Goal: Task Accomplishment & Management: Use online tool/utility

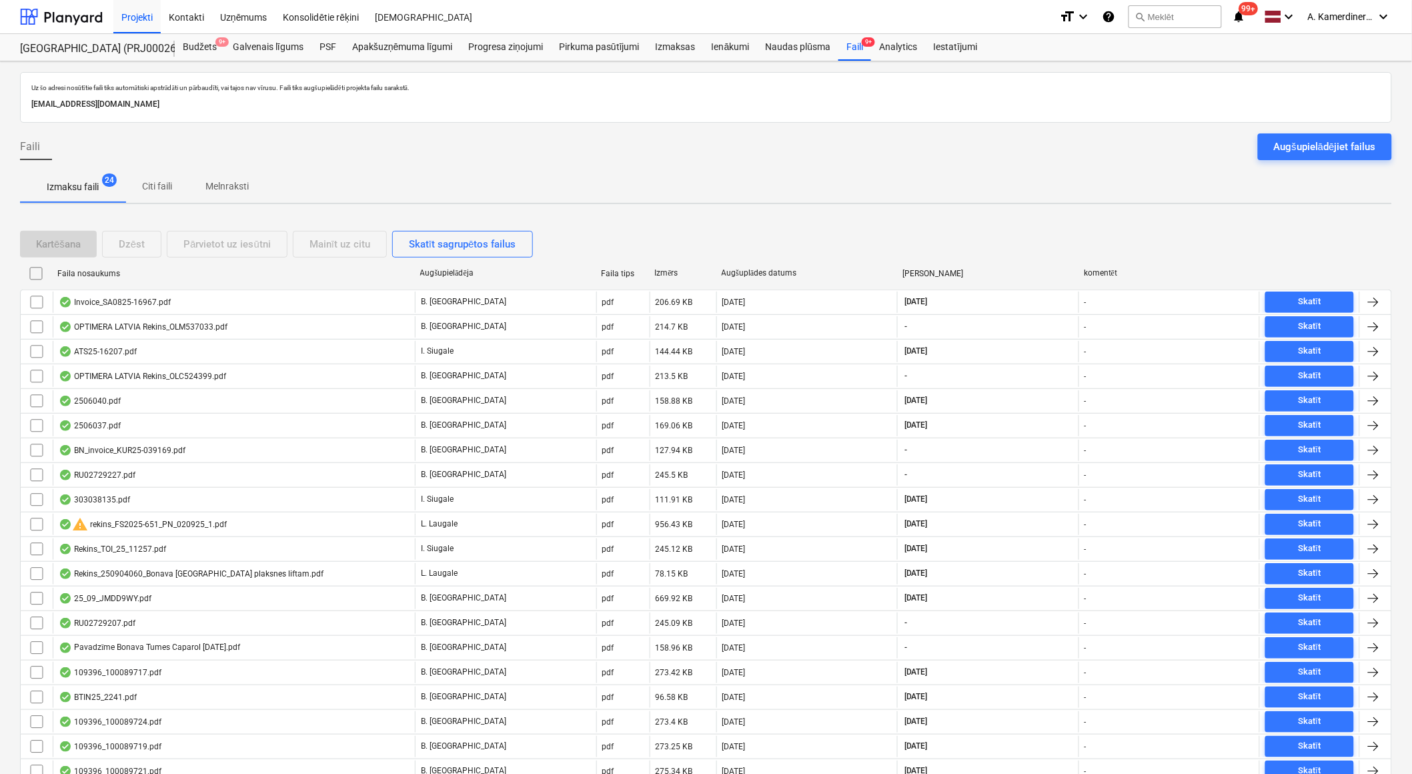
click at [236, 193] on p "Melnraksti" at bounding box center [226, 186] width 43 height 14
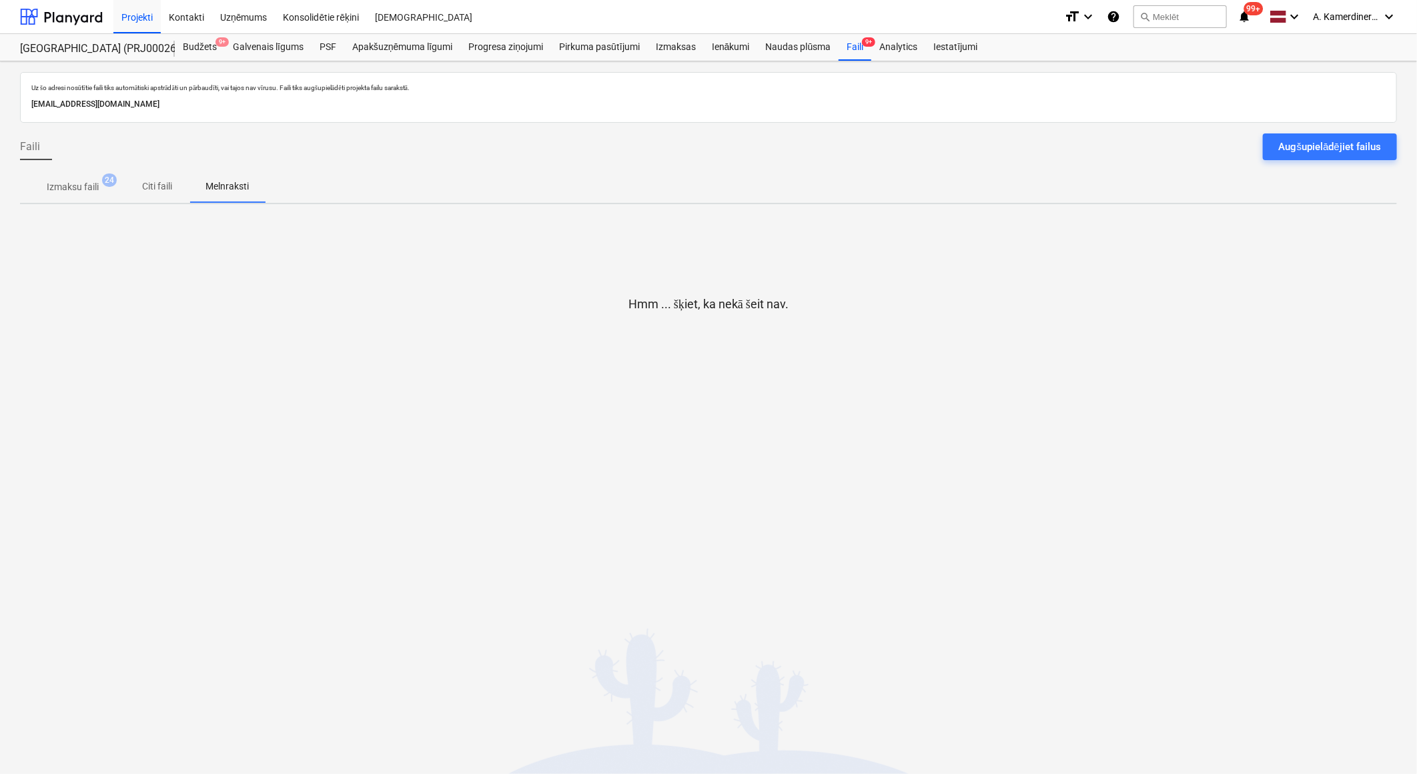
click at [70, 192] on p "Izmaksu faili" at bounding box center [73, 187] width 52 height 14
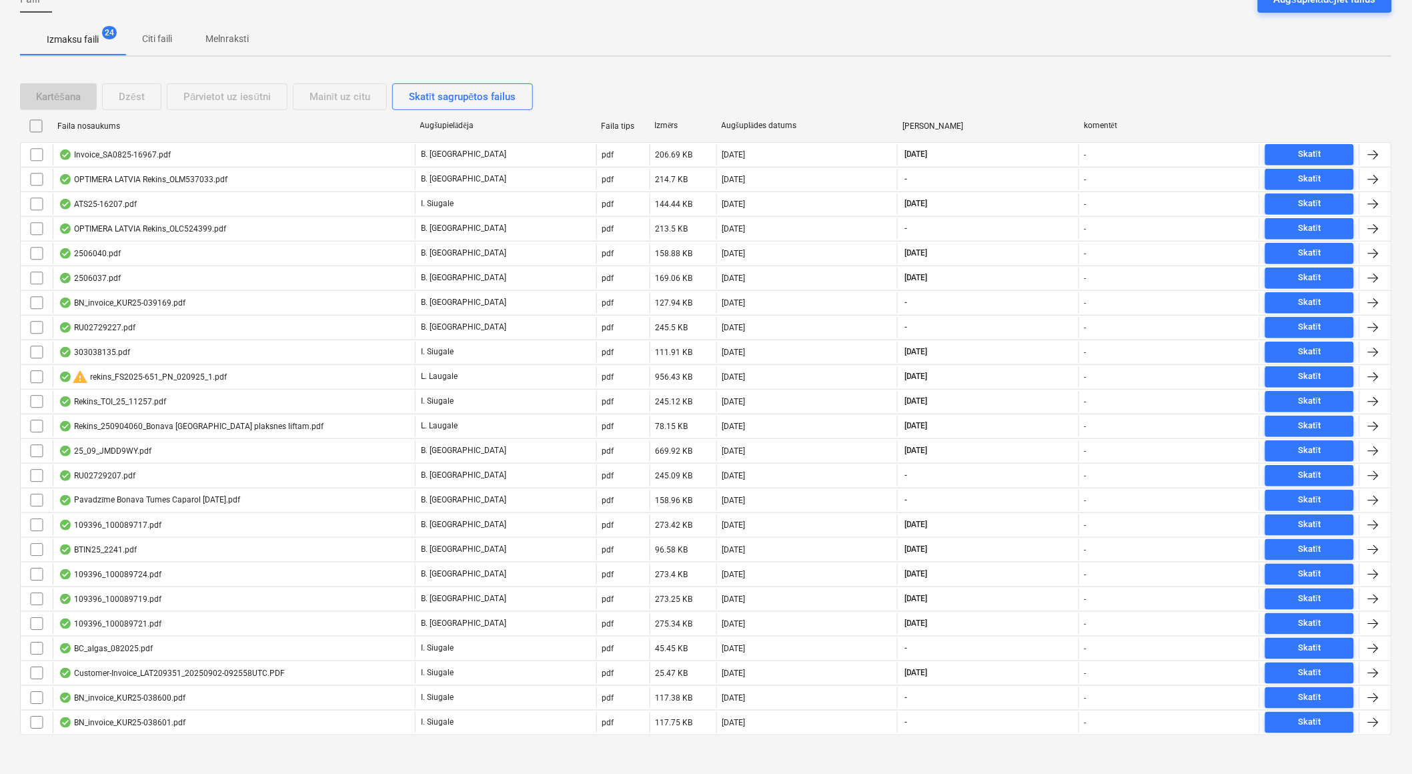
scroll to position [148, 0]
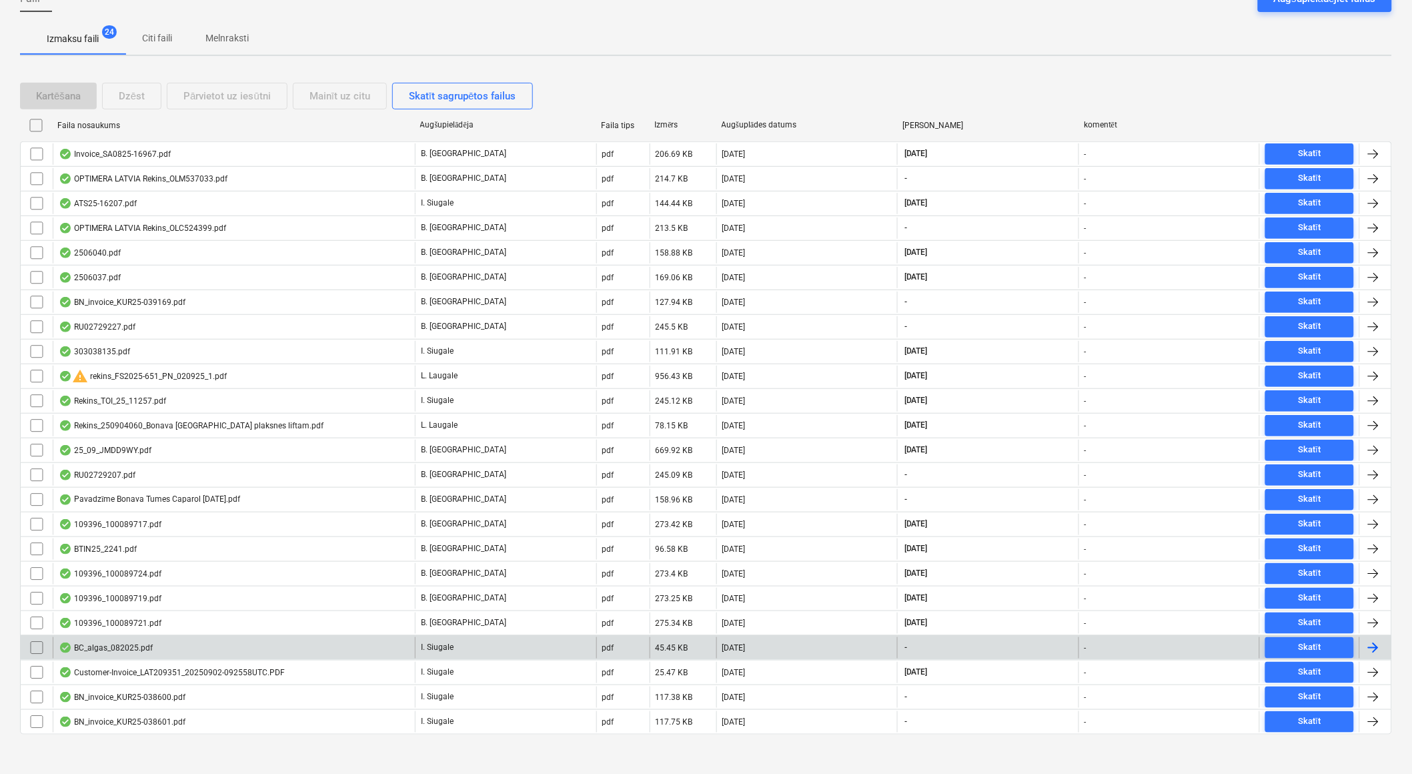
click at [222, 644] on div "BC_algas_082025.pdf" at bounding box center [234, 647] width 362 height 21
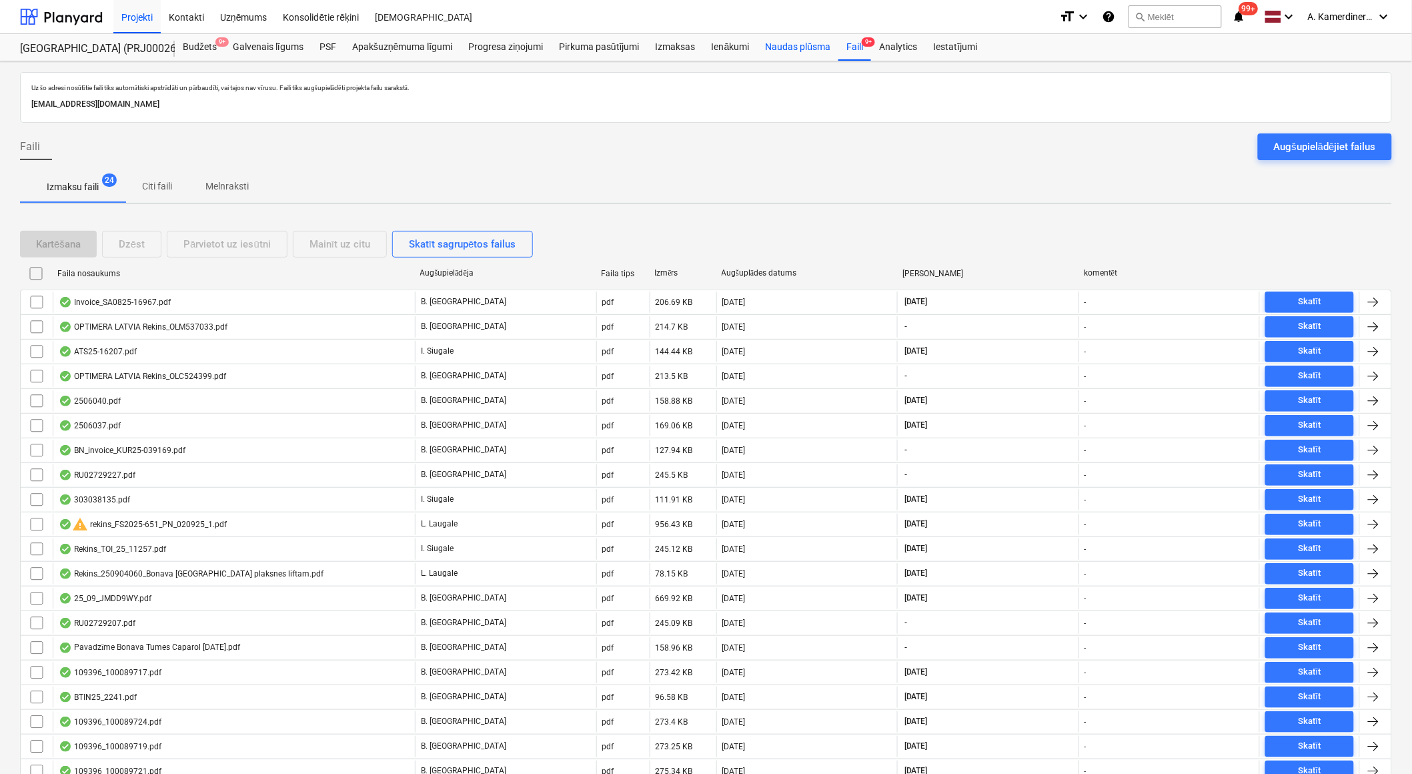
click at [804, 47] on div "Naudas plūsma" at bounding box center [798, 47] width 81 height 27
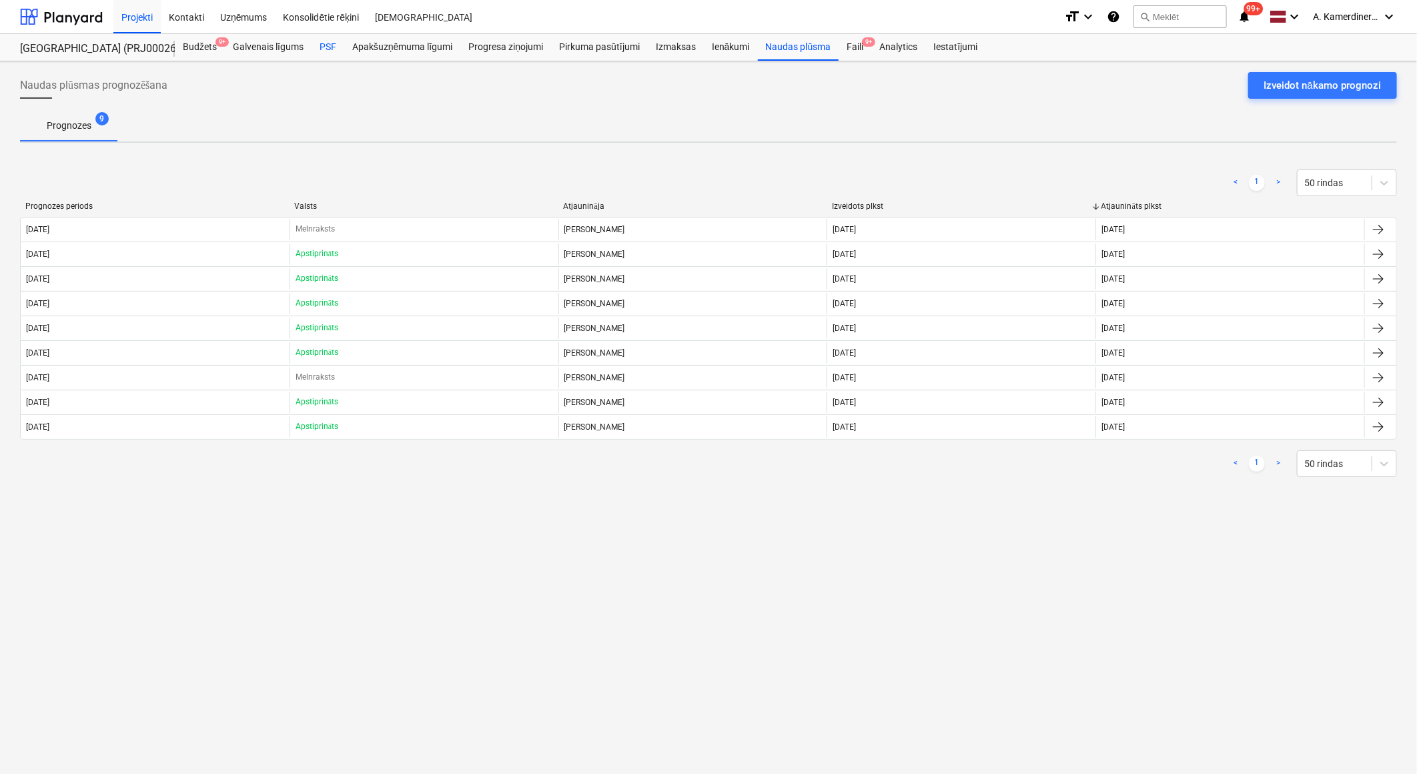
click at [327, 55] on div "PSF" at bounding box center [327, 47] width 33 height 27
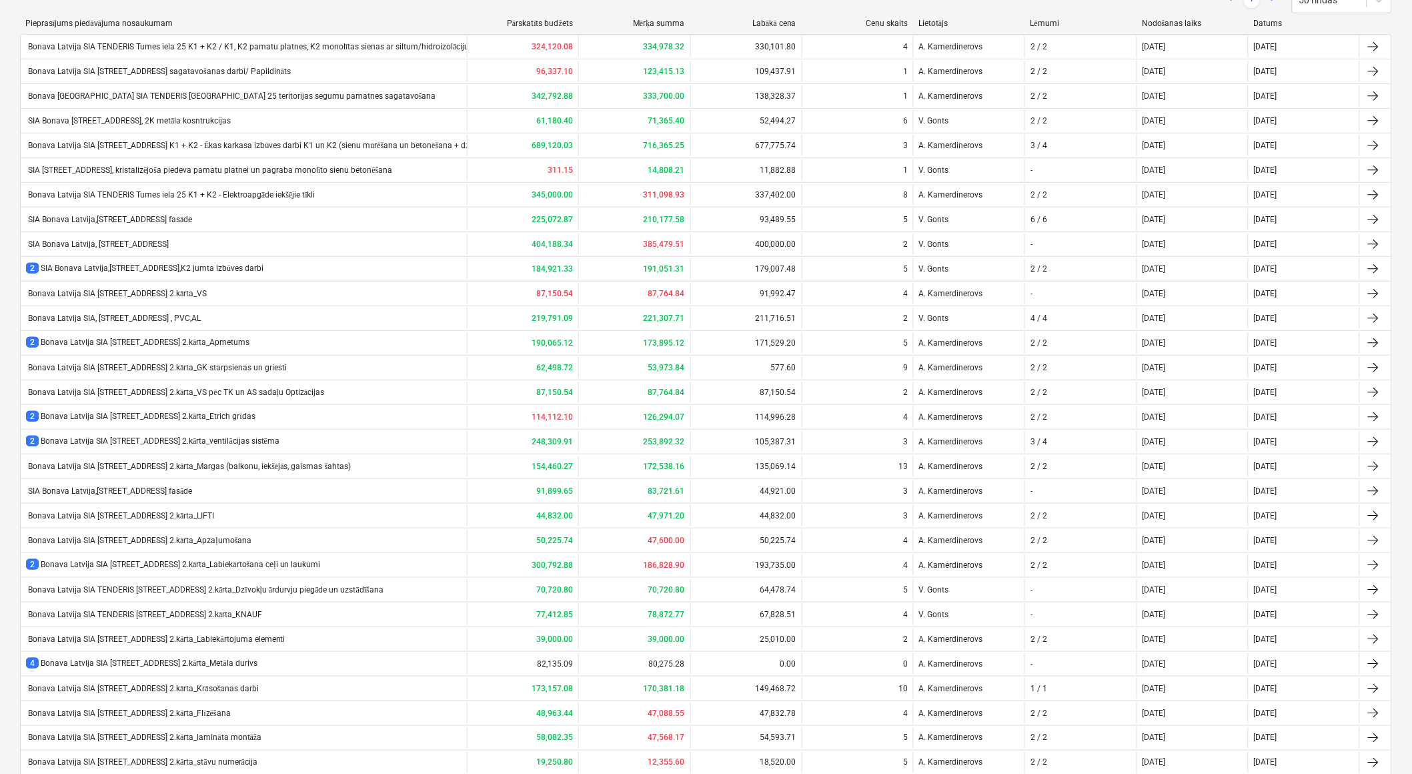
scroll to position [408, 0]
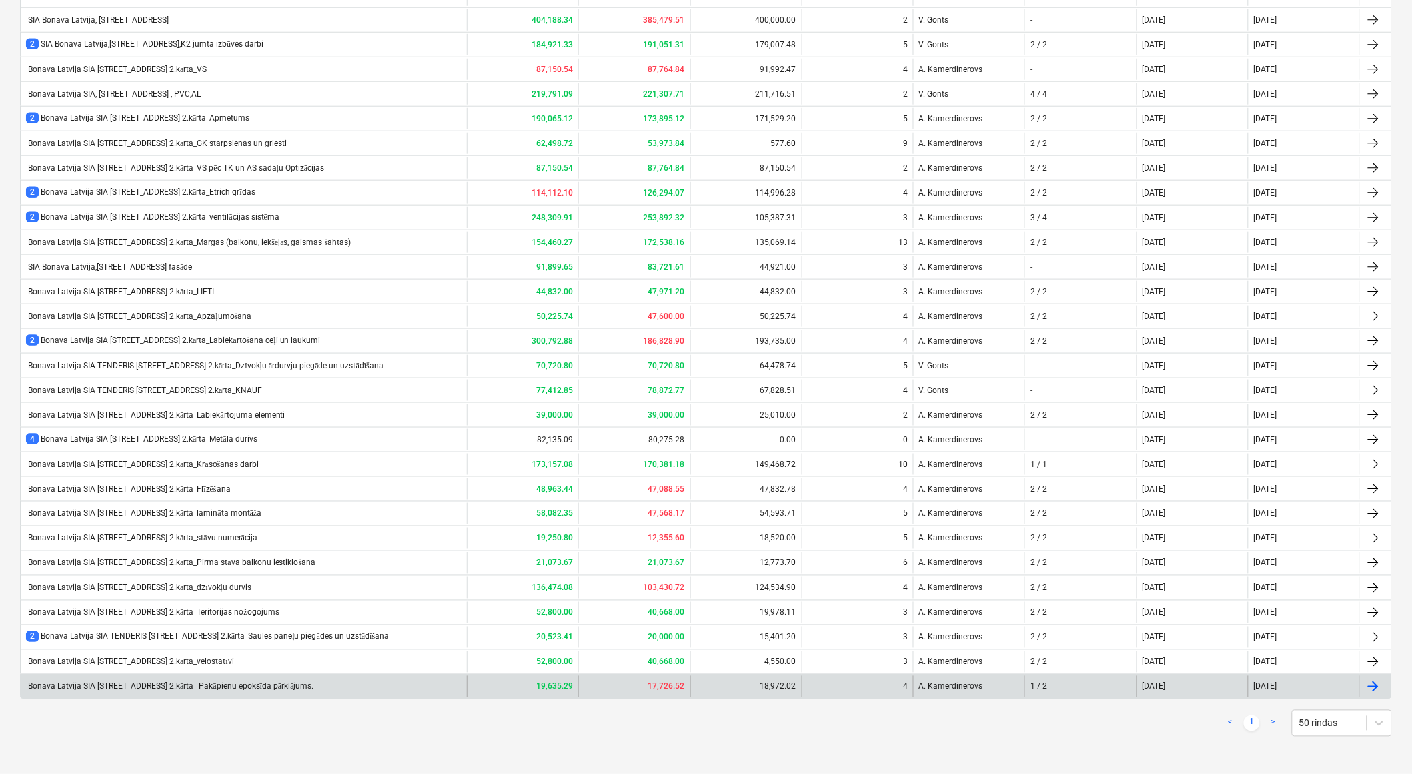
click at [258, 686] on div "Bonava Latvija SIA [STREET_ADDRESS] 2.kārta_ Pakāpienu epoksīda pārklājums." at bounding box center [170, 687] width 288 height 10
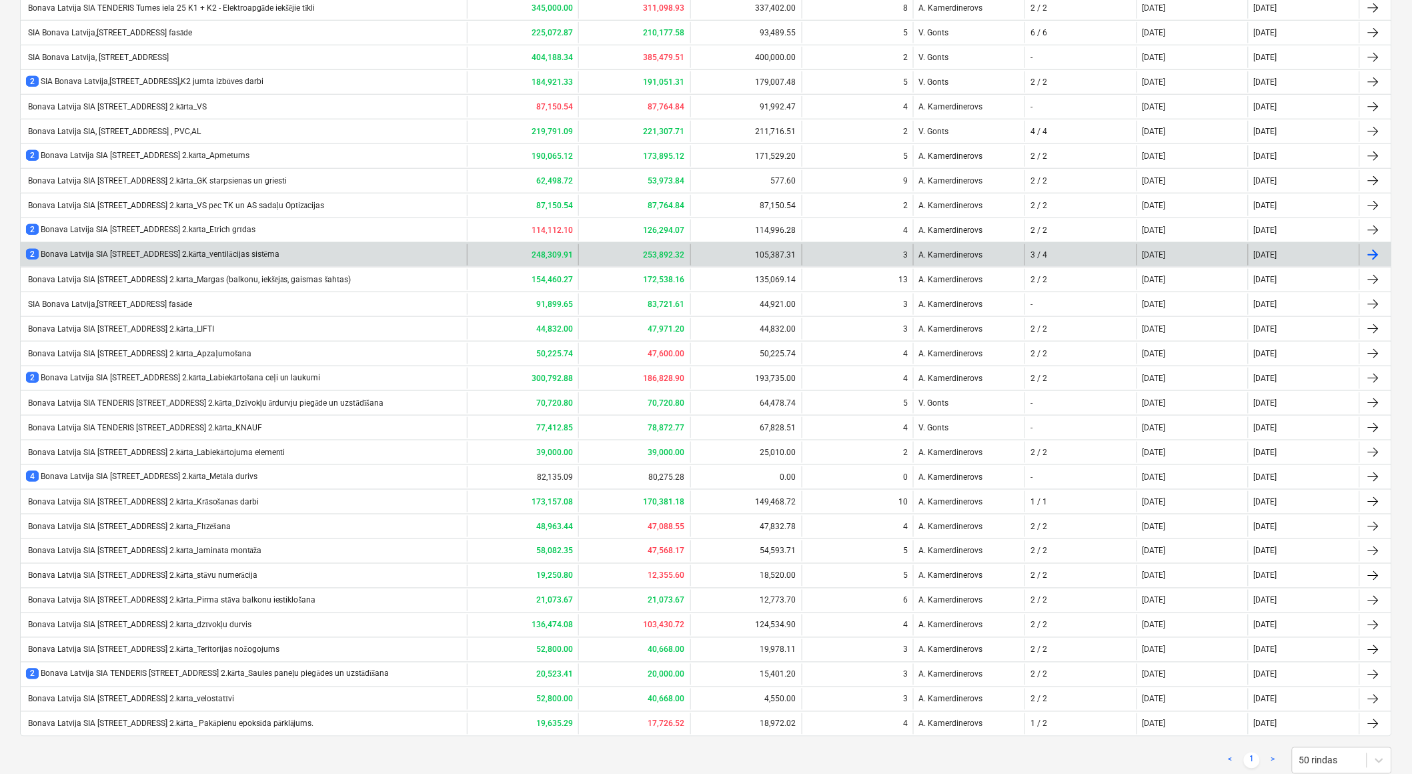
scroll to position [370, 0]
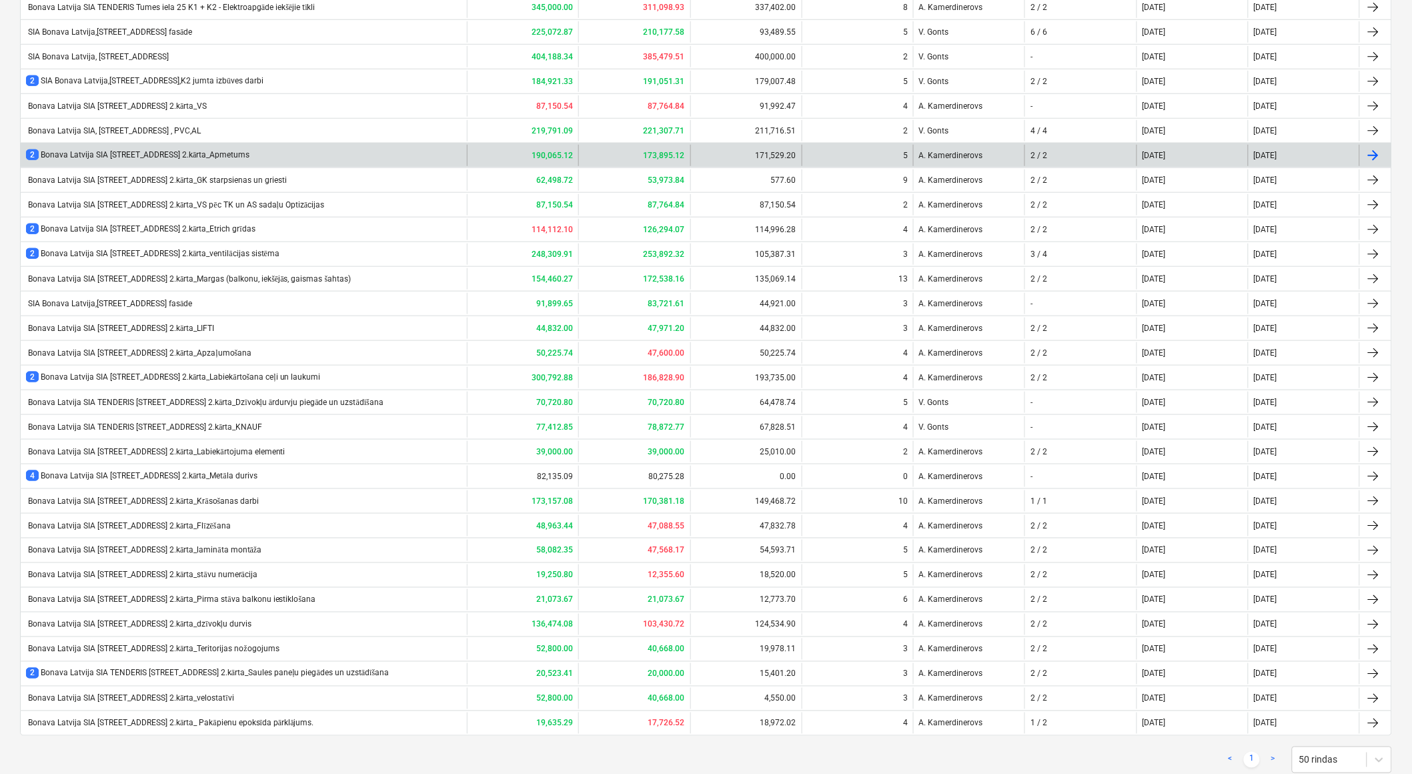
click at [336, 151] on div "2 Bonava Latvija SIA [STREET_ADDRESS] 2.kārta_Apmetums" at bounding box center [244, 155] width 446 height 21
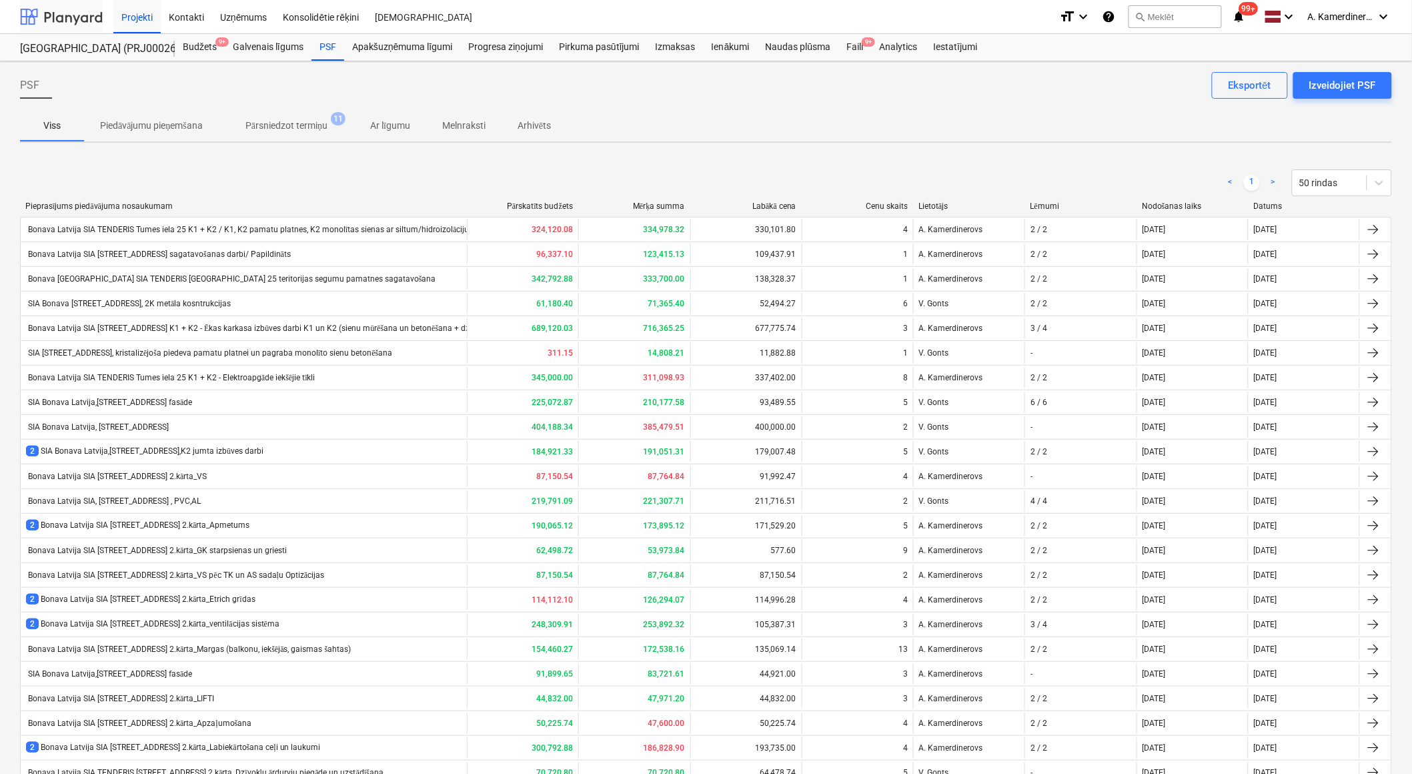
click at [69, 14] on div at bounding box center [61, 16] width 83 height 33
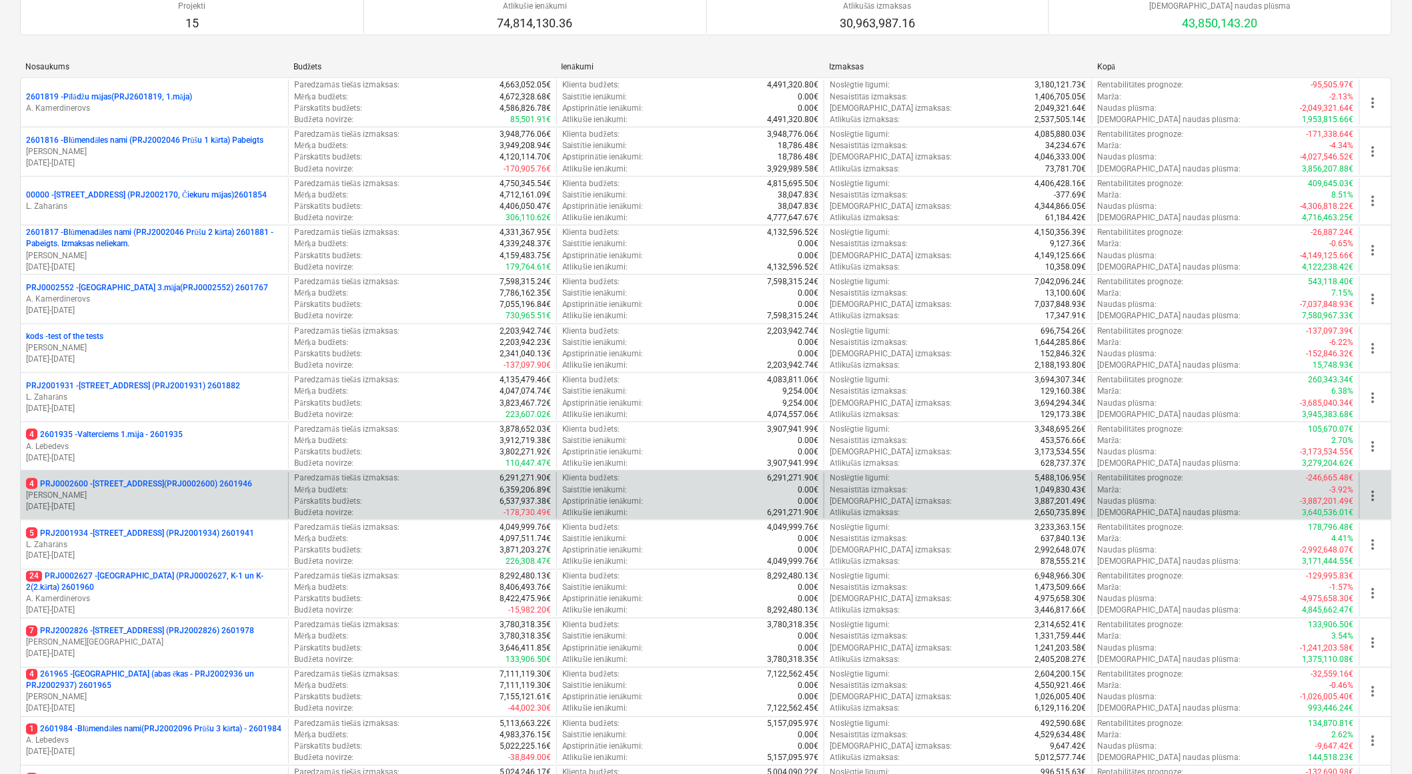
scroll to position [444, 0]
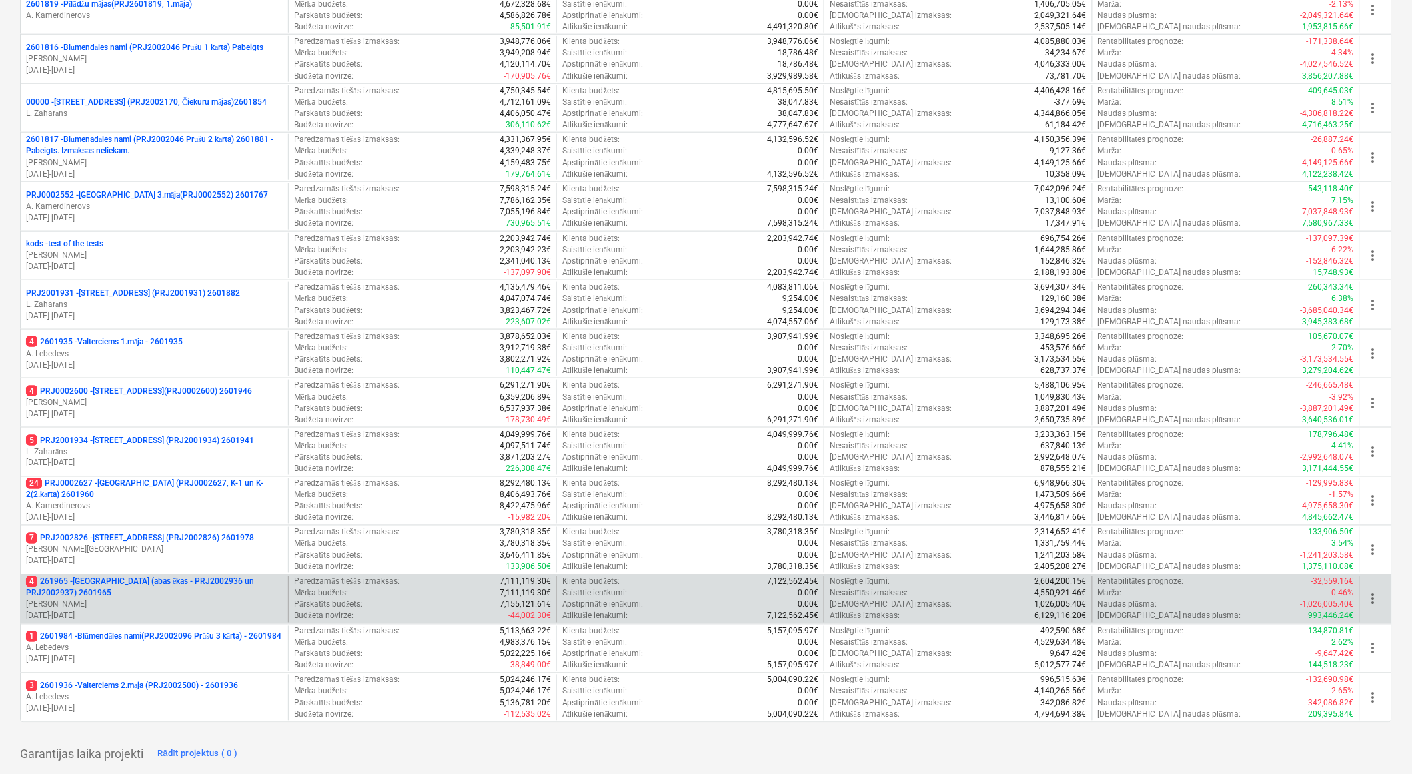
click at [211, 582] on p "4 261965 - [GEOGRAPHIC_DATA] (abas ēkas - PRJ2002936 un PRJ2002937) 2601965" at bounding box center [154, 587] width 257 height 23
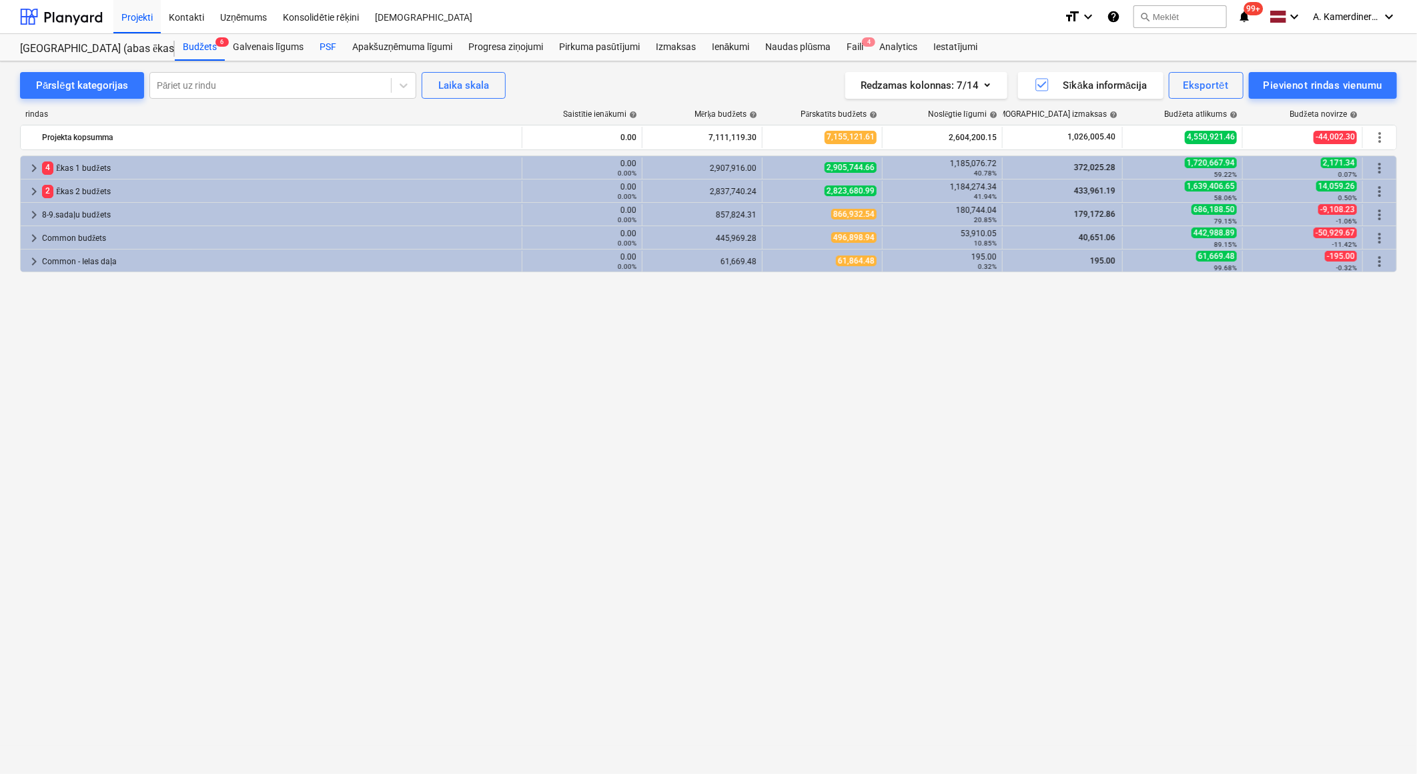
click at [328, 48] on div "PSF" at bounding box center [327, 47] width 33 height 27
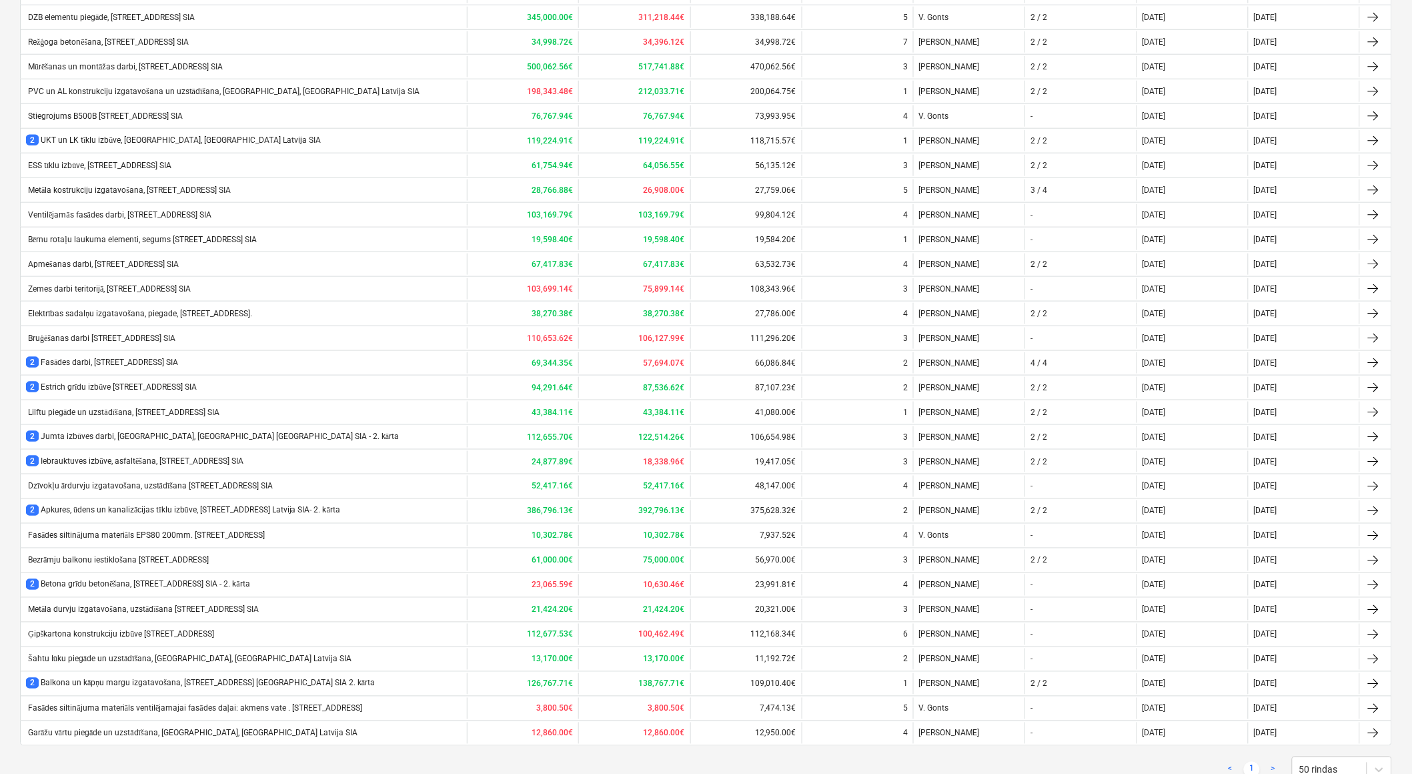
scroll to position [469, 0]
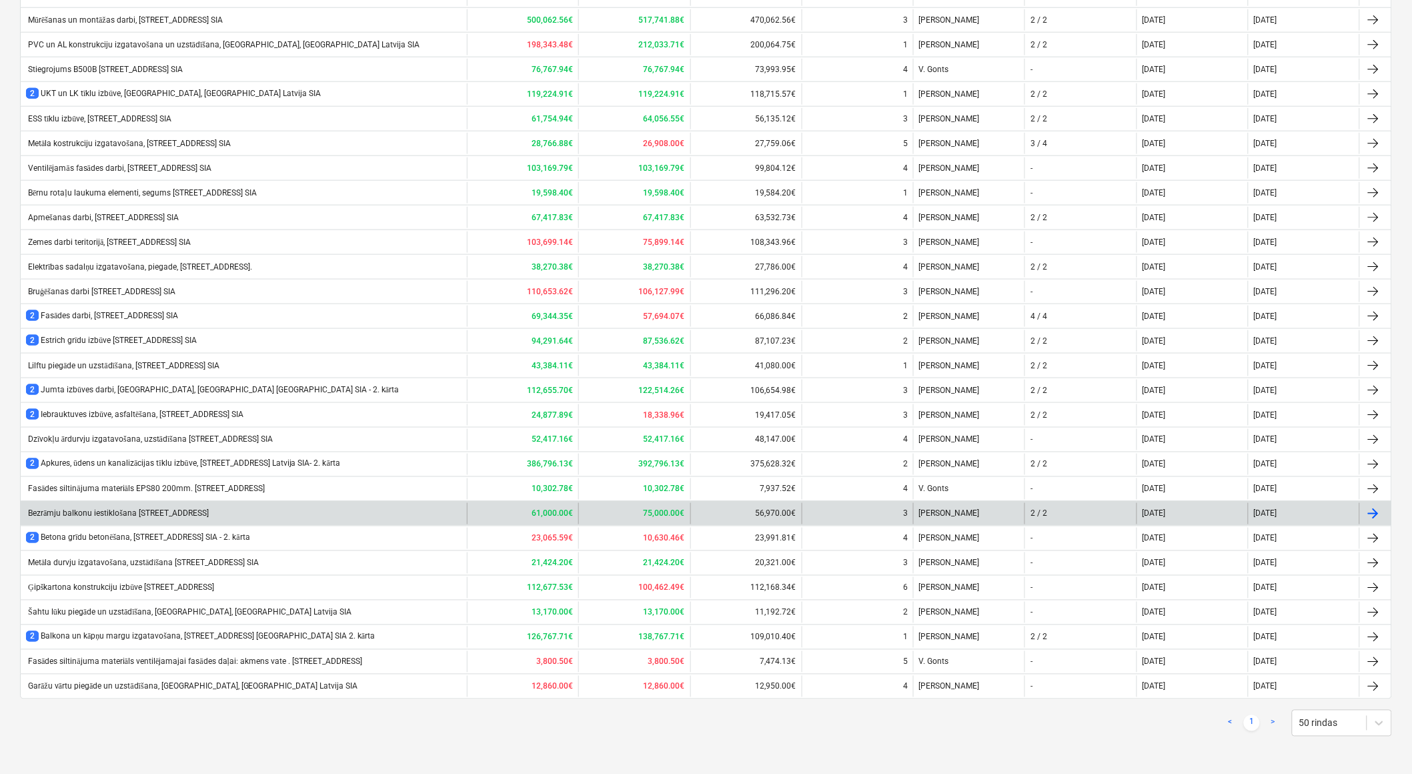
click at [144, 516] on div "Bezrāmju balkonu iestiklošana [STREET_ADDRESS]" at bounding box center [117, 514] width 183 height 10
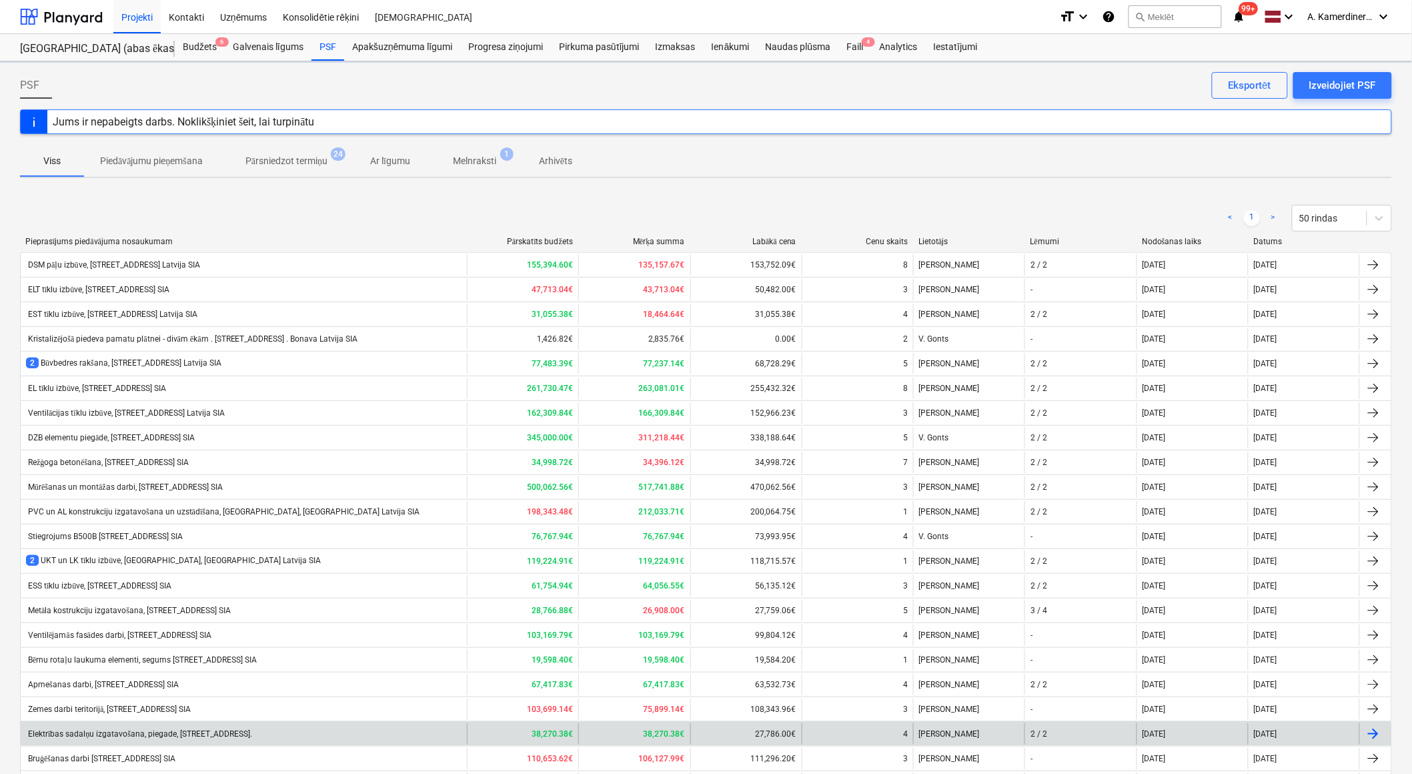
scroll to position [469, 0]
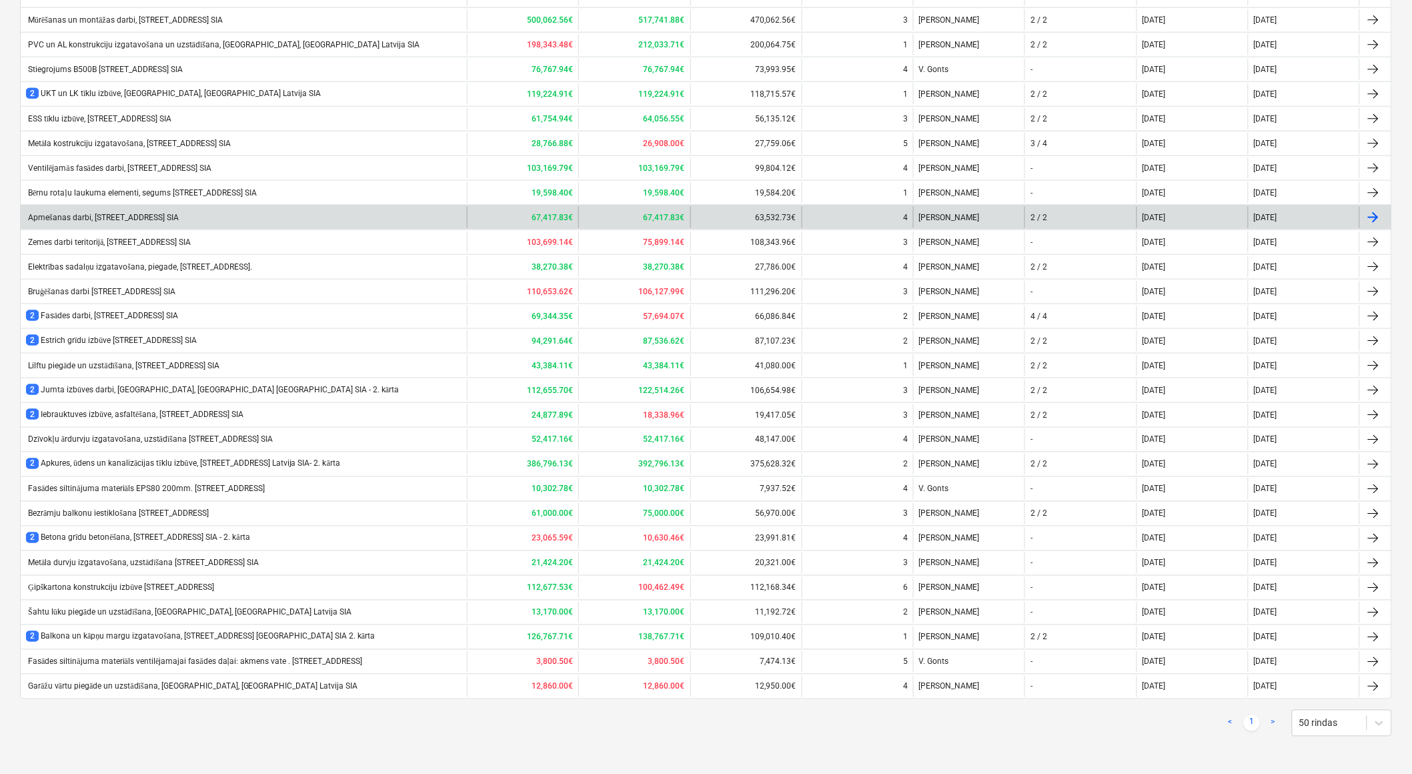
click at [112, 217] on div "Apmešanas darbi, [STREET_ADDRESS] SIA" at bounding box center [102, 218] width 153 height 10
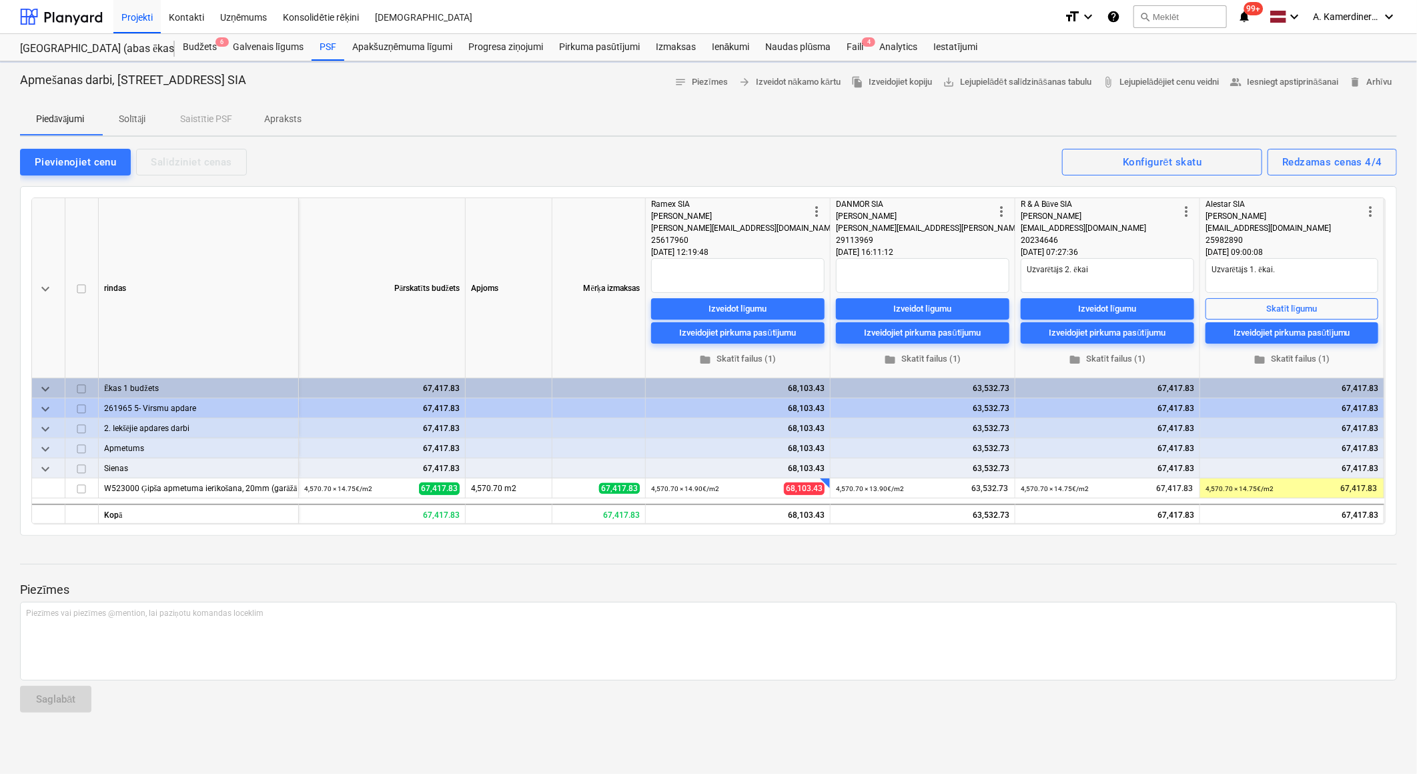
type textarea "x"
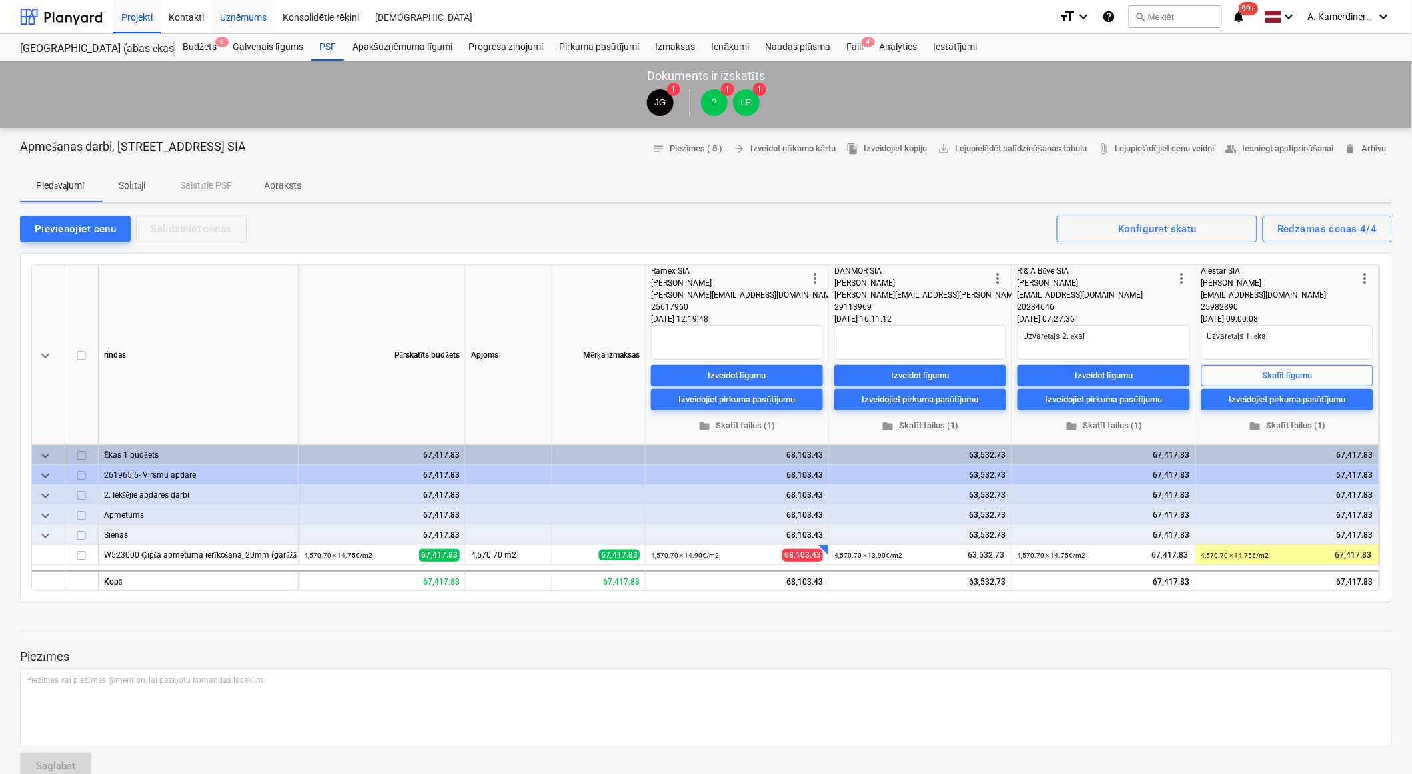
scroll to position [469, 0]
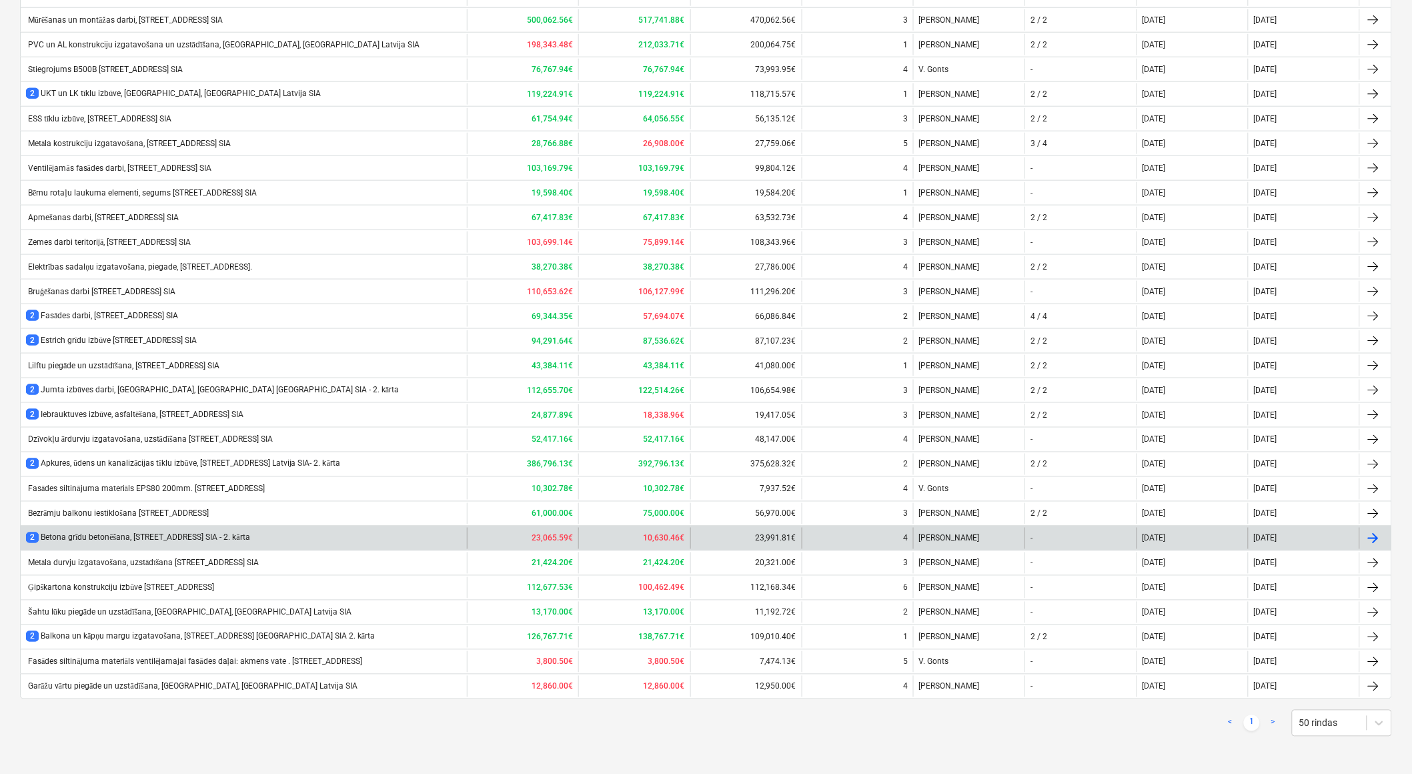
click at [133, 539] on div "2 Betona grīdu betonēšana, [STREET_ADDRESS] [GEOGRAPHIC_DATA] SIA - 2. kārta" at bounding box center [138, 537] width 224 height 11
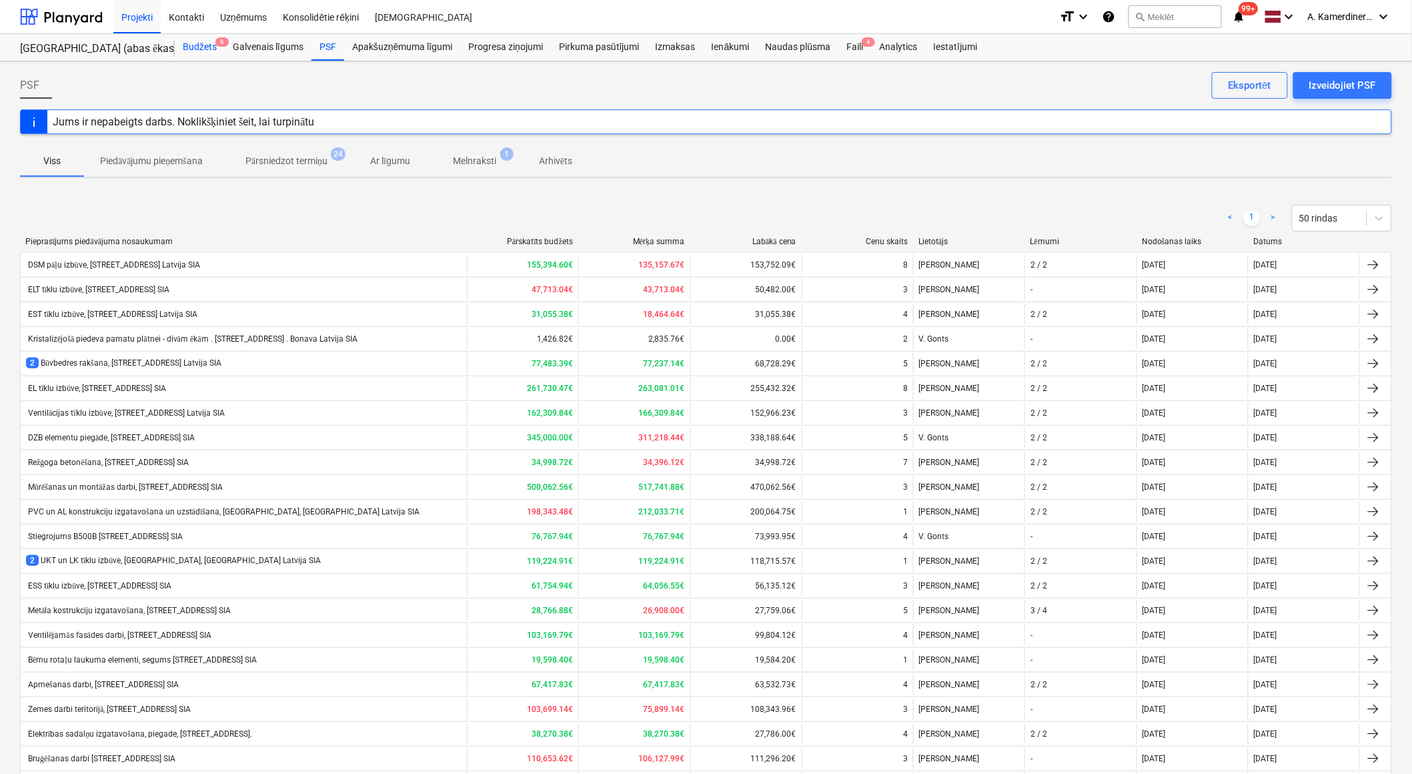
click at [183, 50] on div "Budžets 6" at bounding box center [200, 47] width 50 height 27
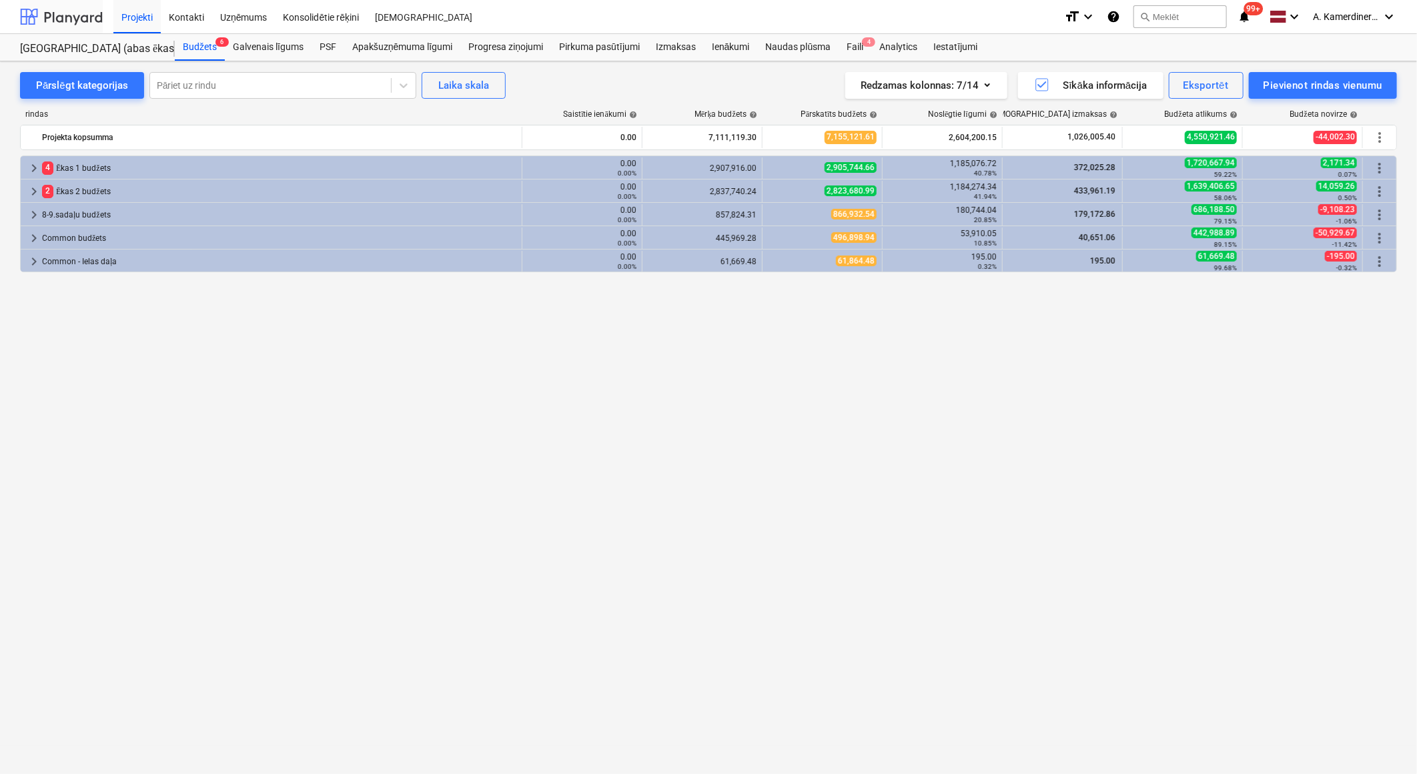
click at [67, 17] on div at bounding box center [61, 16] width 83 height 33
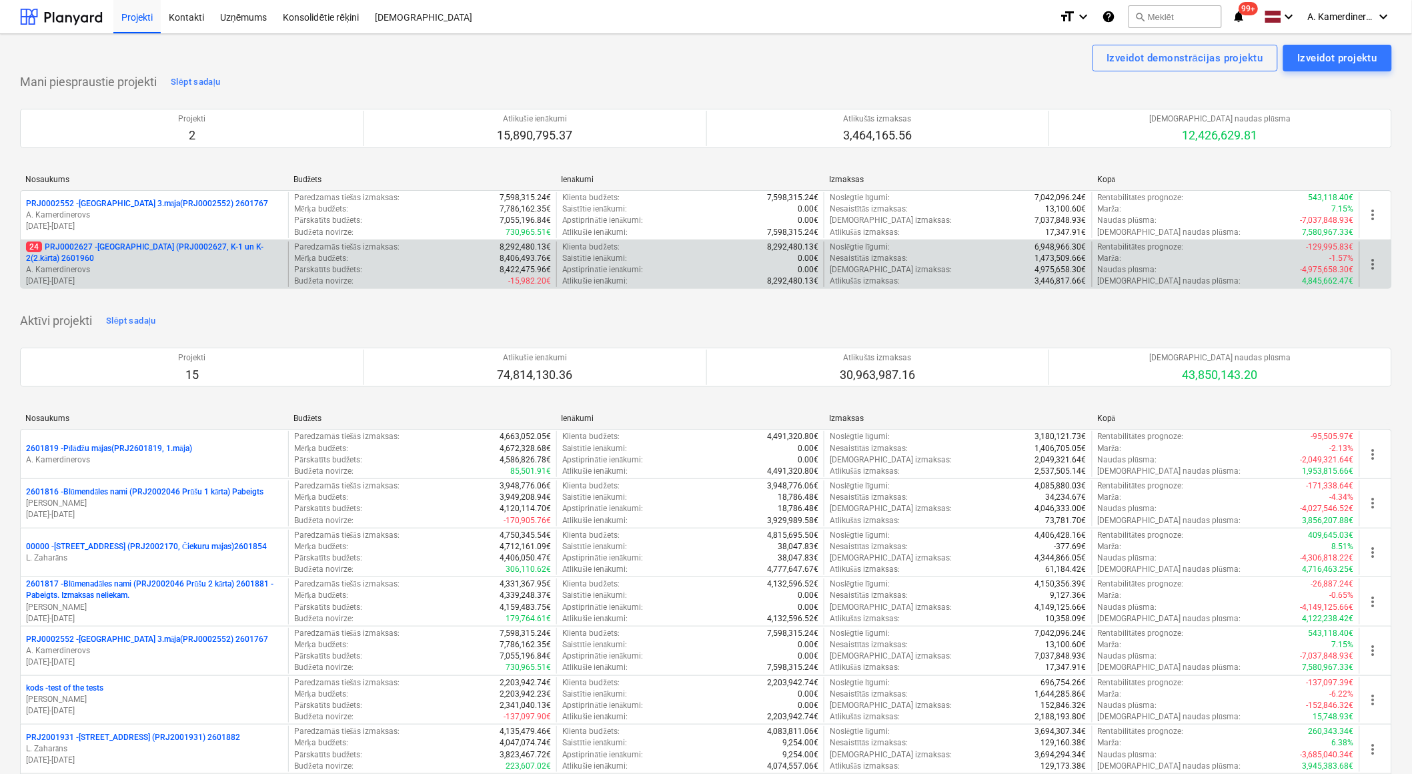
click at [68, 252] on p "24 PRJ0002627 - [GEOGRAPHIC_DATA] (PRJ0002627, K-1 un K-2(2.kārta) 2601960" at bounding box center [154, 252] width 257 height 23
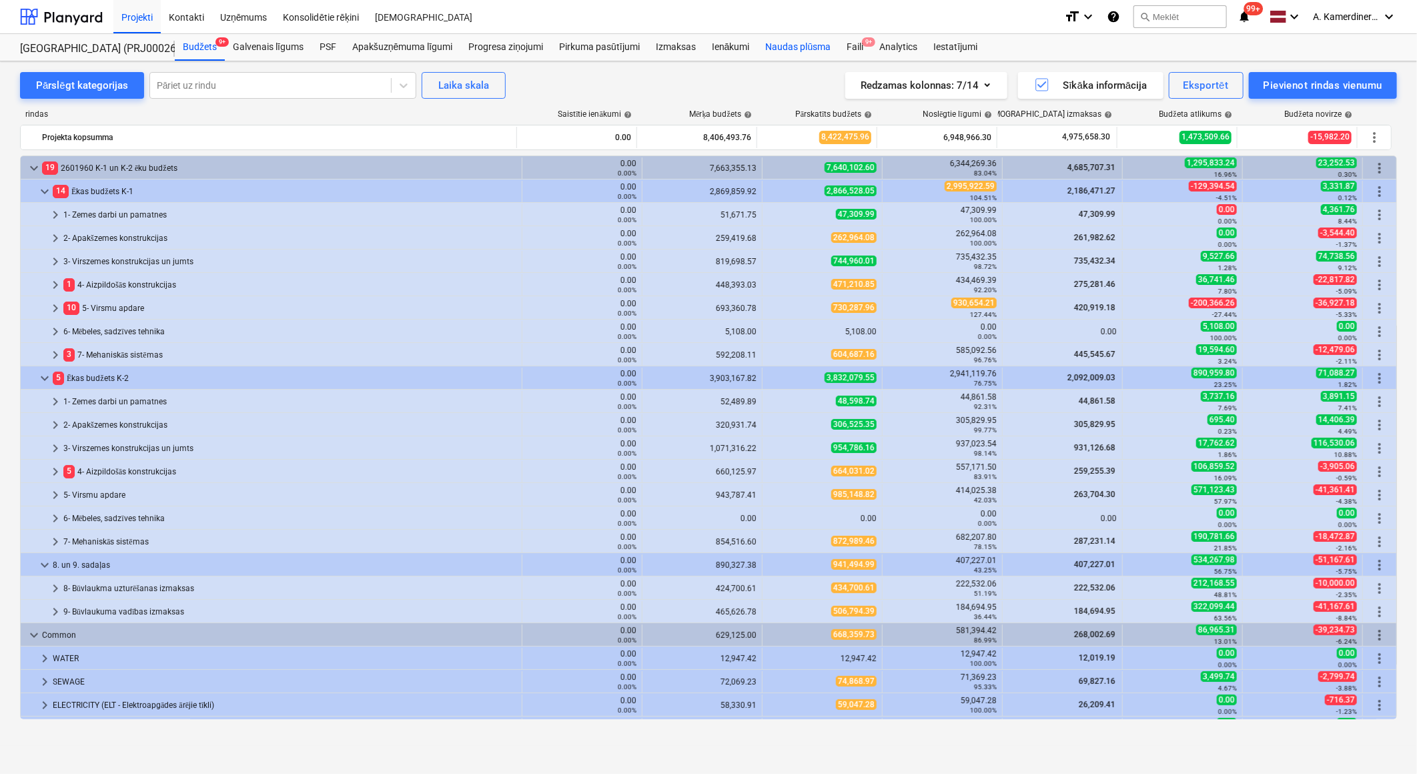
click at [806, 35] on div "Naudas plūsma" at bounding box center [798, 47] width 81 height 27
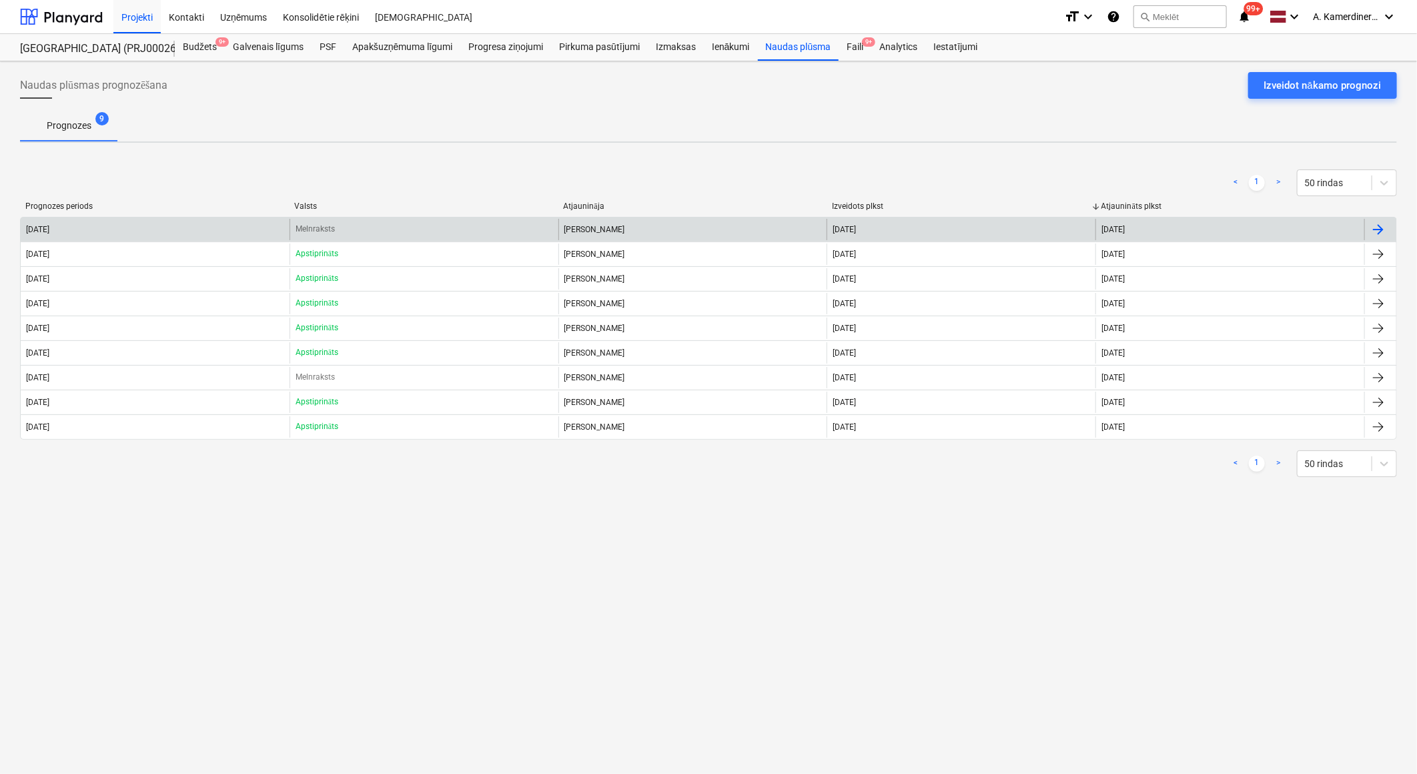
click at [504, 230] on div "Melnraksts" at bounding box center [423, 229] width 269 height 21
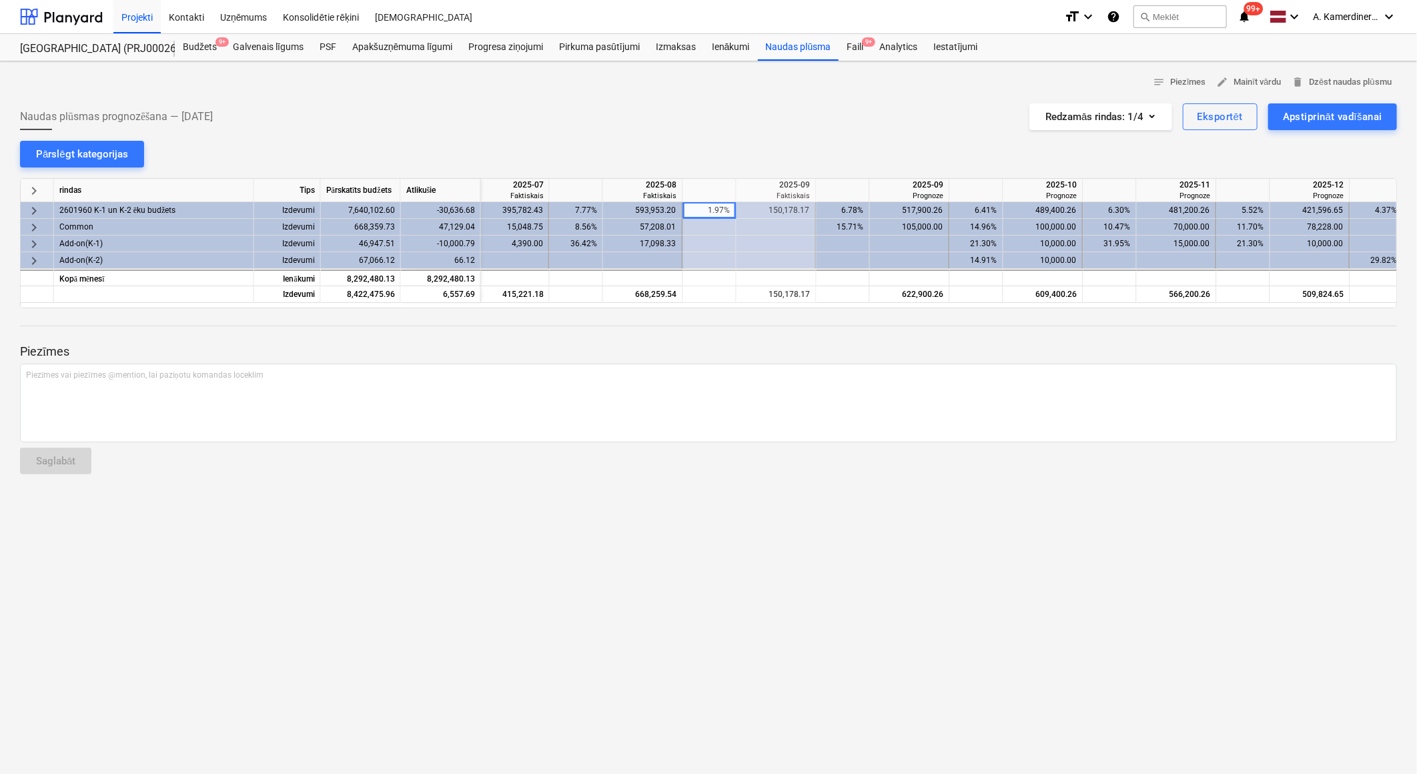
scroll to position [0, 1005]
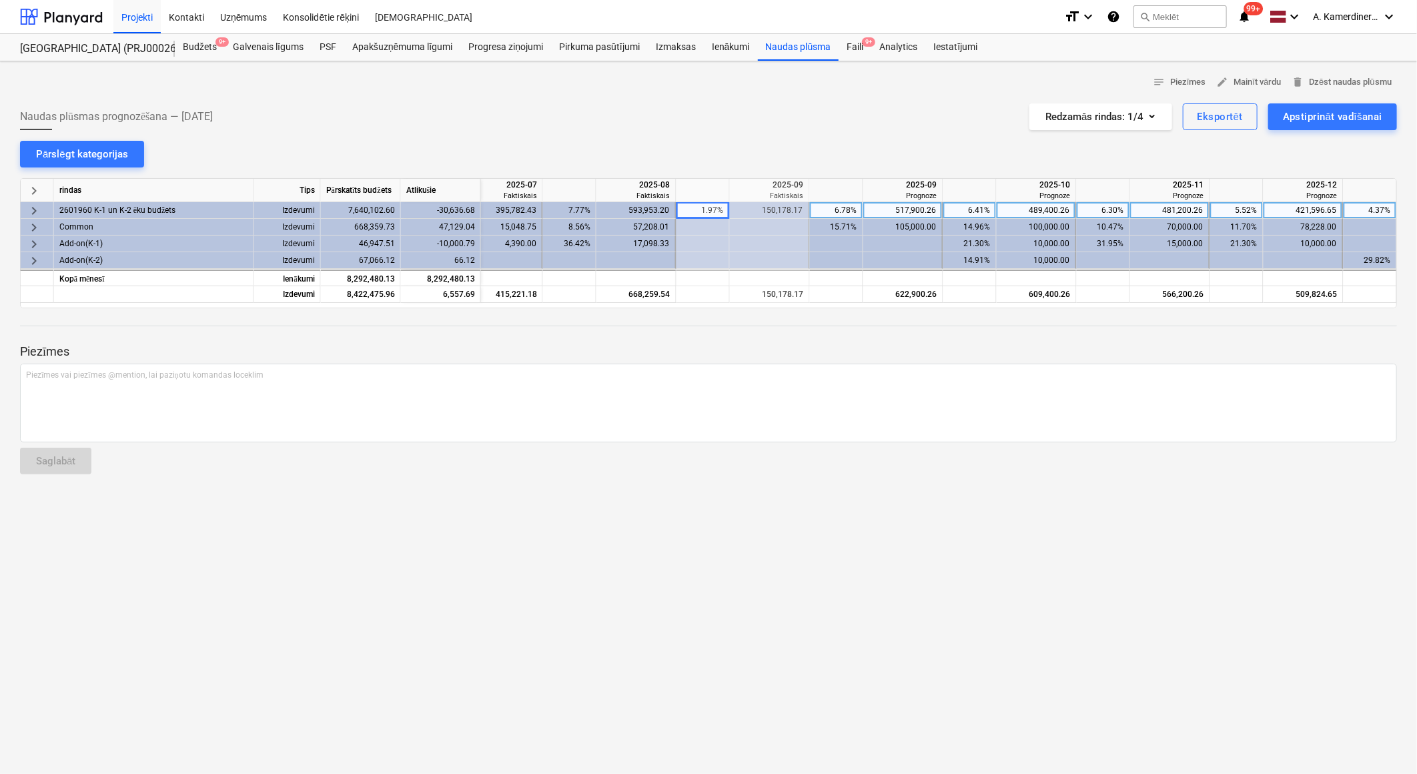
click at [30, 208] on span "keyboard_arrow_right" at bounding box center [34, 211] width 16 height 16
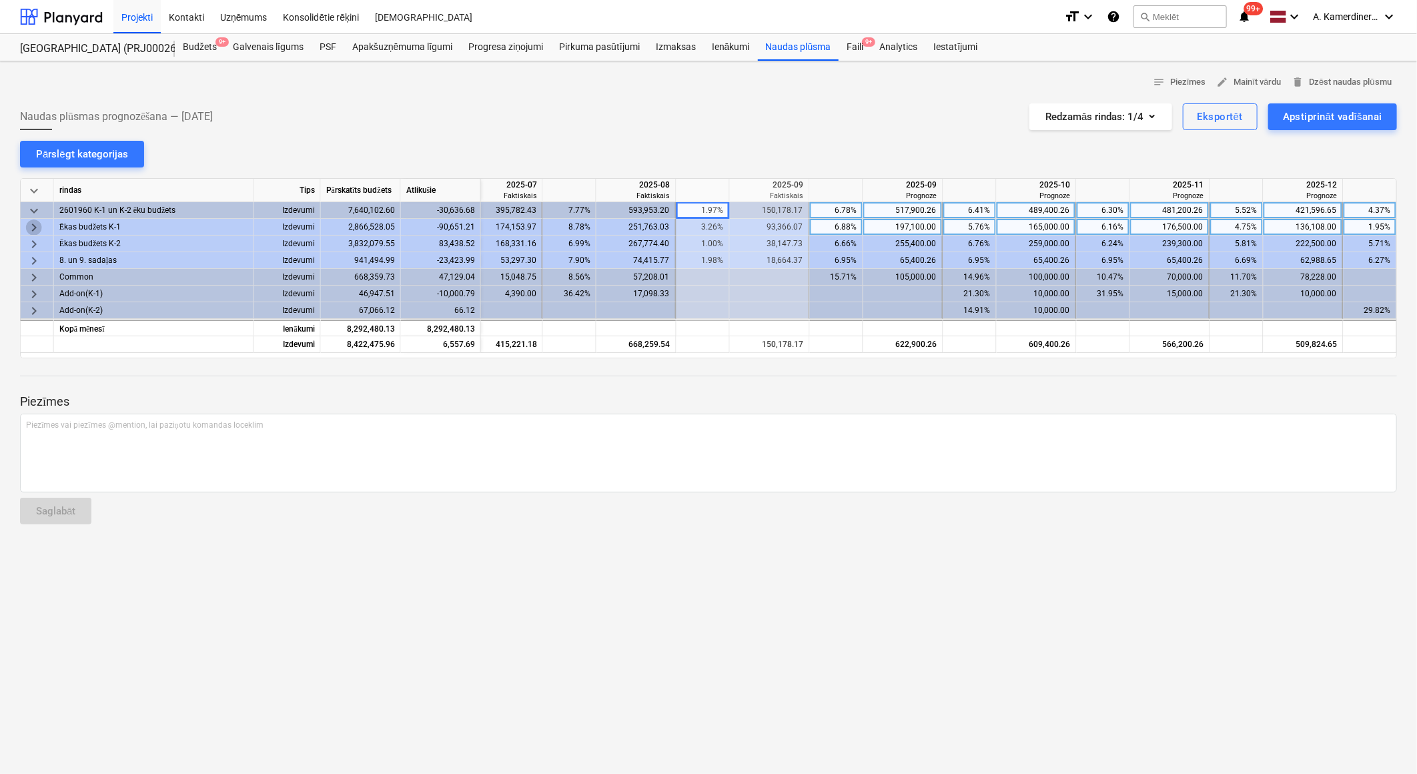
click at [31, 225] on span "keyboard_arrow_right" at bounding box center [34, 227] width 16 height 16
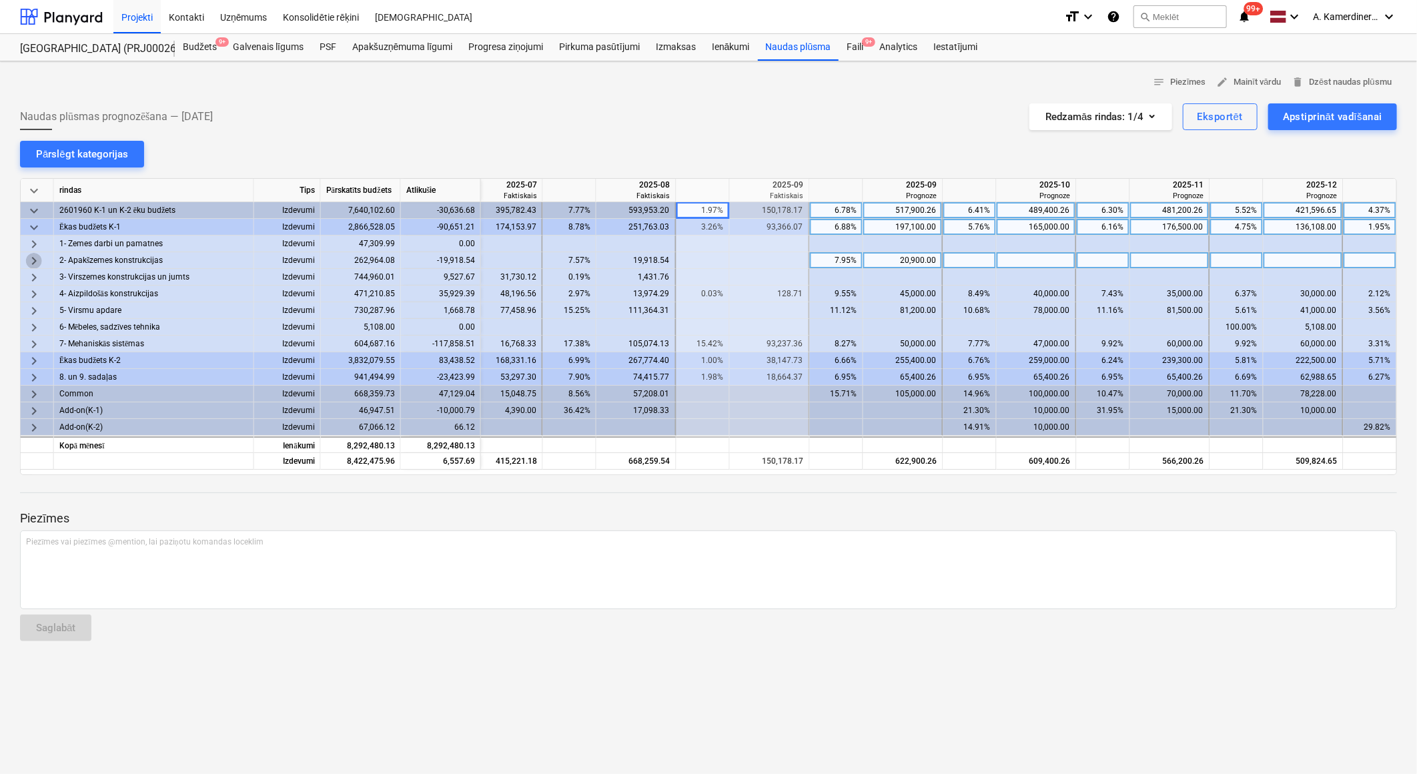
click at [29, 257] on span "keyboard_arrow_right" at bounding box center [34, 261] width 16 height 16
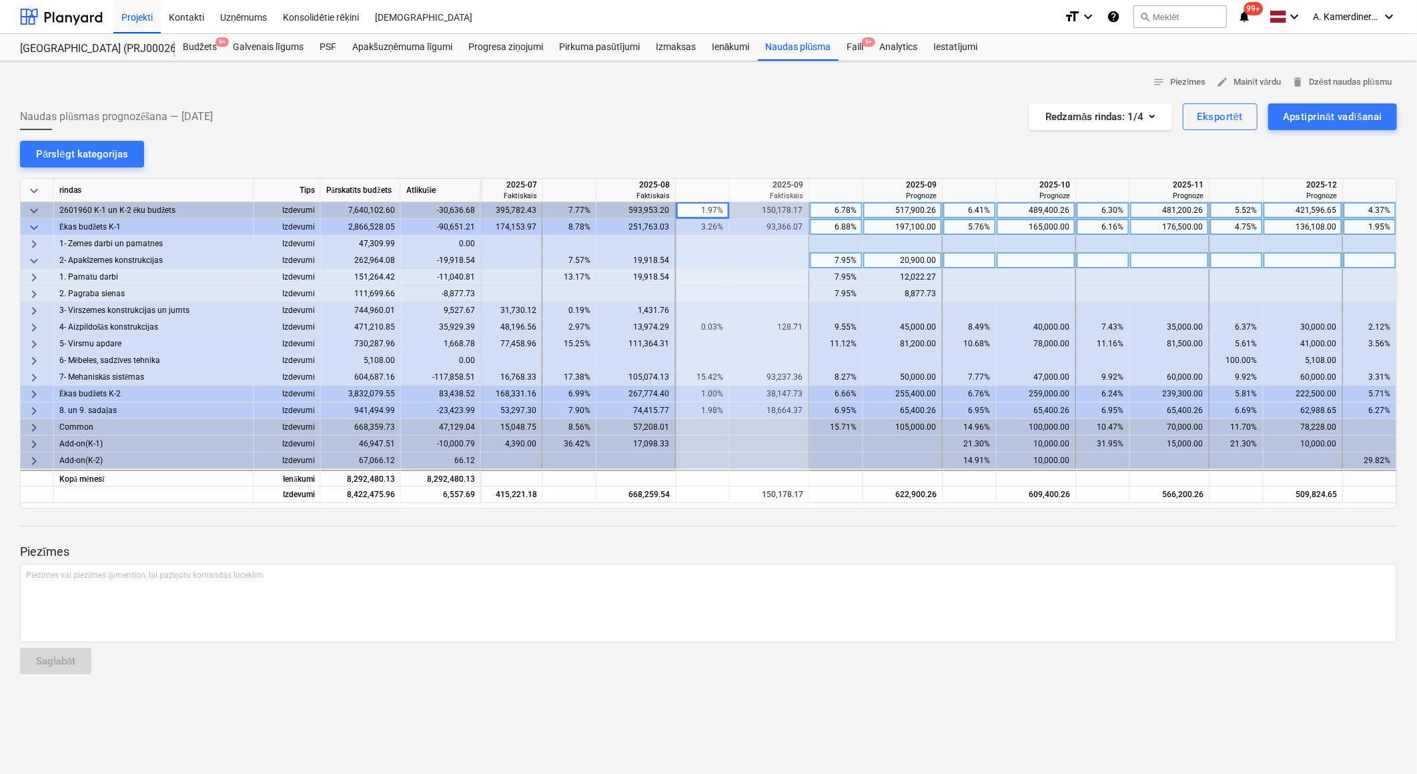
click at [895, 255] on div "20,900.00" at bounding box center [902, 260] width 68 height 17
click at [931, 280] on div "12,022.27" at bounding box center [902, 277] width 68 height 17
click at [928, 261] on div at bounding box center [903, 260] width 80 height 17
type input "981"
click at [926, 278] on div at bounding box center [903, 277] width 80 height 17
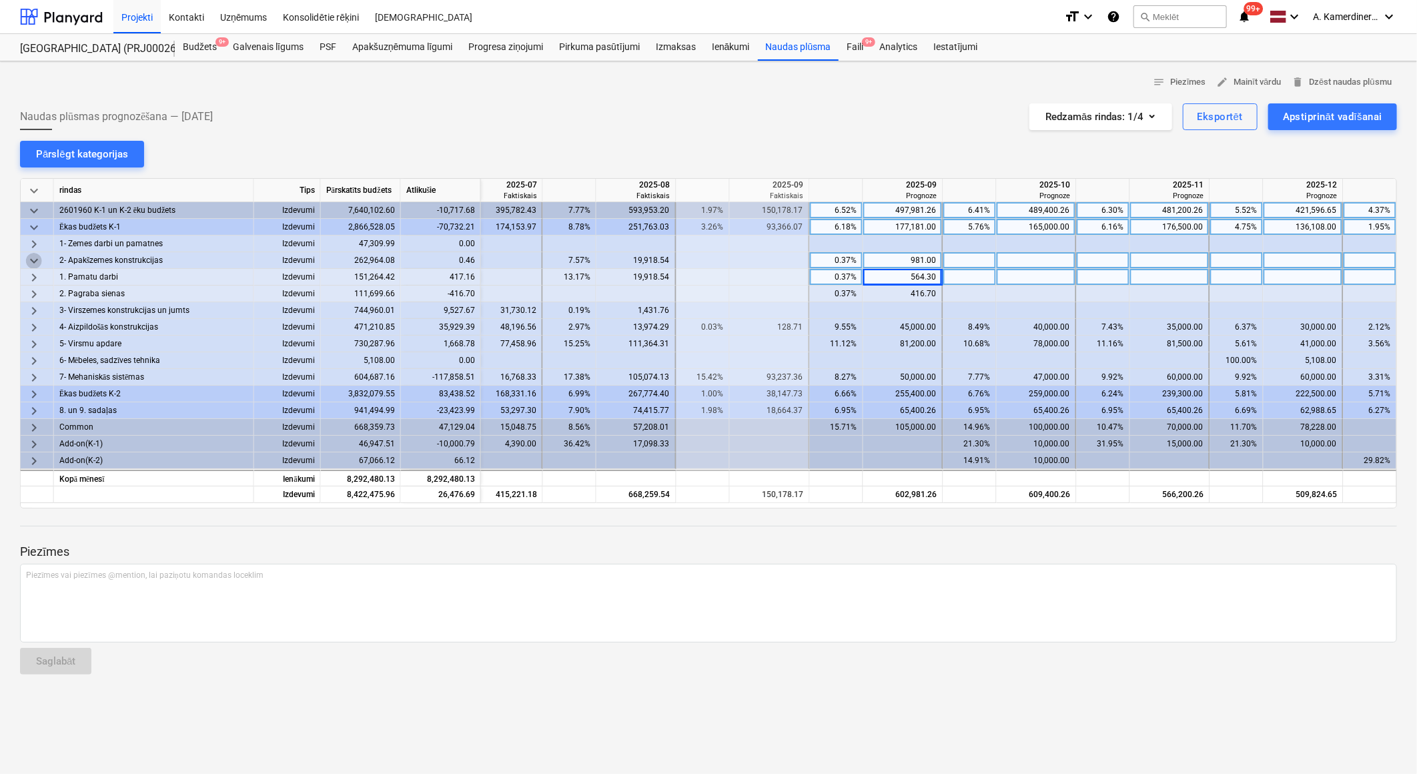
click at [38, 257] on span "keyboard_arrow_down" at bounding box center [34, 261] width 16 height 16
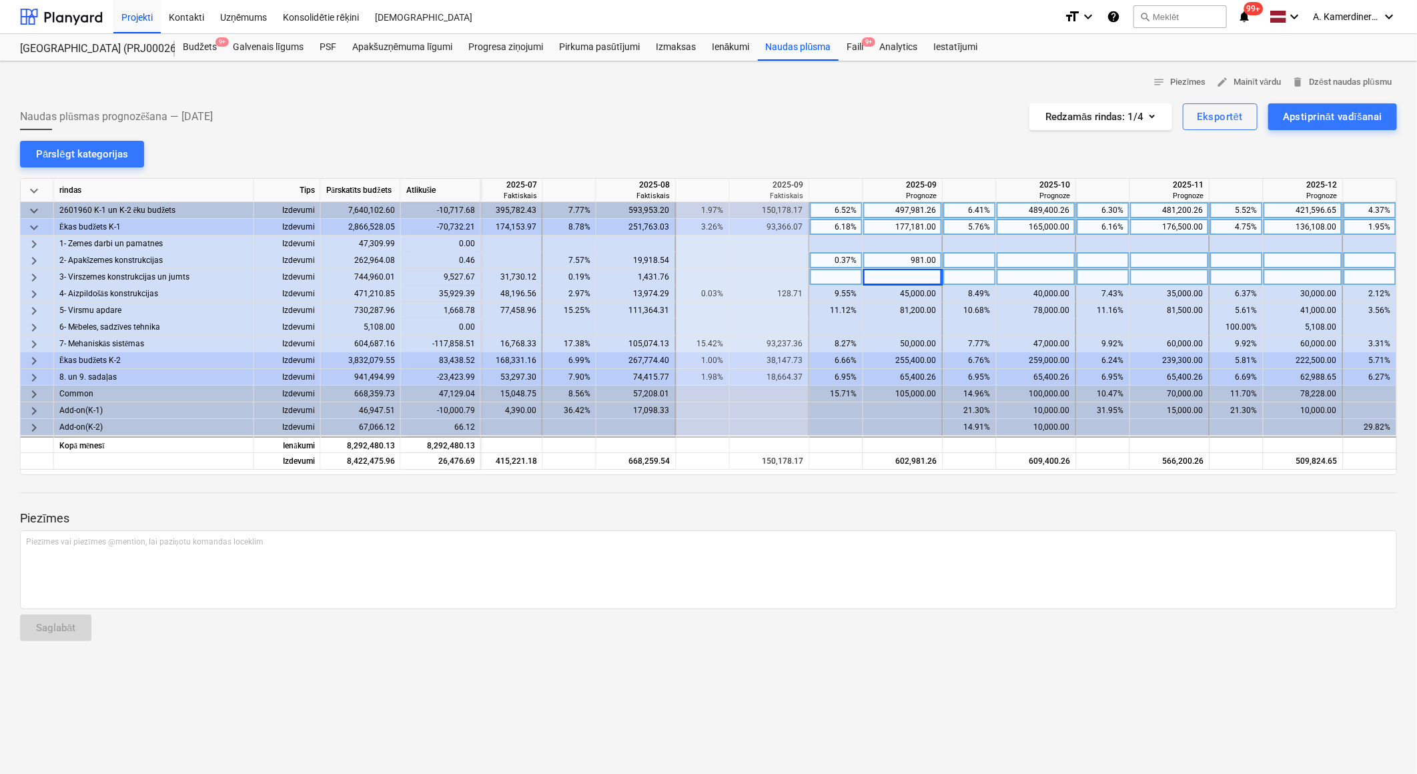
click at [916, 271] on div at bounding box center [903, 277] width 80 height 17
type input "9527"
click at [898, 287] on div "45,000.00" at bounding box center [902, 293] width 68 height 17
click at [908, 289] on div "45,000.00" at bounding box center [902, 293] width 68 height 17
type input "55000"
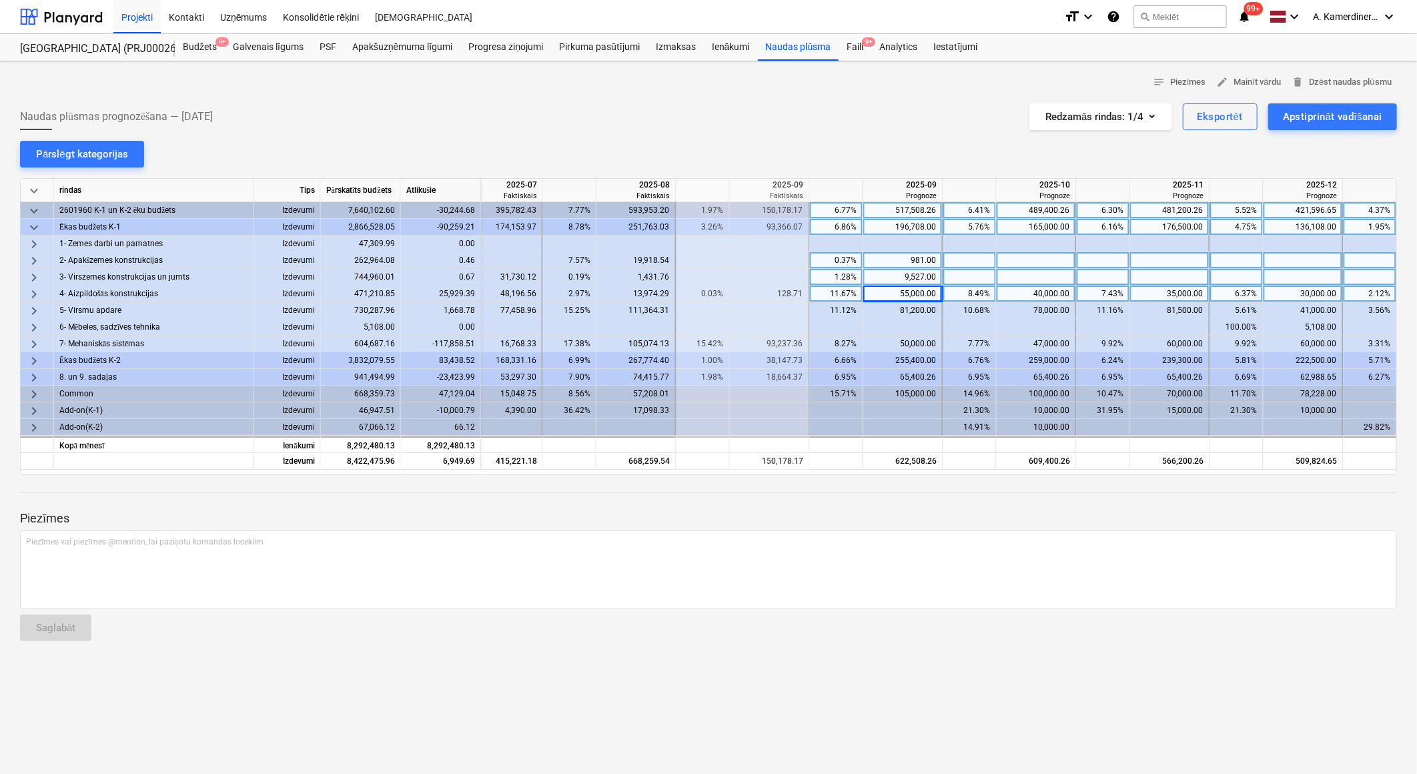
click at [1179, 297] on div "35,000.00" at bounding box center [1169, 293] width 68 height 17
type input "50000"
click at [1054, 292] on div "40,000.00" at bounding box center [1036, 293] width 68 height 17
type input "45000"
click at [1322, 296] on div "30,000.00" at bounding box center [1303, 293] width 68 height 17
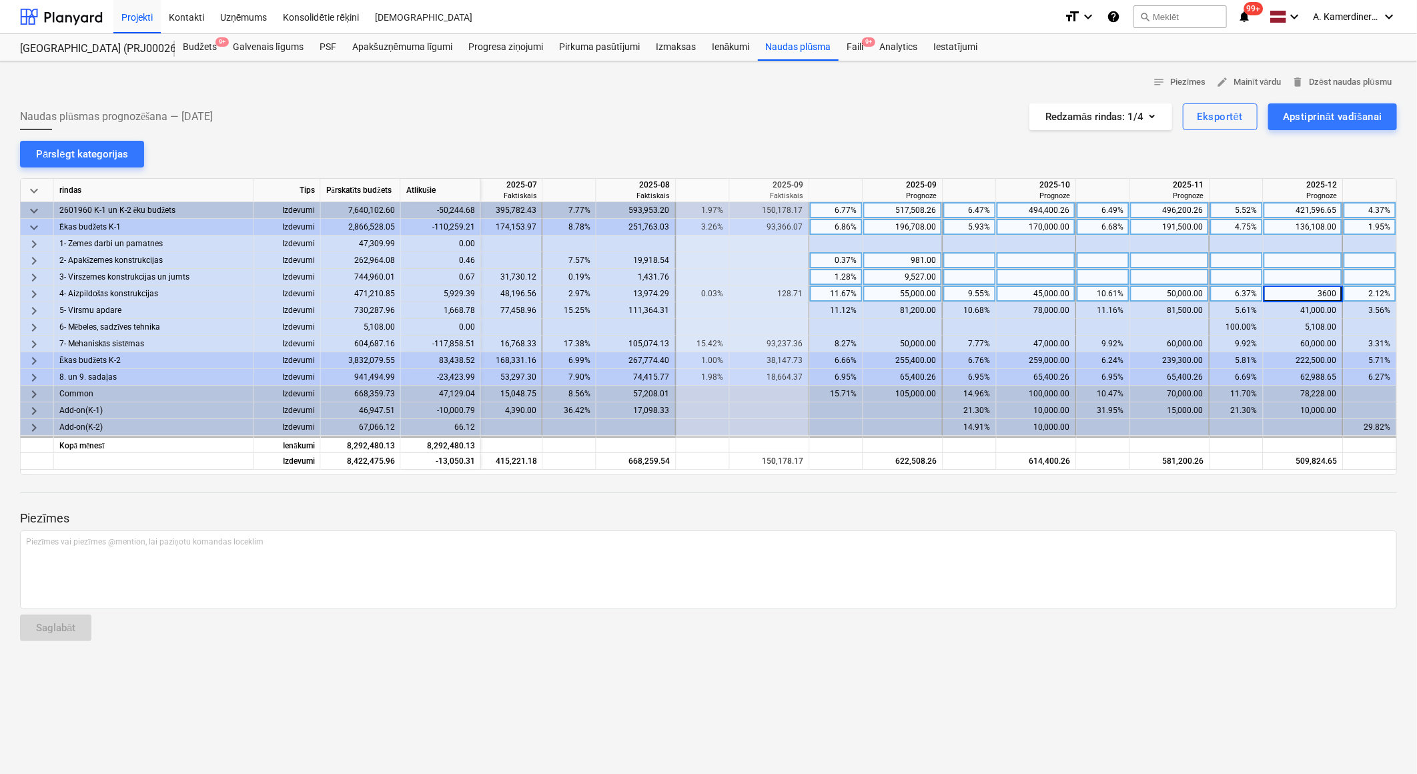
type input "36000"
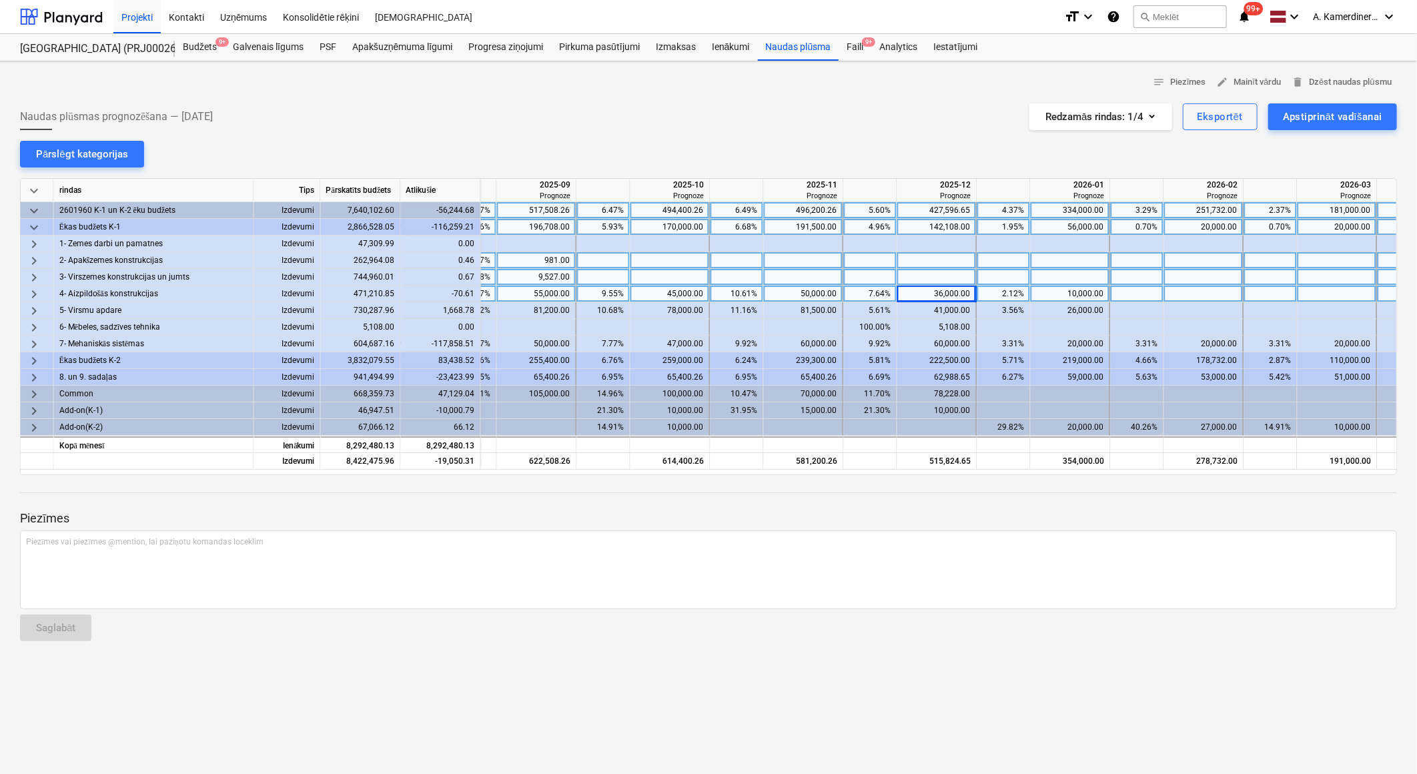
scroll to position [0, 1369]
click at [1187, 298] on div at bounding box center [1207, 293] width 80 height 17
type input "10000"
click at [542, 291] on div "55,000.00" at bounding box center [539, 293] width 68 height 17
type input "450"
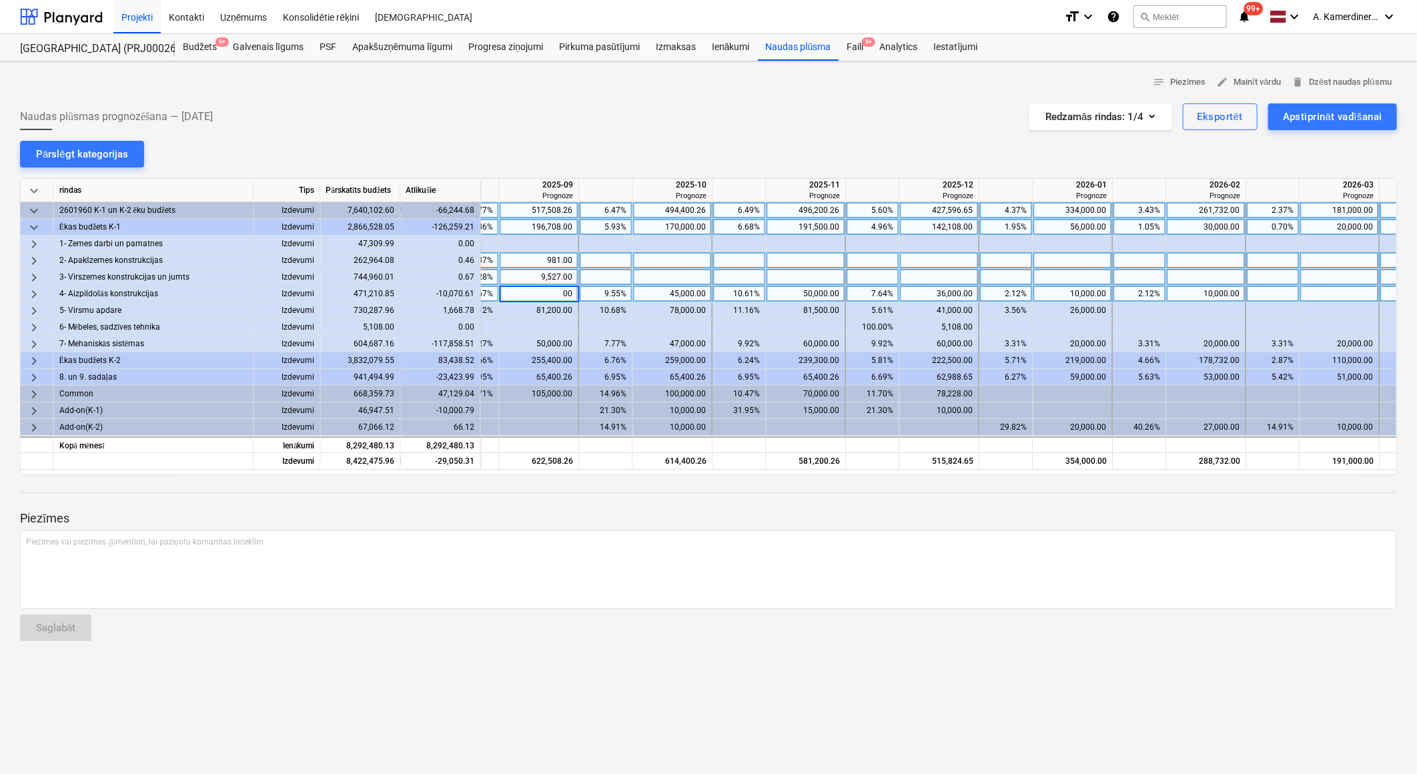
type input "0"
type input "45000"
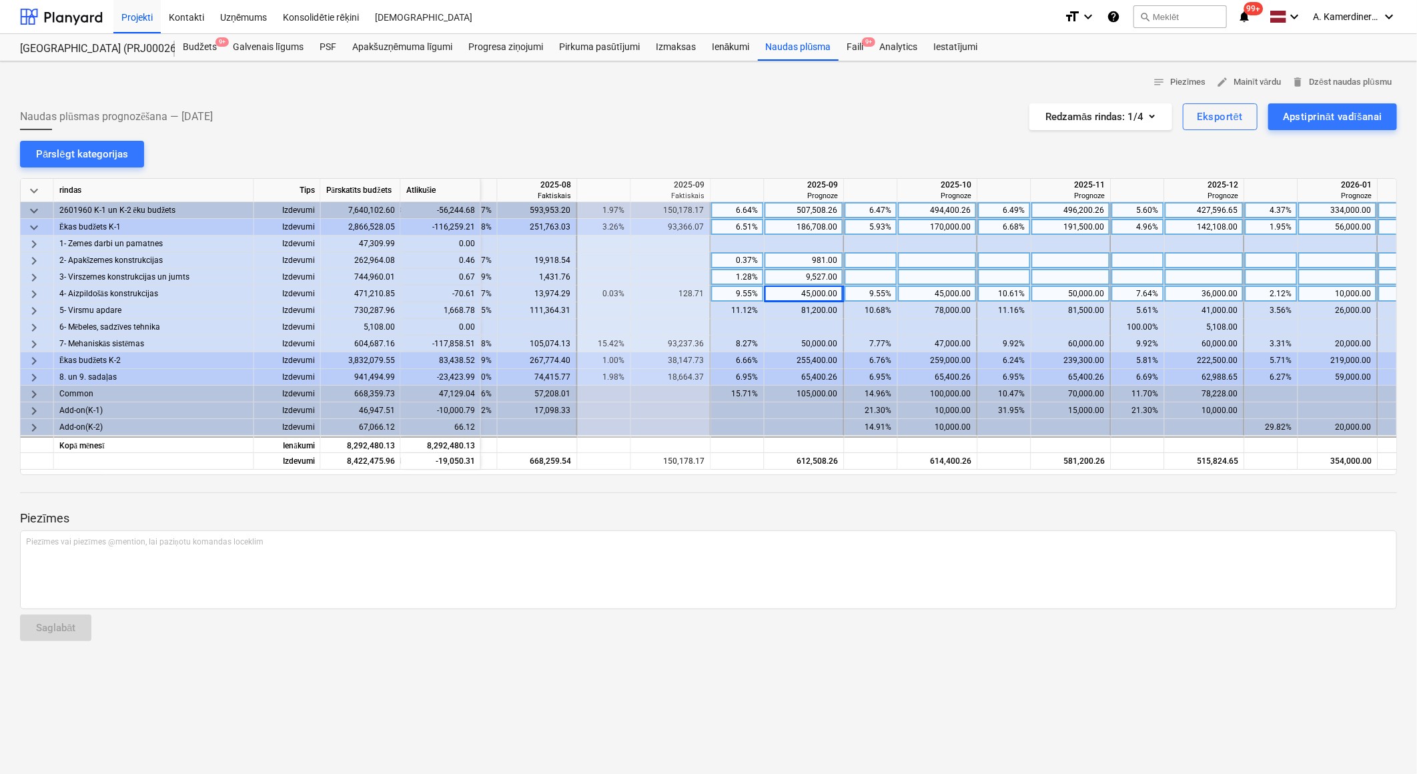
scroll to position [0, 1099]
click at [808, 309] on div "81,200.00" at bounding box center [808, 310] width 68 height 17
type input "83000"
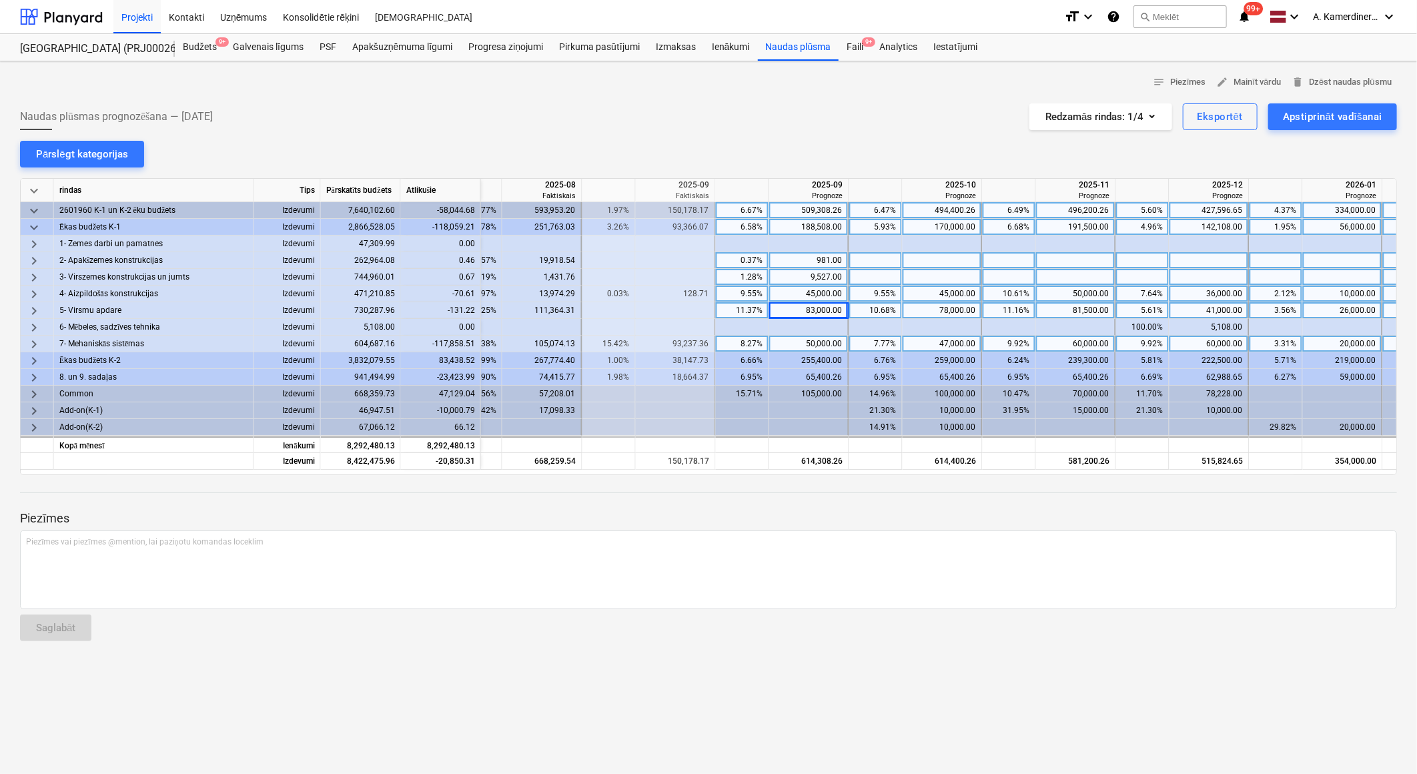
click at [816, 339] on div "50,000.00" at bounding box center [808, 344] width 68 height 17
type input "40000"
click at [1069, 342] on div "60,000.00" at bounding box center [1075, 344] width 68 height 17
click at [1077, 342] on div "60,000.00" at bounding box center [1075, 344] width 68 height 17
type input "70000"
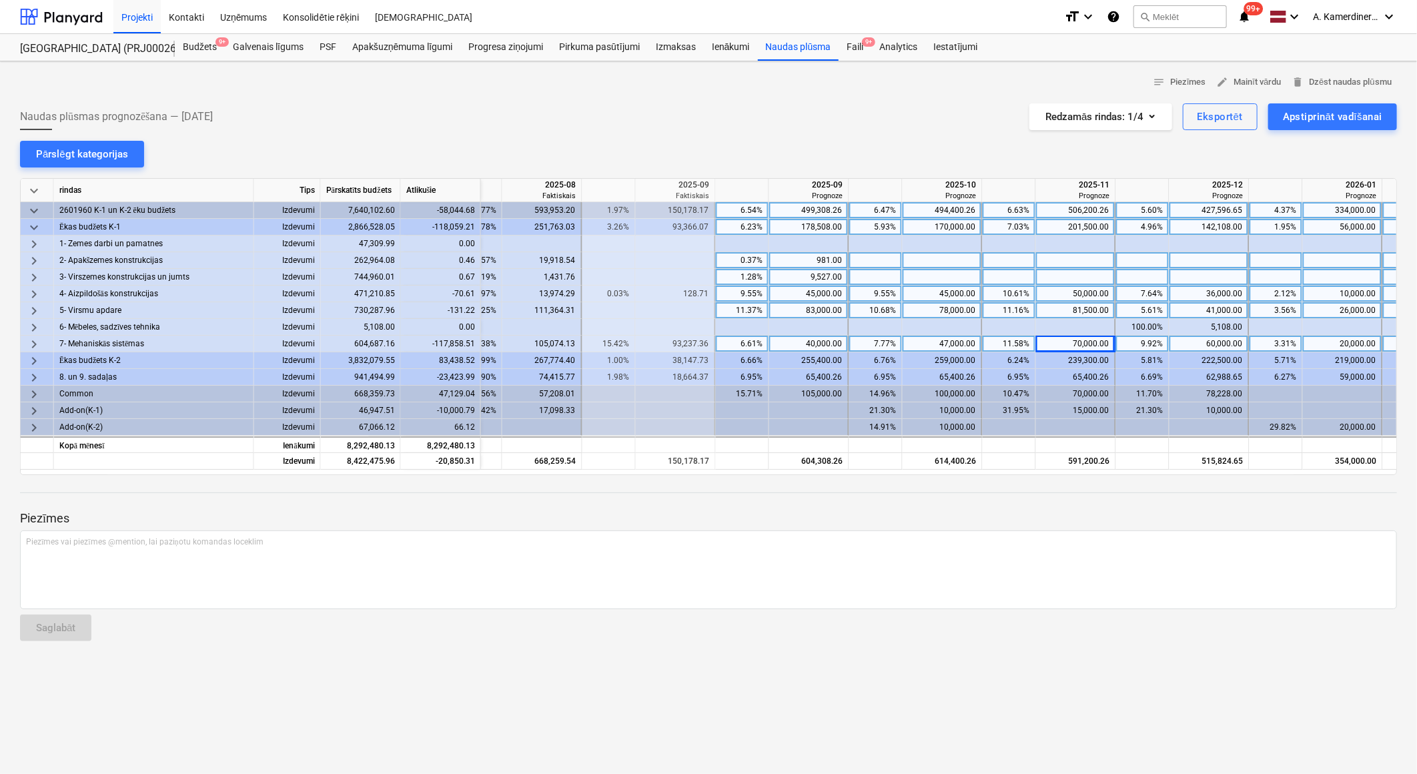
click at [957, 342] on div "47,000.00" at bounding box center [942, 344] width 68 height 17
type input "2"
type input "30000"
click at [1211, 350] on div "60,000.00" at bounding box center [1209, 344] width 68 height 17
type input "300000"
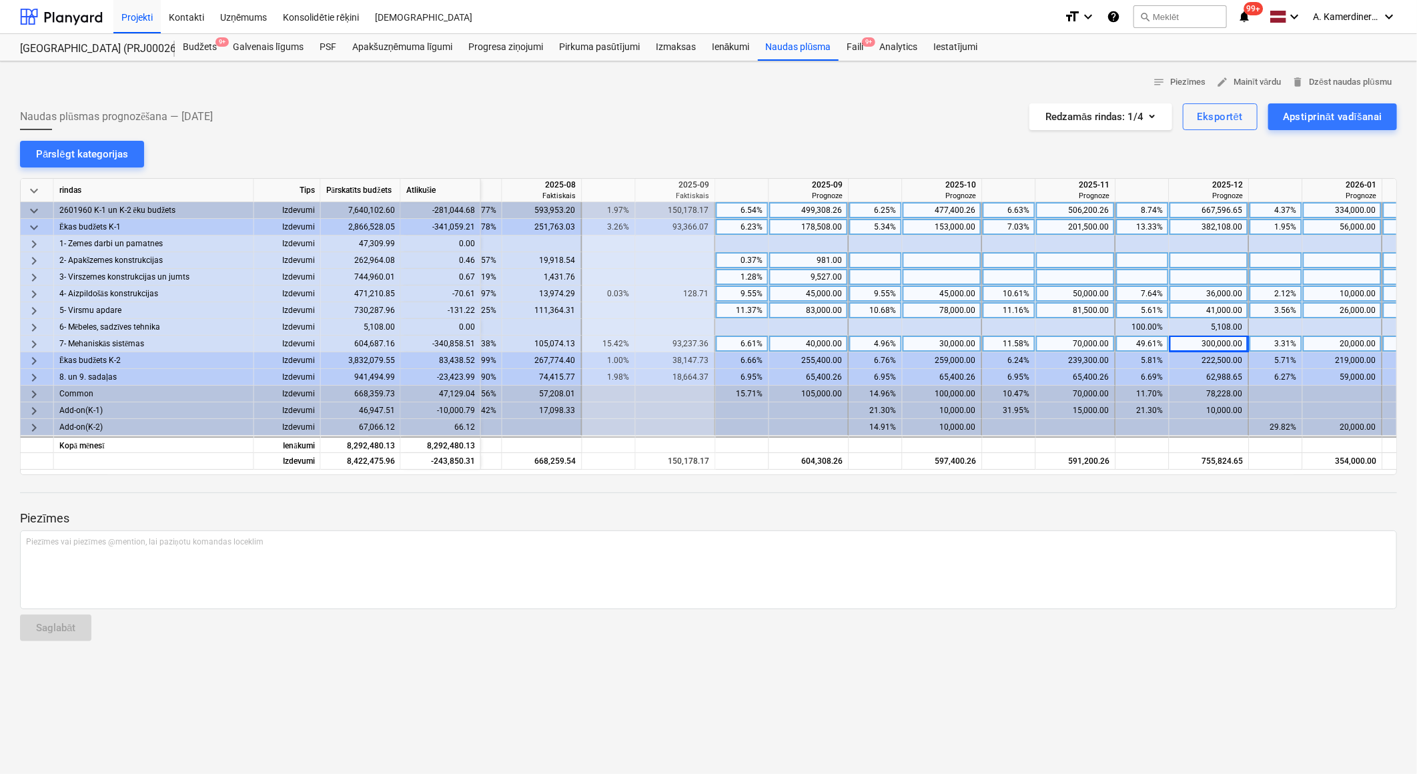
click at [1211, 350] on div "300,000.00" at bounding box center [1209, 344] width 68 height 17
type input "30000"
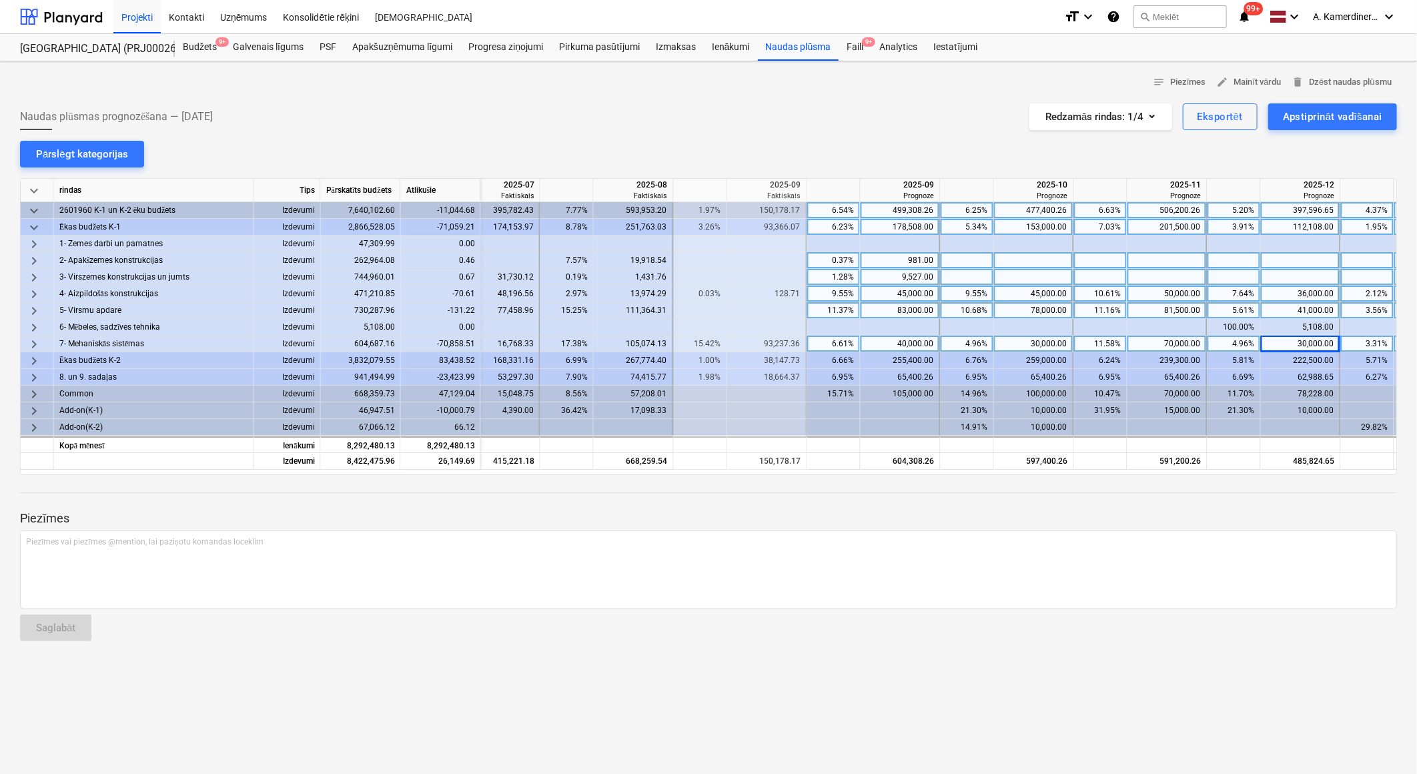
scroll to position [0, 1009]
click at [890, 344] on div "40,000.00" at bounding box center [898, 344] width 68 height 17
type input "95000"
drag, startPoint x: 885, startPoint y: 340, endPoint x: 940, endPoint y: 342, distance: 55.4
click at [0, 0] on div "keyboard_arrow_right 7- Mehaniskās sistēmas Izdevumi 604,687.16 -125,858.51 2.7…" at bounding box center [0, 0] width 0 height 0
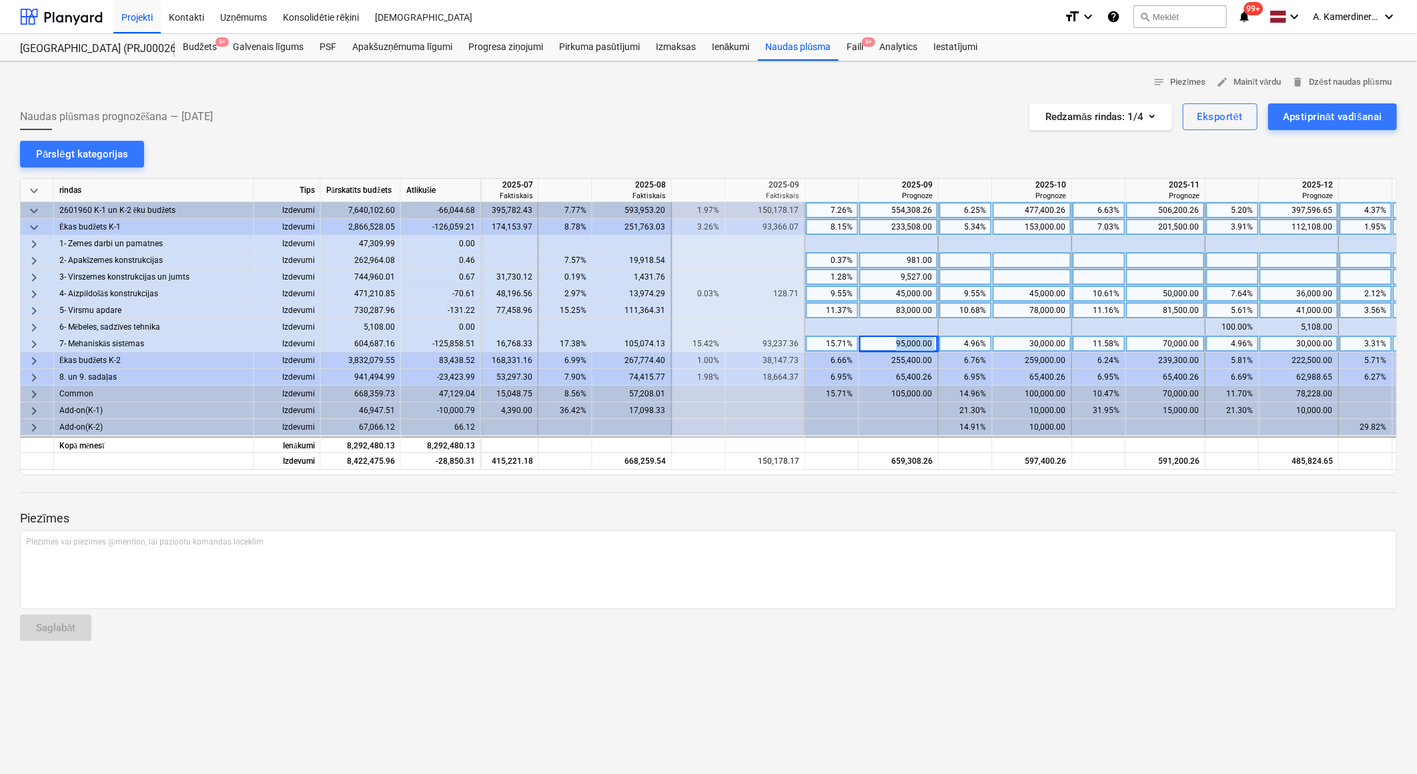
drag, startPoint x: 940, startPoint y: 342, endPoint x: 890, endPoint y: 342, distance: 50.0
click at [890, 342] on div "95,000.00" at bounding box center [898, 344] width 68 height 17
type input "30000"
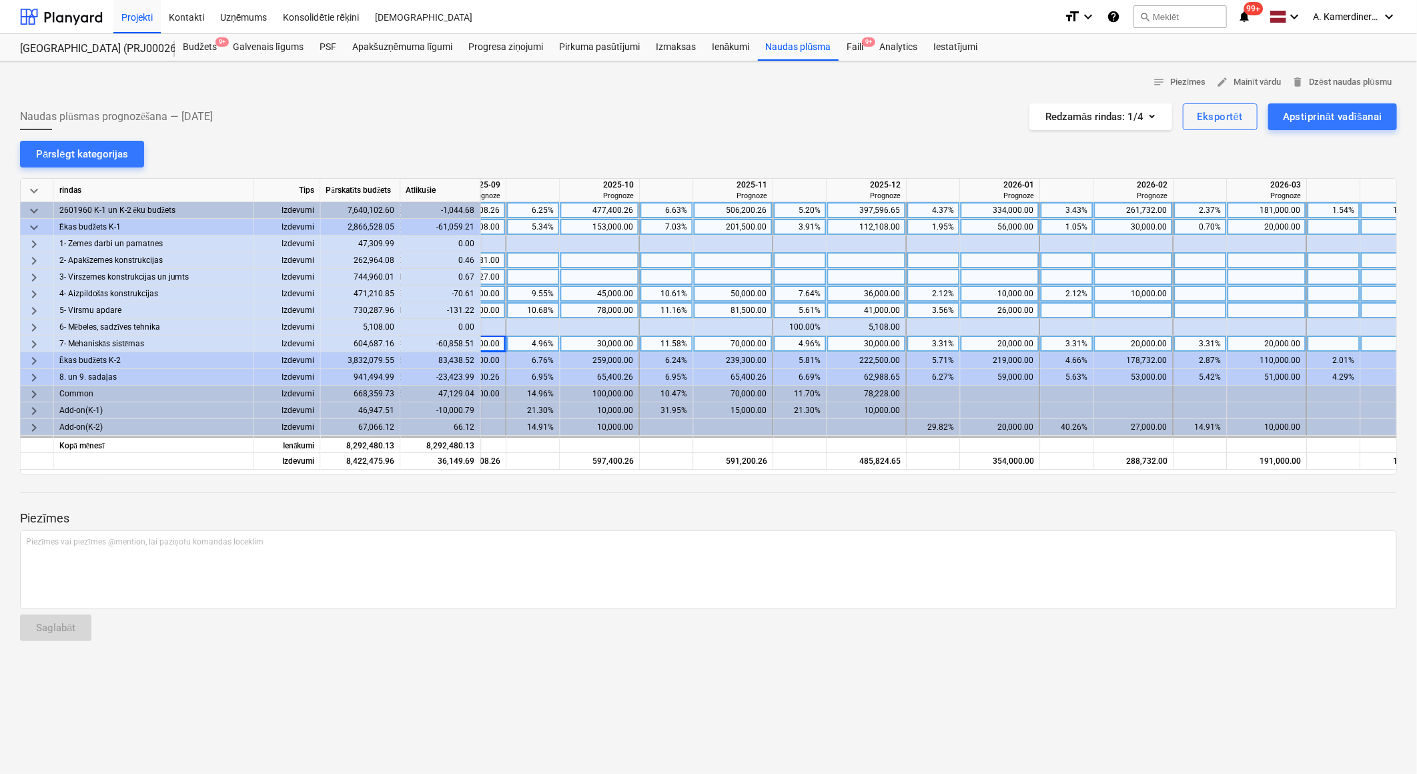
scroll to position [0, 1426]
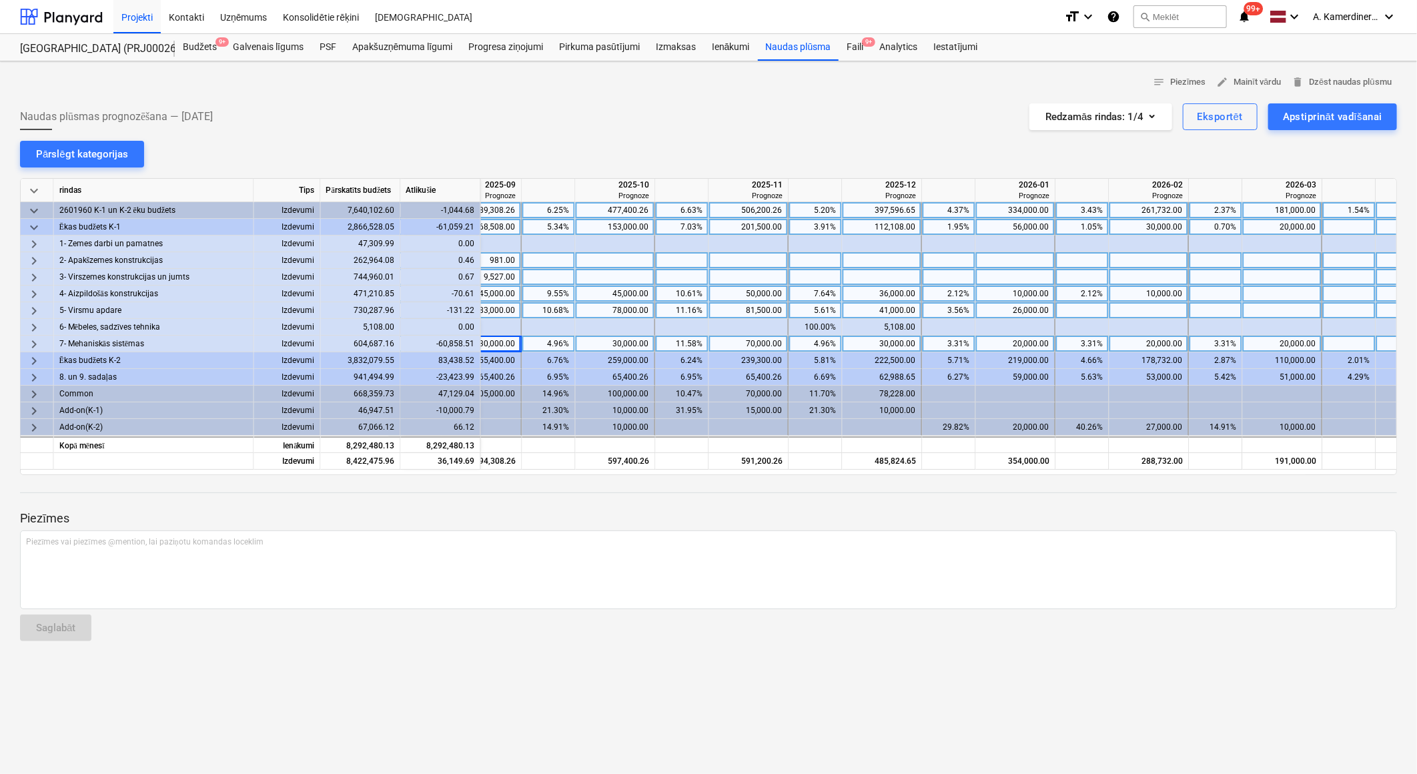
click at [1269, 345] on div "20,000.00" at bounding box center [1282, 344] width 68 height 17
type input "10000"
click at [1163, 345] on div "20,000.00" at bounding box center [1149, 344] width 68 height 17
type input "100000"
click at [1163, 344] on div "20,000.00" at bounding box center [1149, 344] width 68 height 17
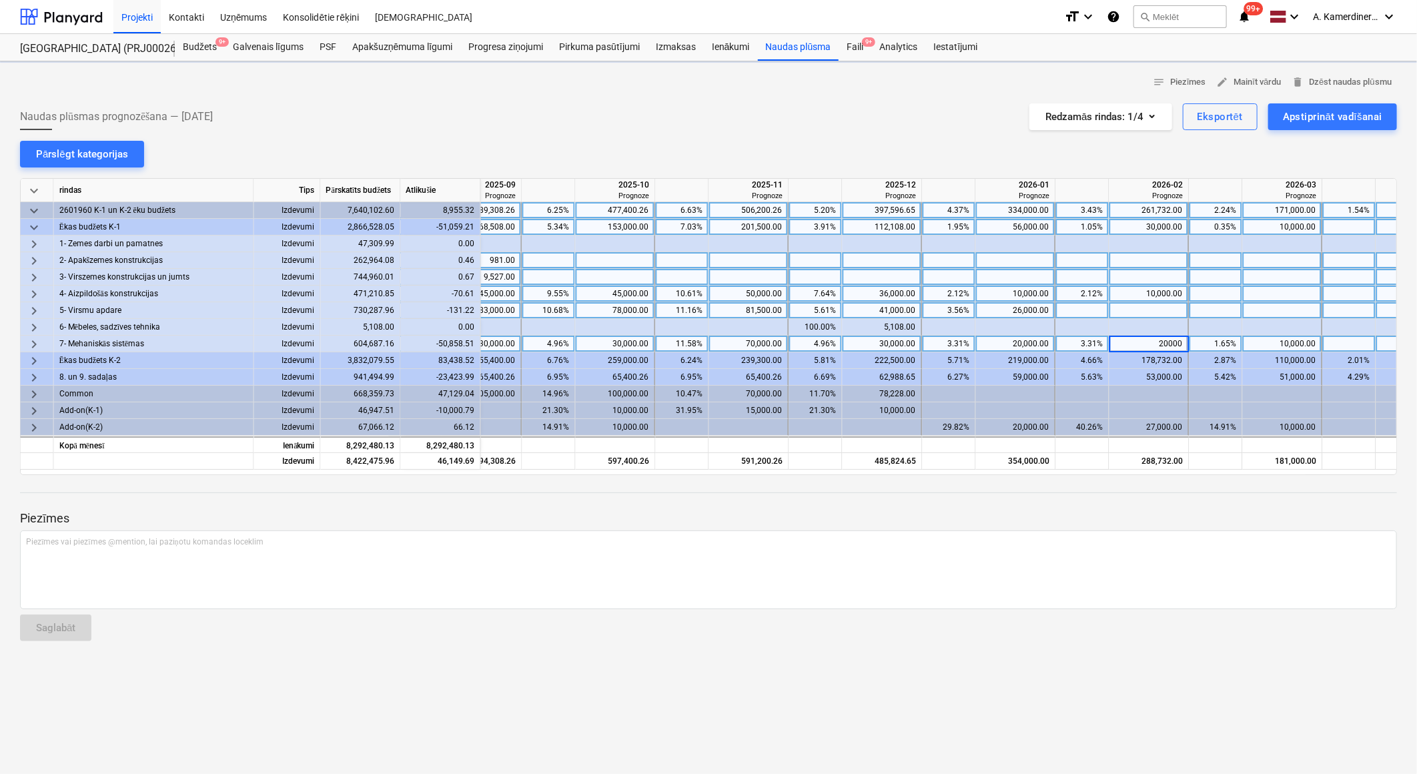
click at [1163, 344] on input "20000" at bounding box center [1148, 344] width 79 height 16
type input "10000"
click at [897, 342] on div "30,000.00" at bounding box center [882, 344] width 68 height 17
click at [897, 342] on input "30000" at bounding box center [881, 344] width 79 height 16
type input "20000"
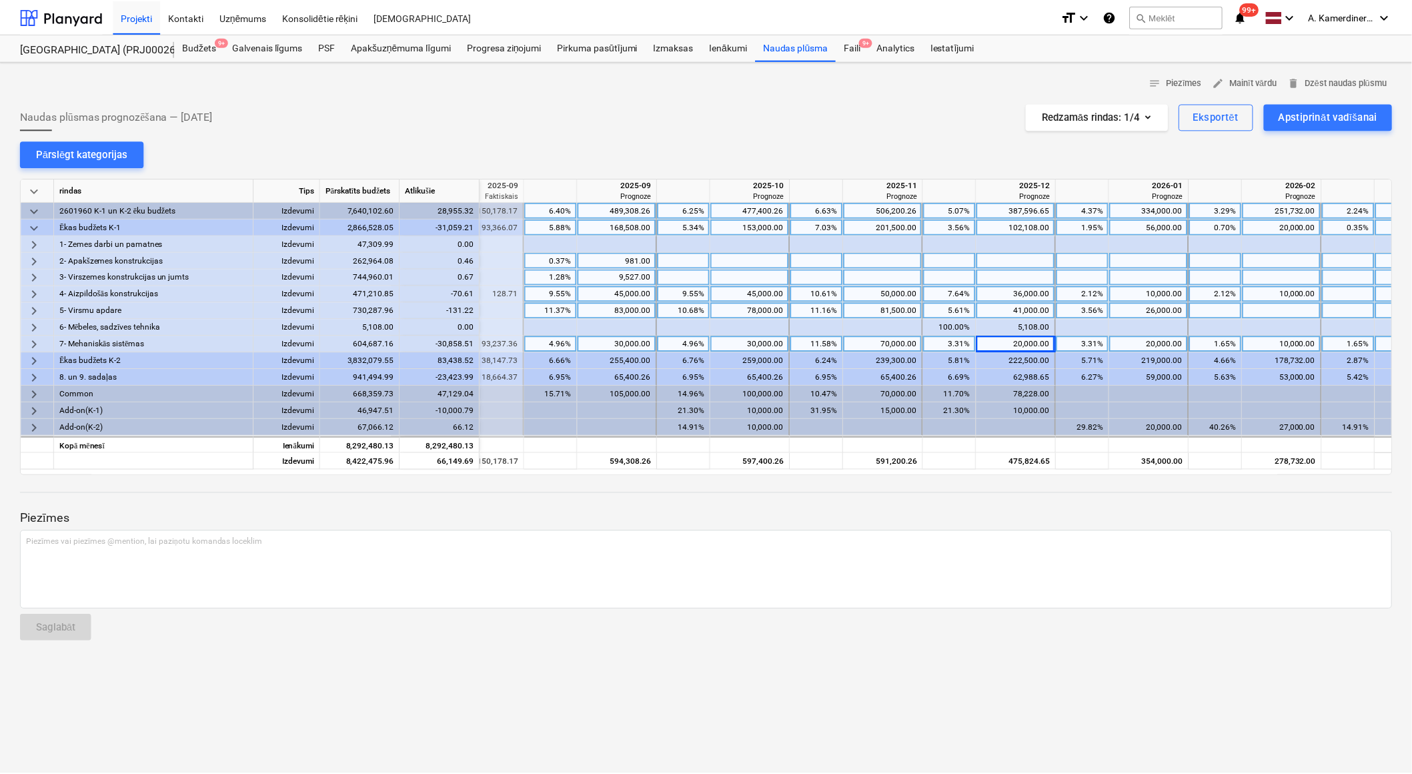
scroll to position [0, 1285]
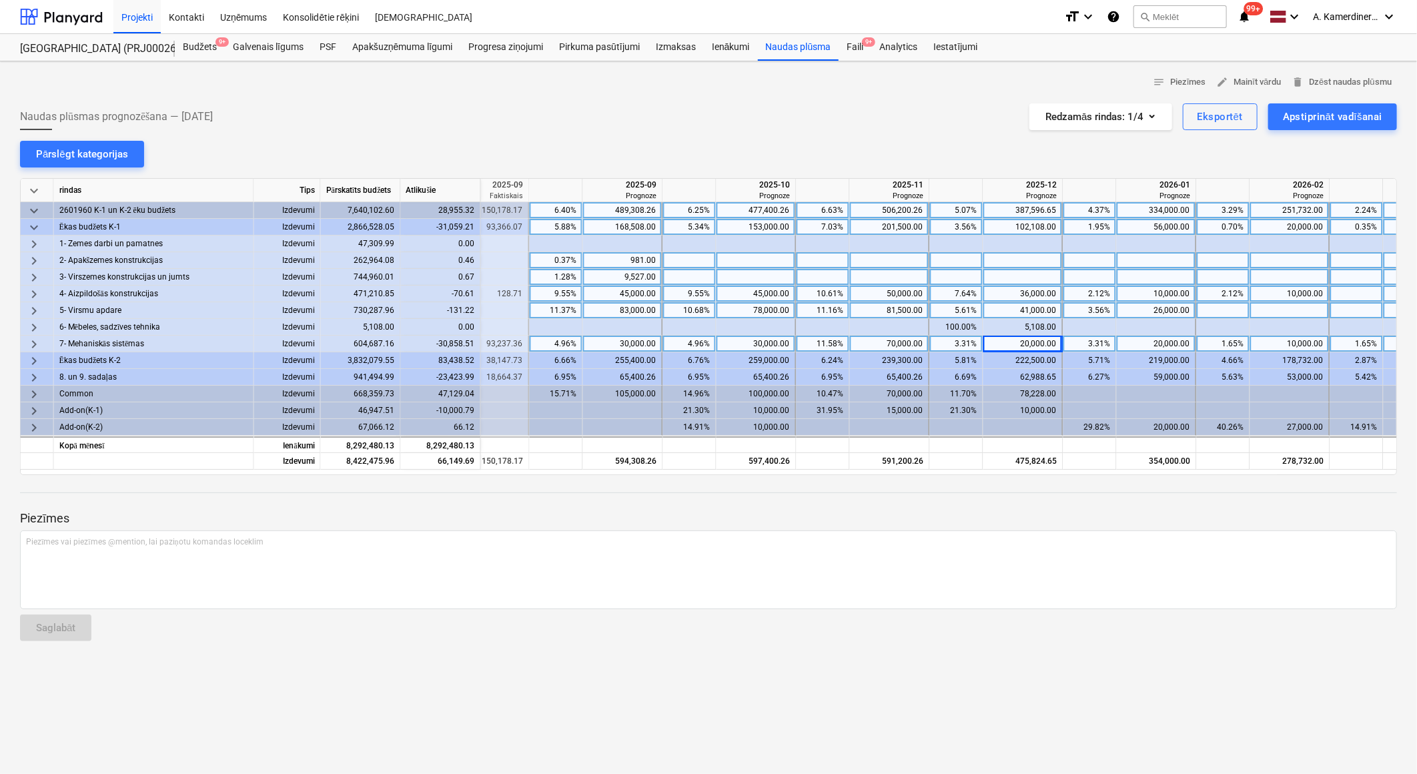
click at [892, 343] on div "70,000.00" at bounding box center [889, 344] width 68 height 17
click at [892, 343] on input "70000" at bounding box center [889, 344] width 79 height 16
type input "30000"
click at [1037, 348] on div "20,000.00" at bounding box center [1023, 344] width 68 height 17
click at [1037, 348] on input "20000" at bounding box center [1022, 344] width 79 height 16
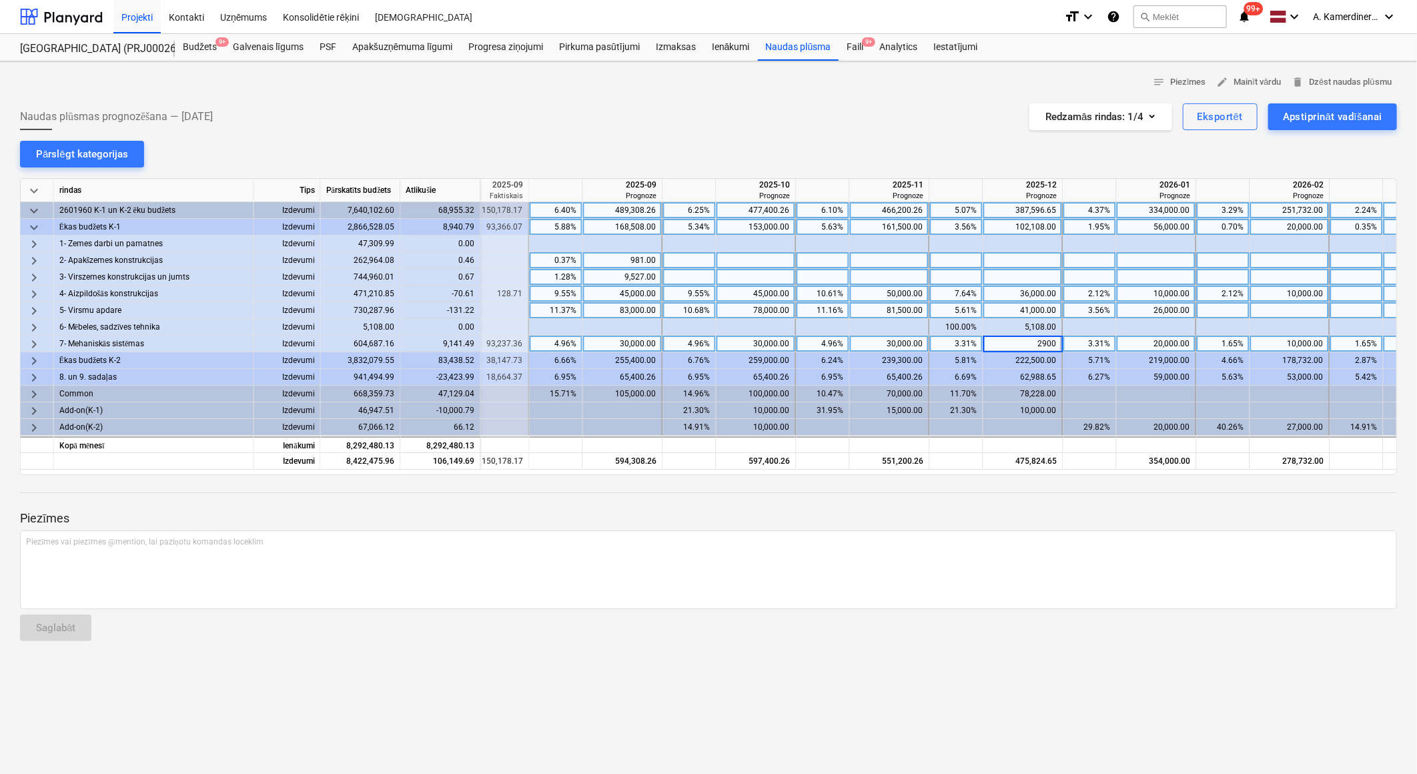
type input "29000"
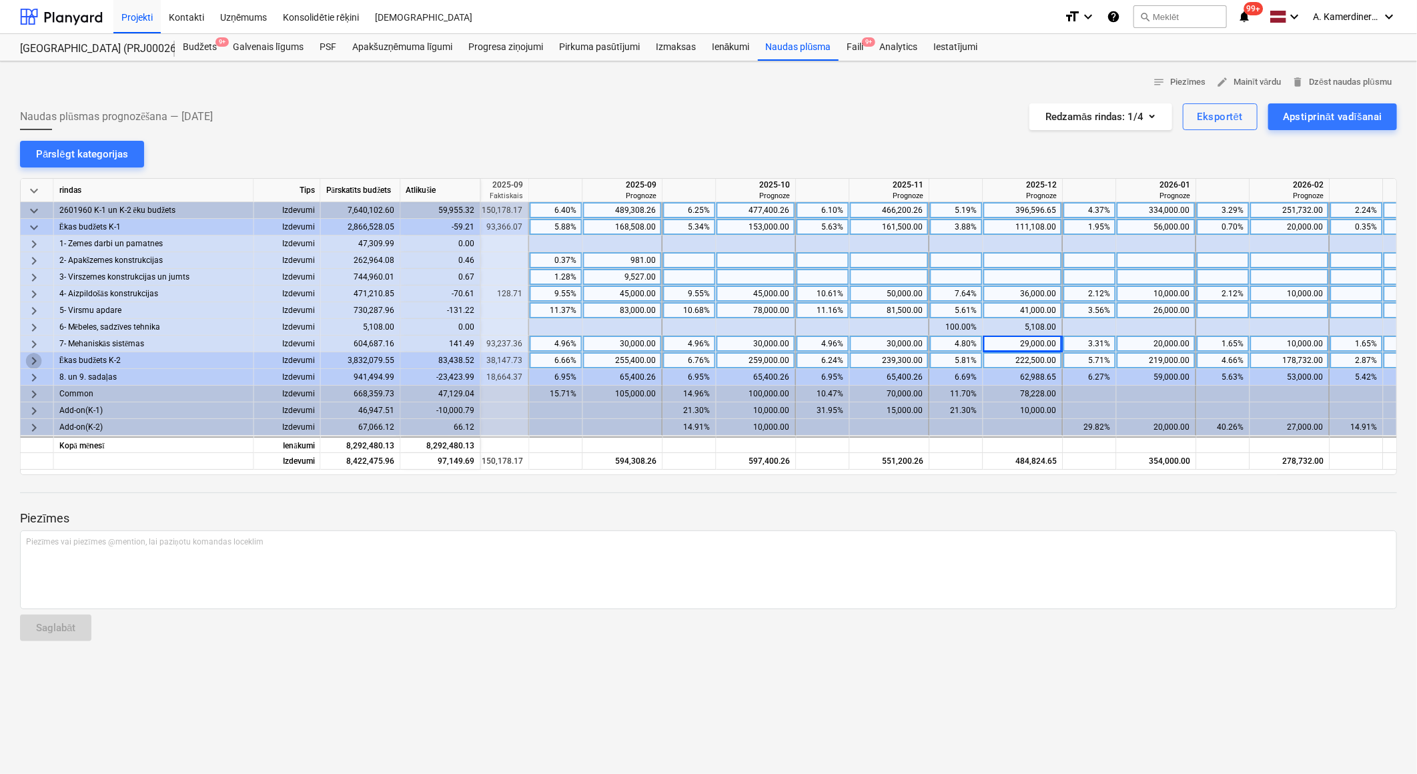
click at [31, 362] on span "keyboard_arrow_right" at bounding box center [34, 361] width 16 height 16
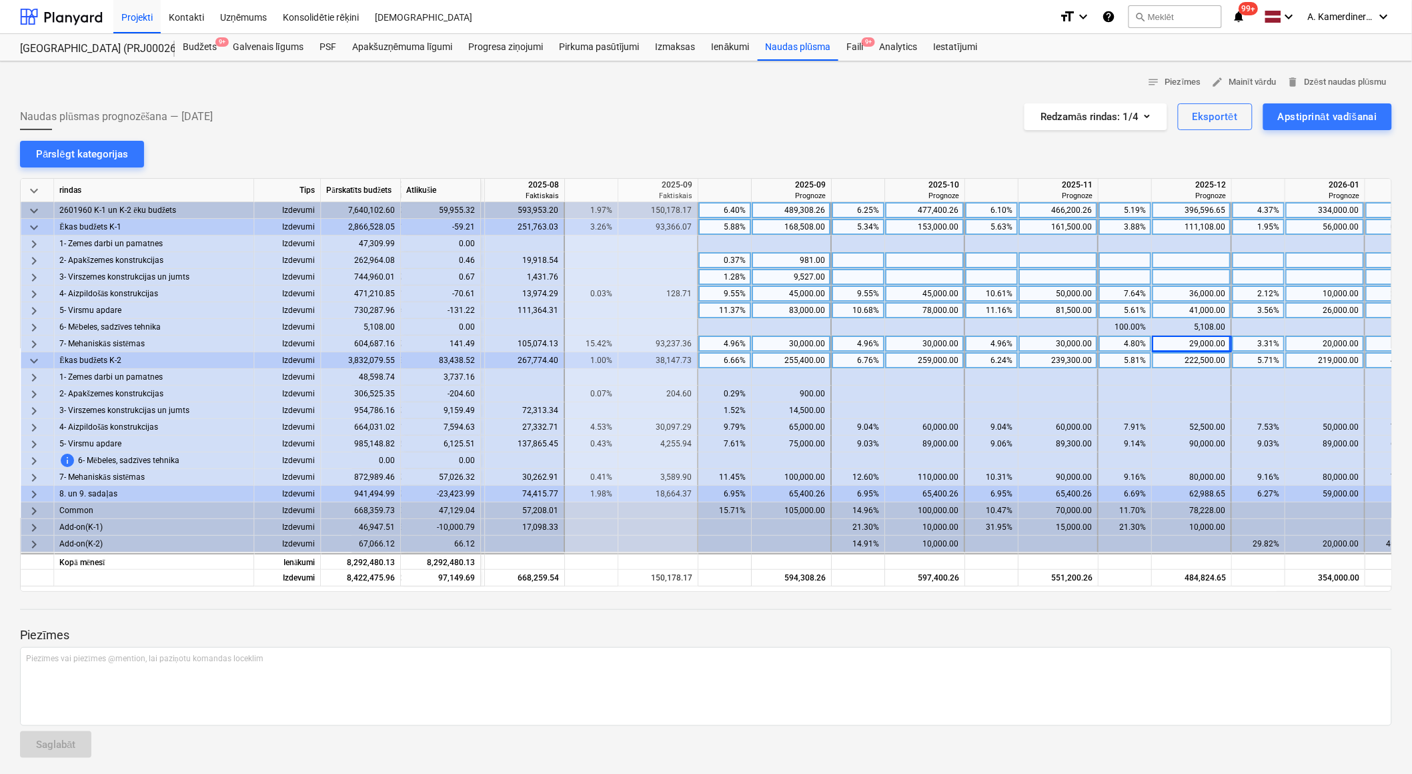
scroll to position [0, 1103]
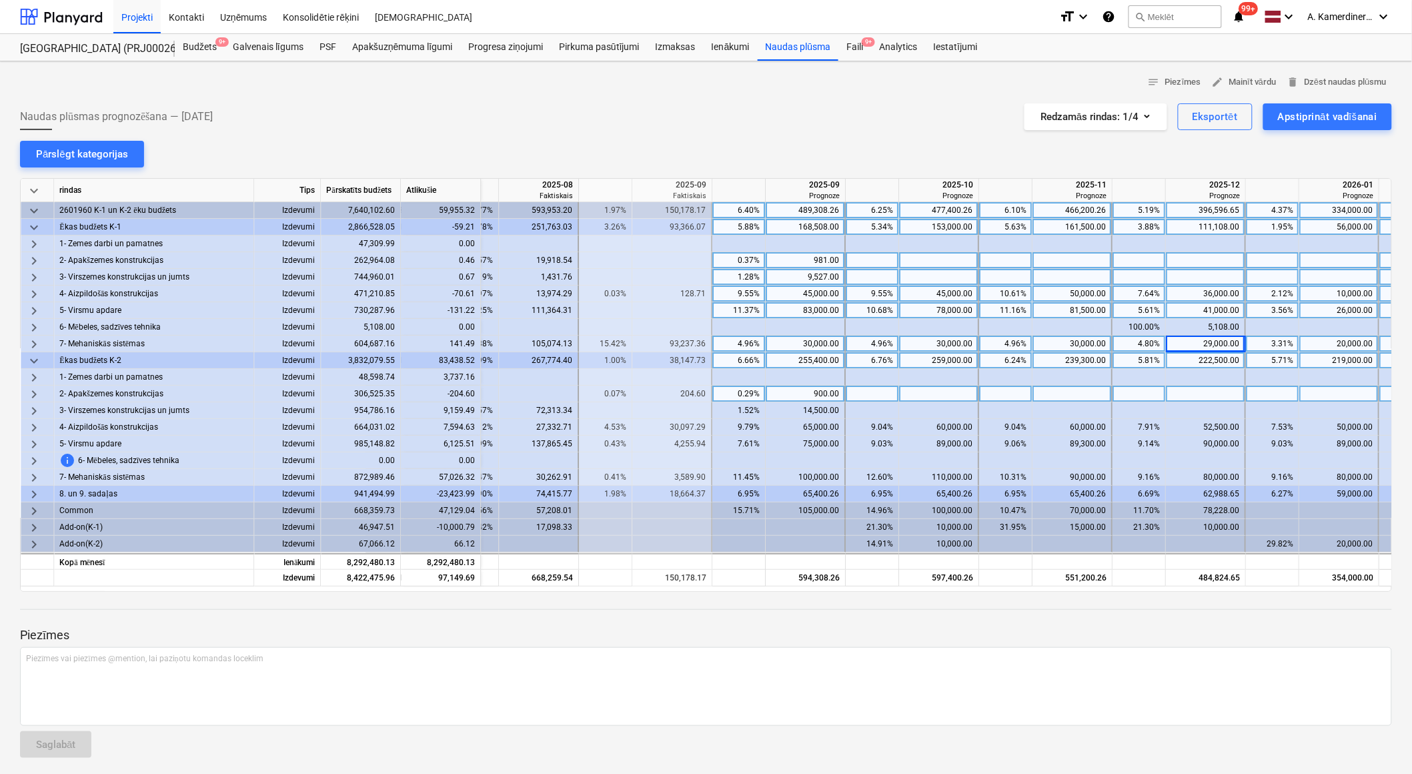
click at [802, 392] on div "900.00" at bounding box center [805, 394] width 68 height 17
type input "700"
click at [798, 411] on div "14,500.00" at bounding box center [805, 410] width 68 height 17
type input "5500"
click at [822, 414] on div "5,500.00" at bounding box center [805, 410] width 68 height 17
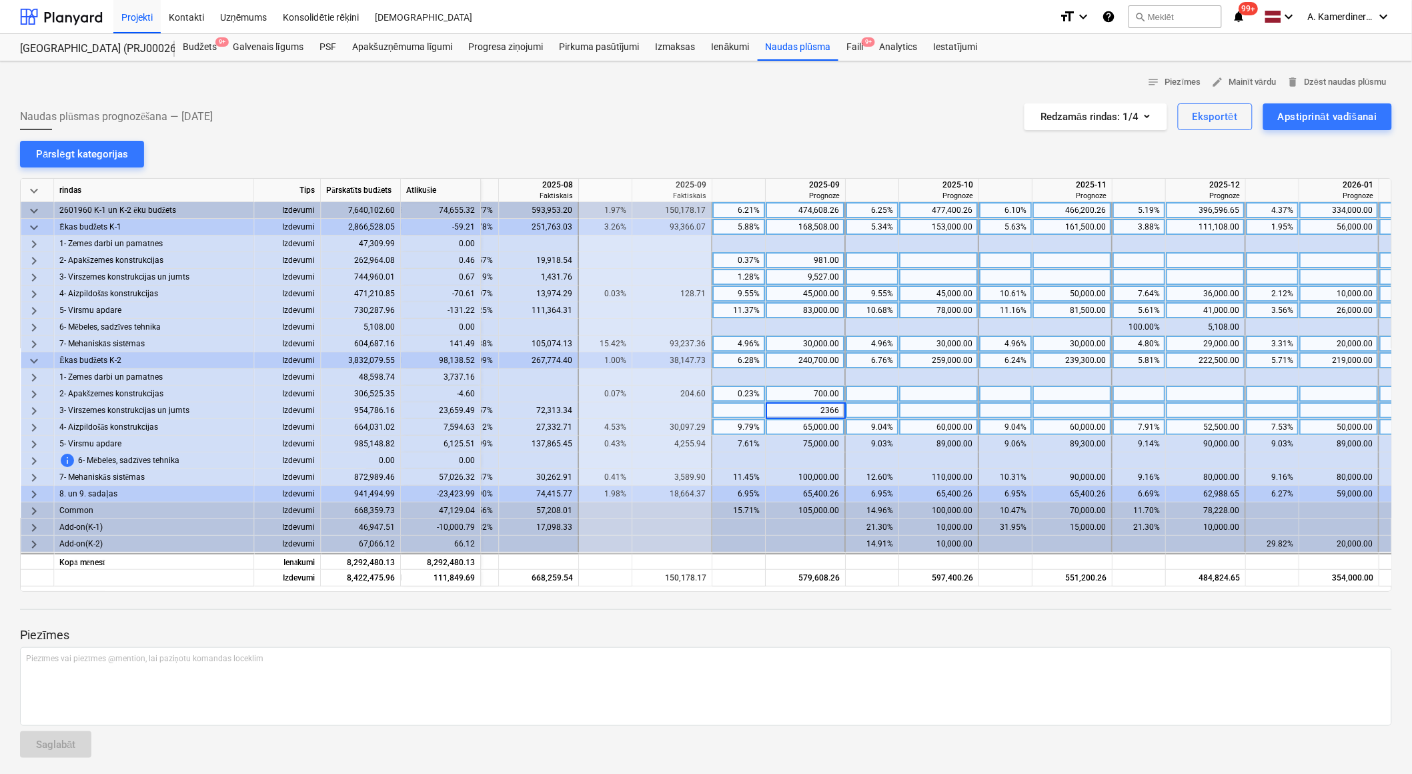
type input "23660"
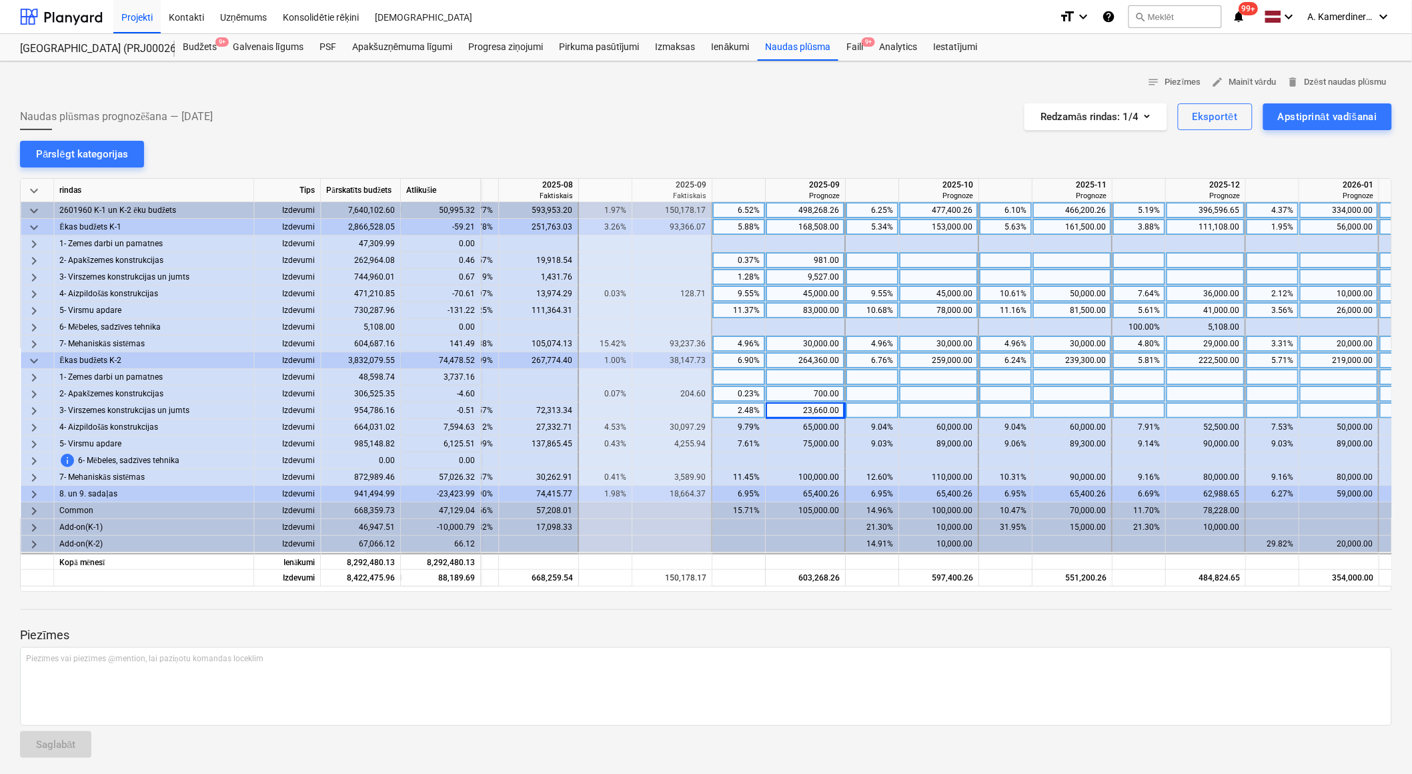
click at [930, 374] on div at bounding box center [939, 377] width 80 height 17
type input "3737"
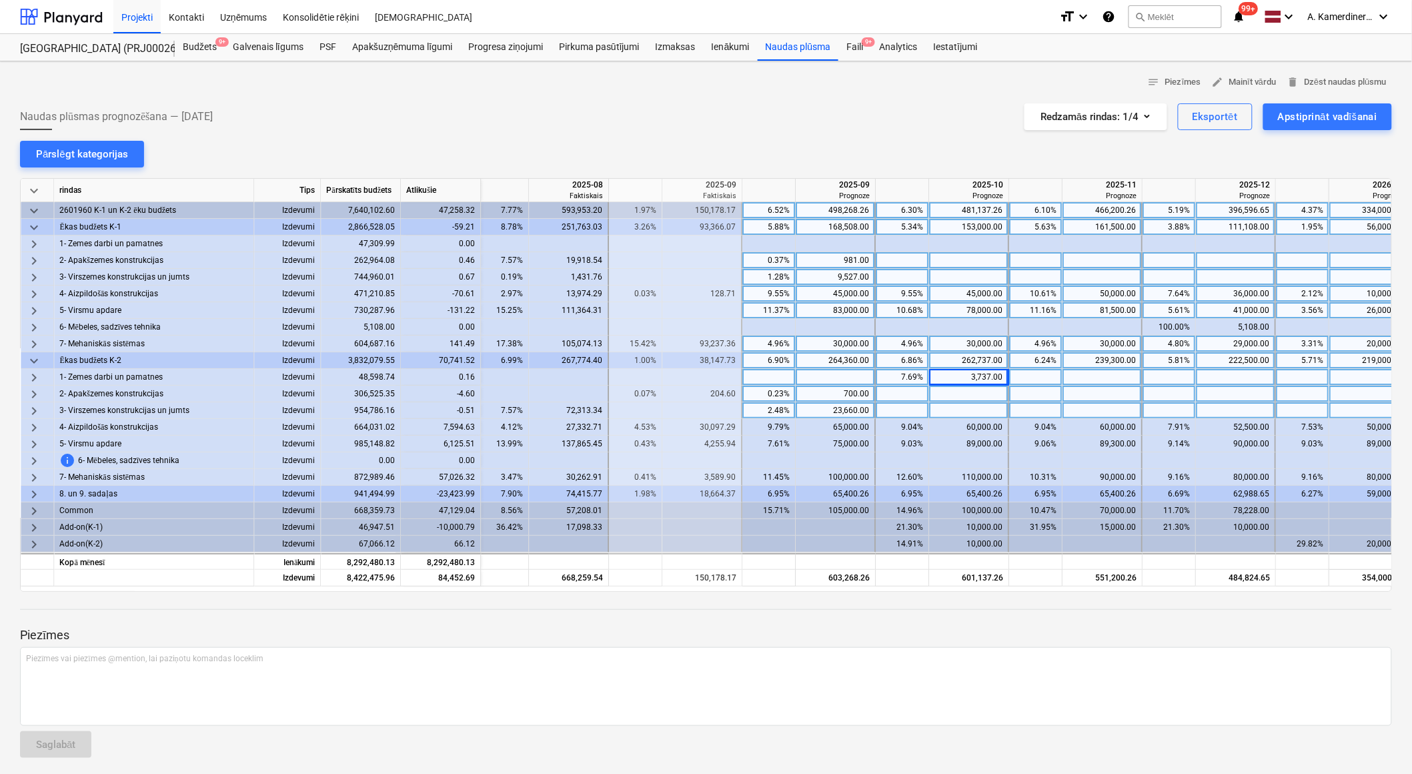
scroll to position [0, 1064]
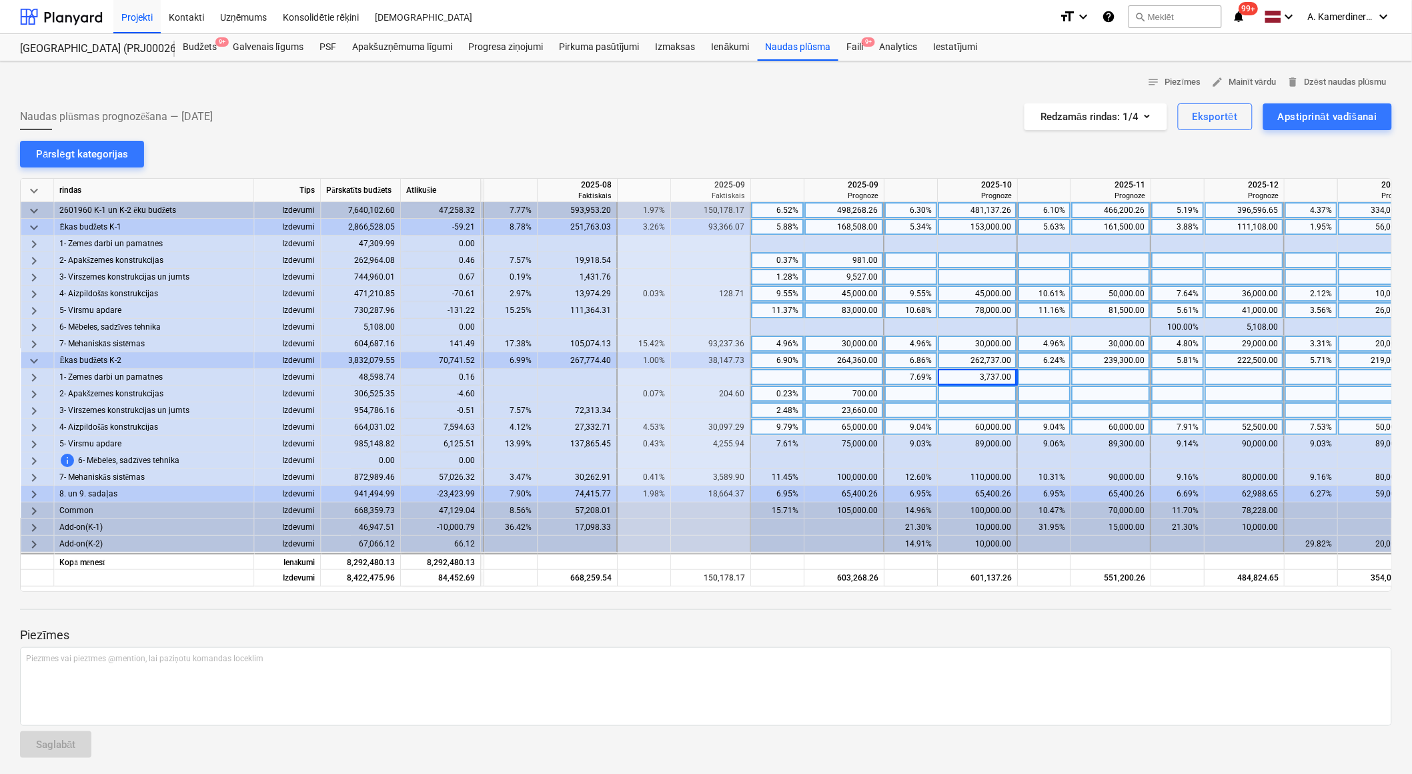
click at [1248, 426] on div "52,500.00" at bounding box center [1244, 427] width 68 height 17
type input "60000"
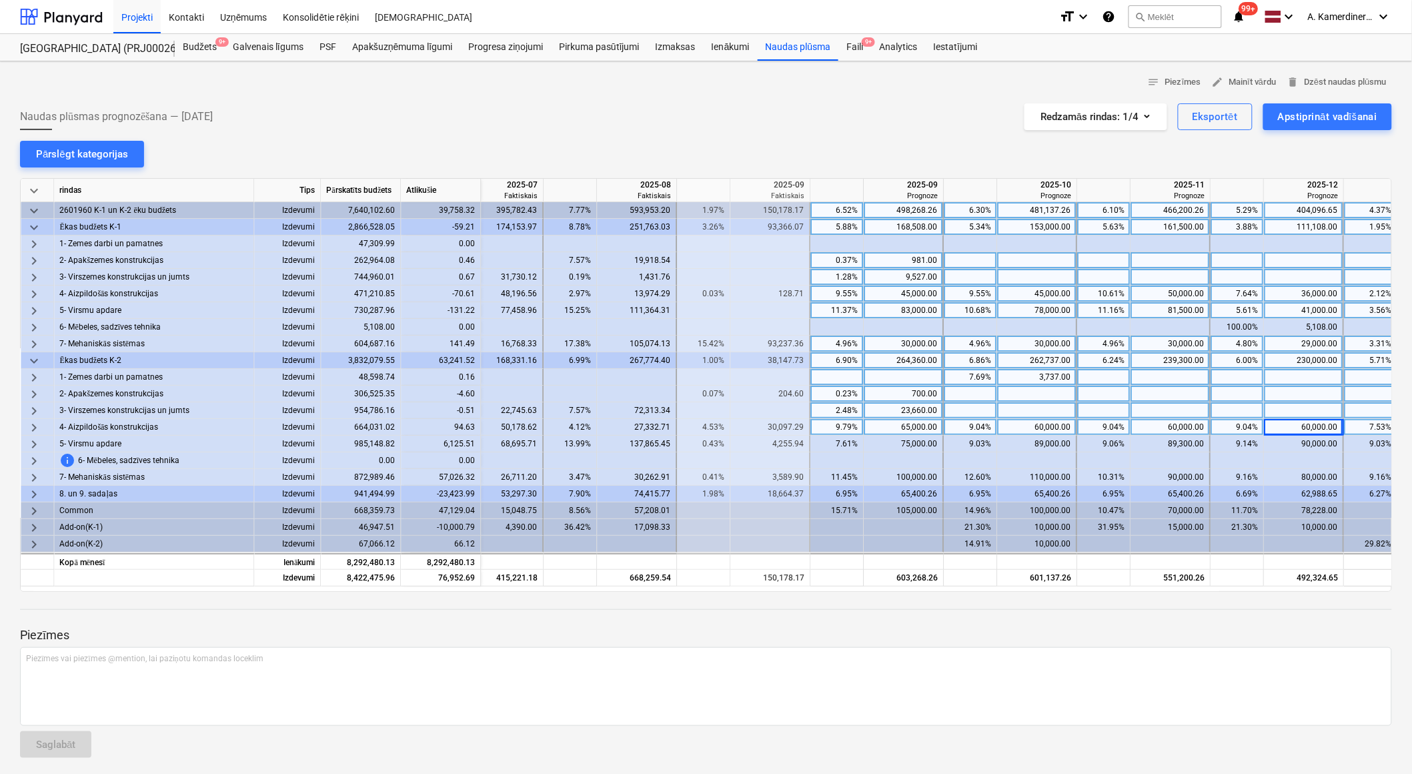
scroll to position [0, 992]
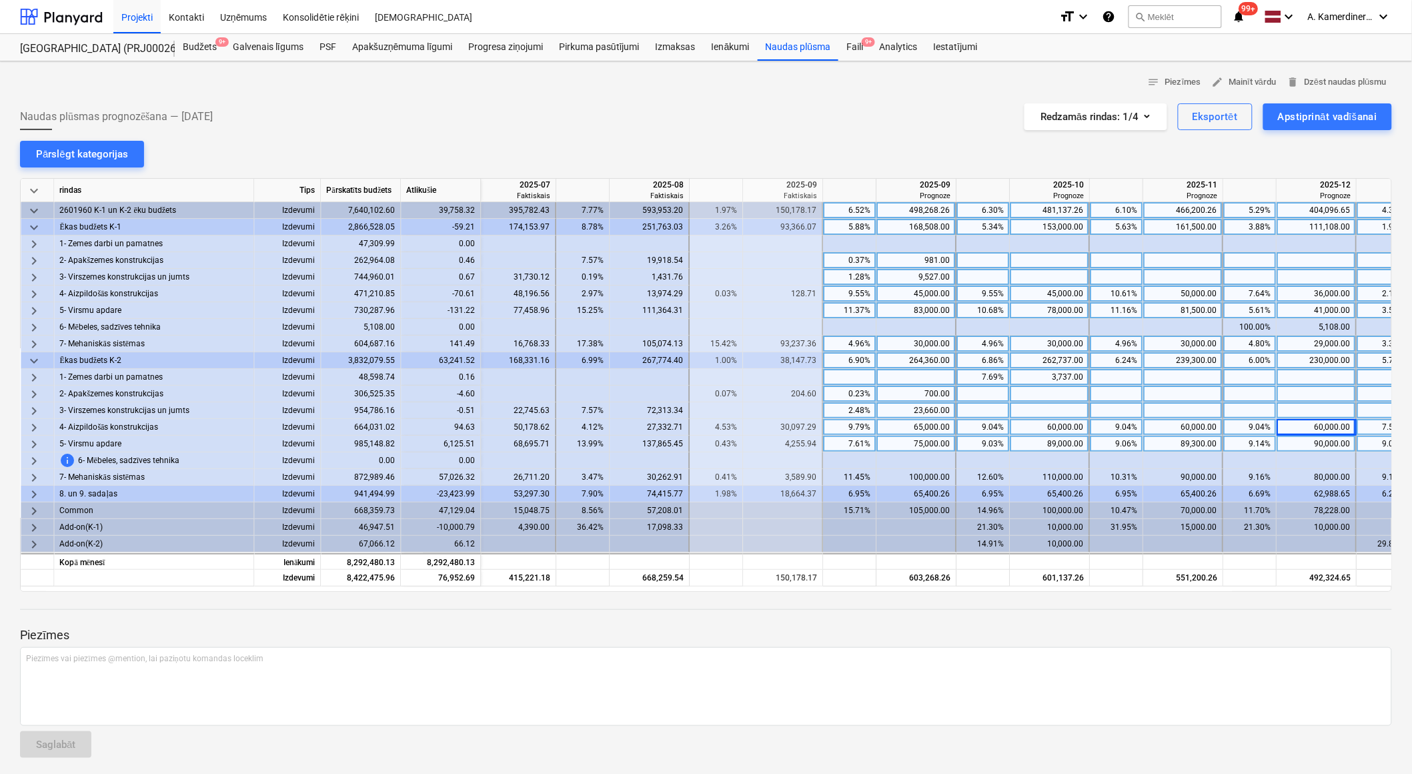
click at [928, 443] on div "75,000.00" at bounding box center [916, 444] width 68 height 17
type input "81500"
click at [922, 474] on div "100,000.00" at bounding box center [916, 477] width 68 height 17
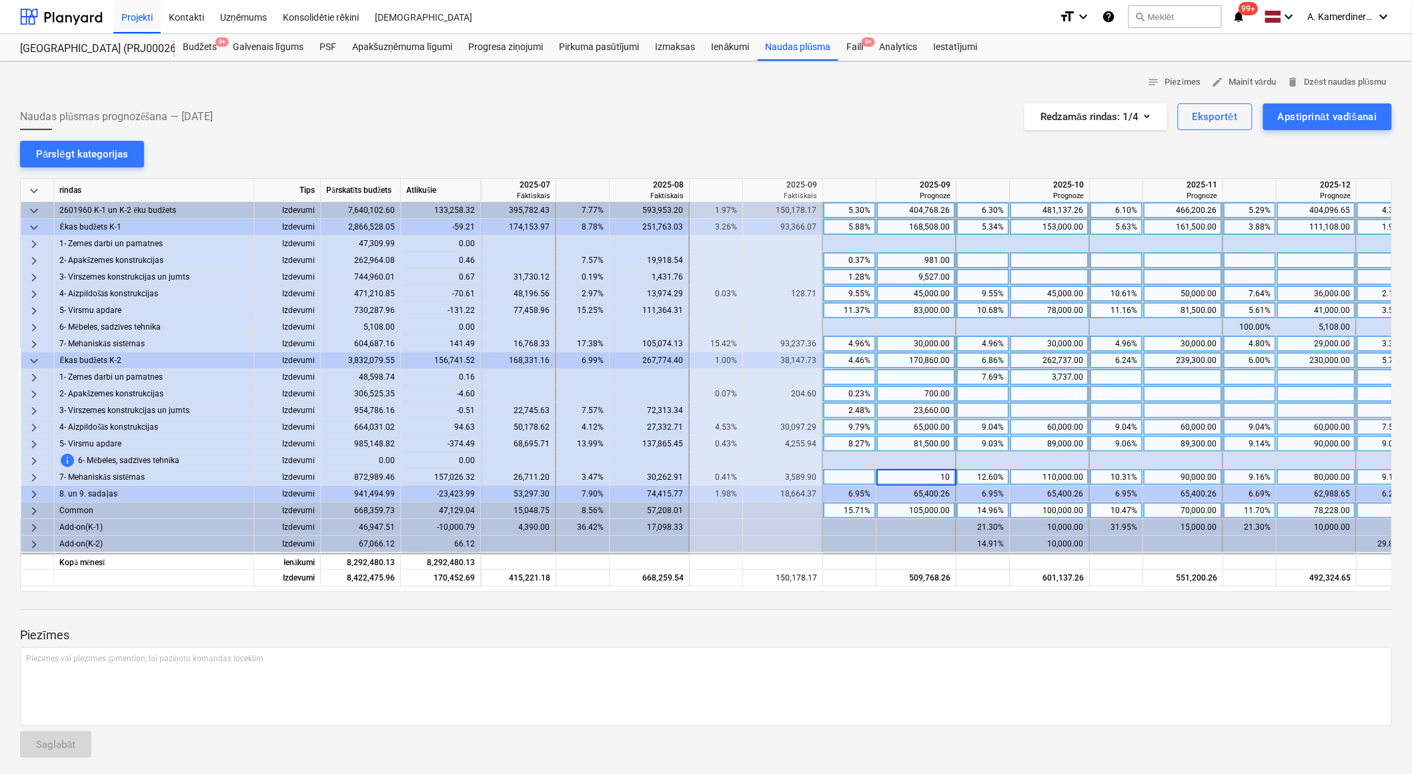
type input "1"
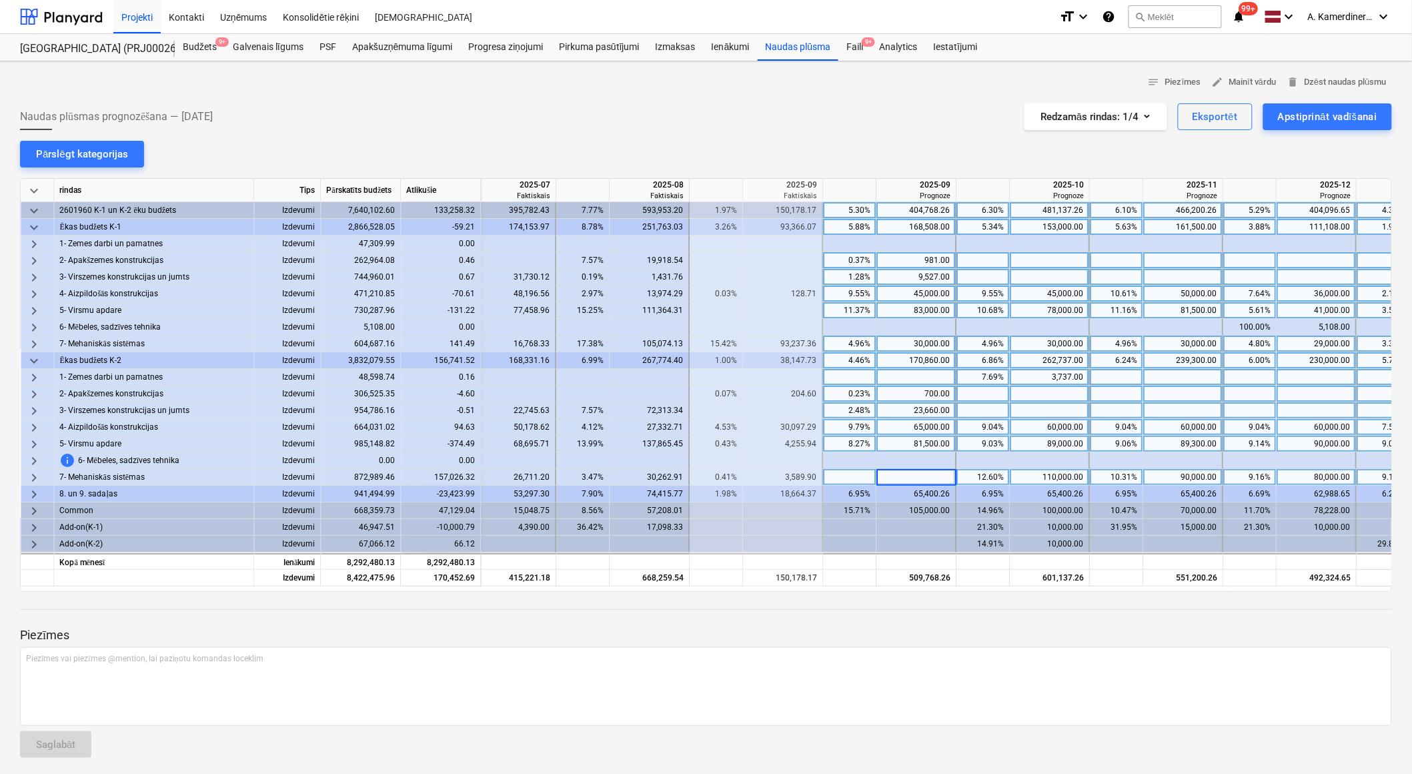
click at [1062, 475] on div "110,000.00" at bounding box center [1049, 477] width 68 height 17
click at [1075, 478] on div "110,000.00" at bounding box center [1049, 477] width 68 height 17
type input "15000"
click at [909, 474] on div at bounding box center [916, 477] width 80 height 17
click at [1058, 482] on div "15,000.00" at bounding box center [1049, 477] width 68 height 17
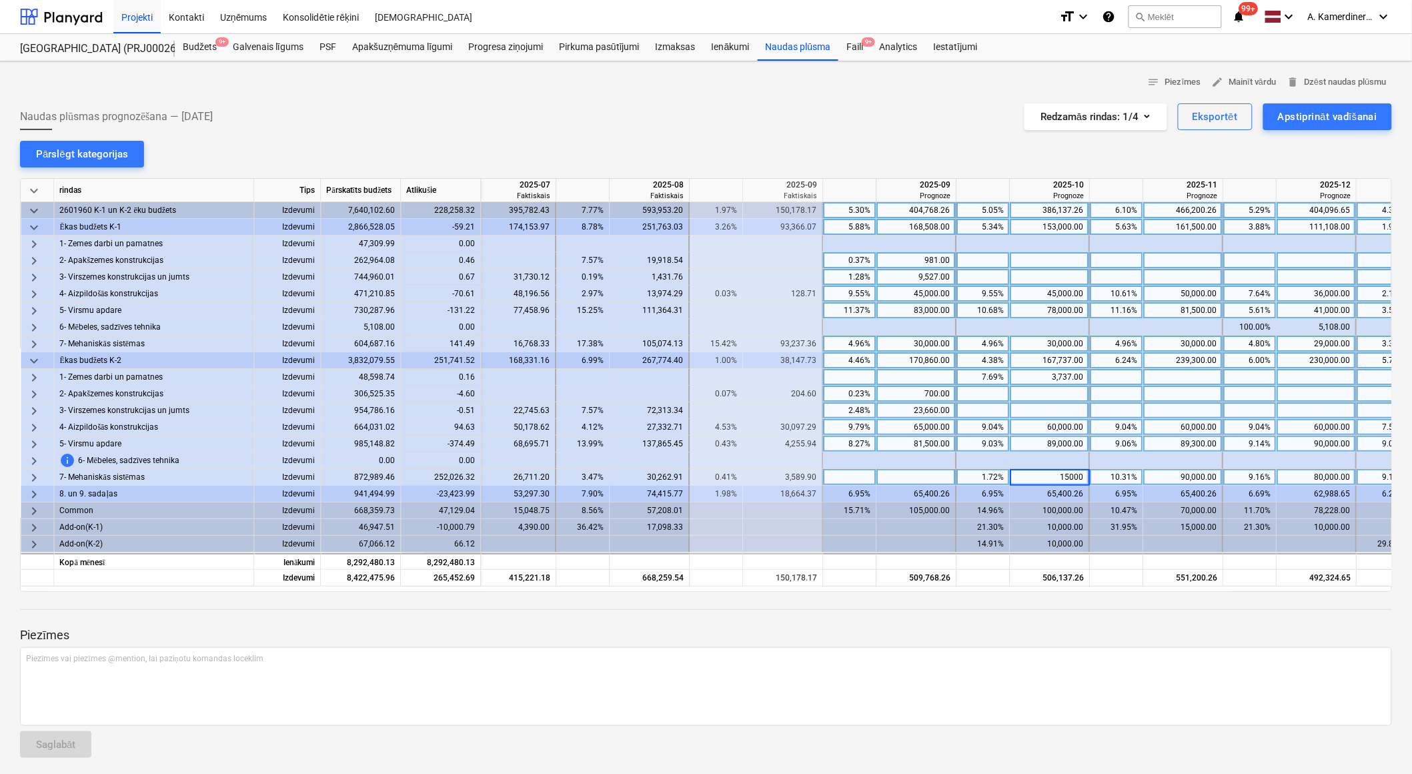
type input "150000"
click at [920, 480] on div at bounding box center [916, 477] width 80 height 17
click at [928, 475] on div at bounding box center [916, 477] width 80 height 17
type input "100000"
click at [1319, 476] on div "80,000.00" at bounding box center [1316, 477] width 68 height 17
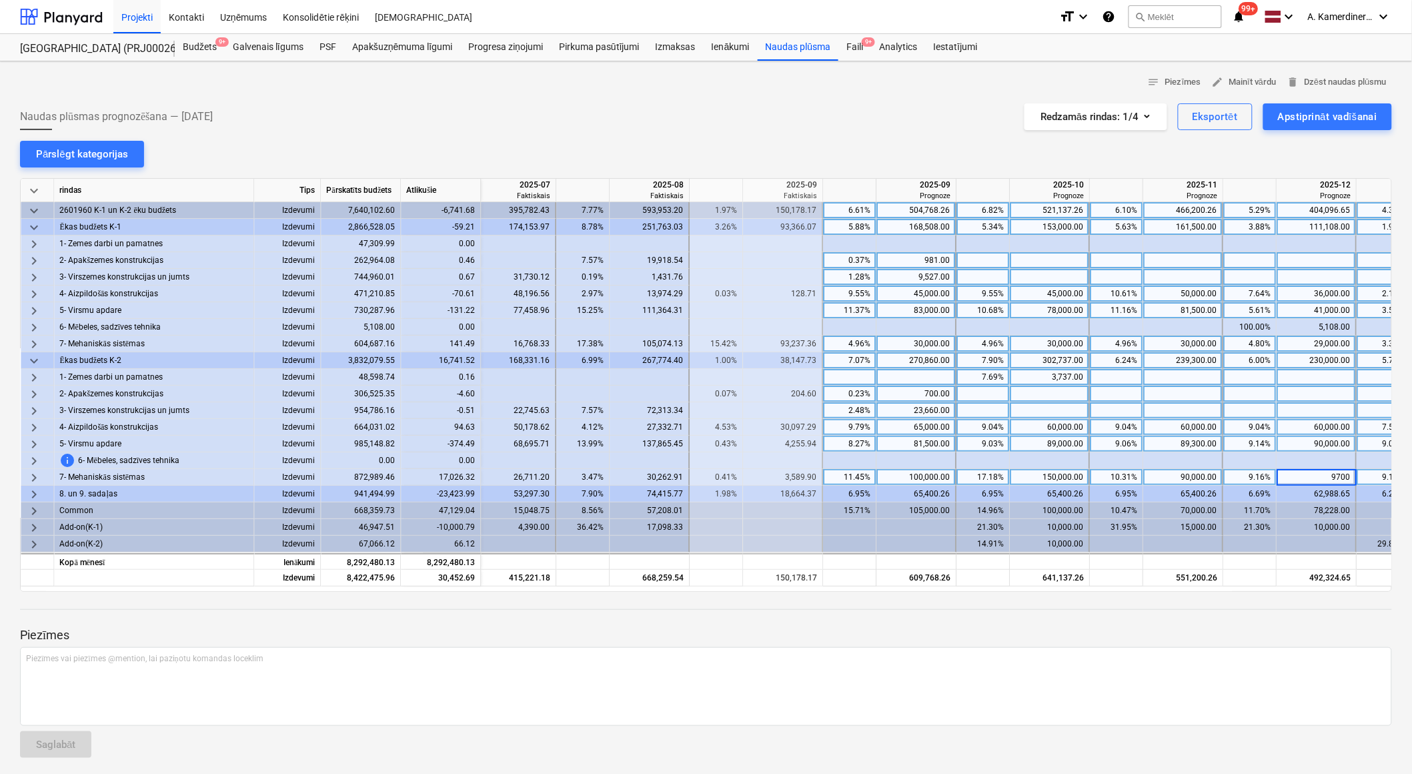
type input "97000"
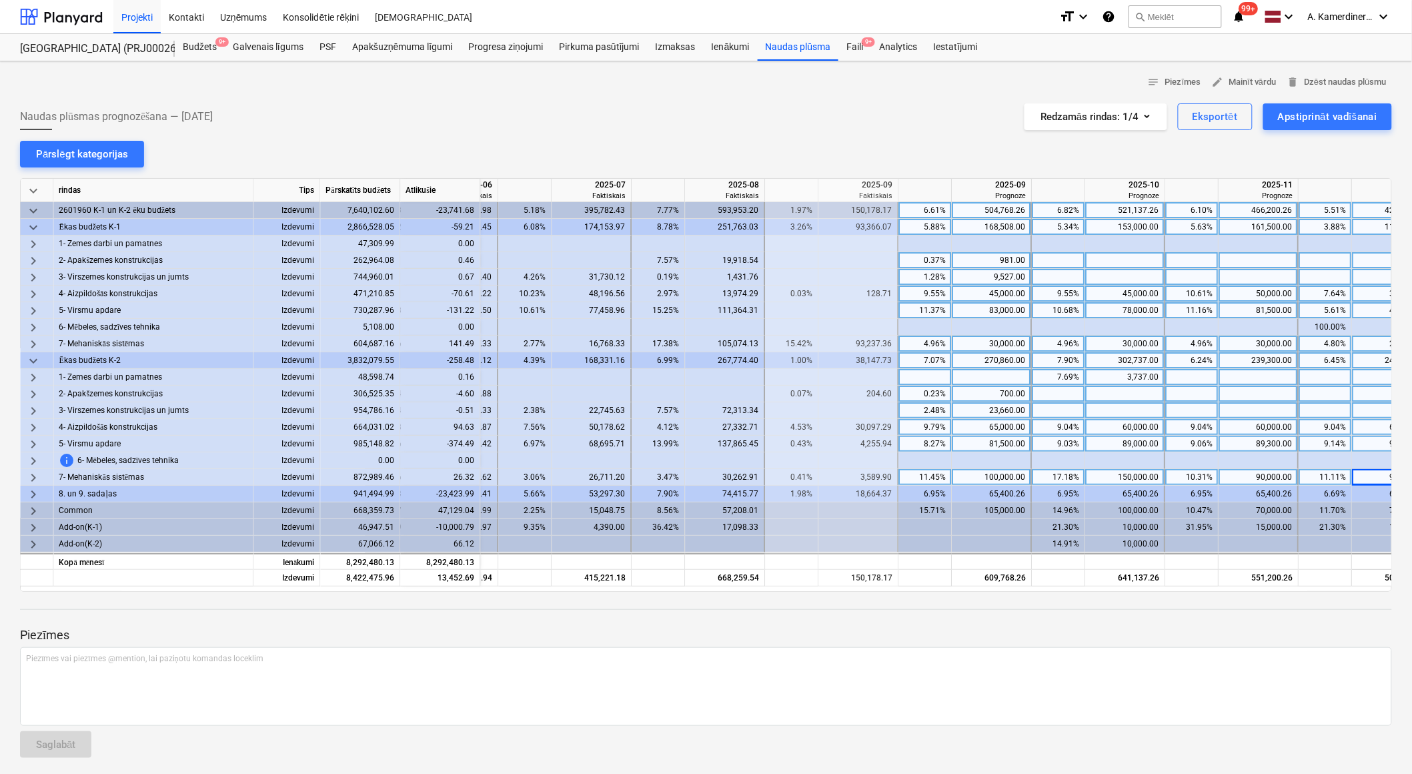
scroll to position [0, 902]
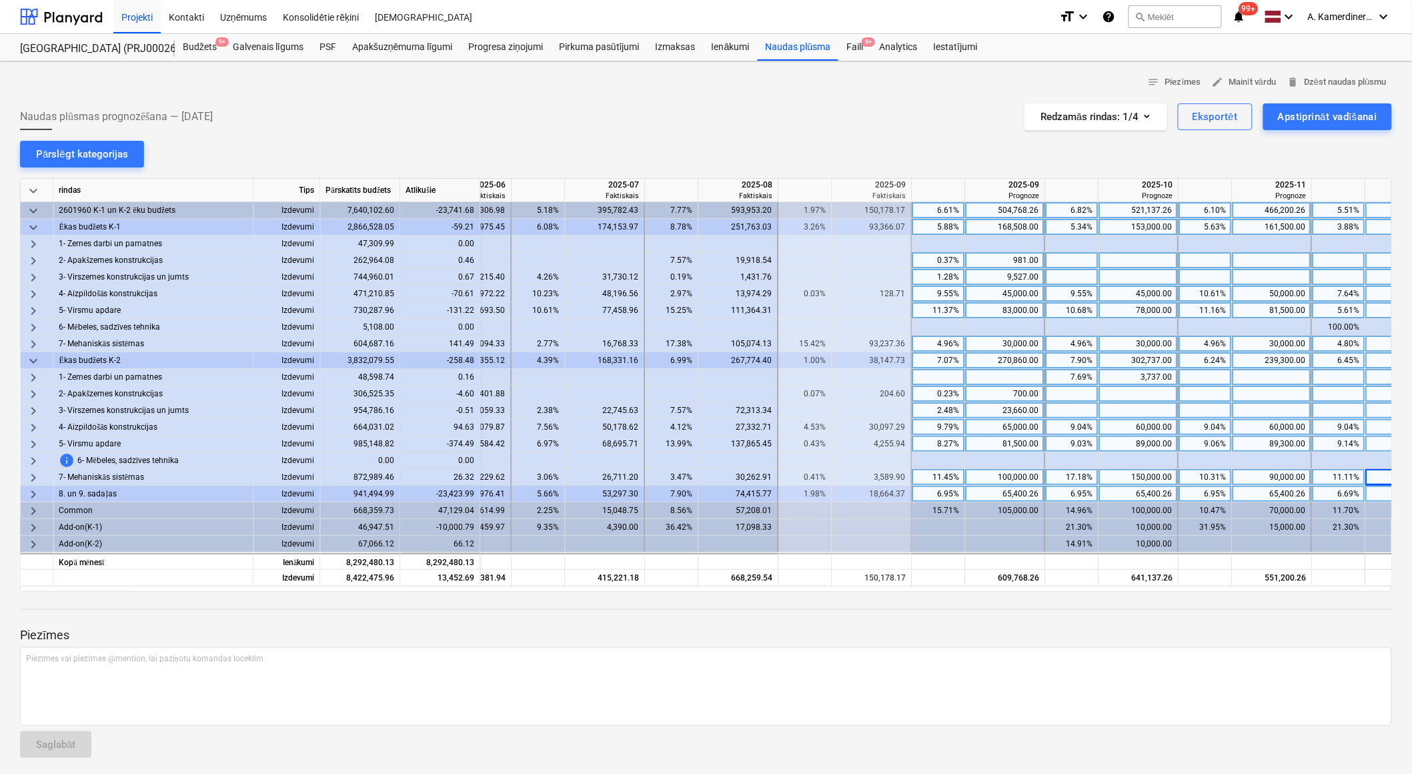
click at [31, 490] on span "keyboard_arrow_right" at bounding box center [34, 494] width 16 height 16
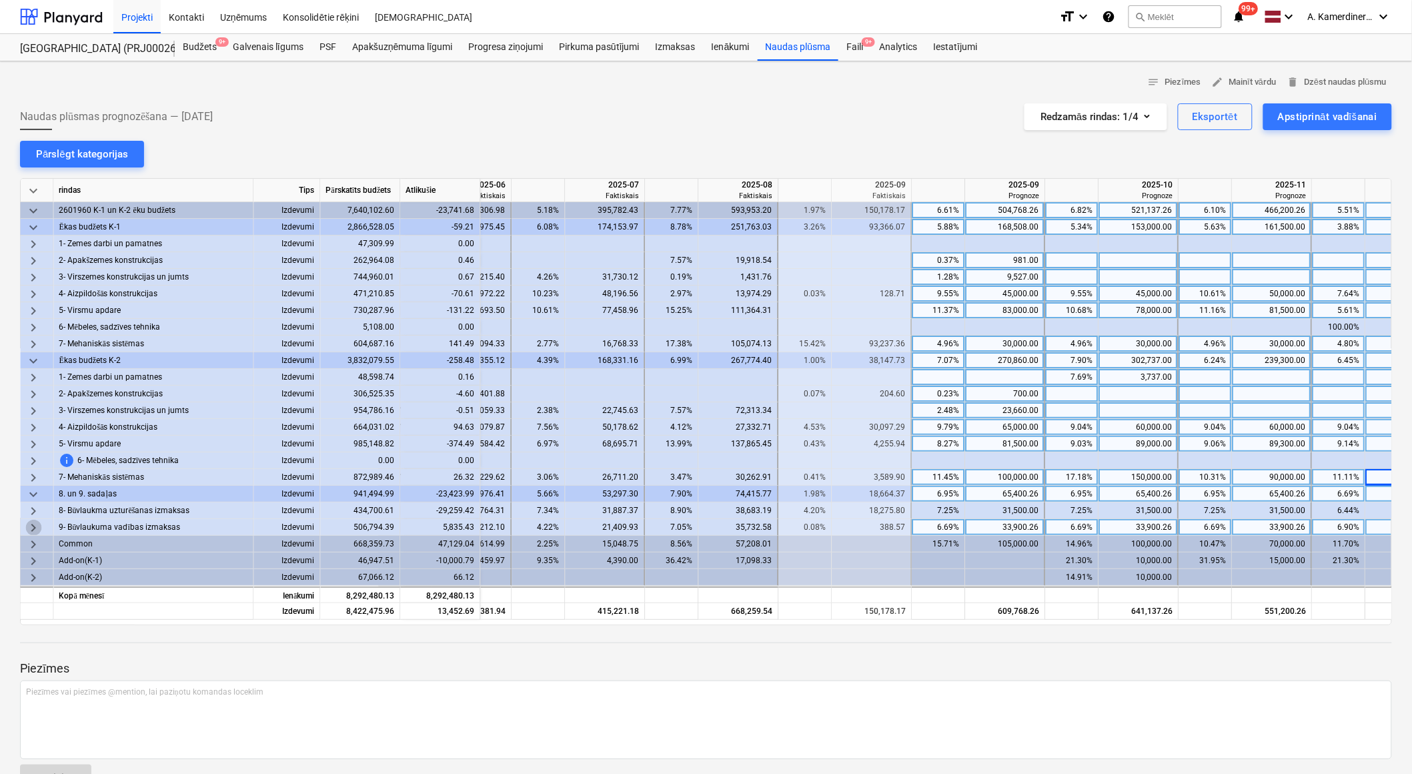
click at [35, 524] on span "keyboard_arrow_right" at bounding box center [34, 528] width 16 height 16
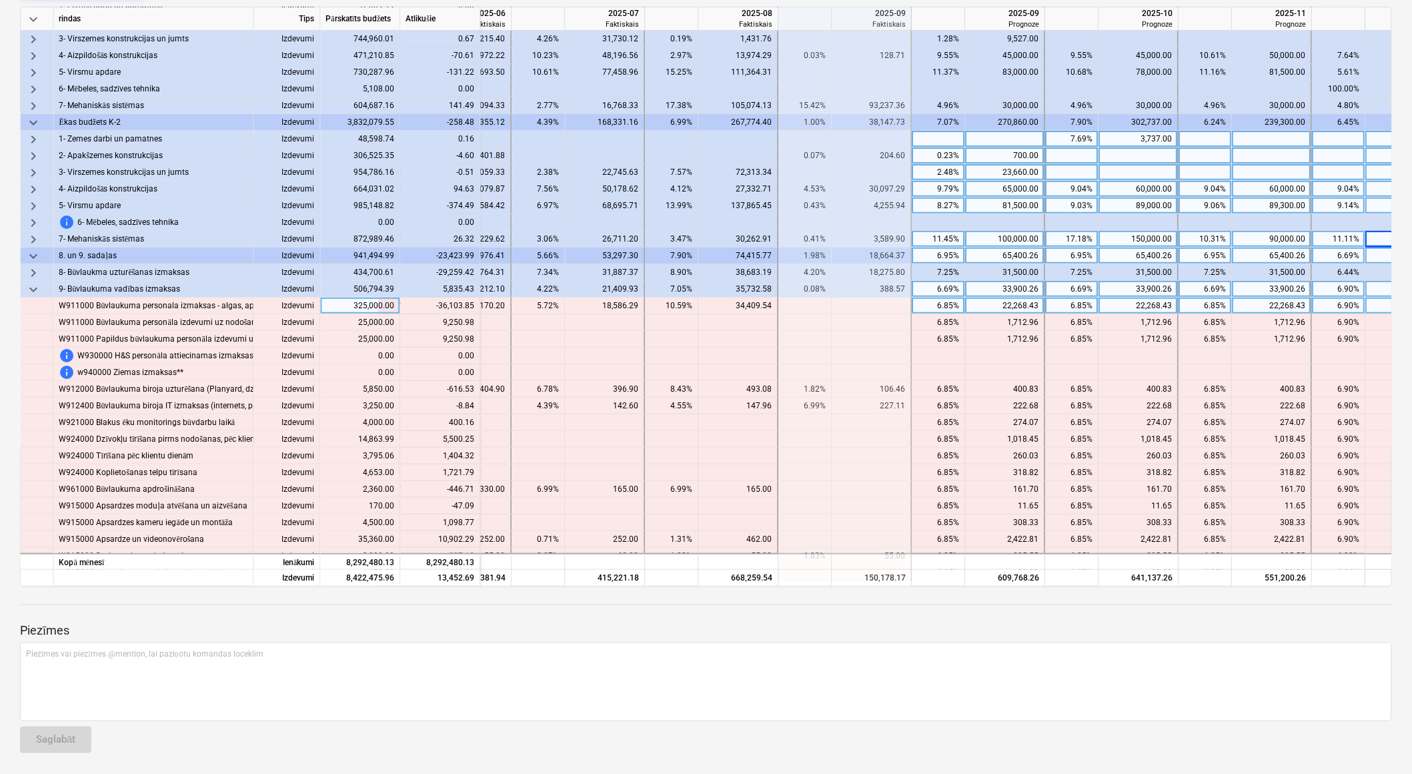
scroll to position [27, 902]
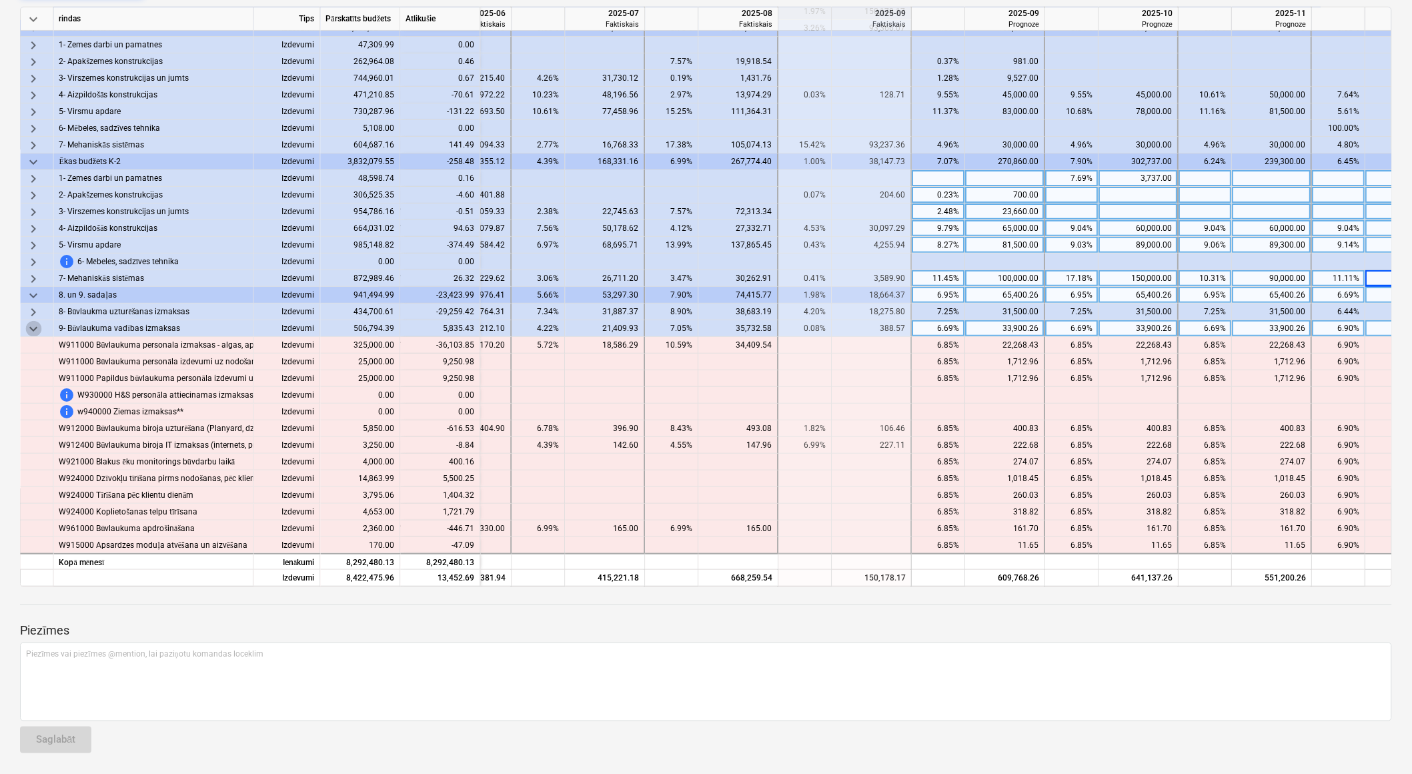
click at [37, 328] on span "keyboard_arrow_down" at bounding box center [34, 329] width 16 height 16
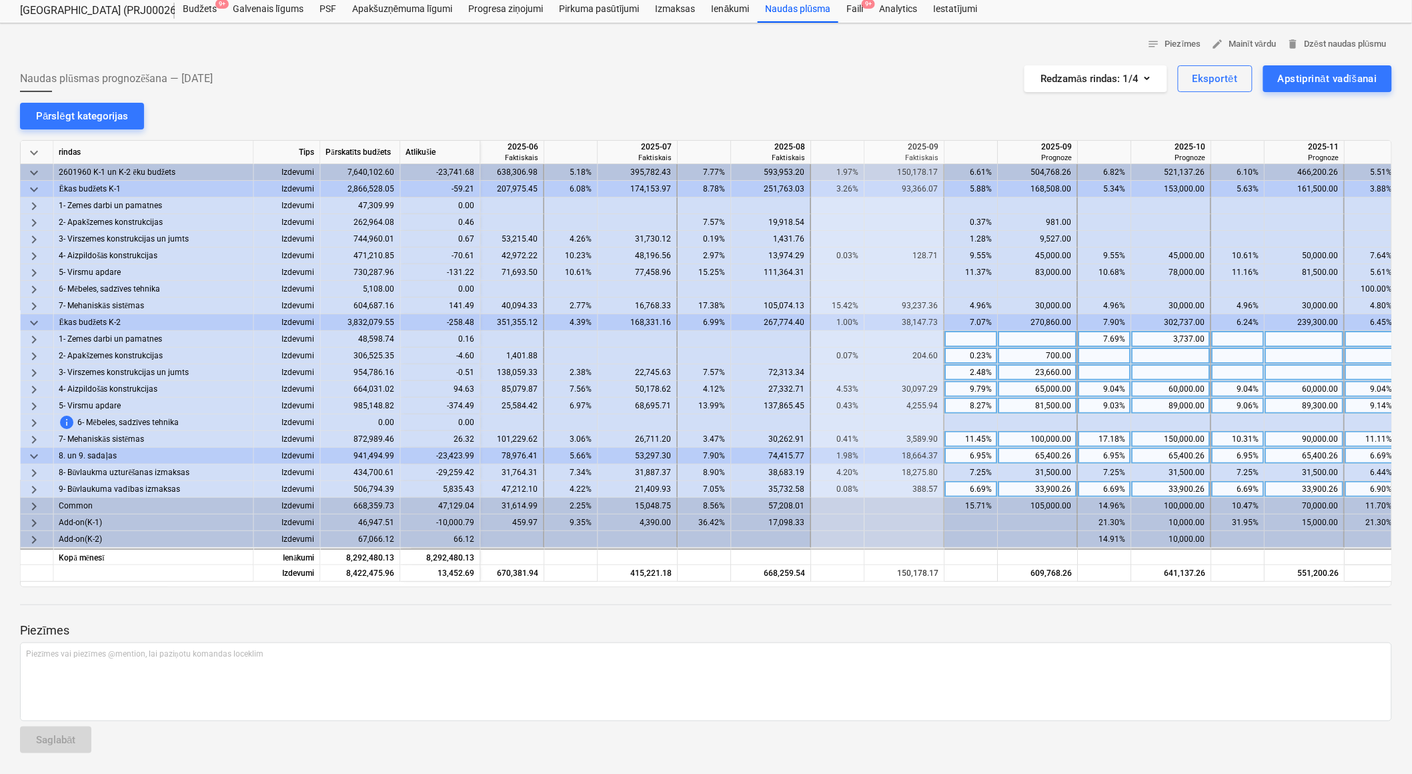
scroll to position [0, 888]
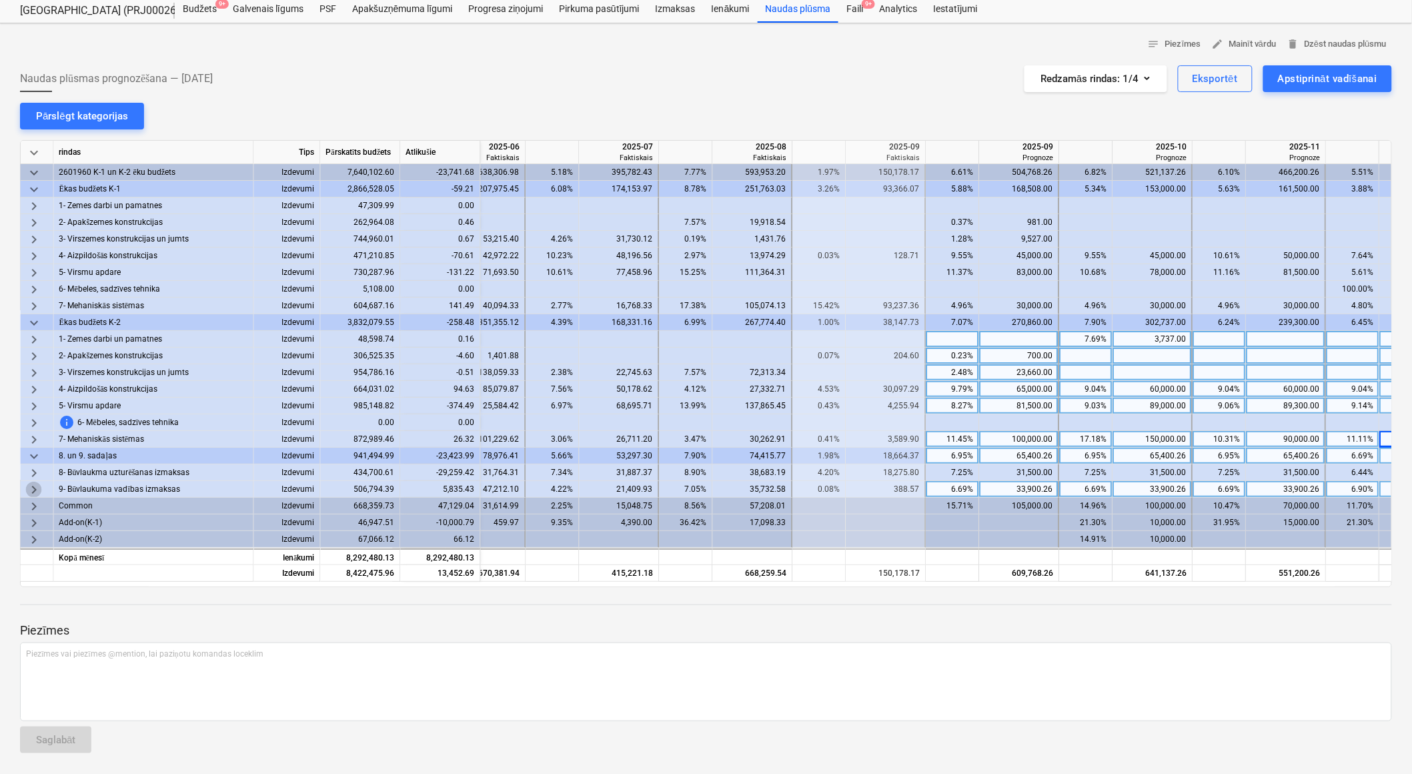
click at [37, 489] on span "keyboard_arrow_right" at bounding box center [34, 490] width 16 height 16
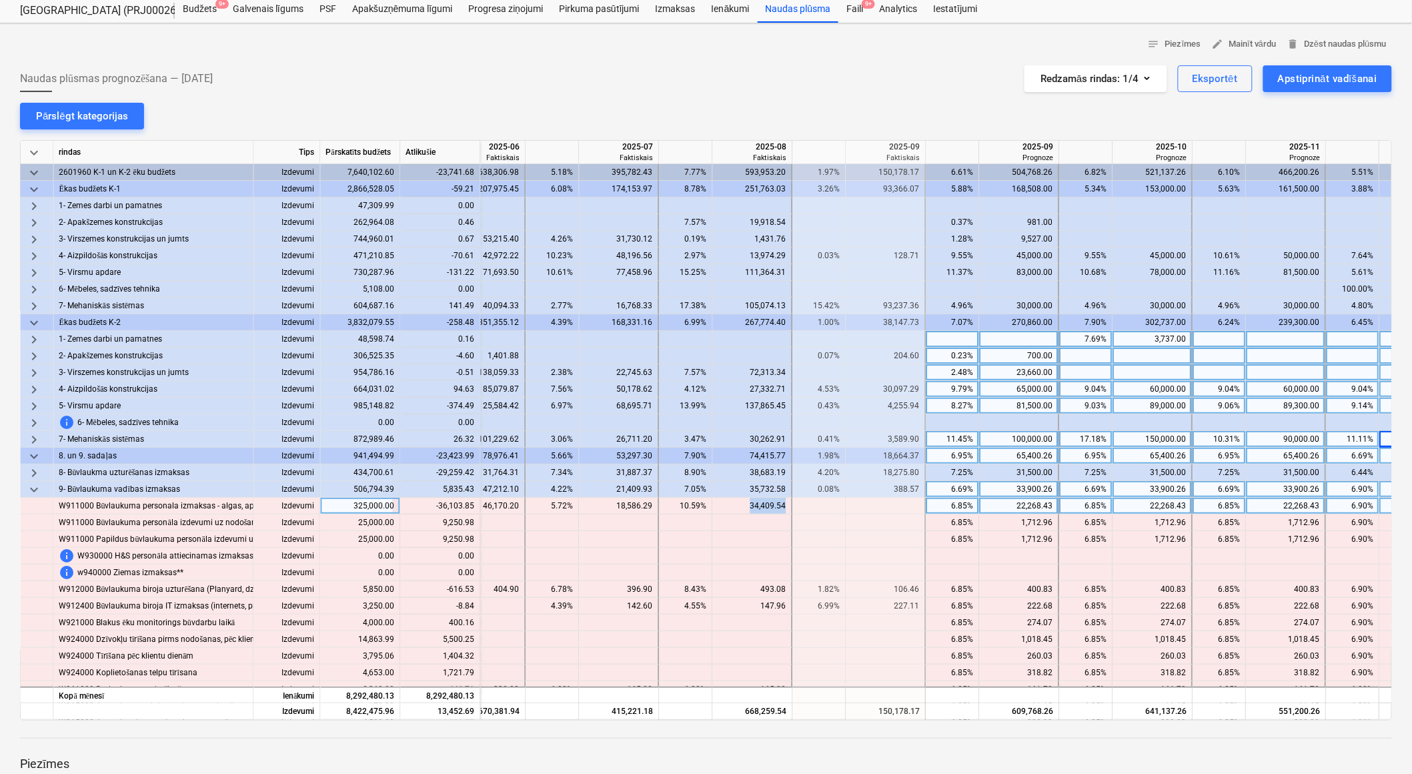
drag, startPoint x: 756, startPoint y: 504, endPoint x: 792, endPoint y: 504, distance: 36.7
click at [0, 0] on div "W911000 Būvlaukuma personala izmaksas - algas, apdrošināšana, transports, mob.[…" at bounding box center [0, 0] width 0 height 0
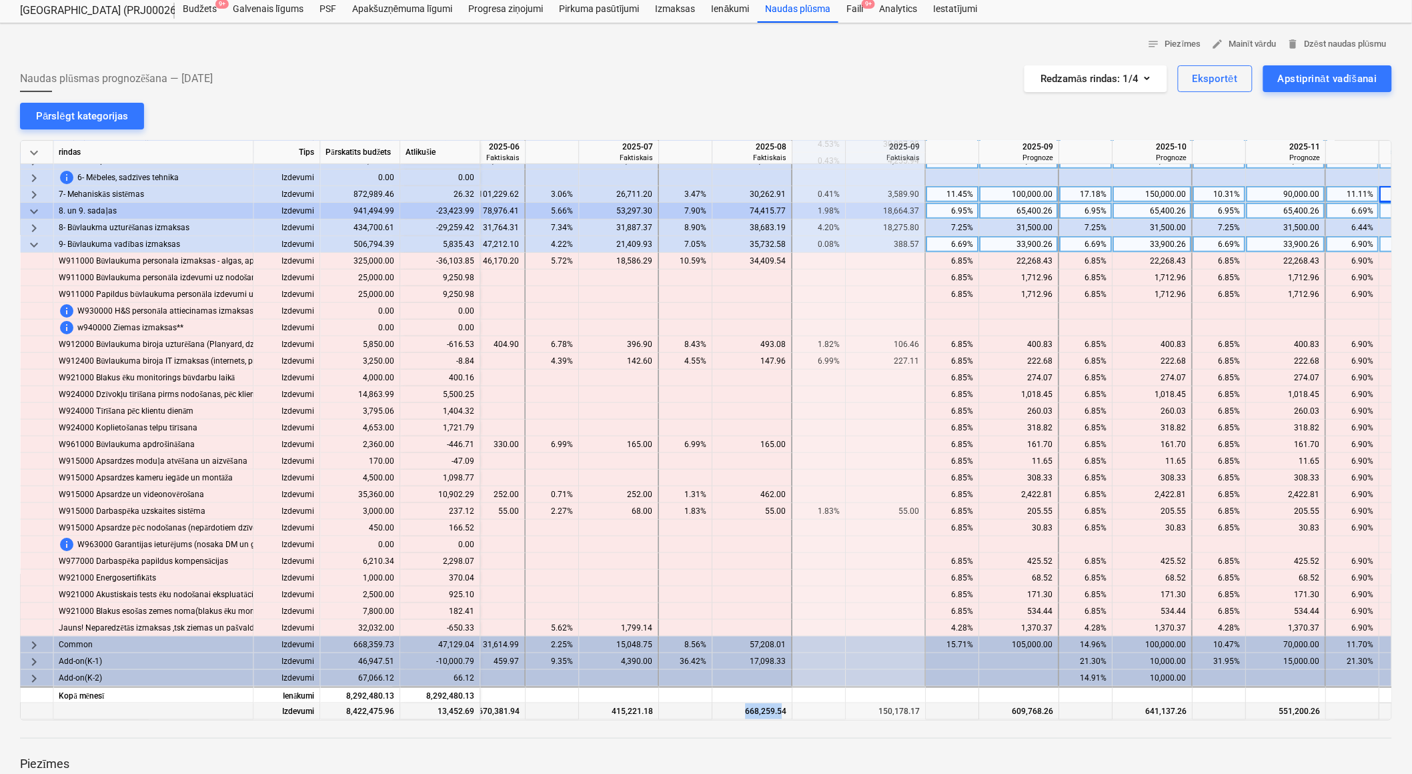
drag, startPoint x: 783, startPoint y: 714, endPoint x: 748, endPoint y: 708, distance: 35.1
click at [748, 708] on div "668,259.54" at bounding box center [752, 711] width 69 height 17
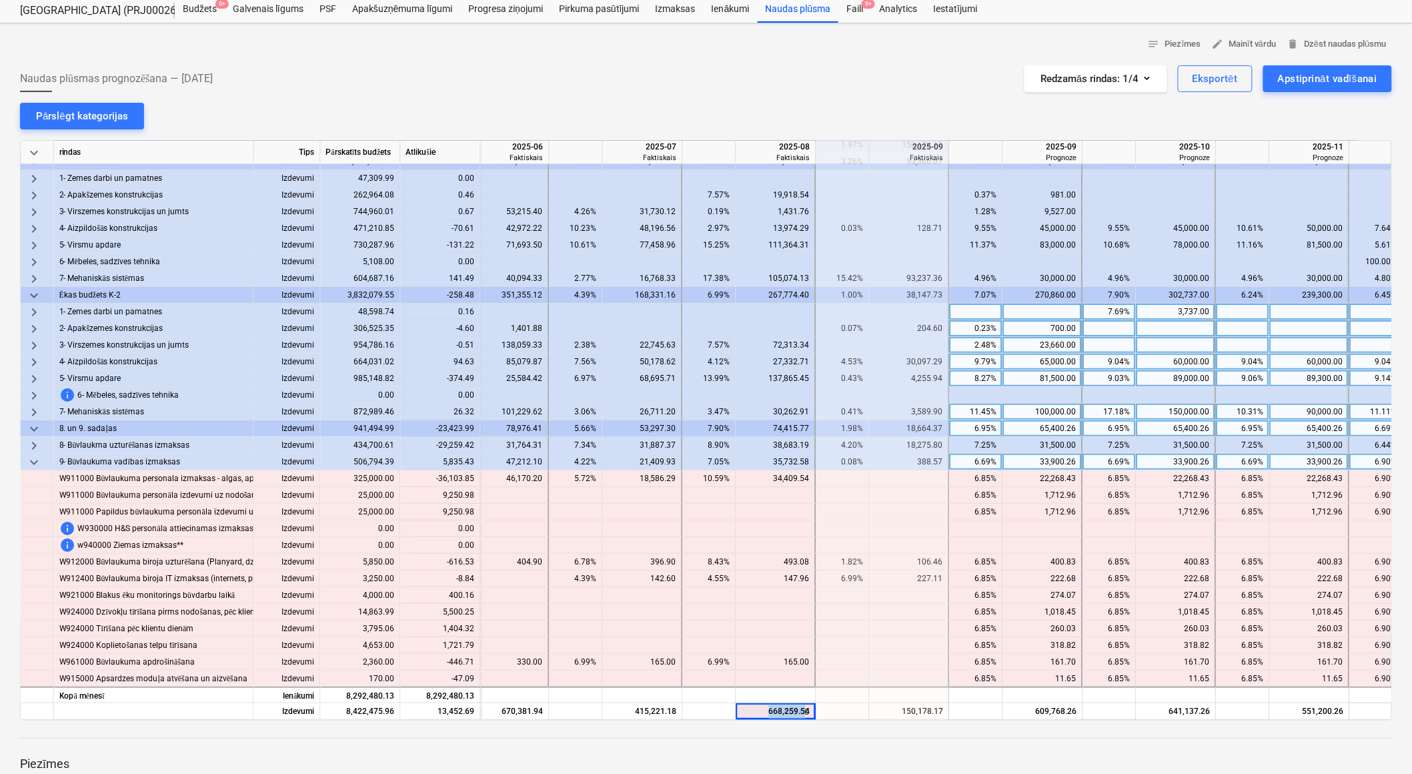
scroll to position [27, 868]
click at [40, 454] on span "keyboard_arrow_down" at bounding box center [34, 462] width 16 height 16
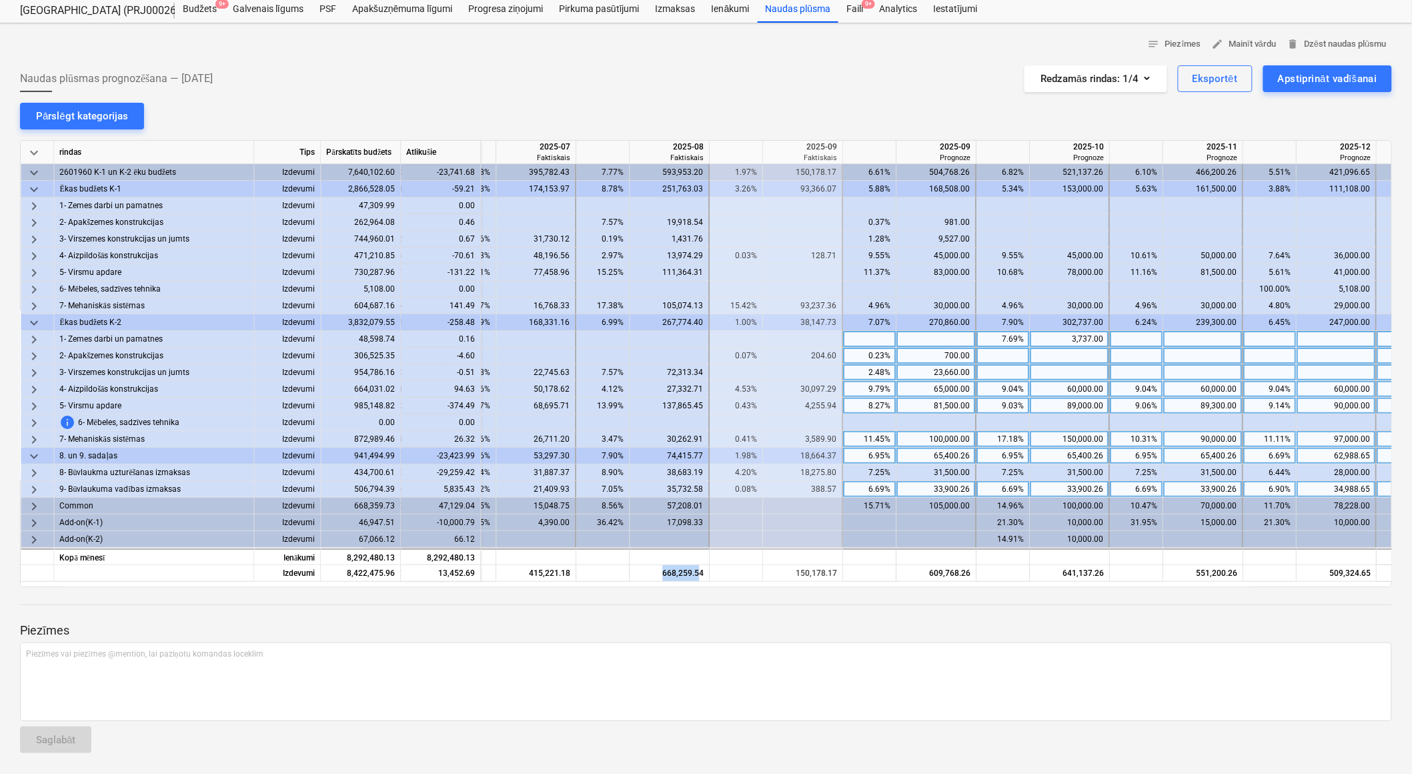
scroll to position [0, 975]
click at [38, 470] on span "keyboard_arrow_right" at bounding box center [34, 473] width 16 height 16
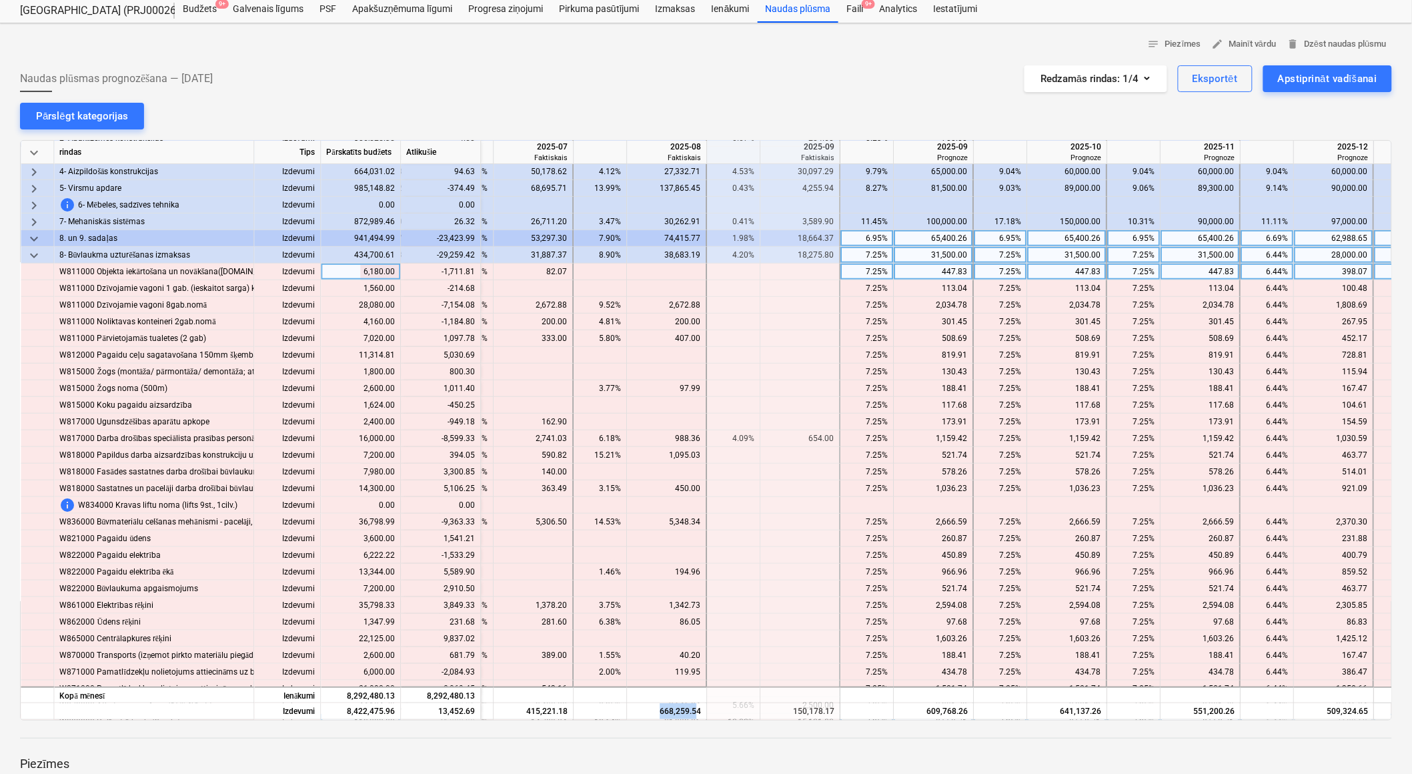
scroll to position [143, 975]
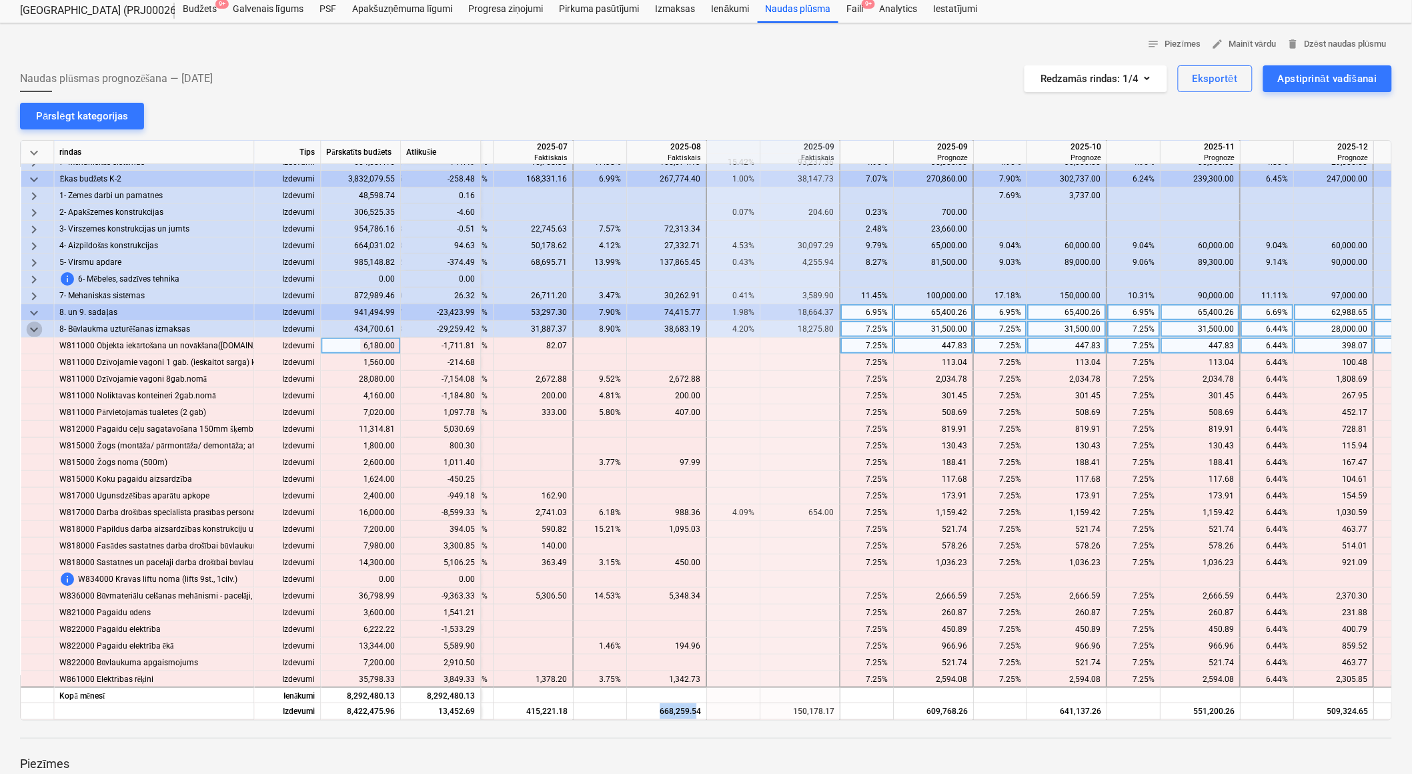
click at [32, 326] on span "keyboard_arrow_down" at bounding box center [34, 330] width 16 height 16
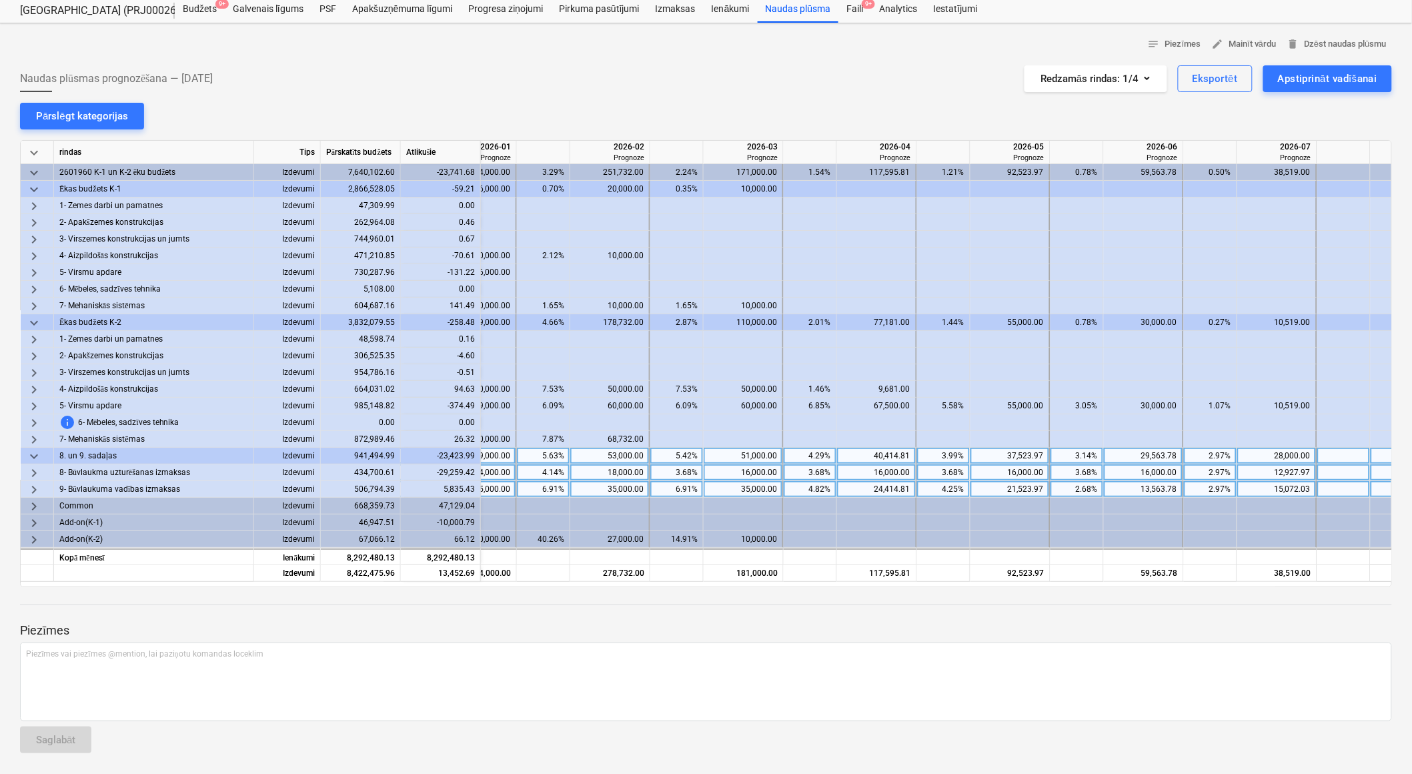
scroll to position [0, 1966]
click at [39, 451] on span "keyboard_arrow_down" at bounding box center [34, 456] width 16 height 16
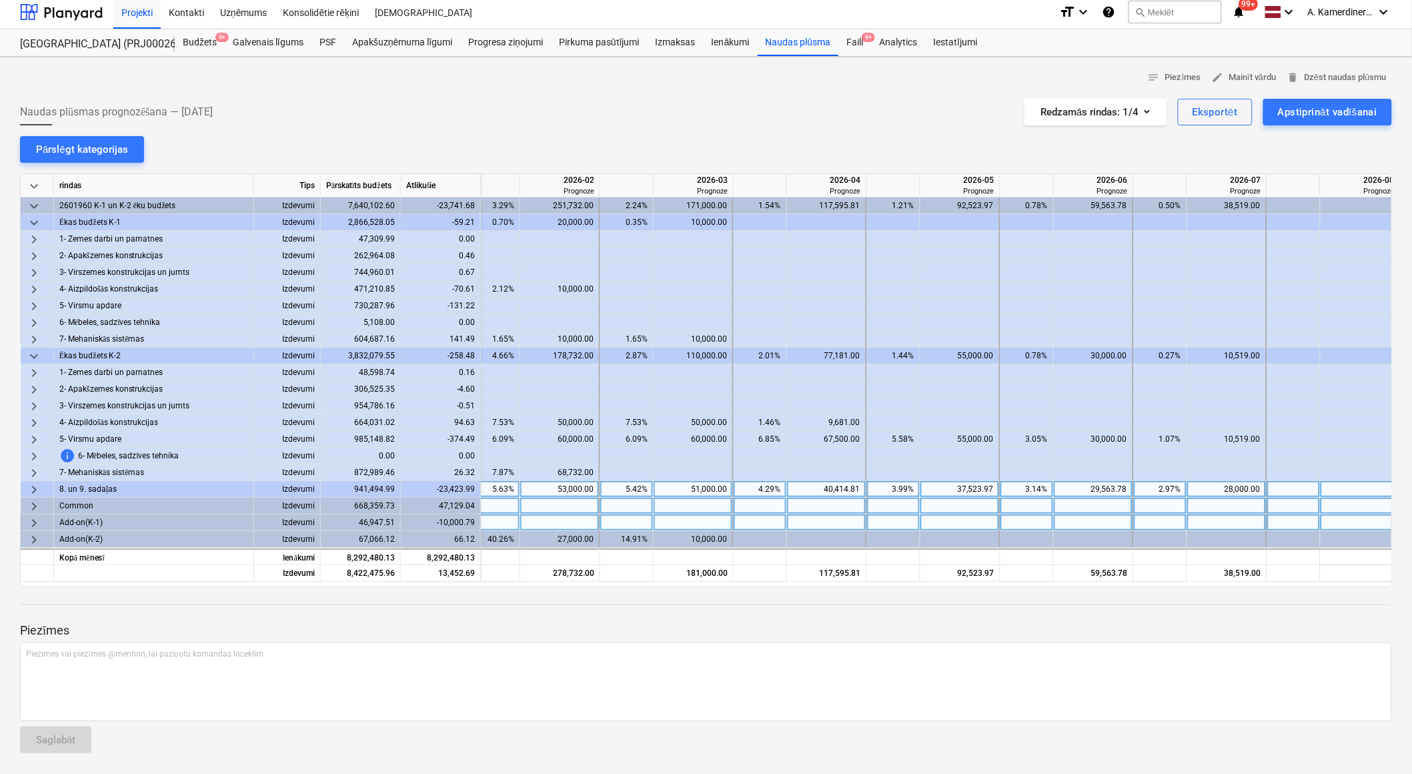
scroll to position [0, 2024]
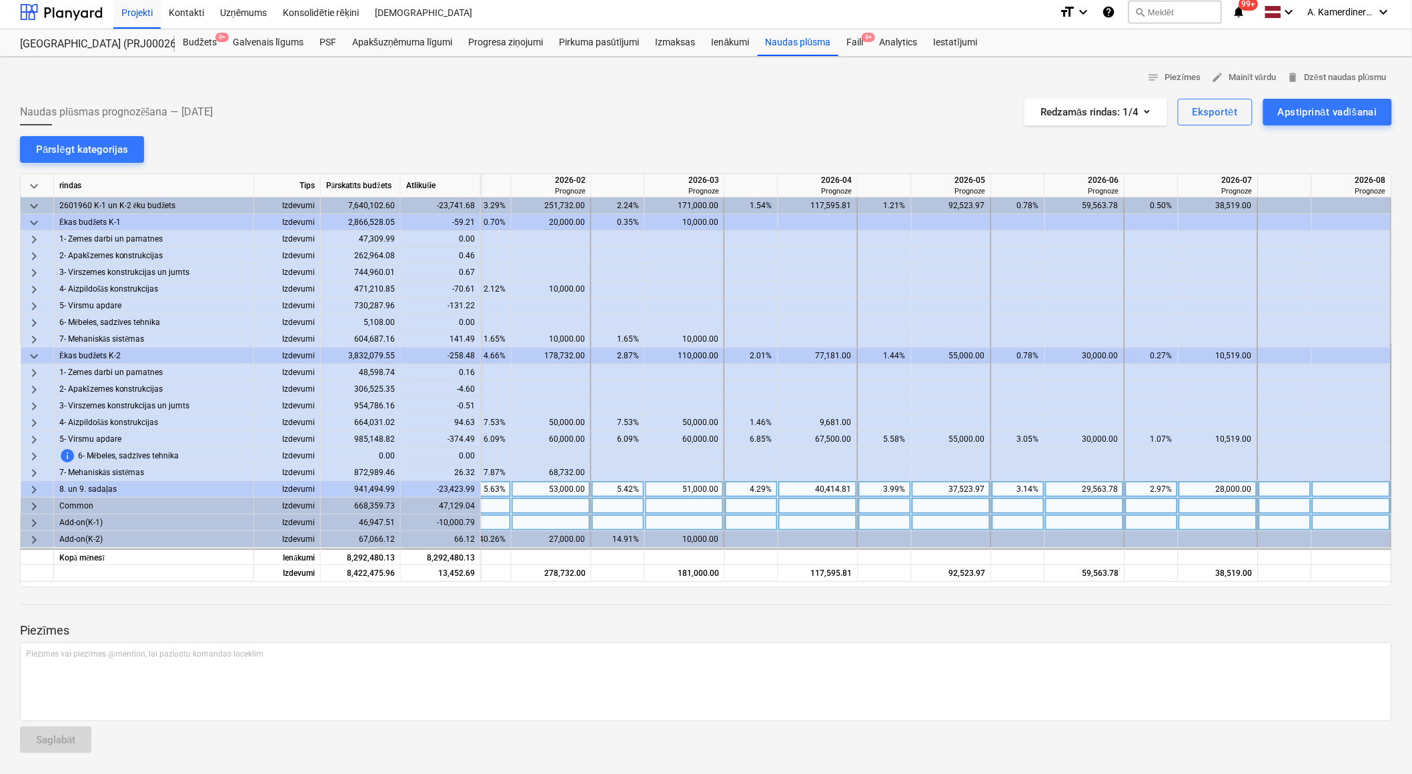
click at [1235, 489] on div "28,000.00" at bounding box center [1218, 489] width 68 height 17
type input "5000"
click at [1237, 487] on div "5,000.00" at bounding box center [1218, 489] width 68 height 17
type input "15000"
click at [1077, 490] on div "29,563.78" at bounding box center [1085, 489] width 68 height 17
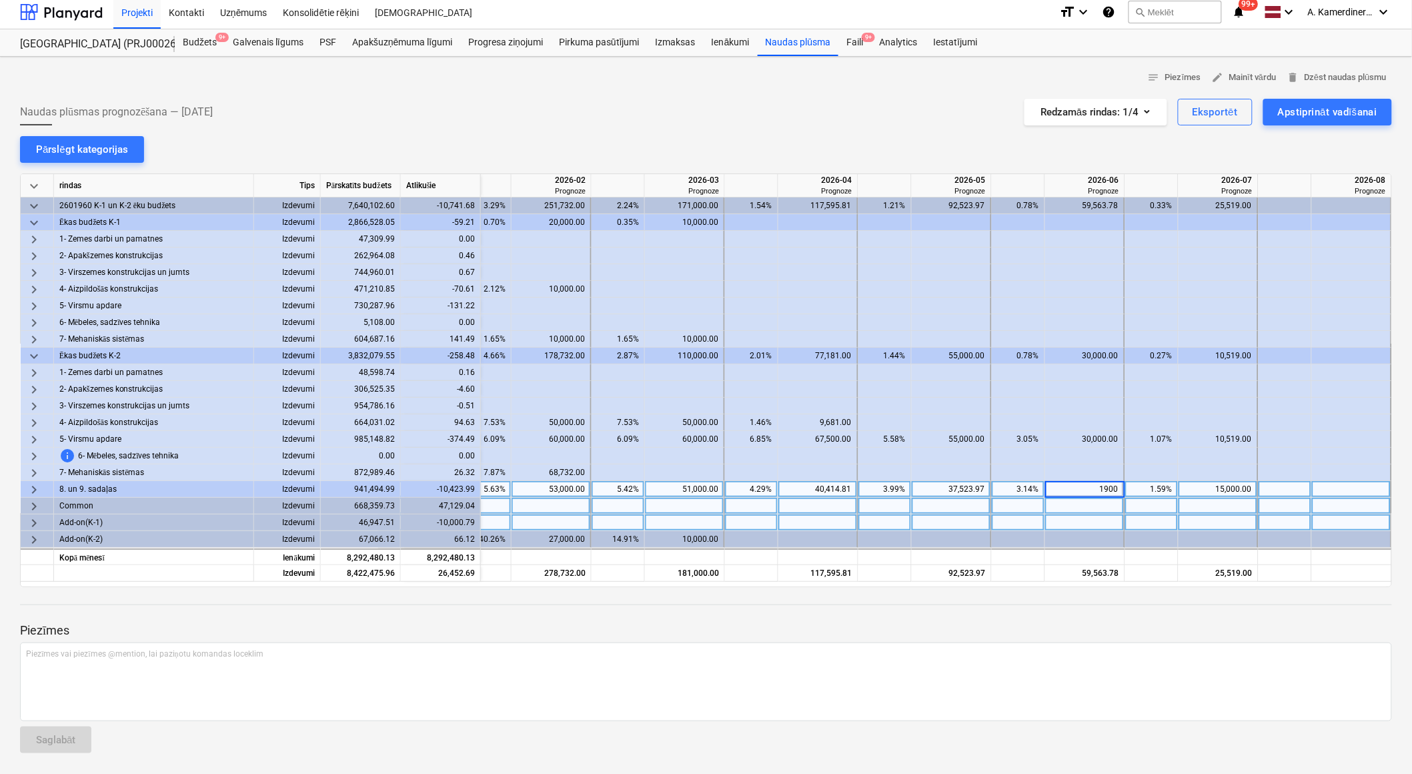
type input "19000"
click at [955, 489] on div "37,523.97" at bounding box center [951, 489] width 68 height 17
click at [844, 490] on div "40,414.81" at bounding box center [818, 489] width 68 height 17
drag, startPoint x: 918, startPoint y: 579, endPoint x: 851, endPoint y: 584, distance: 67.6
click at [851, 584] on div "keyboard_arrow_down rindas Tips Pārskatīts budžets Atlikušie 2026-01 Prognoze 2…" at bounding box center [706, 380] width 1372 height 414
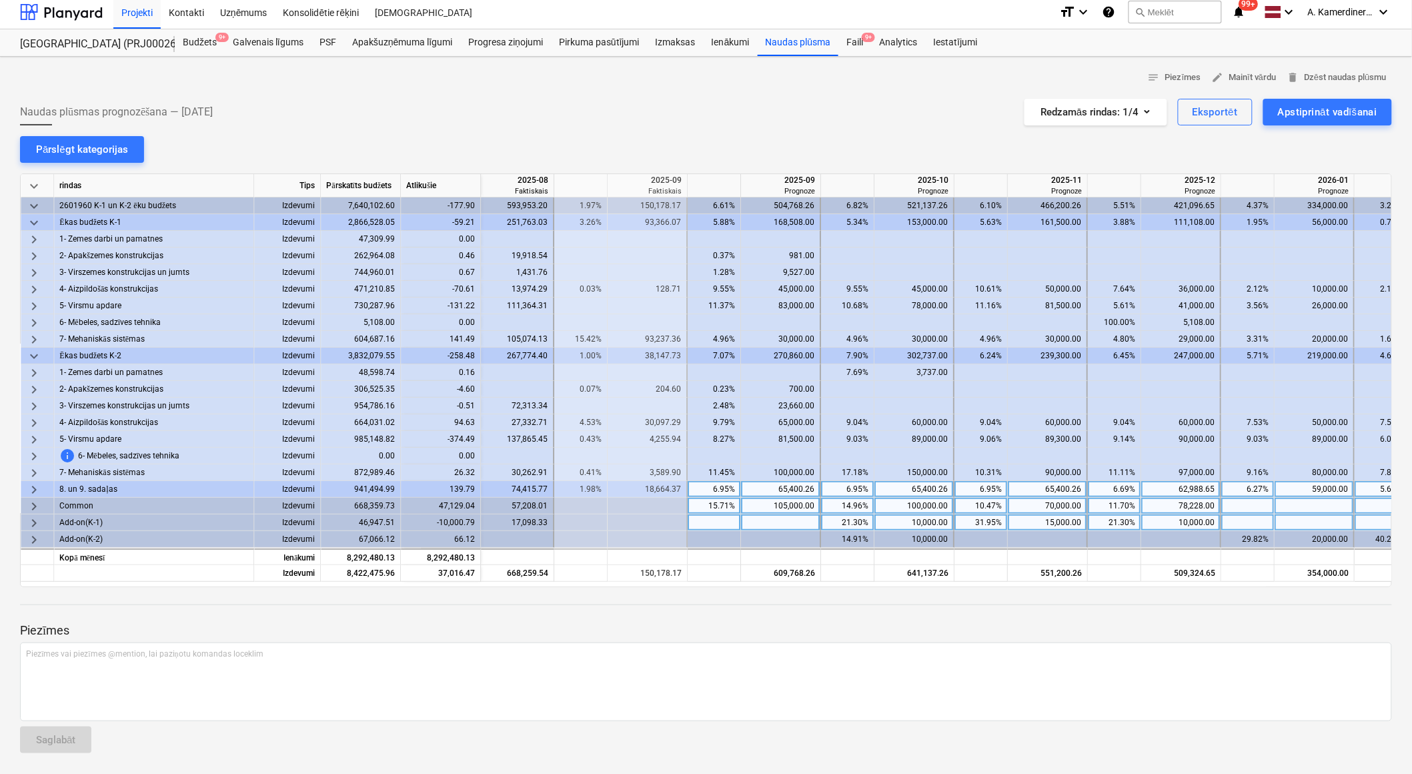
scroll to position [0, 1124]
click at [32, 503] on span "keyboard_arrow_right" at bounding box center [34, 506] width 16 height 16
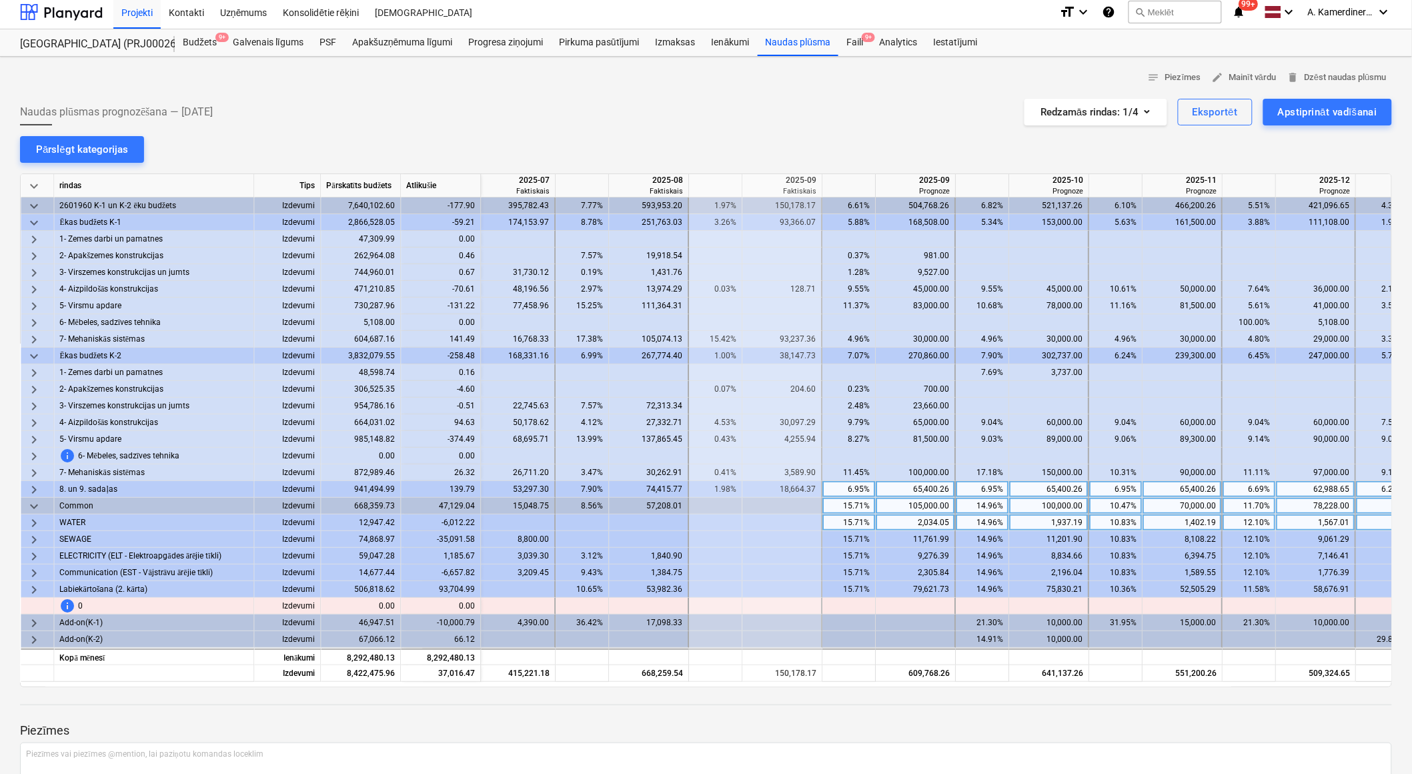
scroll to position [0, 983]
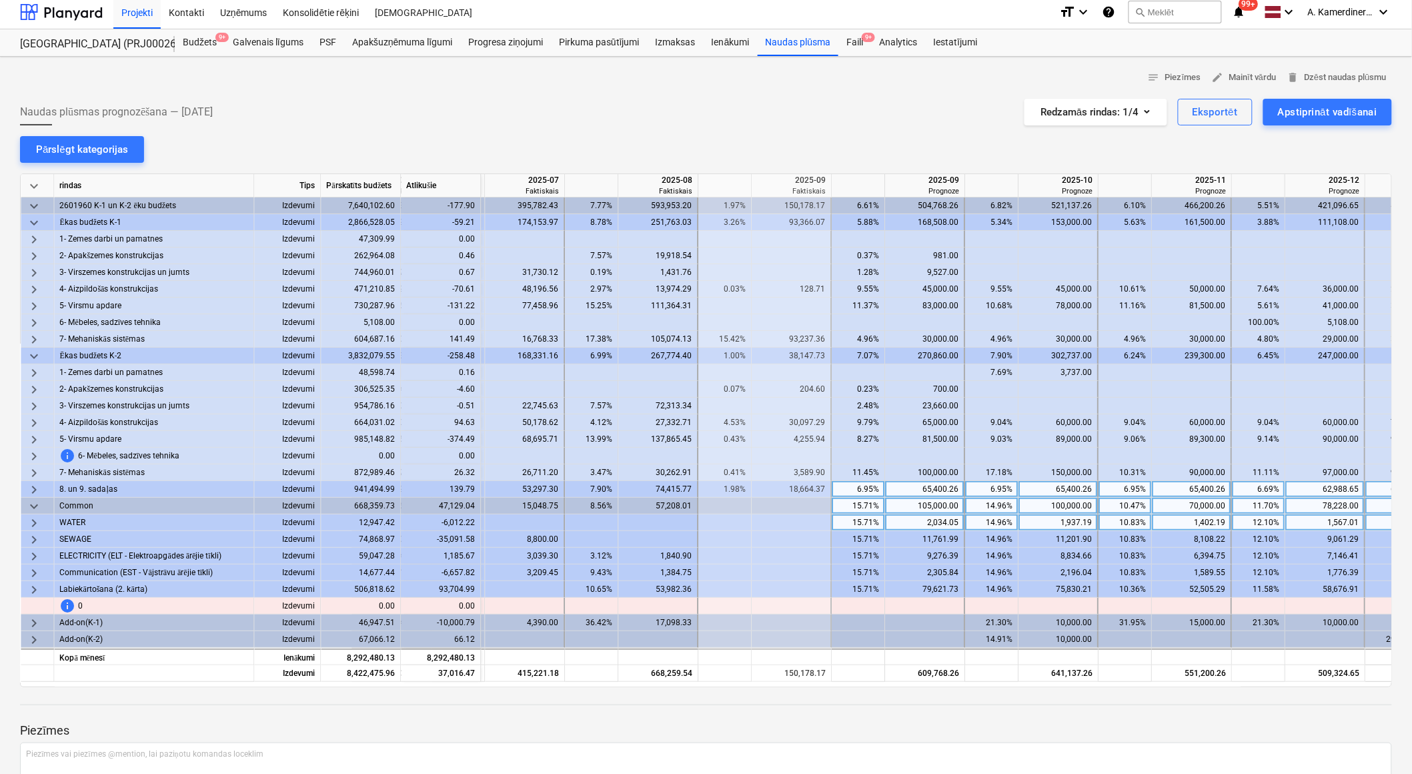
click at [35, 504] on span "keyboard_arrow_down" at bounding box center [34, 506] width 16 height 16
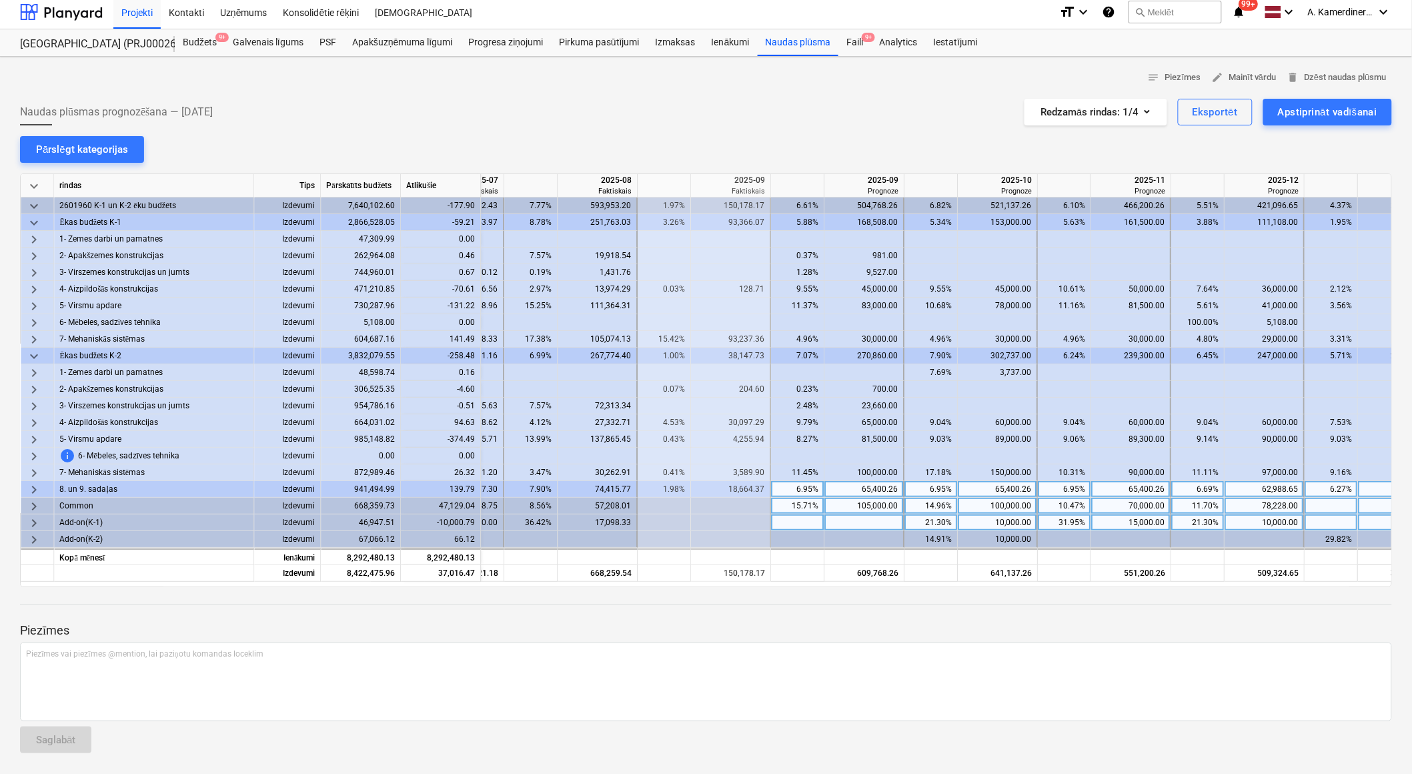
scroll to position [0, 1053]
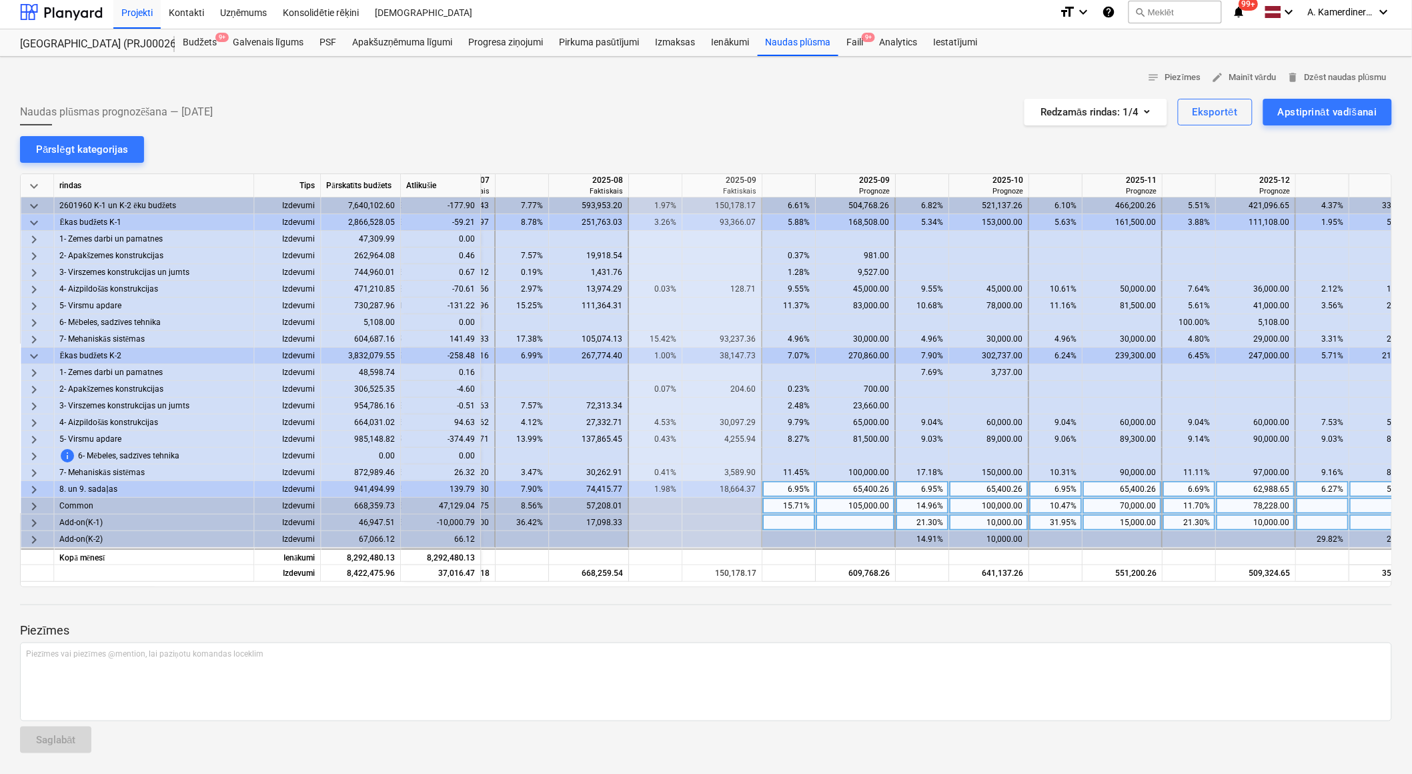
click at [856, 505] on div "105,000.00" at bounding box center [855, 506] width 68 height 17
type input "125000"
click at [1001, 503] on div "100,000.00" at bounding box center [989, 506] width 68 height 17
type input "1"
click at [1119, 508] on div "70,000.00" at bounding box center [1122, 506] width 68 height 17
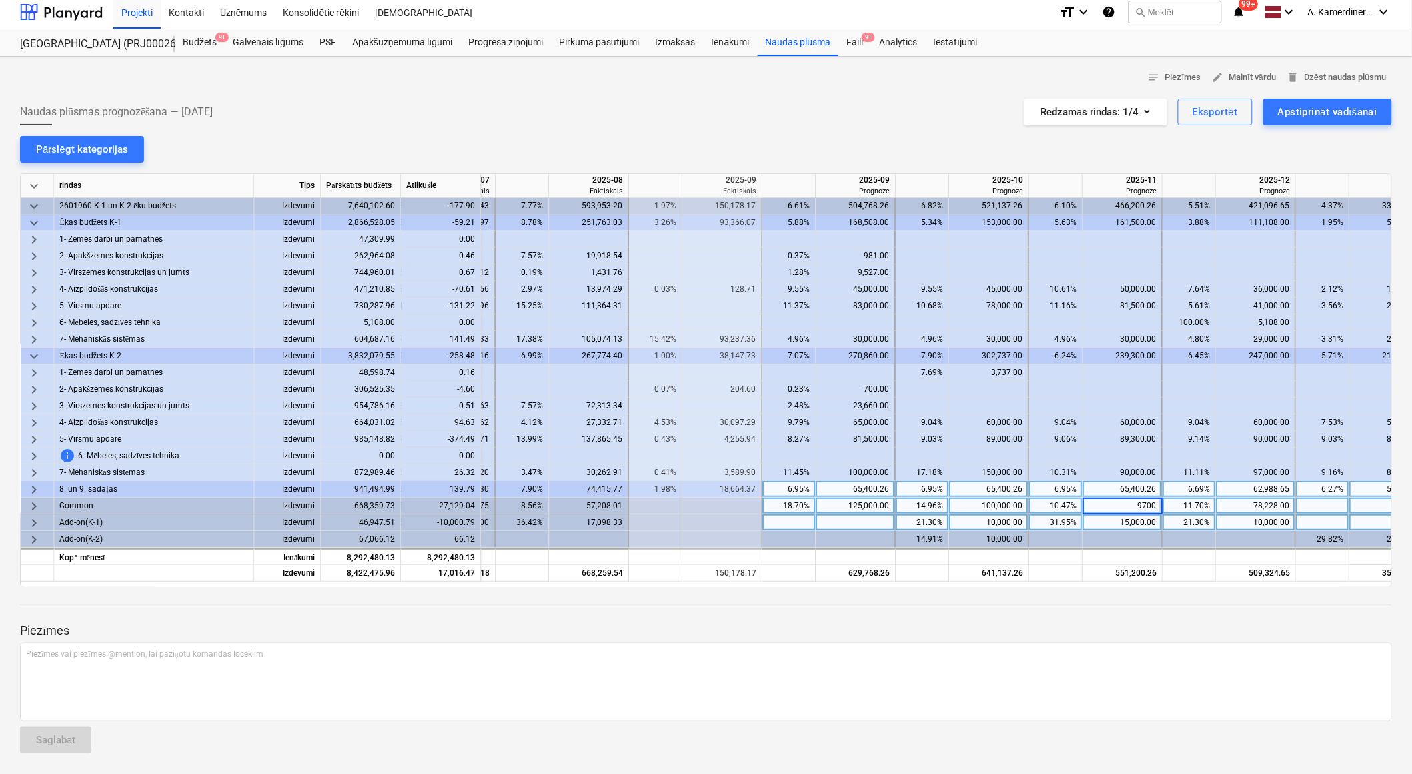
type input "97000"
click at [884, 503] on div "125,000.00" at bounding box center [855, 506] width 68 height 17
type input "11500"
click at [1004, 504] on div "100,000.00" at bounding box center [989, 506] width 68 height 17
click at [862, 504] on div "11,500.00" at bounding box center [855, 506] width 68 height 17
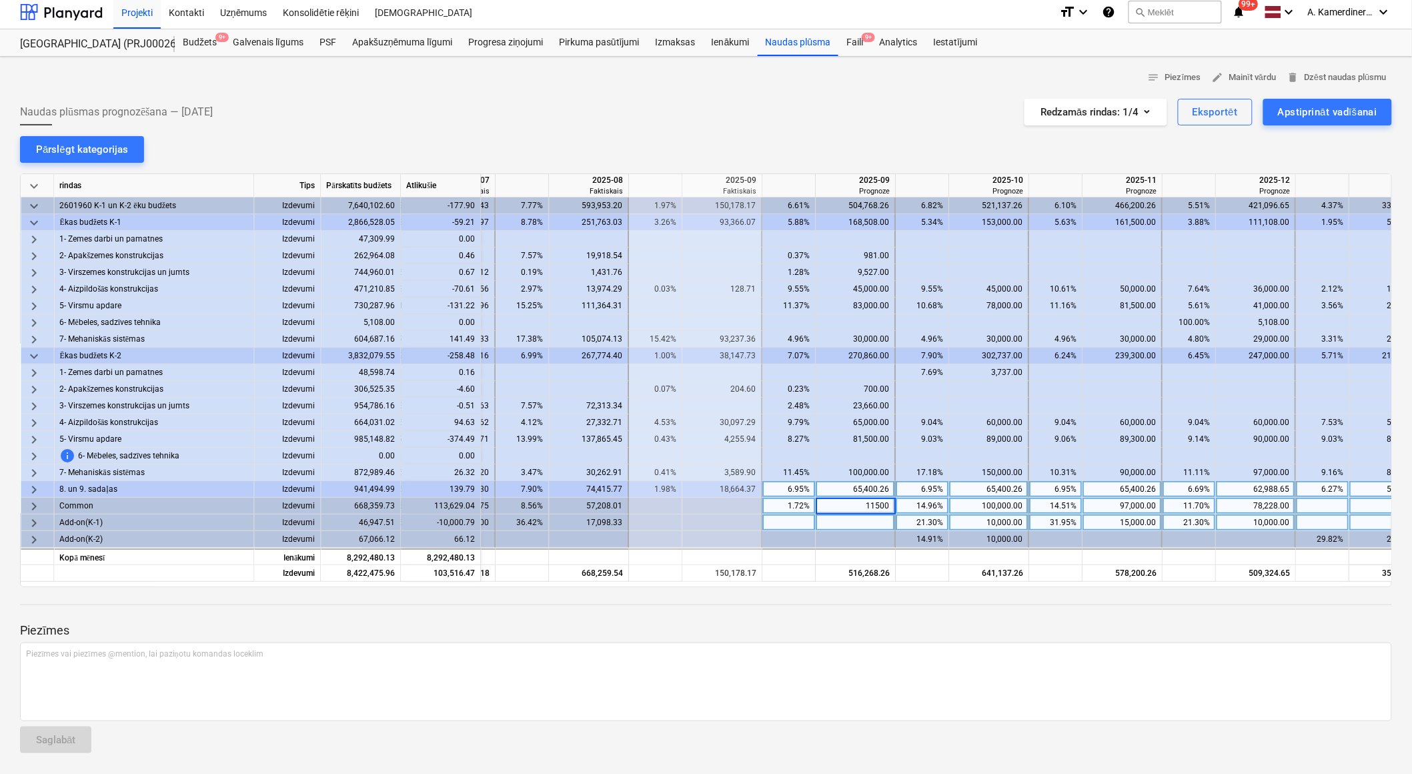
click at [862, 504] on input "11500" at bounding box center [855, 506] width 79 height 16
click at [883, 501] on input "11500" at bounding box center [855, 506] width 79 height 16
type input "115000"
click at [874, 506] on div "115,000.00" at bounding box center [855, 506] width 68 height 17
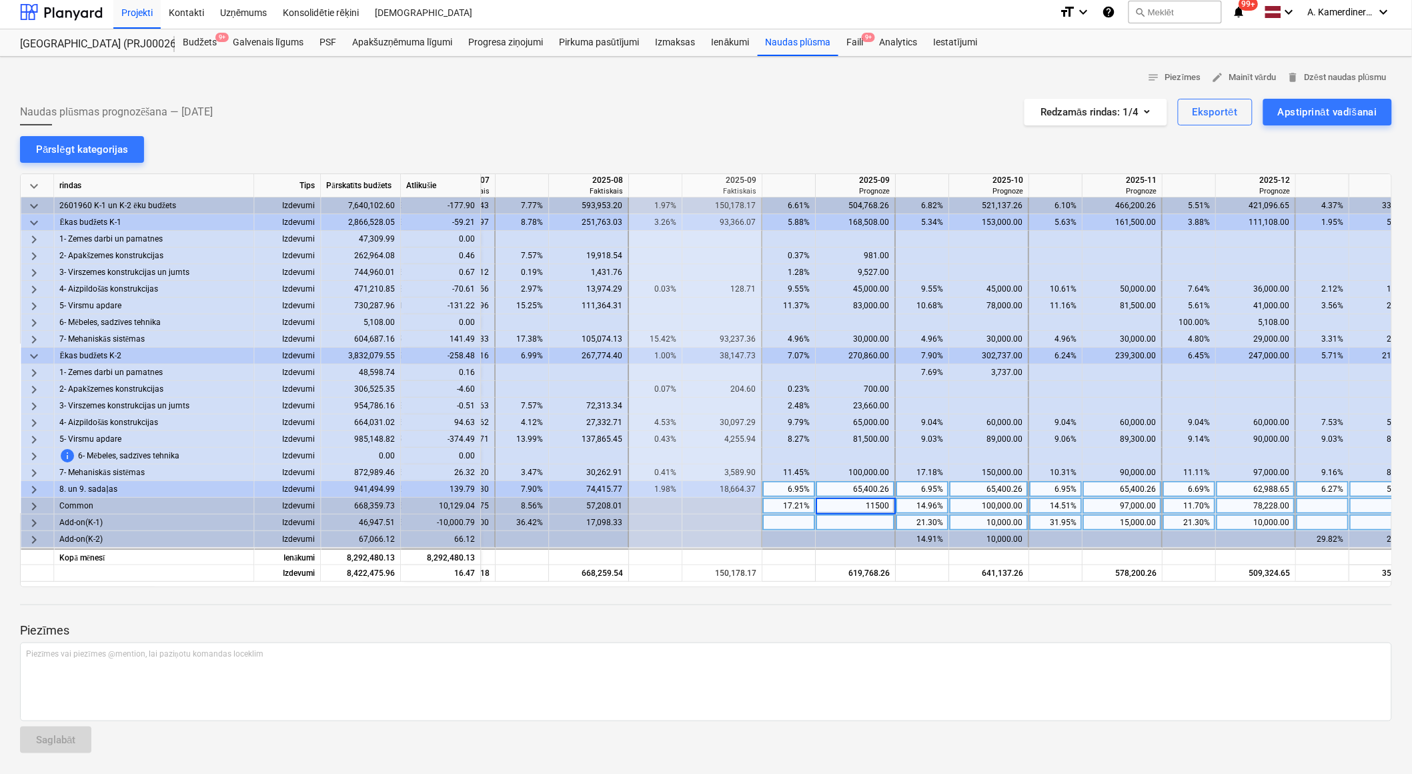
type input "115000"
click at [988, 503] on div "100,000.00" at bounding box center [989, 506] width 68 height 17
type input "11000"
click at [1003, 508] on div "11,000.00" at bounding box center [989, 506] width 68 height 17
click at [1015, 504] on input "11000" at bounding box center [988, 506] width 79 height 16
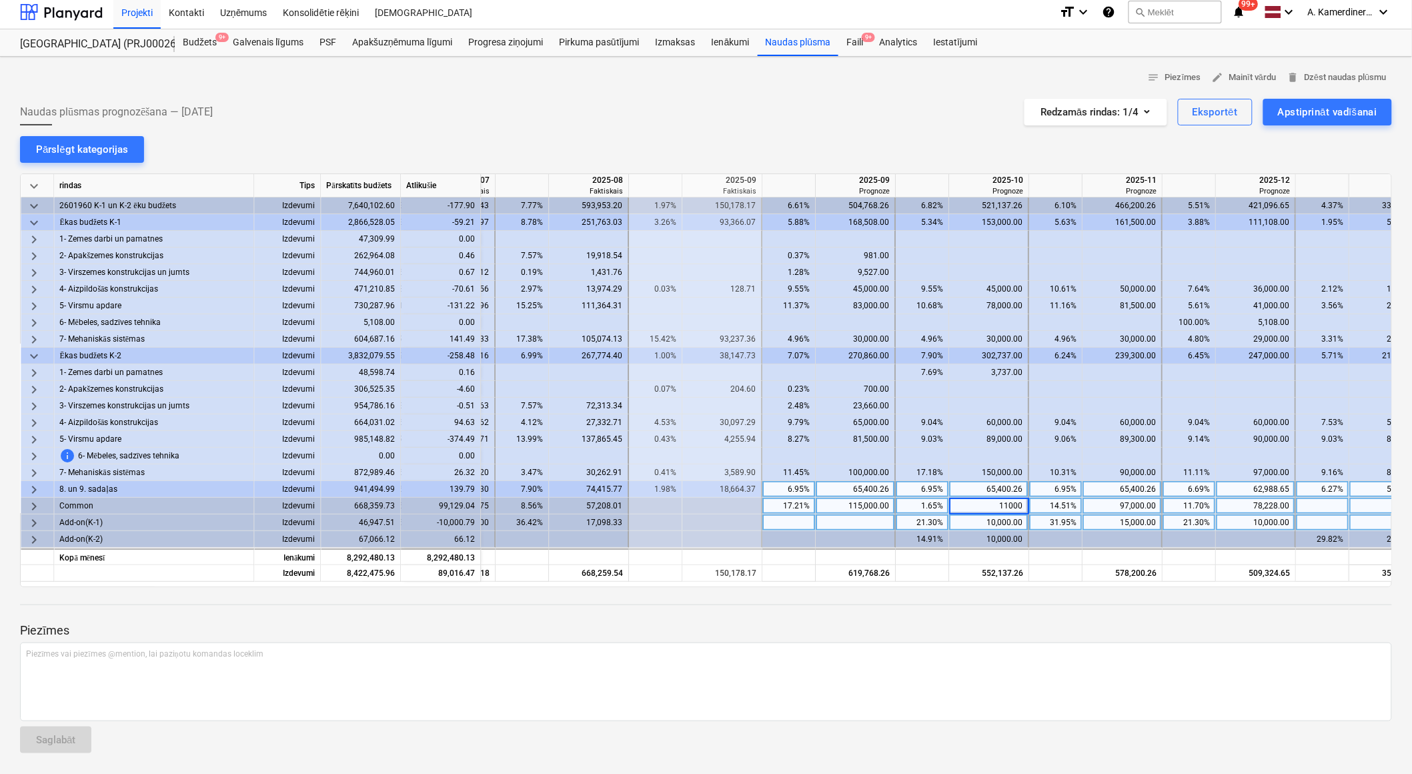
type input "110000"
click at [1017, 517] on div "10,000.00" at bounding box center [989, 522] width 68 height 17
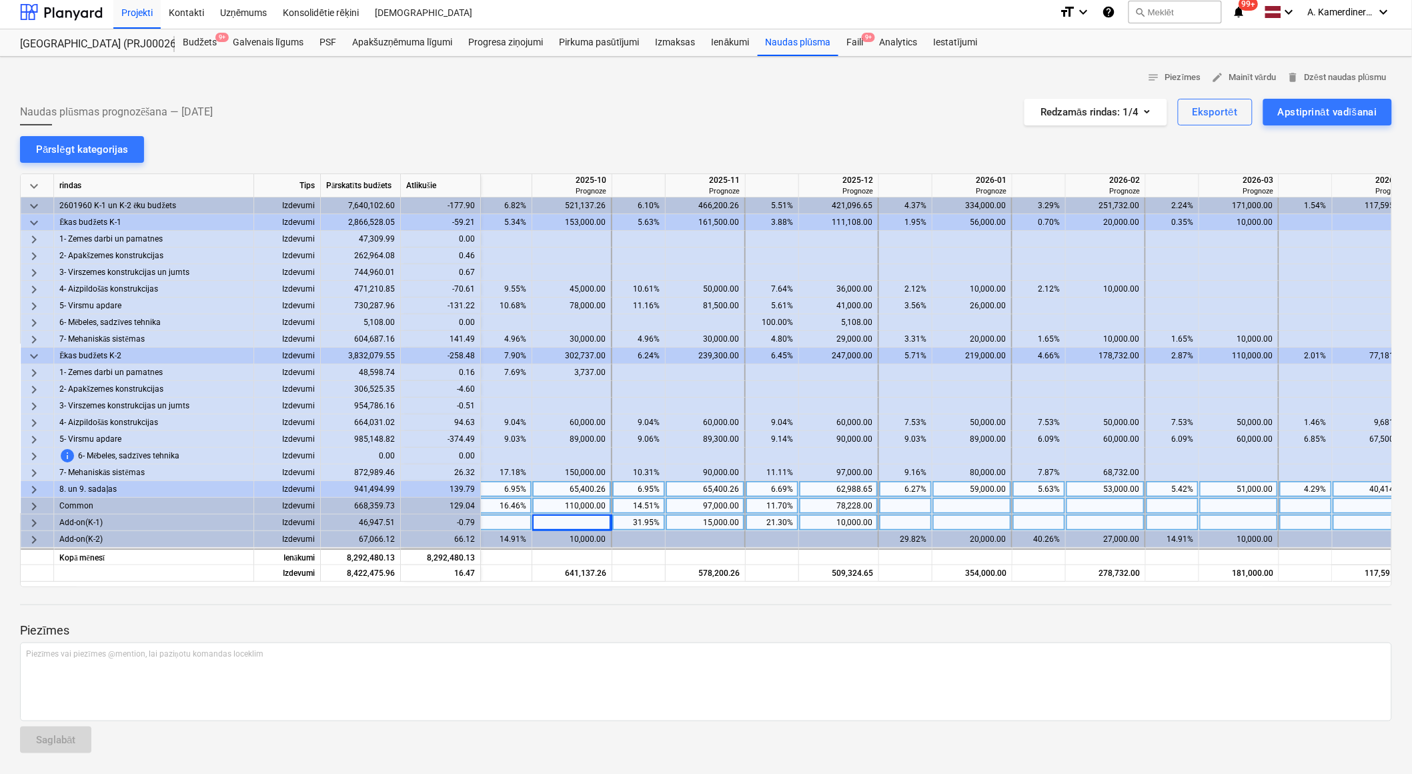
scroll to position [0, 1483]
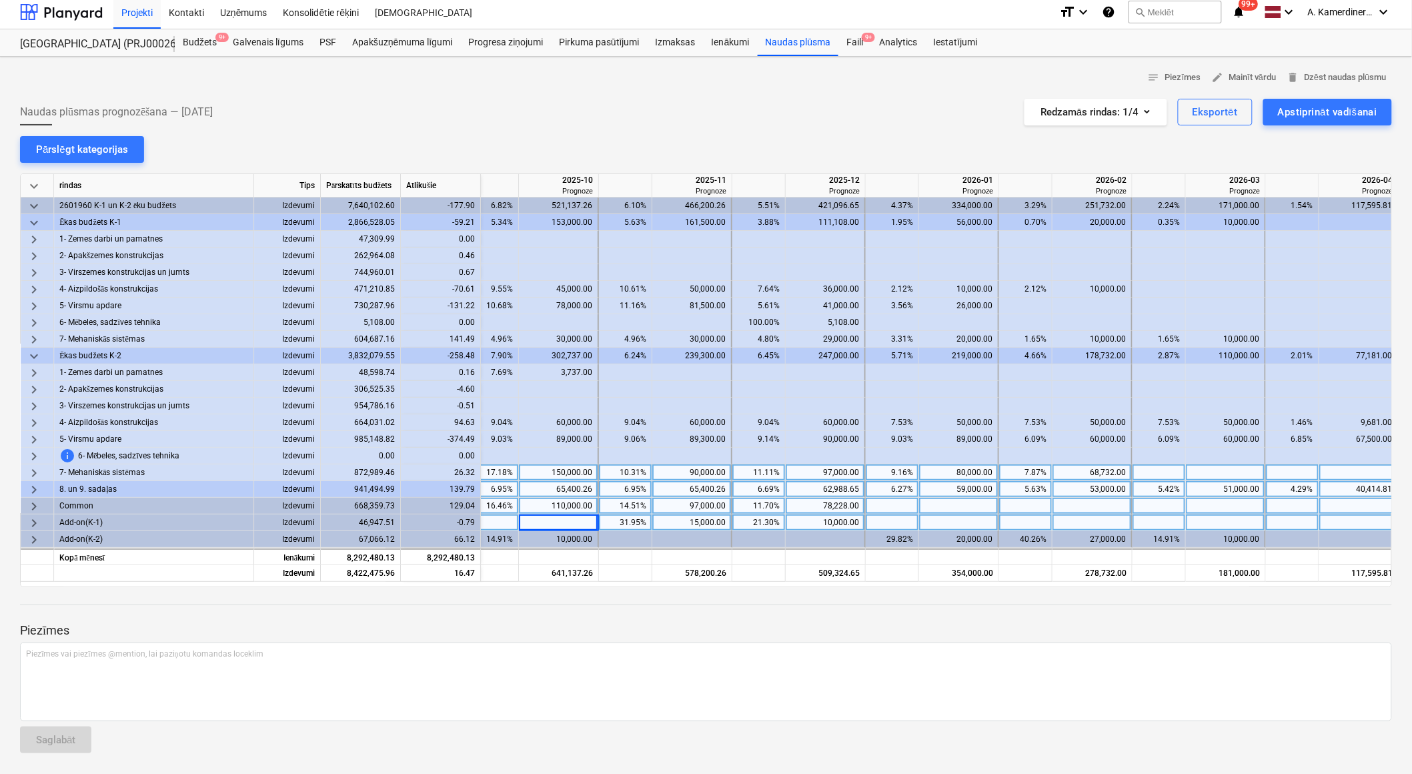
click at [1225, 471] on div at bounding box center [1226, 472] width 80 height 17
type input "20000"
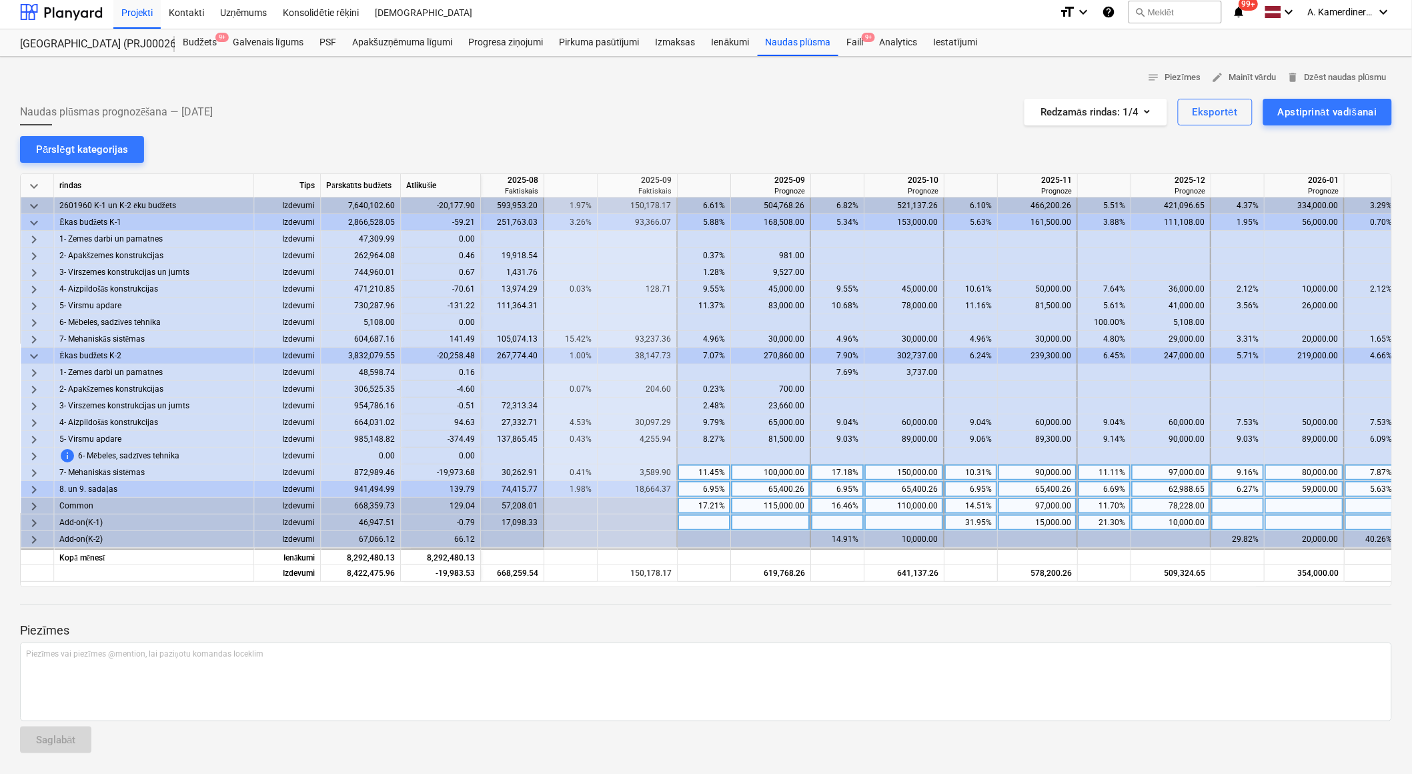
scroll to position [0, 1134]
click at [769, 474] on div "100,000.00" at bounding box center [774, 472] width 68 height 17
type input "80000"
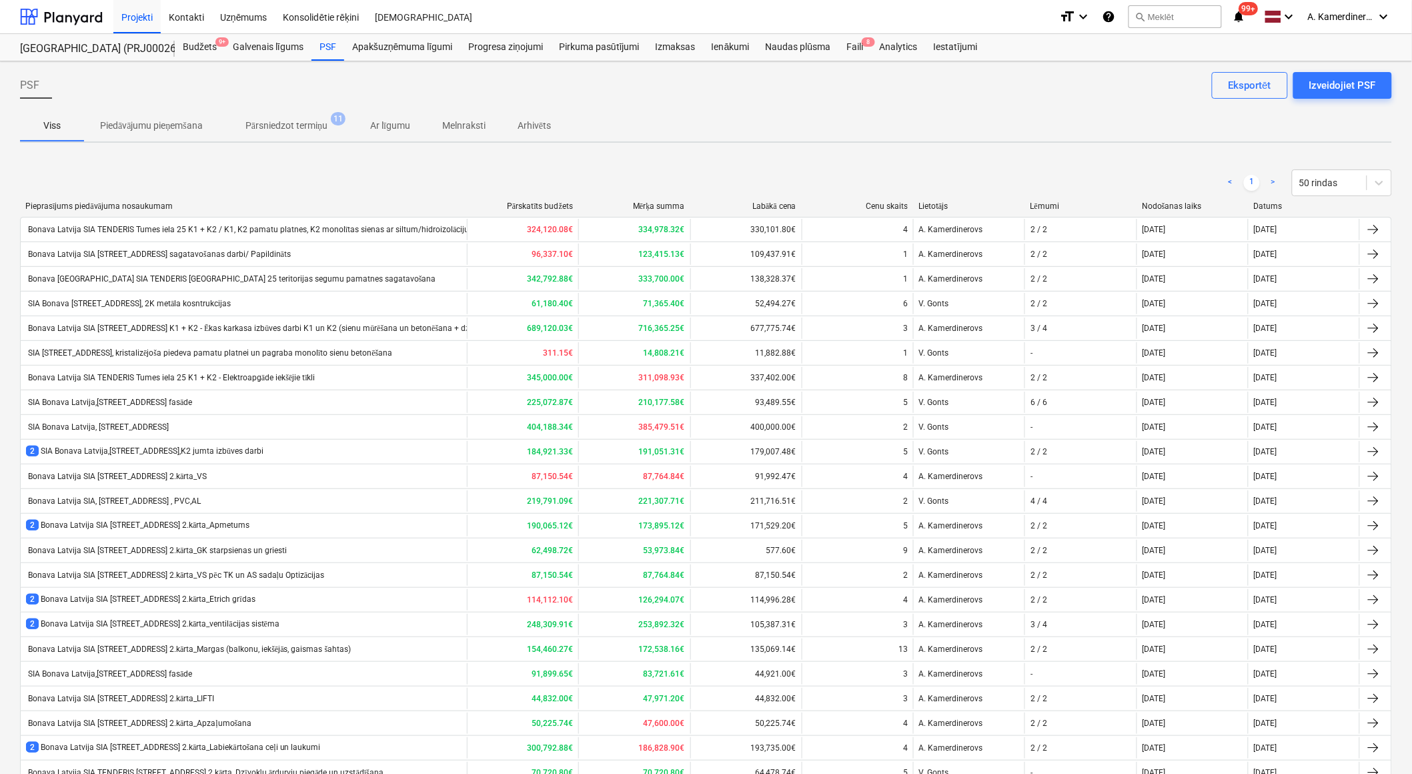
click at [312, 123] on p "Pārsniedzot termiņu" at bounding box center [286, 126] width 82 height 14
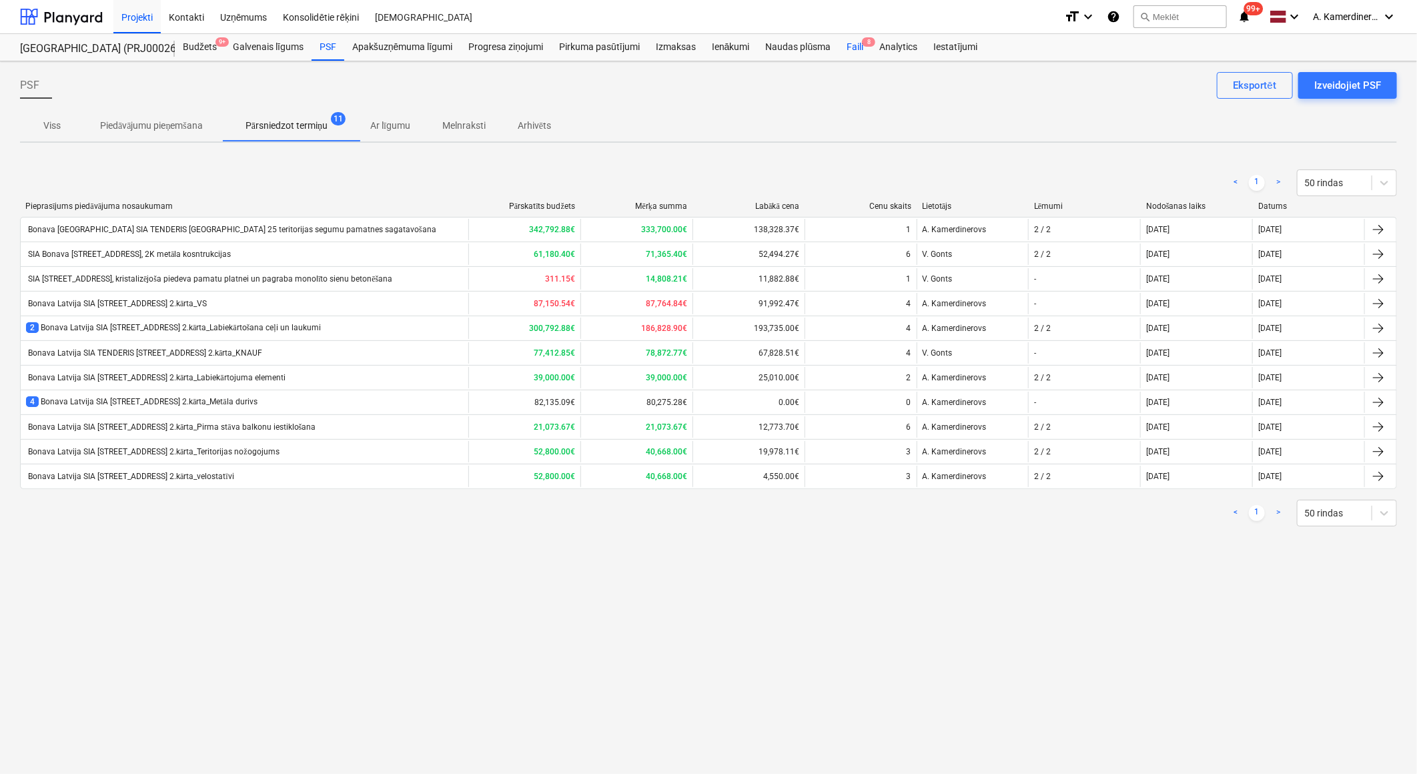
click at [858, 49] on div "Faili 8" at bounding box center [854, 47] width 33 height 27
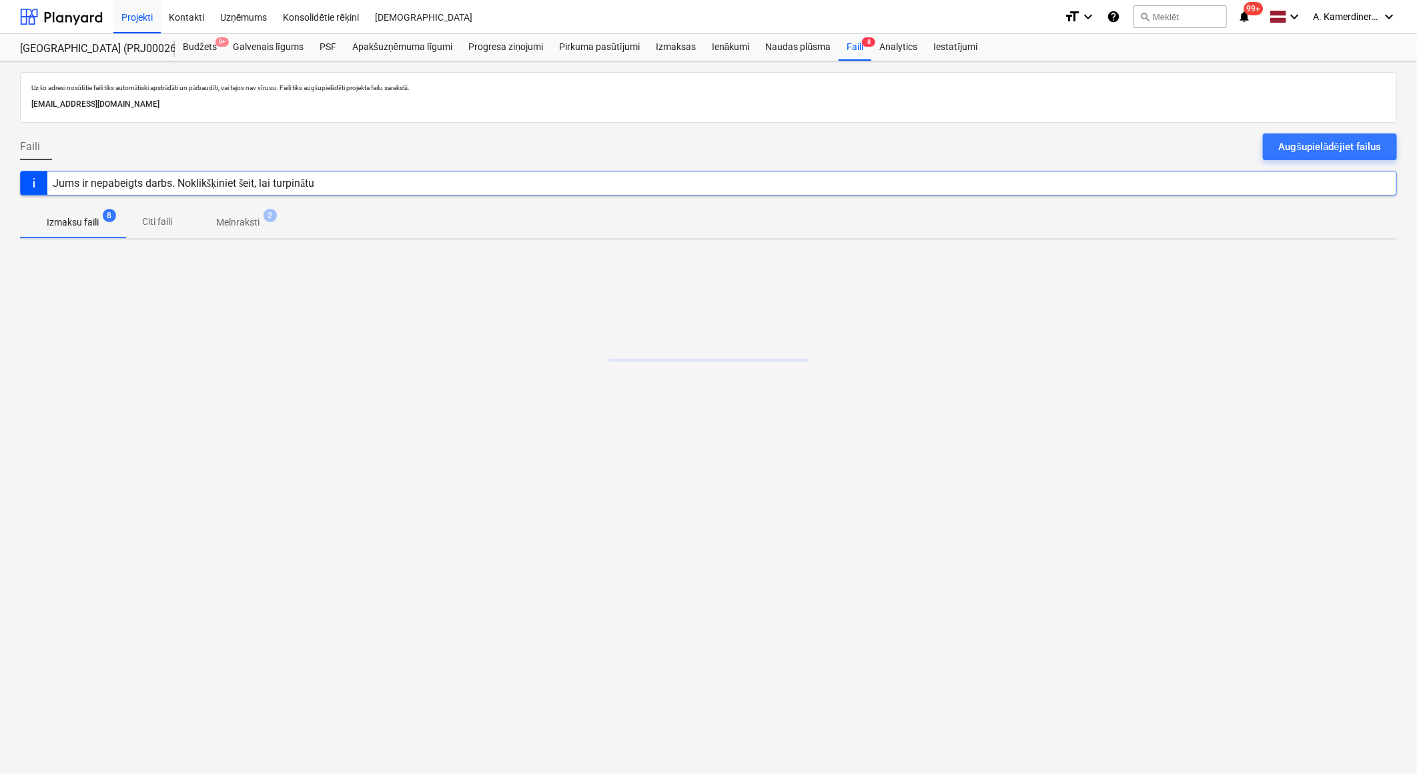
click at [241, 230] on span "Melnraksti 2" at bounding box center [237, 222] width 97 height 24
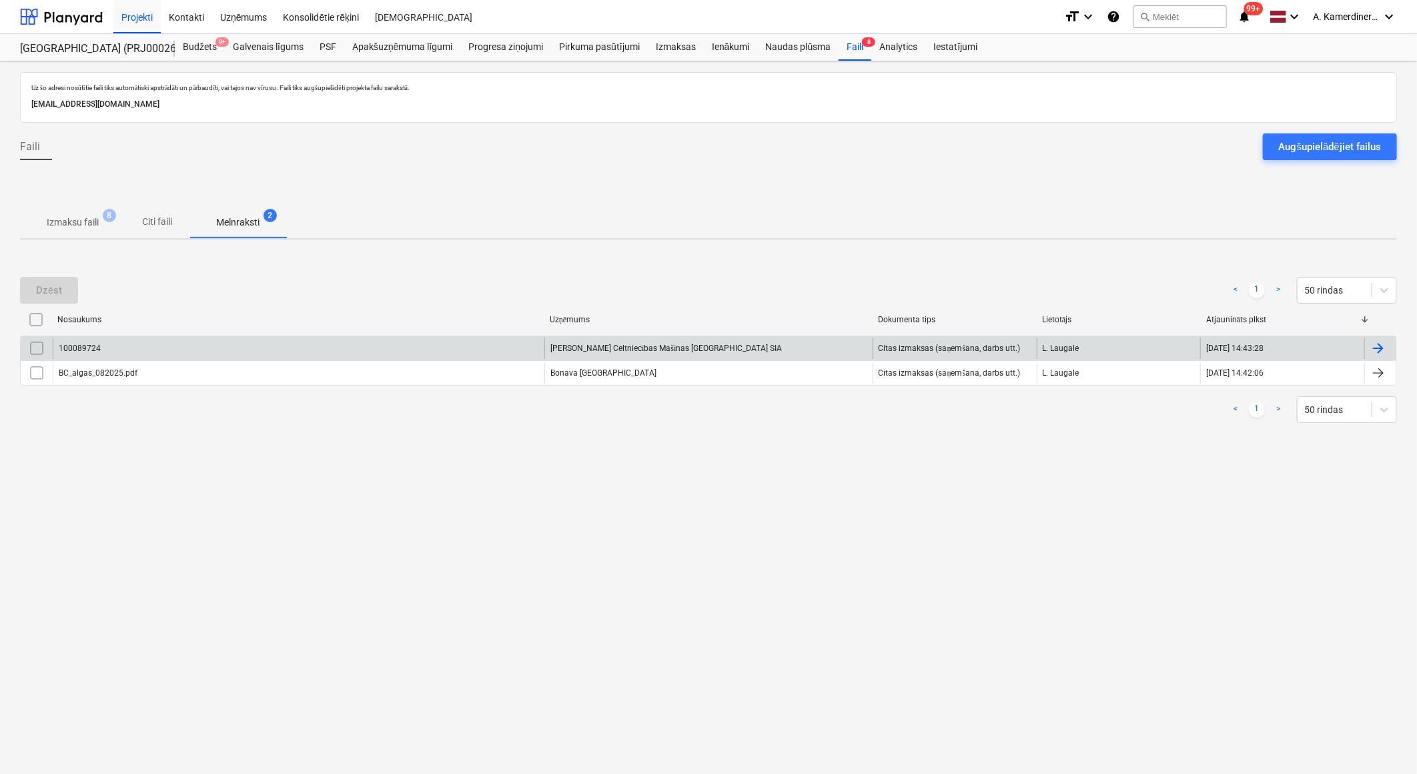
click at [642, 344] on div "Kurt Koenig Celtniecības Mašīnas Latvija SIA" at bounding box center [708, 348] width 328 height 21
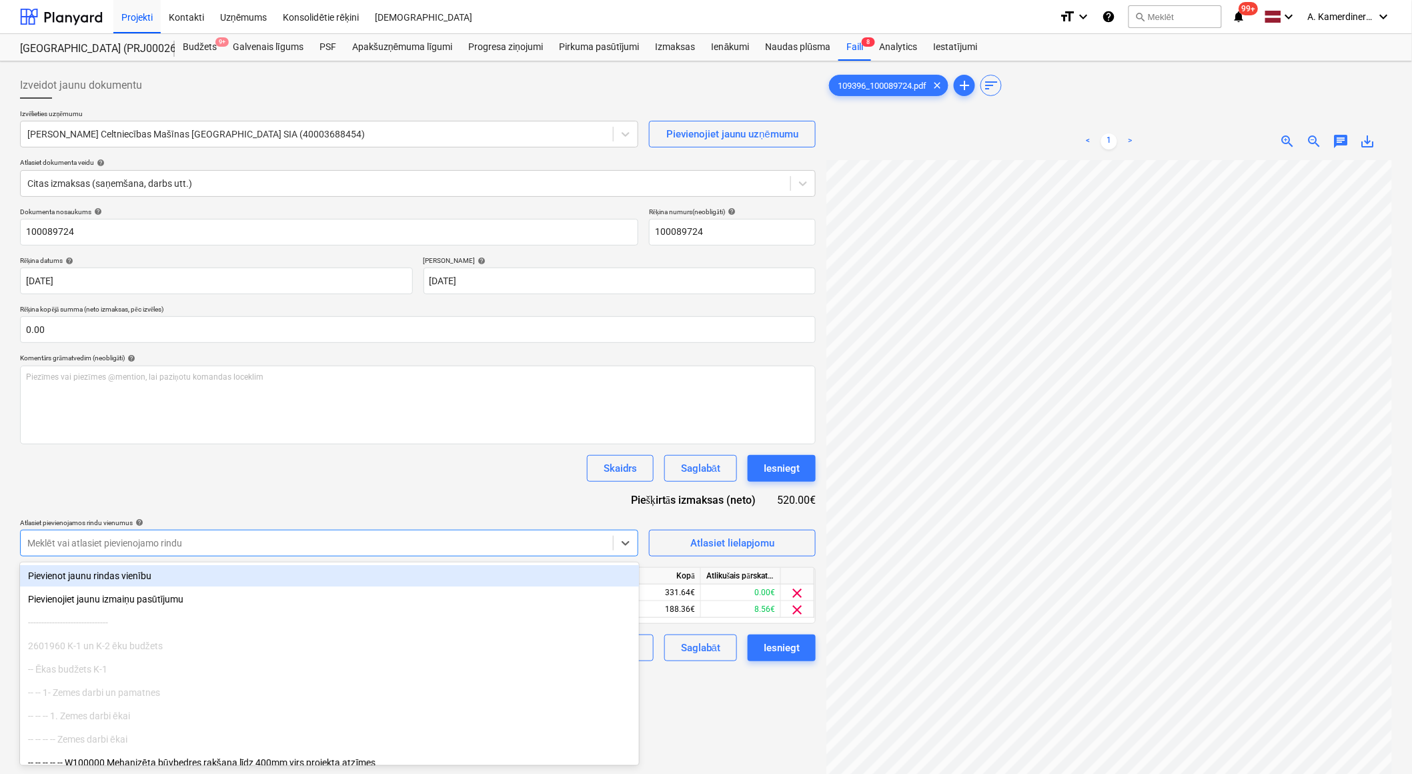
click at [490, 540] on div at bounding box center [316, 542] width 579 height 13
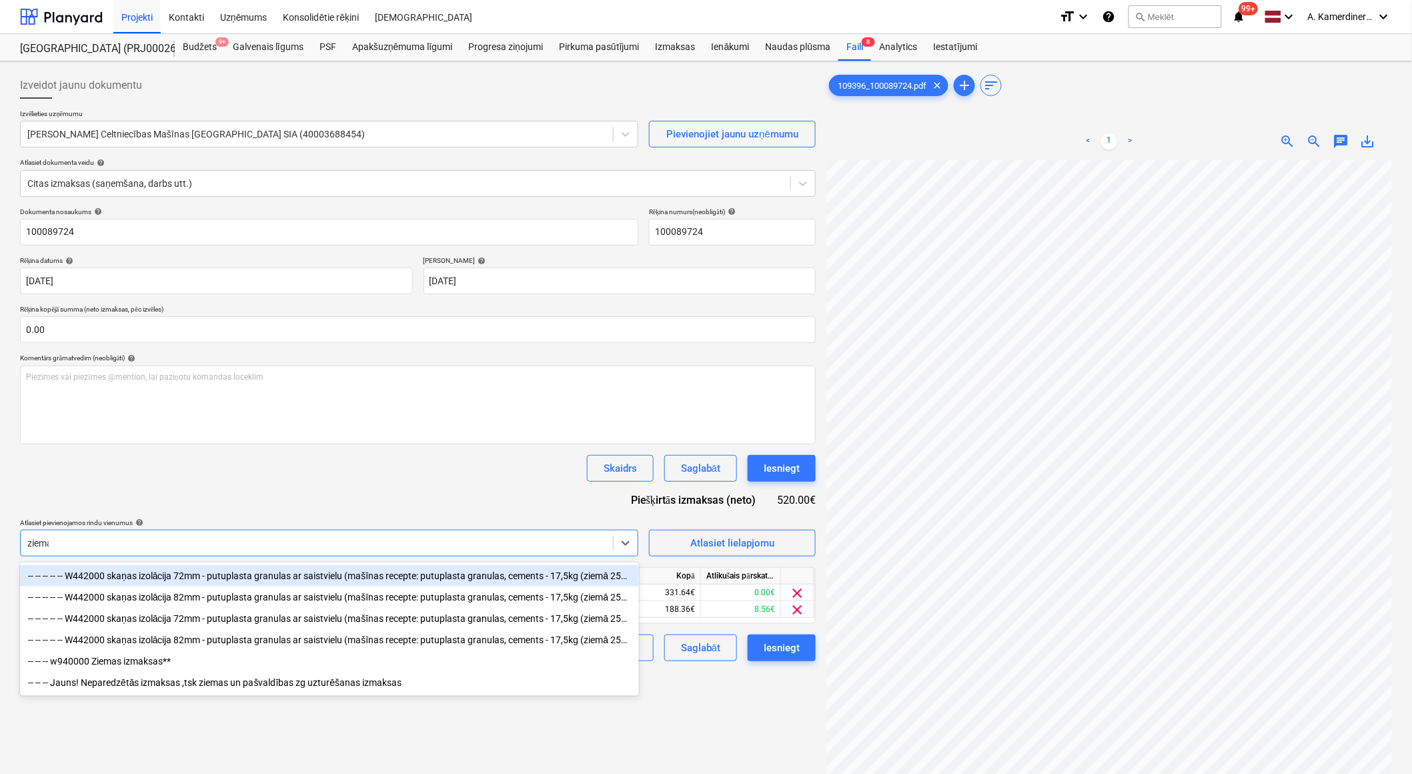
type input "ziemas"
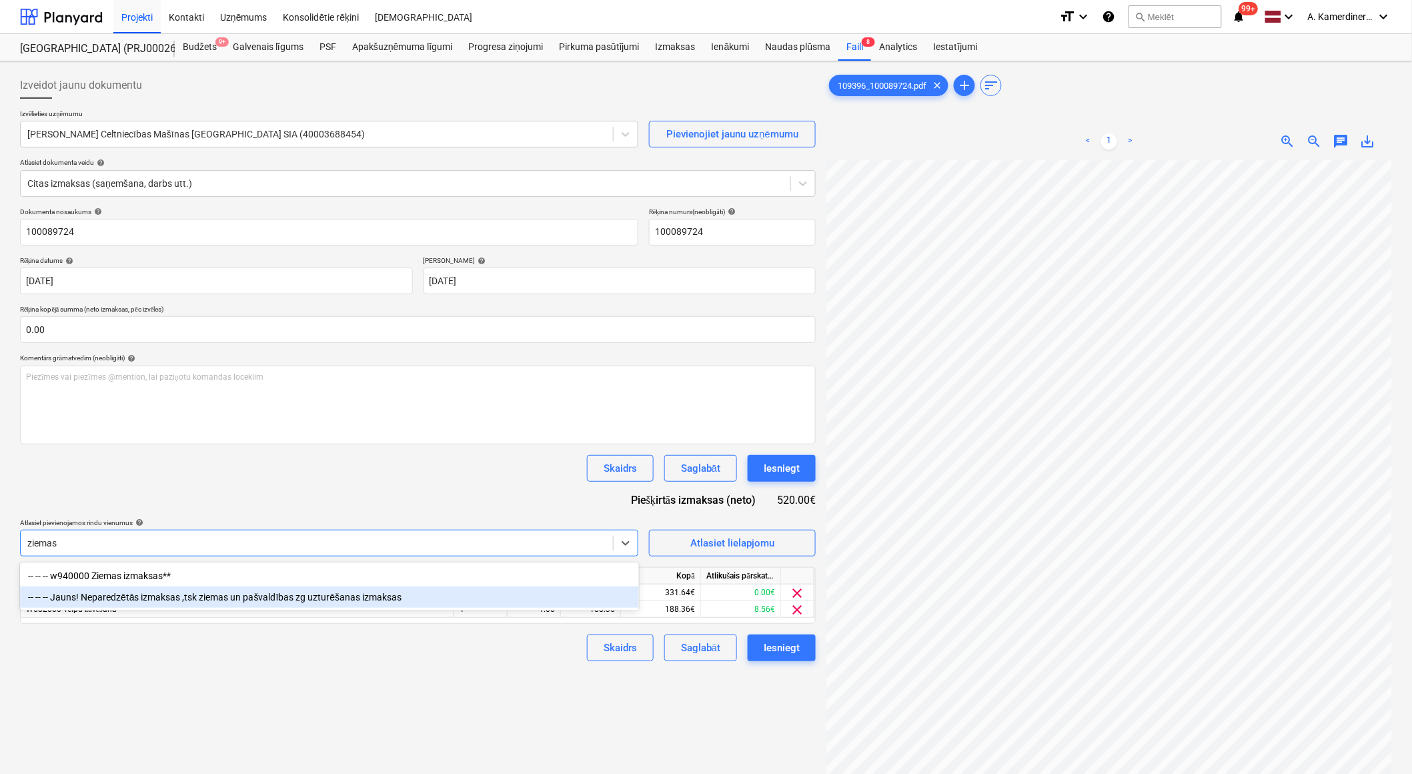
click at [298, 597] on div "-- -- -- Jauns! Neparedzētās izmaksas ,tsk ziemas un pašvaldības zg uzturēšanas…" at bounding box center [329, 596] width 619 height 21
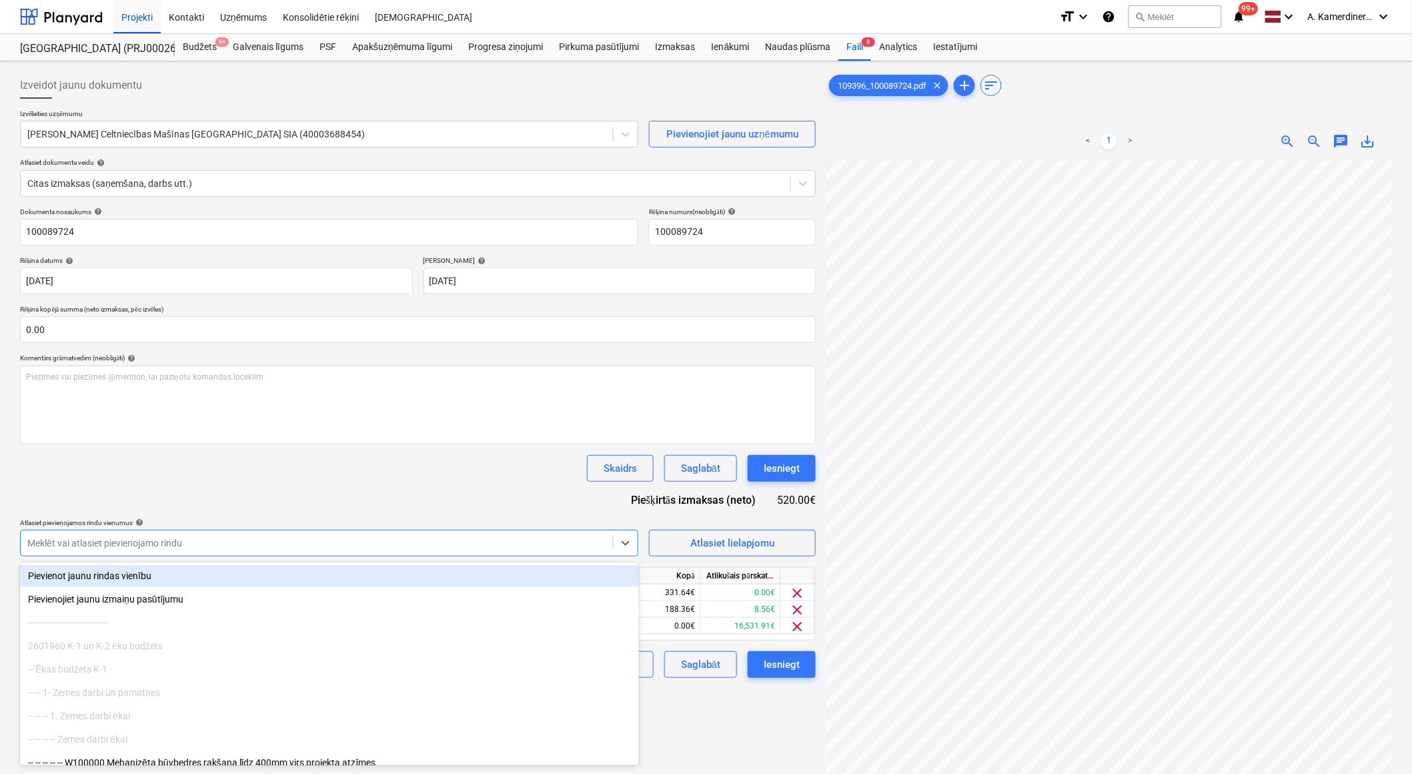
click at [466, 497] on div "Dokumenta nosaukums help 100089724 Rēķina numurs (neobligāti) help 100089724 Rē…" at bounding box center [418, 442] width 796 height 470
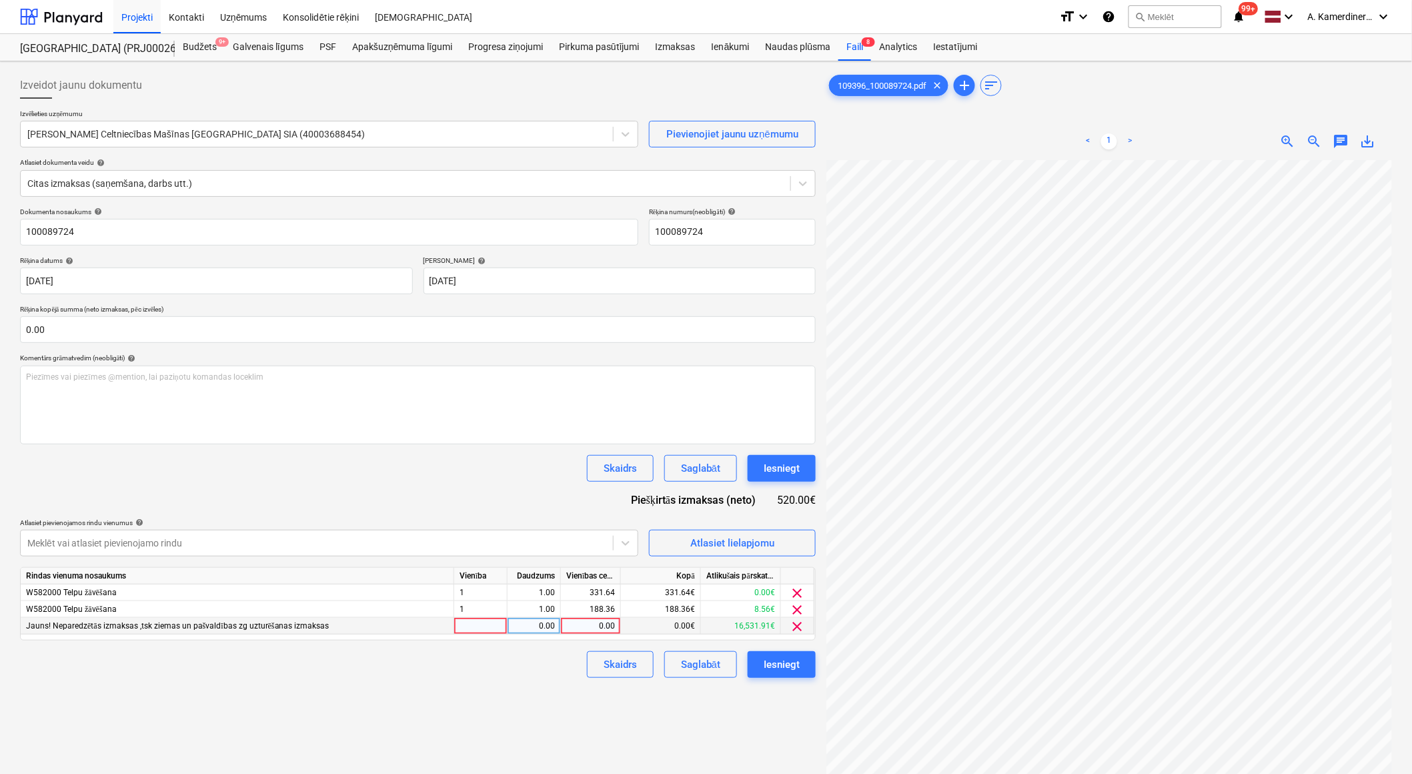
click at [590, 634] on div "0.00" at bounding box center [590, 626] width 49 height 17
type input "520"
click at [555, 626] on div "0.00" at bounding box center [534, 626] width 53 height 17
click at [800, 592] on span "clear" at bounding box center [798, 593] width 16 height 16
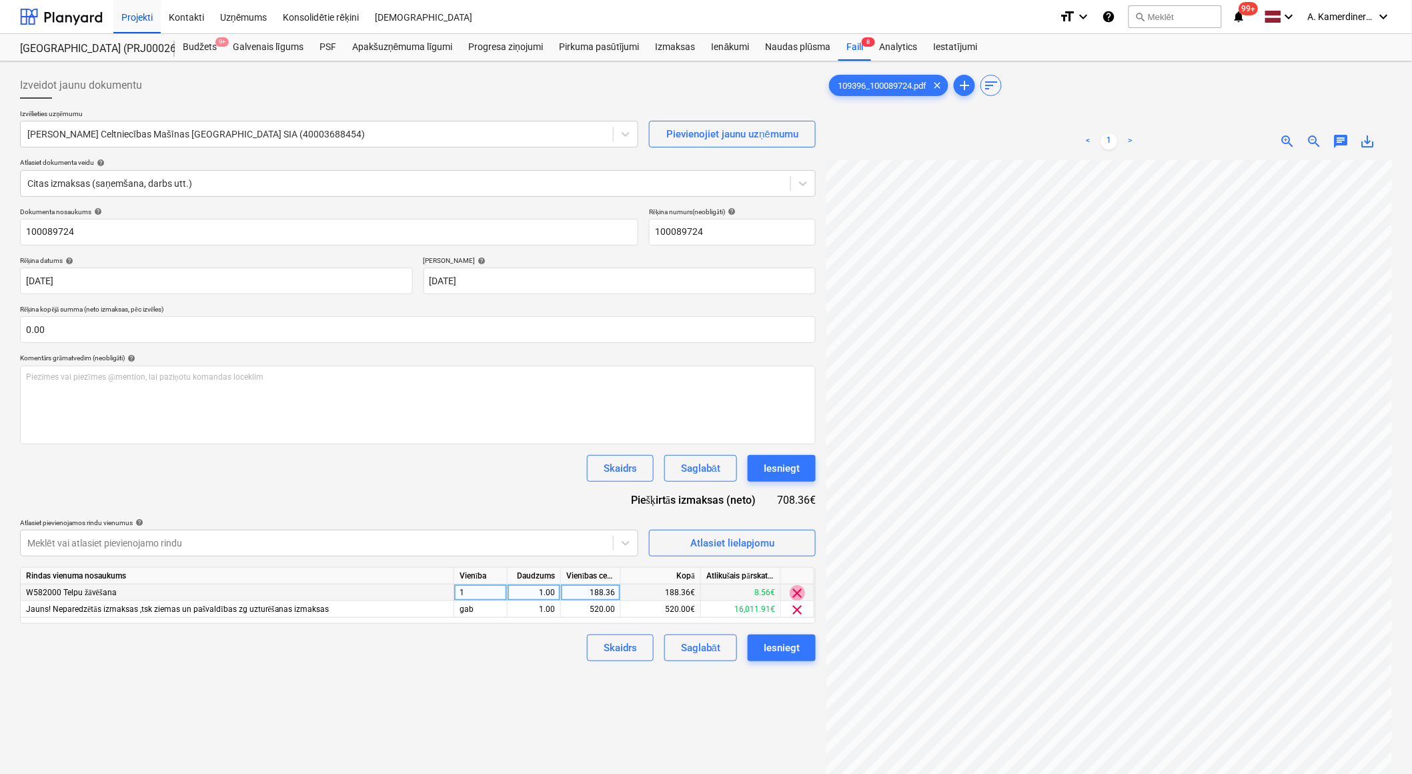
click at [800, 592] on span "clear" at bounding box center [798, 593] width 16 height 16
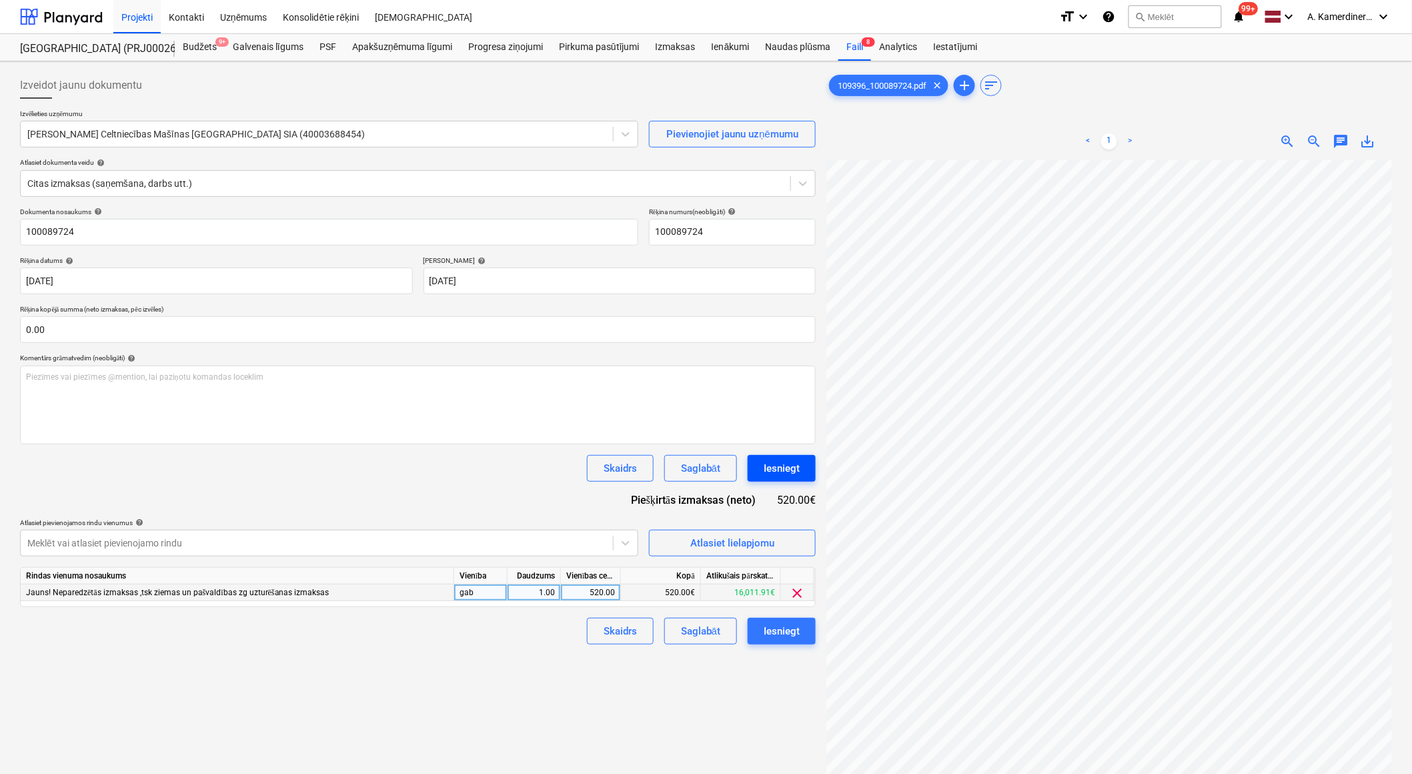
click at [790, 468] on div "Iesniegt" at bounding box center [782, 468] width 36 height 17
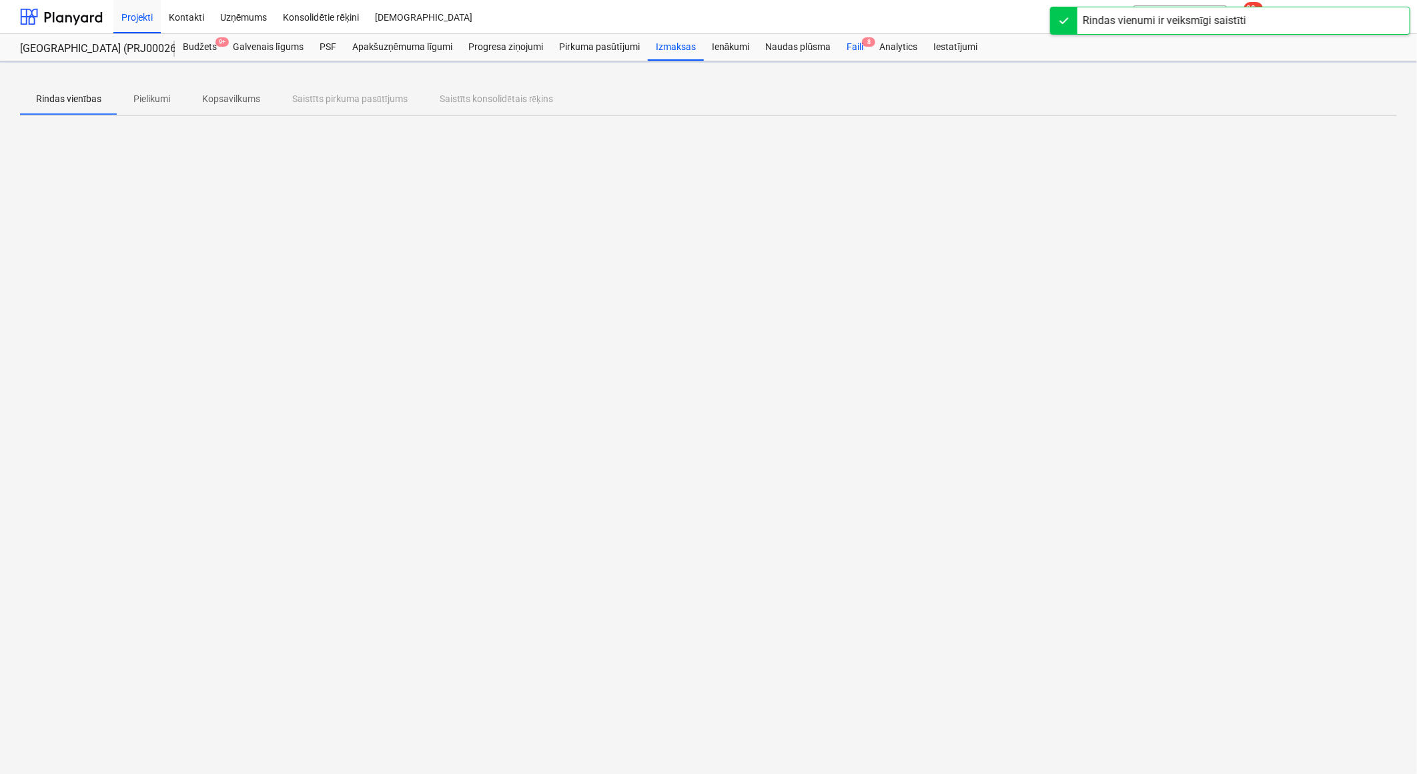
click at [854, 47] on div "Faili 8" at bounding box center [854, 47] width 33 height 27
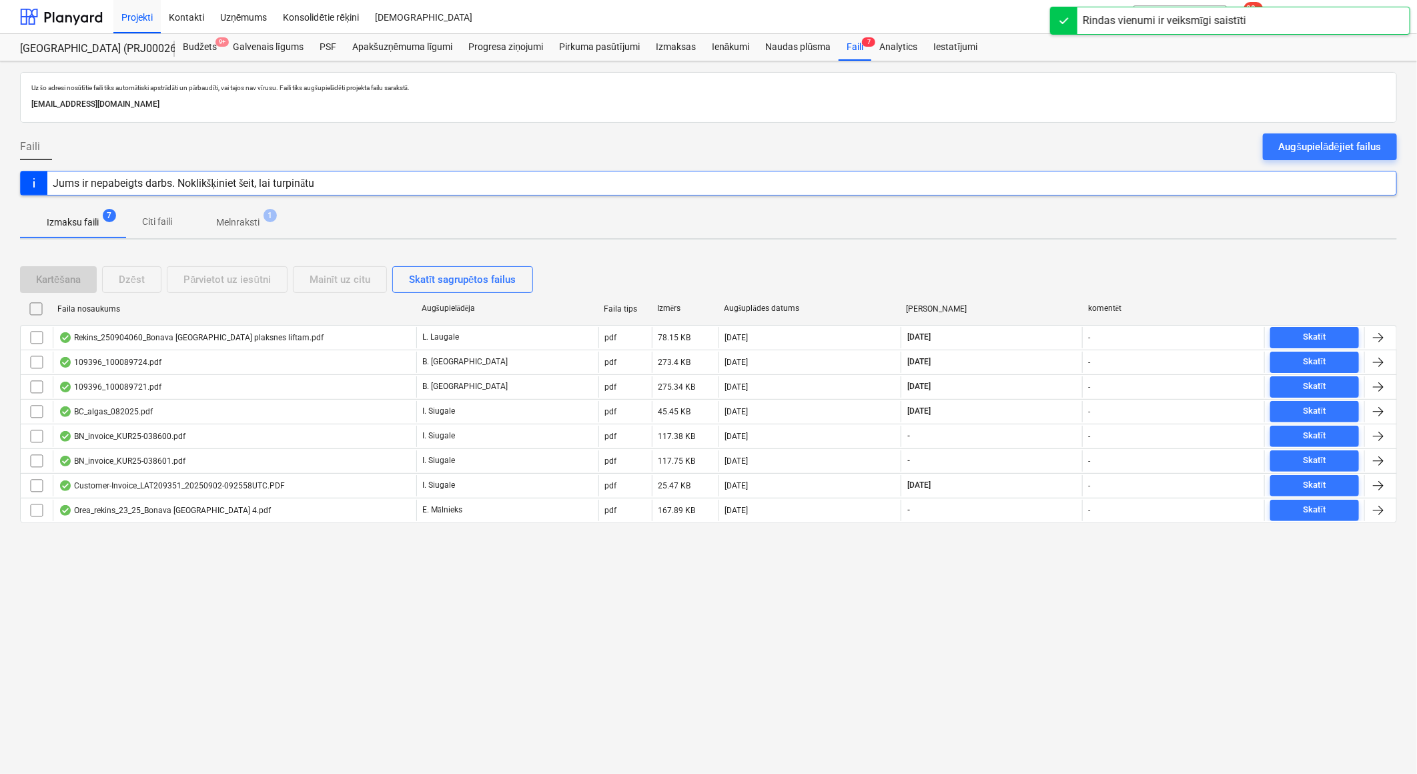
click at [232, 231] on span "Melnraksti 1" at bounding box center [237, 222] width 97 height 24
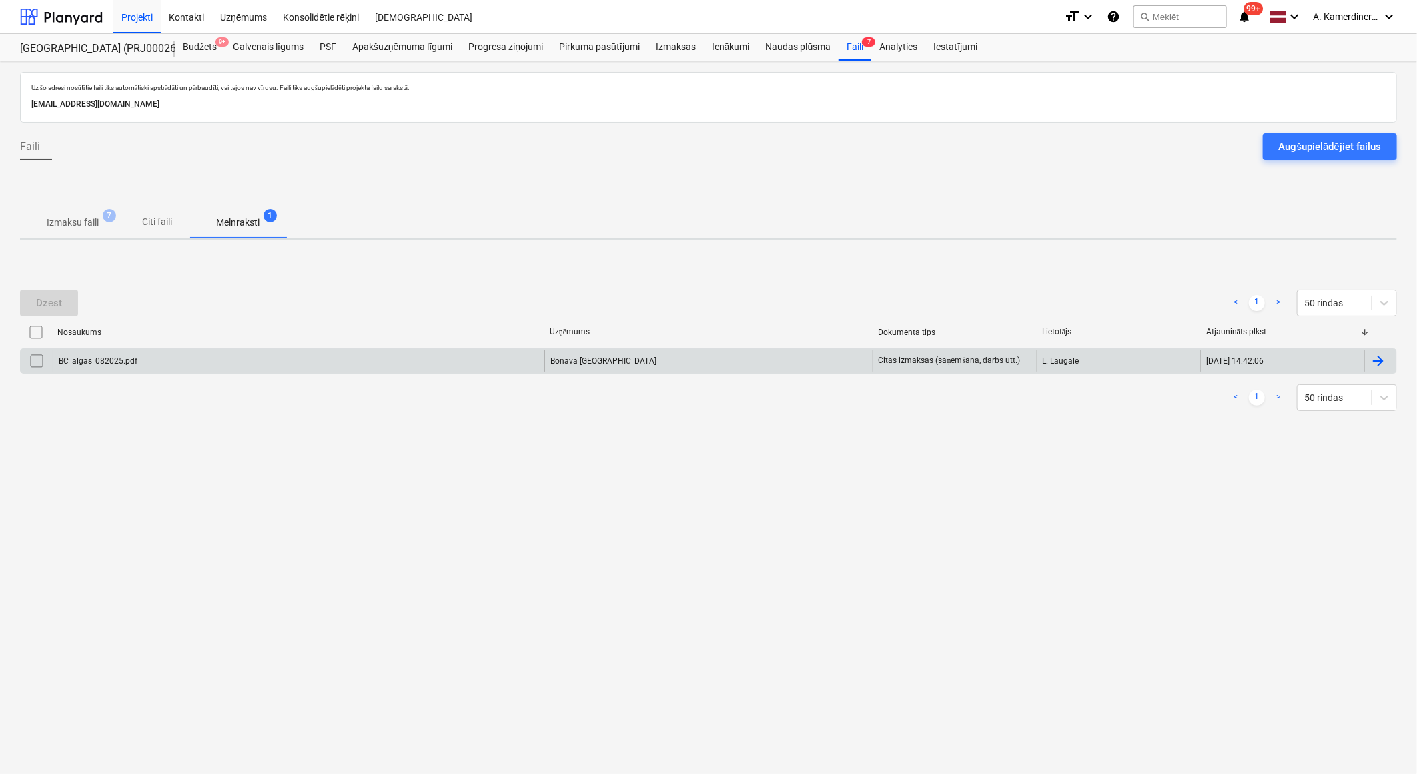
click at [396, 351] on div "BC_algas_082025.pdf" at bounding box center [299, 360] width 492 height 21
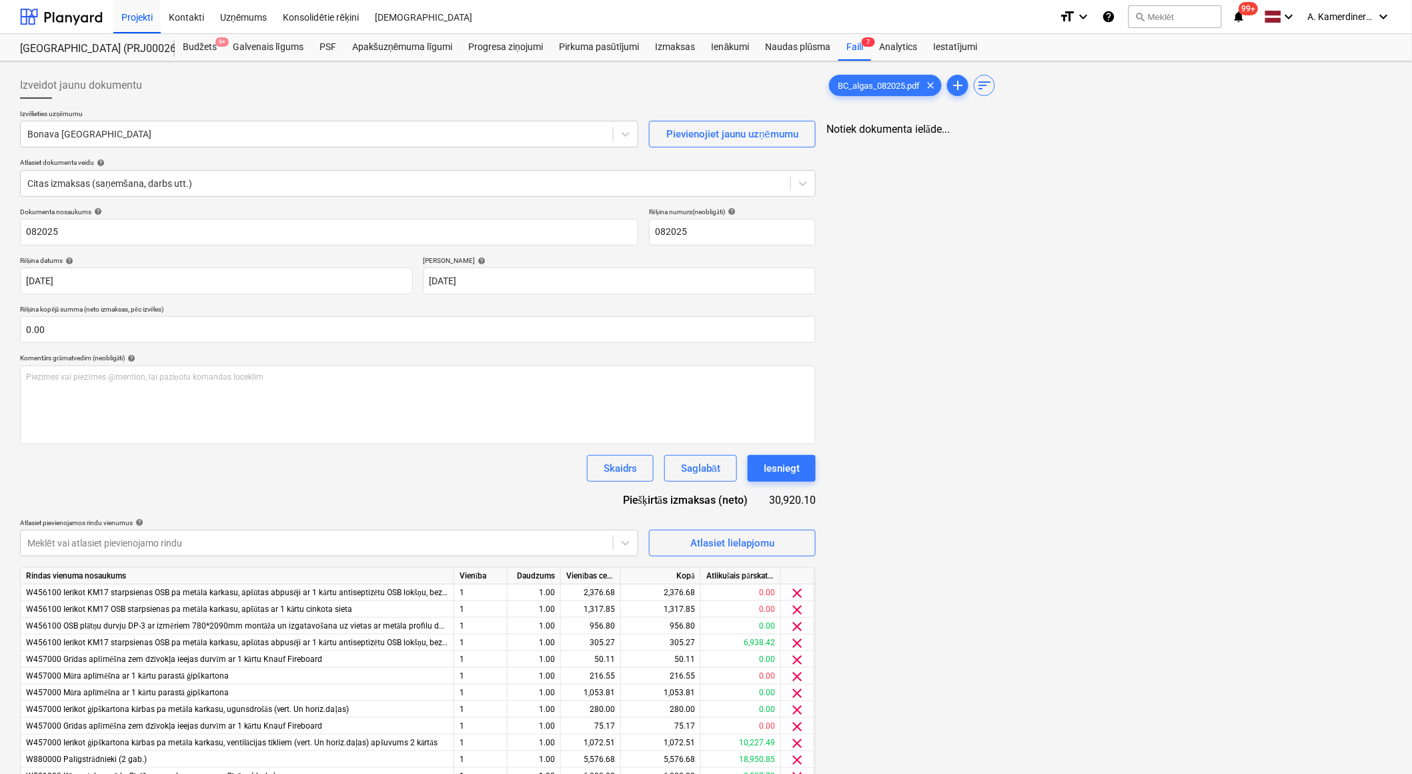
type input "082025"
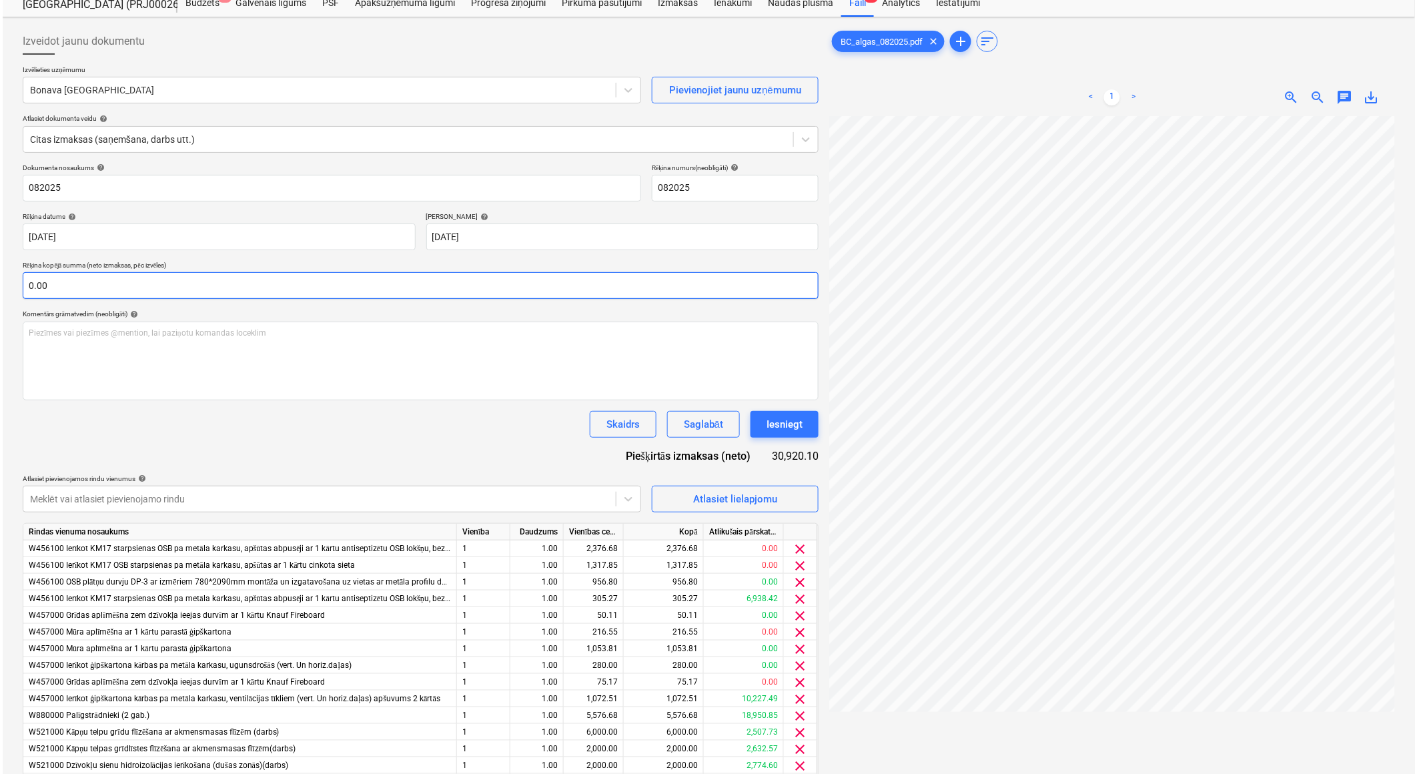
scroll to position [133, 0]
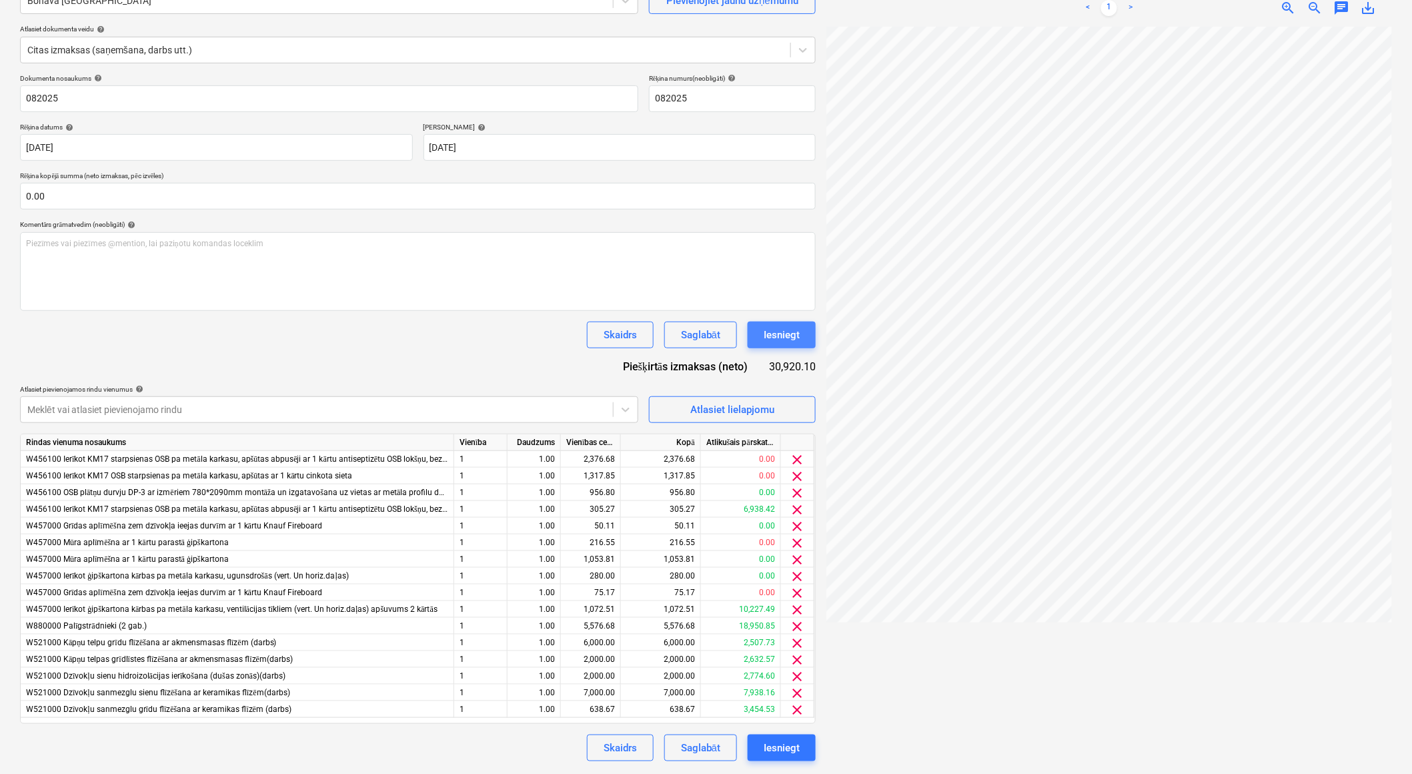
click at [796, 328] on div "Iesniegt" at bounding box center [782, 334] width 36 height 17
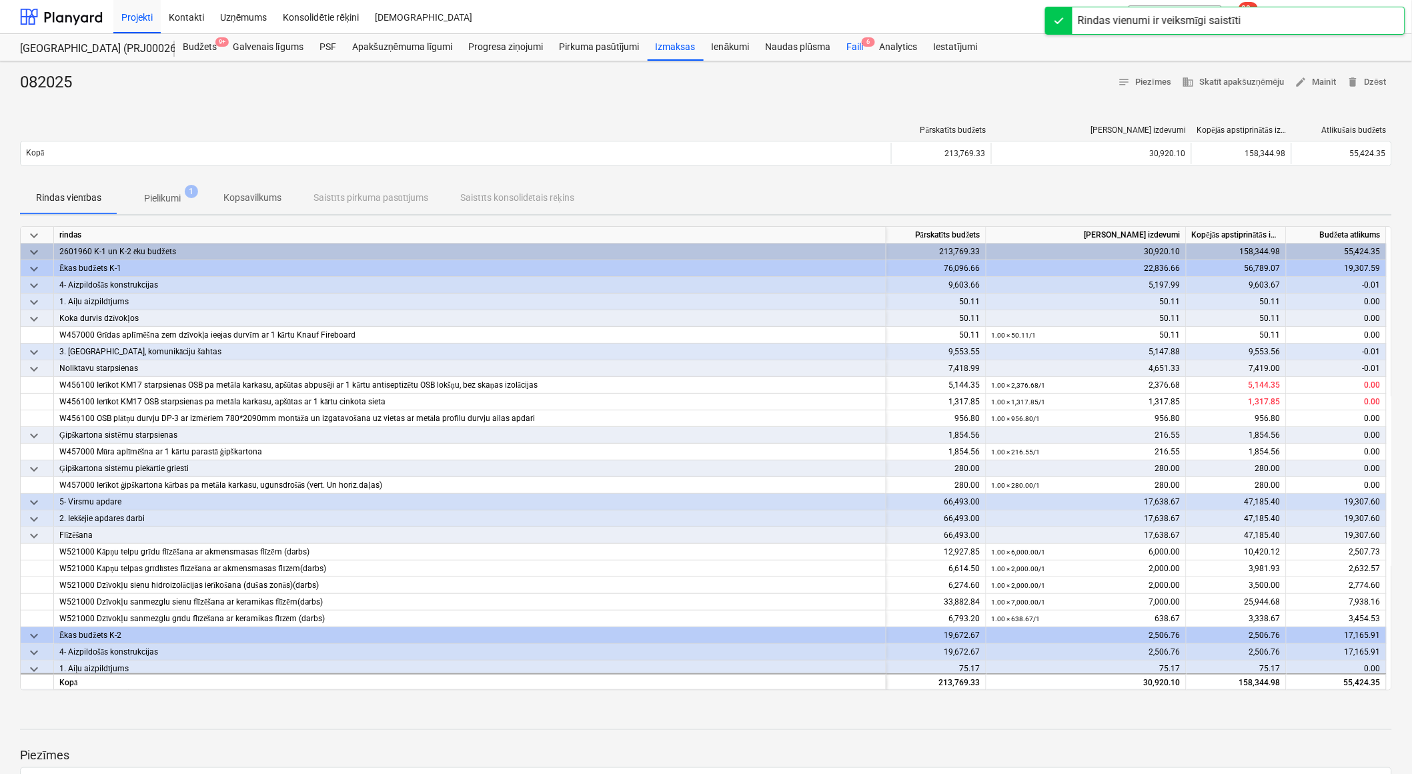
click at [856, 48] on div "Faili 6" at bounding box center [854, 47] width 33 height 27
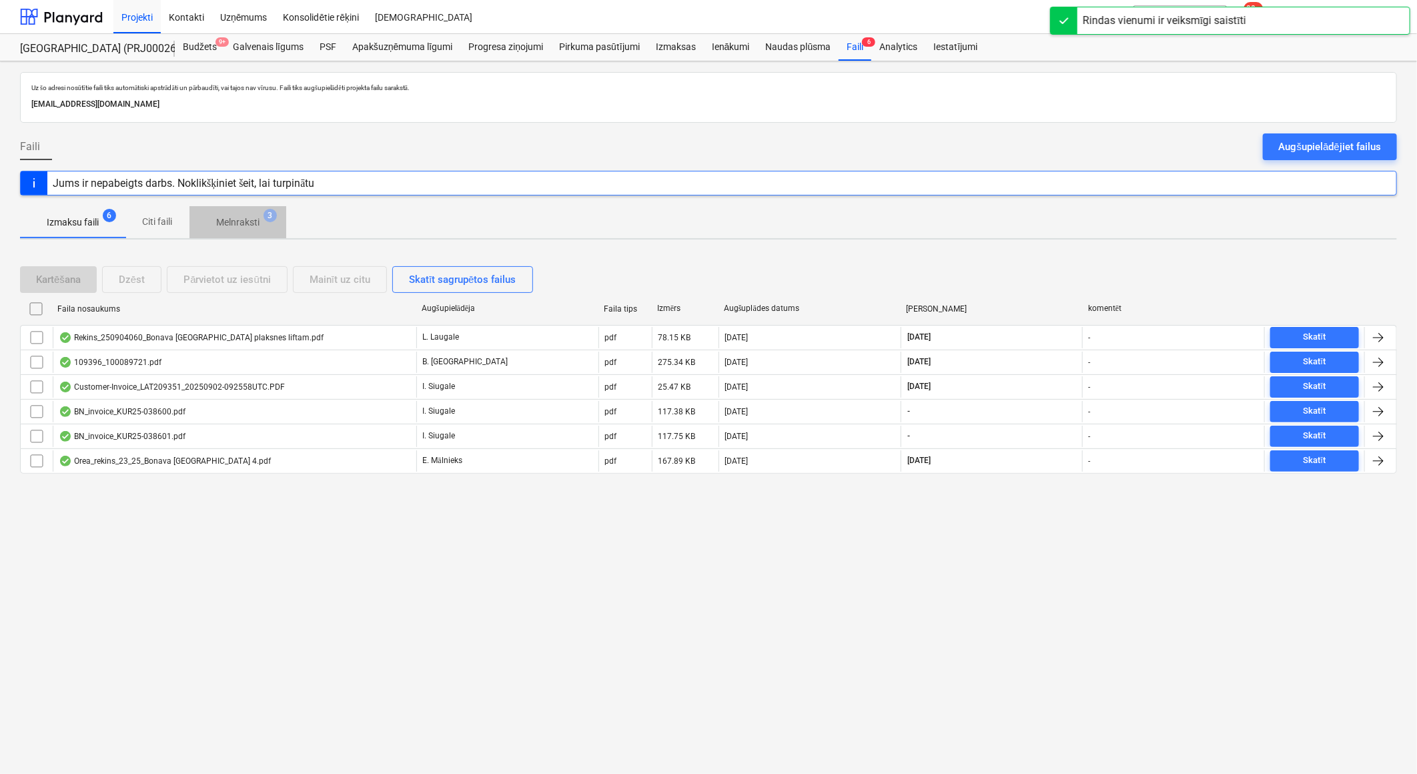
click at [250, 221] on p "Melnraksti" at bounding box center [237, 222] width 43 height 14
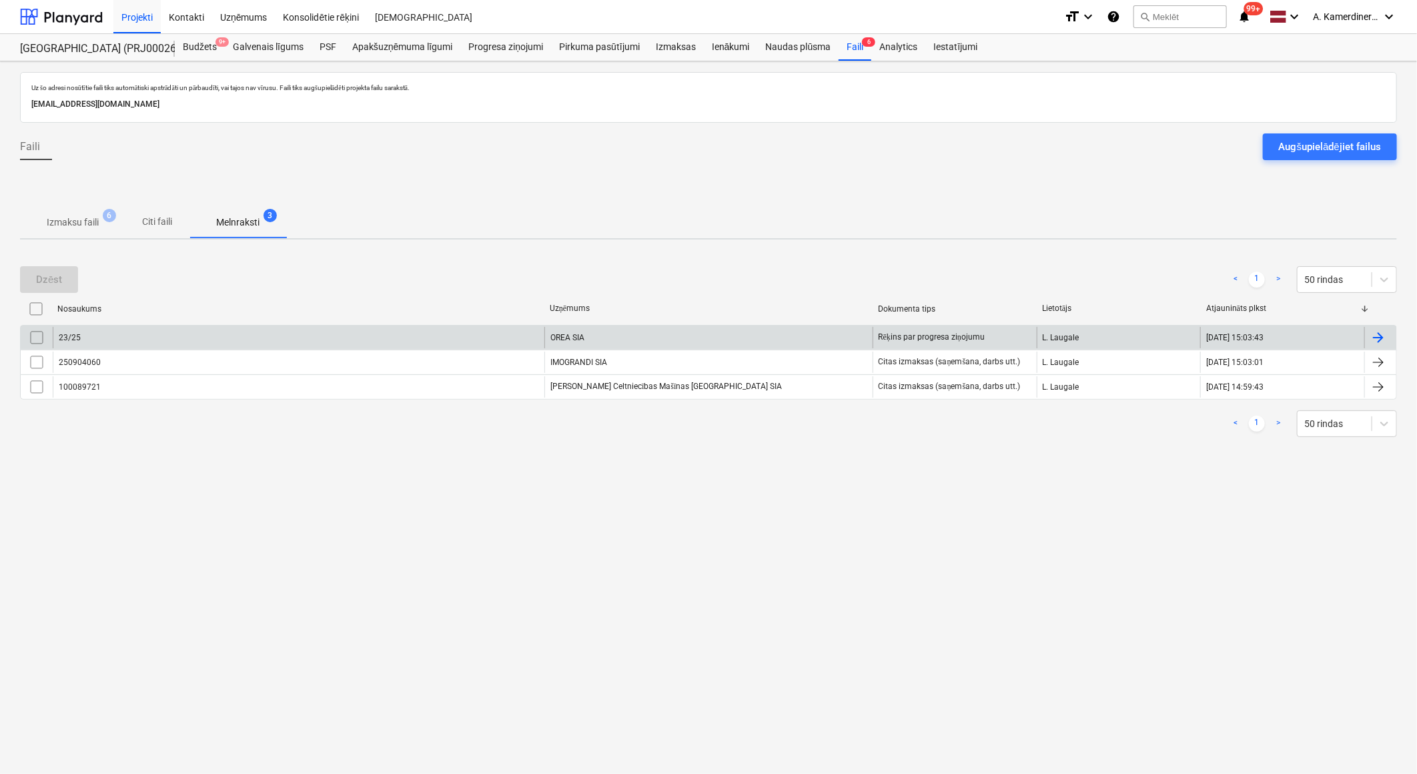
click at [672, 342] on div "OREA SIA" at bounding box center [708, 337] width 328 height 21
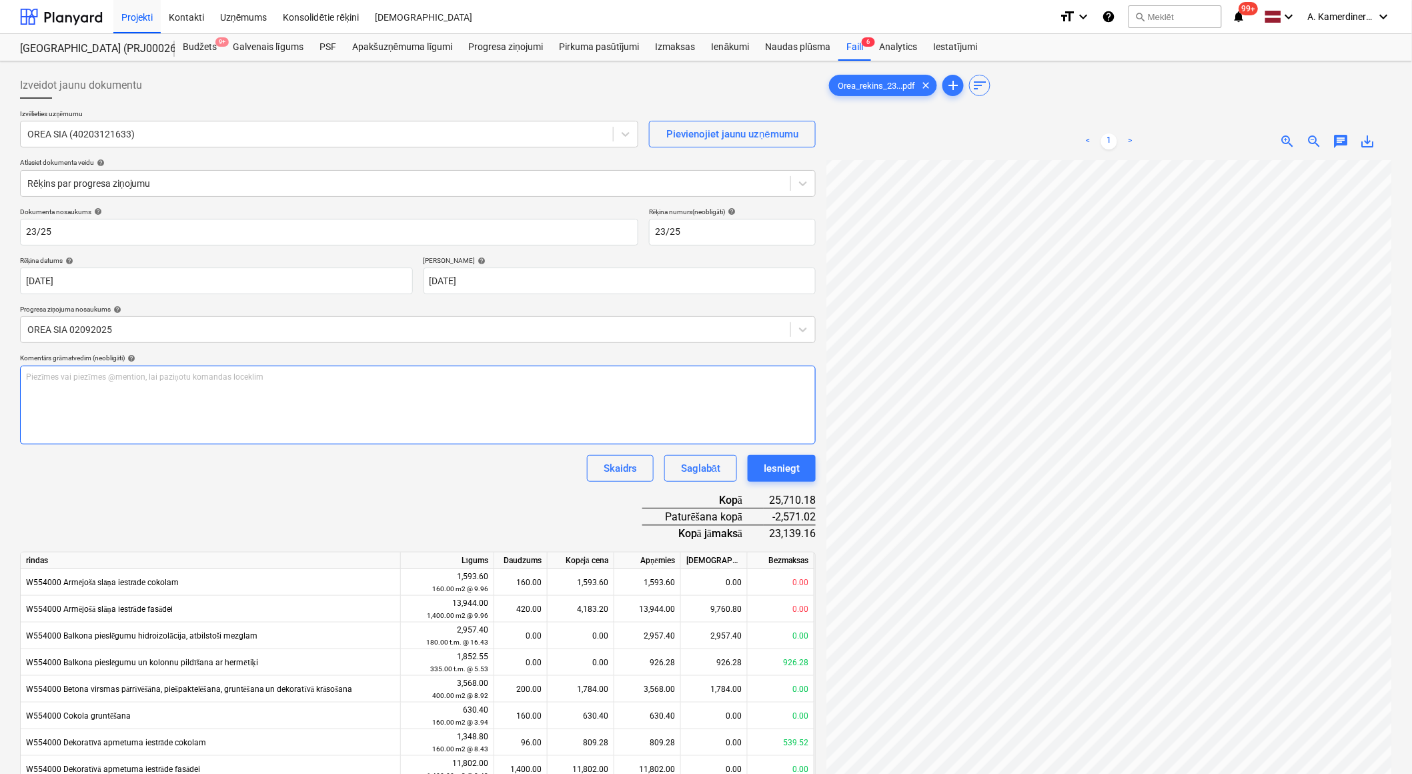
scroll to position [115, 37]
click at [785, 466] on div "Iesniegt" at bounding box center [782, 468] width 36 height 17
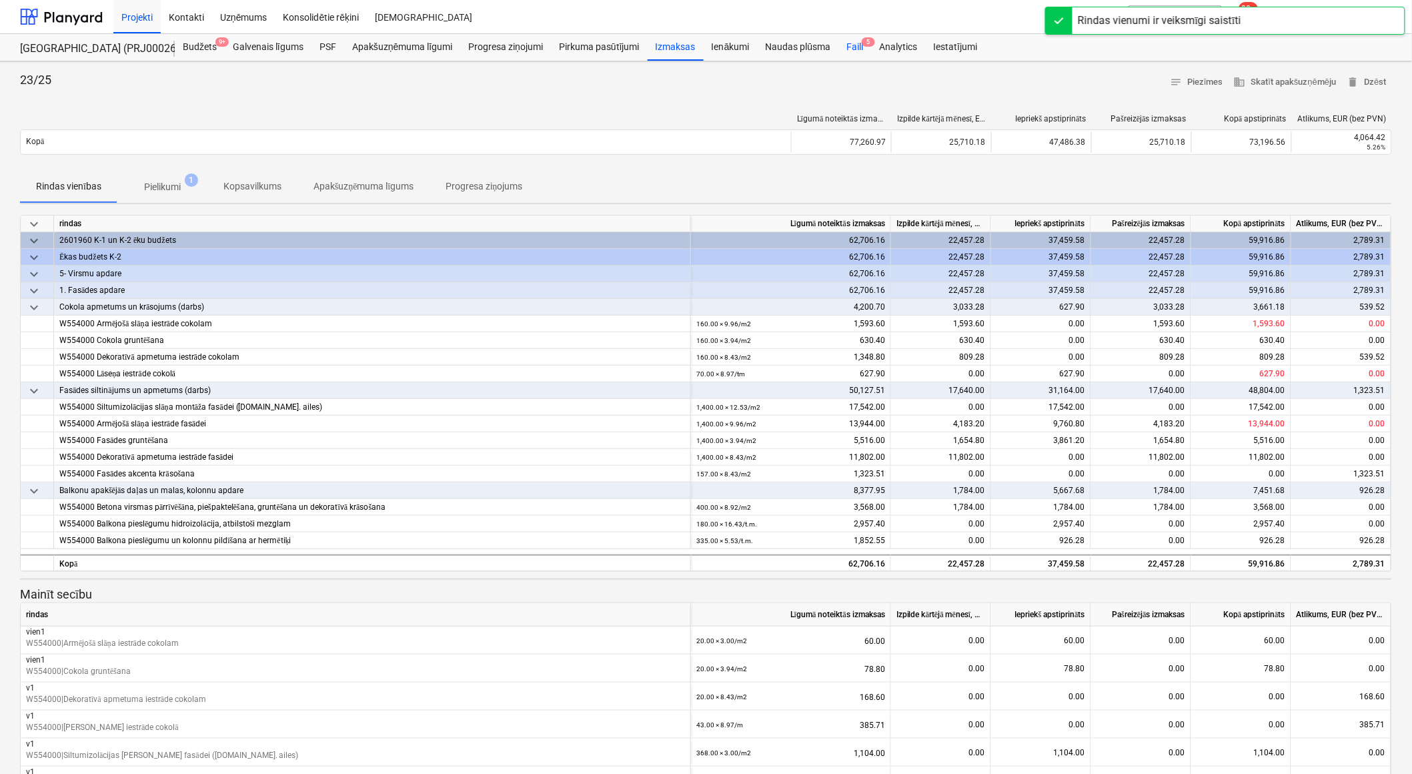
click at [856, 51] on div "Faili 5" at bounding box center [854, 47] width 33 height 27
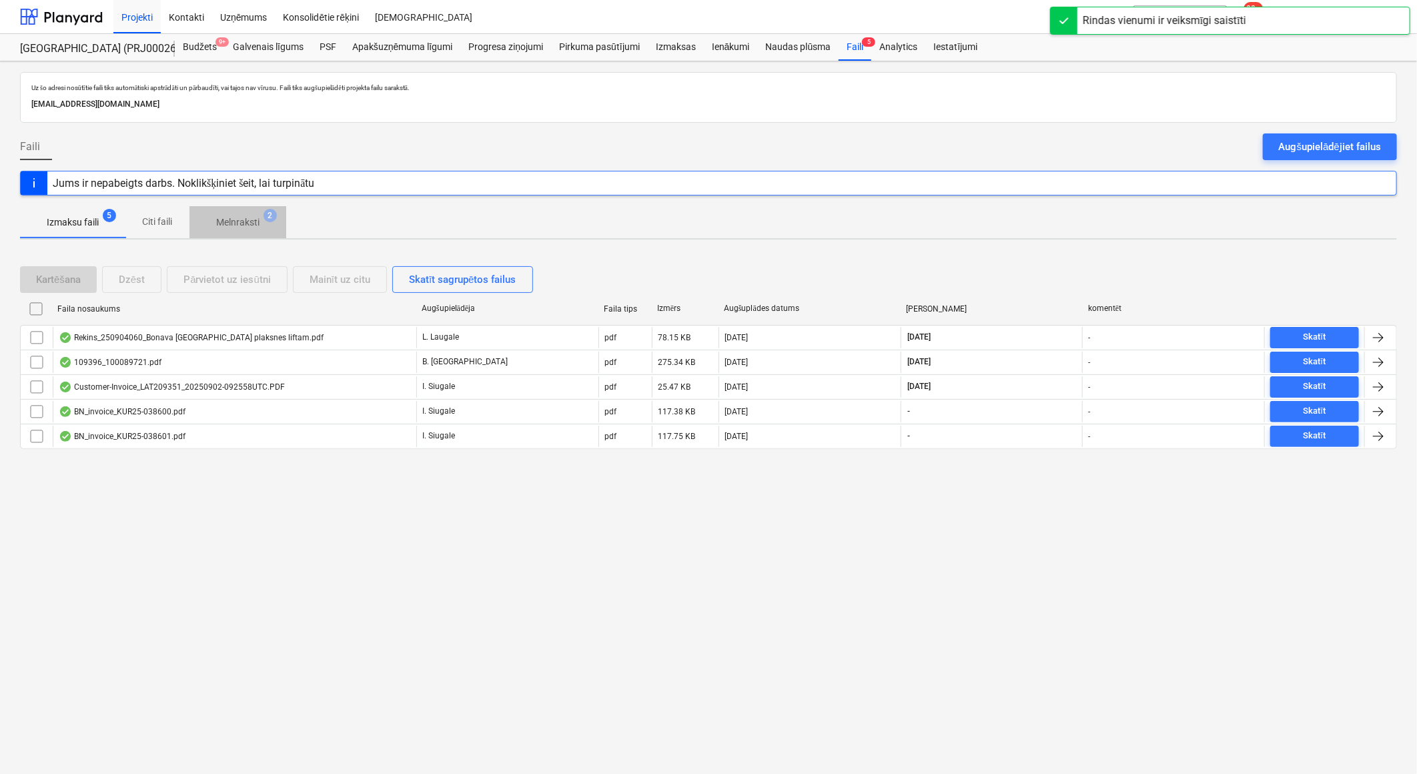
click at [255, 223] on p "Melnraksti" at bounding box center [237, 222] width 43 height 14
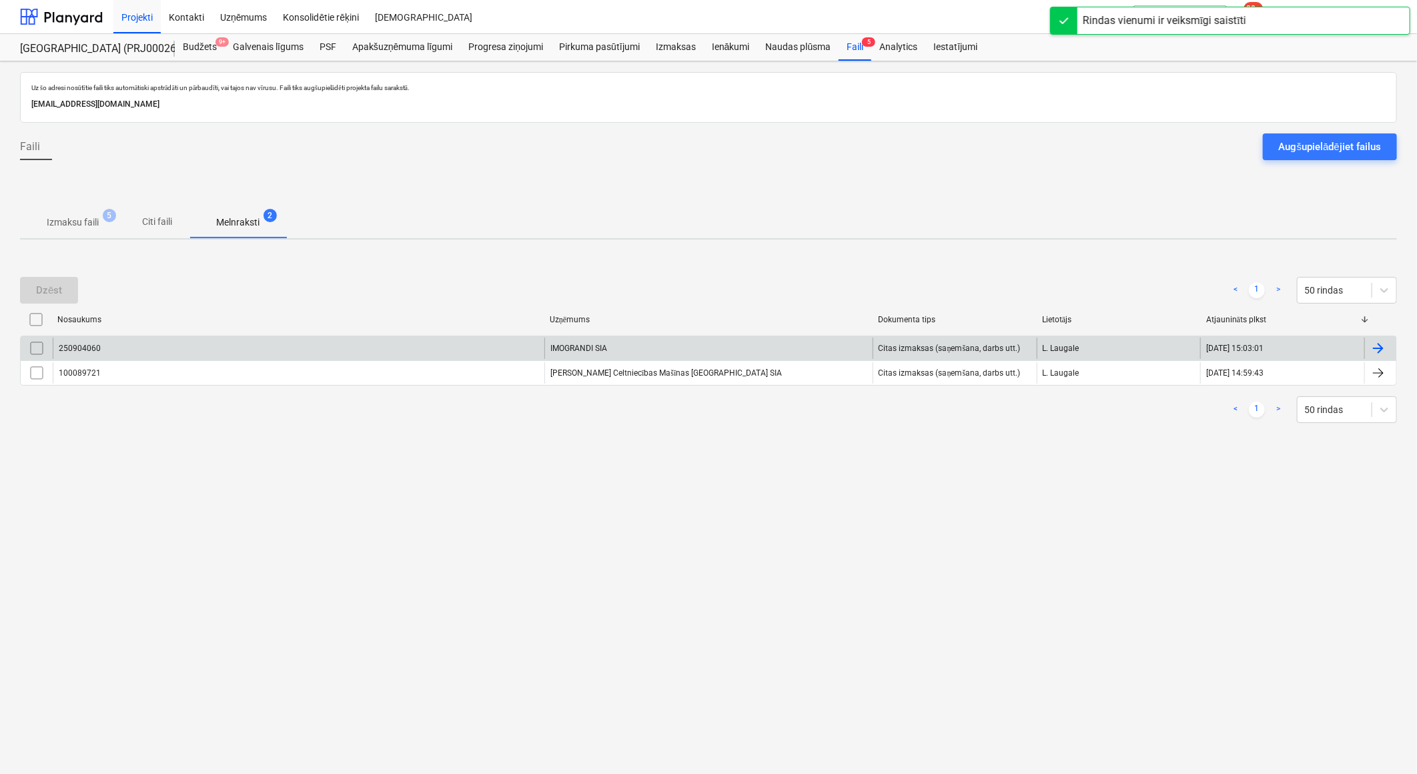
click at [702, 352] on div "IMOGRANDI SIA" at bounding box center [708, 348] width 328 height 21
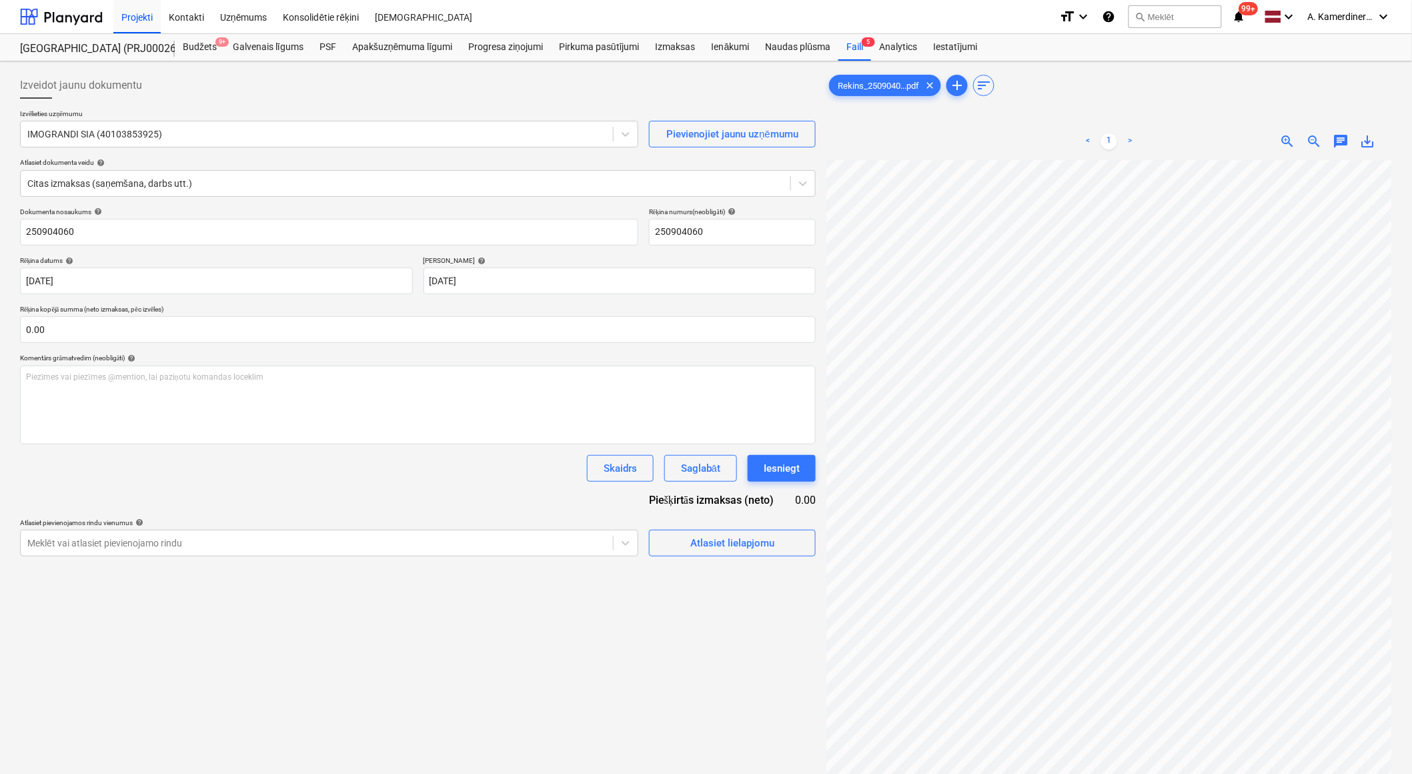
scroll to position [115, 36]
click at [330, 538] on div at bounding box center [316, 542] width 579 height 13
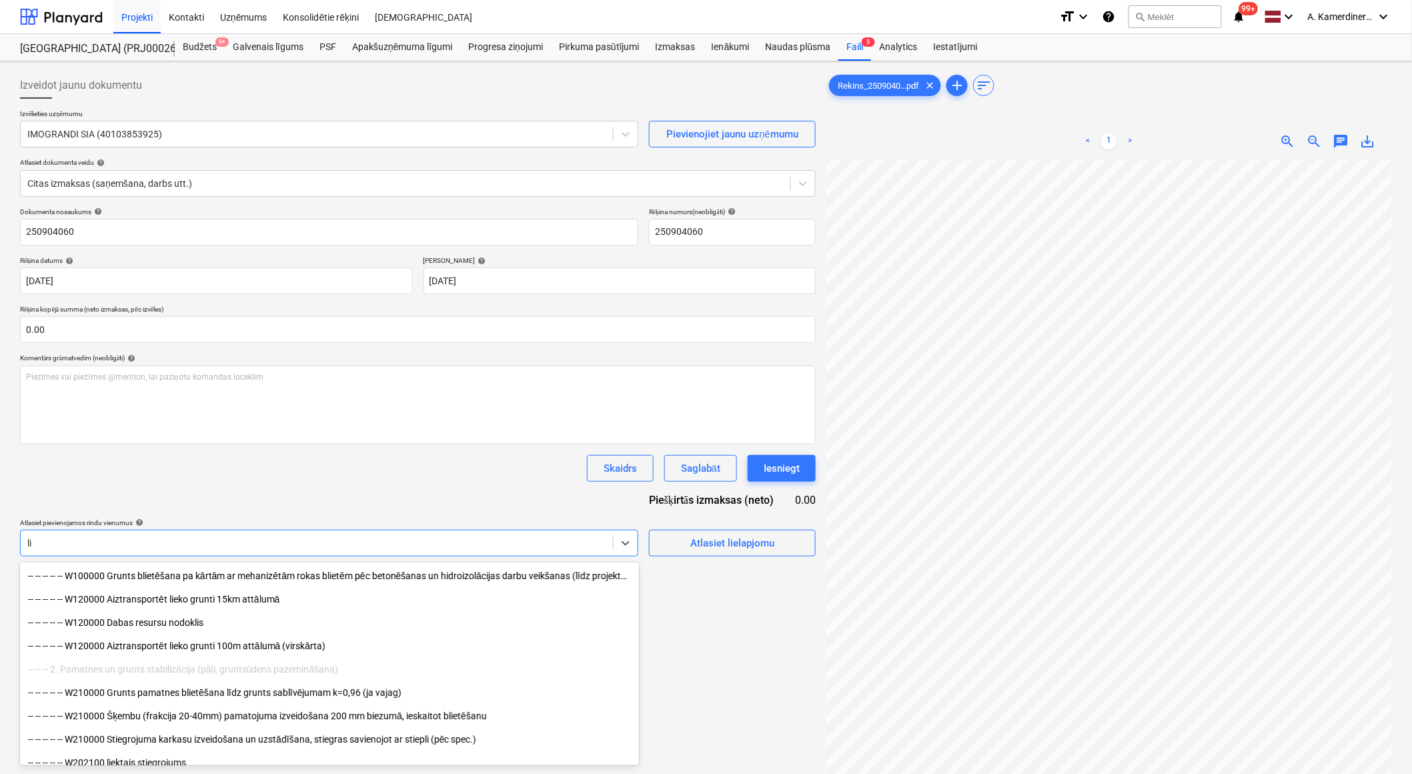
type input "l"
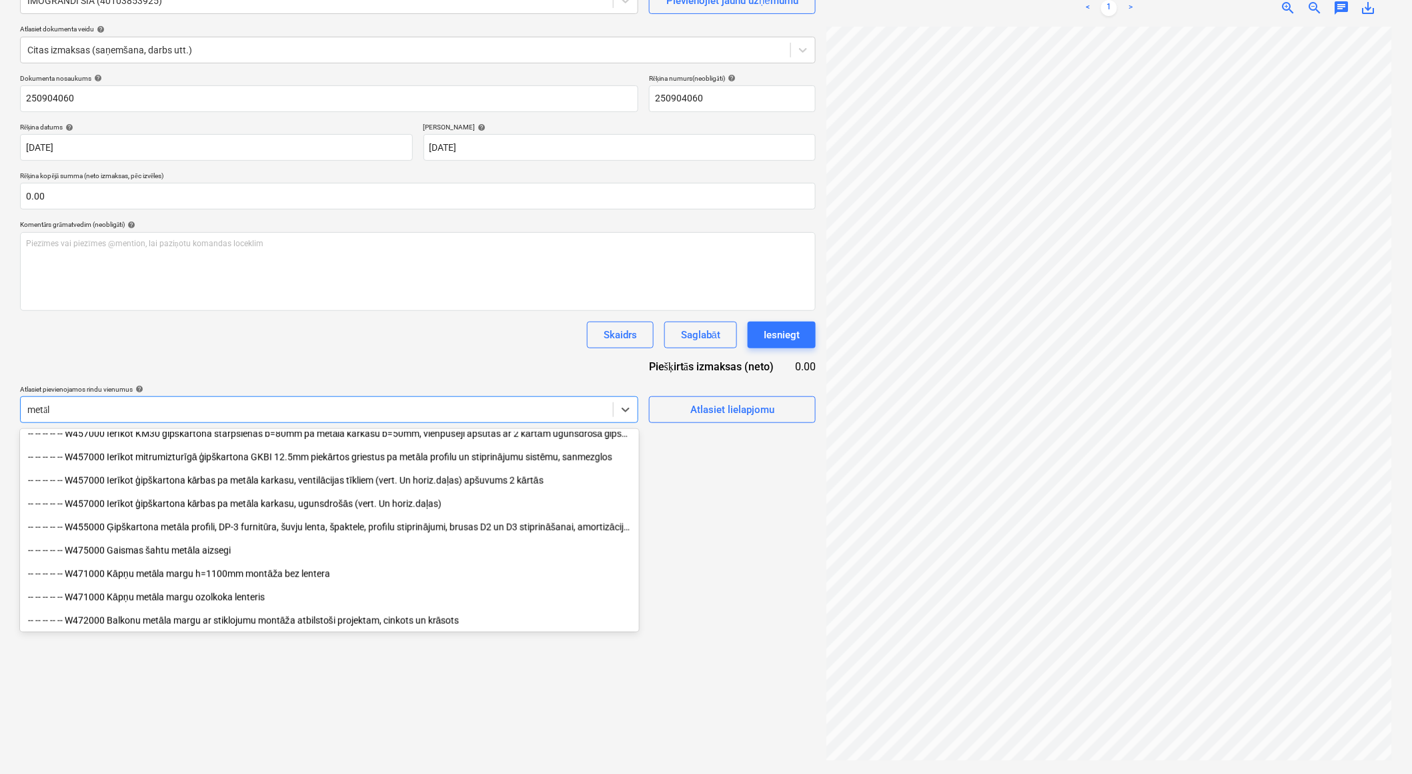
scroll to position [667, 0]
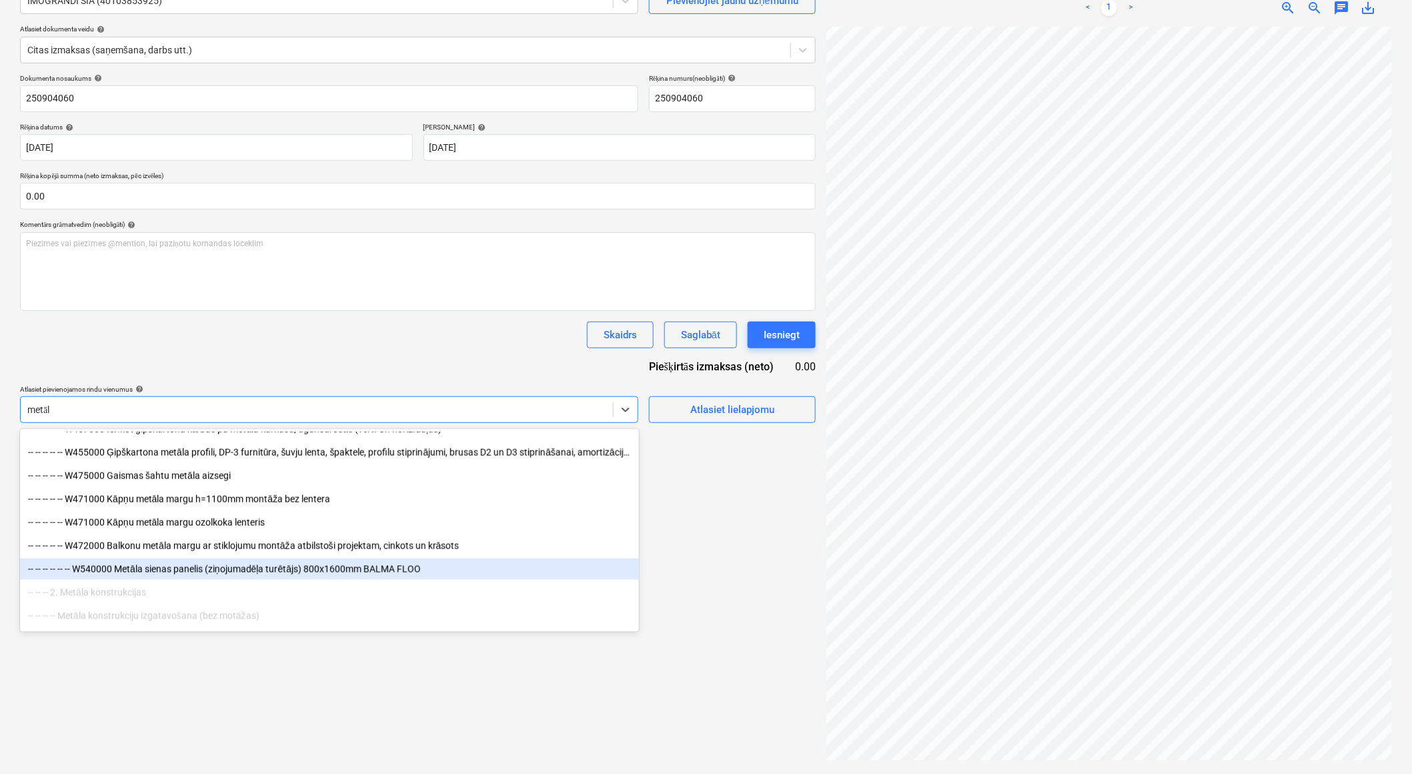
type input "metāl"
click at [786, 578] on div "Izveidot jaunu dokumentu Izvēlieties uzņēmumu IMOGRANDI SIA (40103853925) Pievi…" at bounding box center [418, 350] width 806 height 835
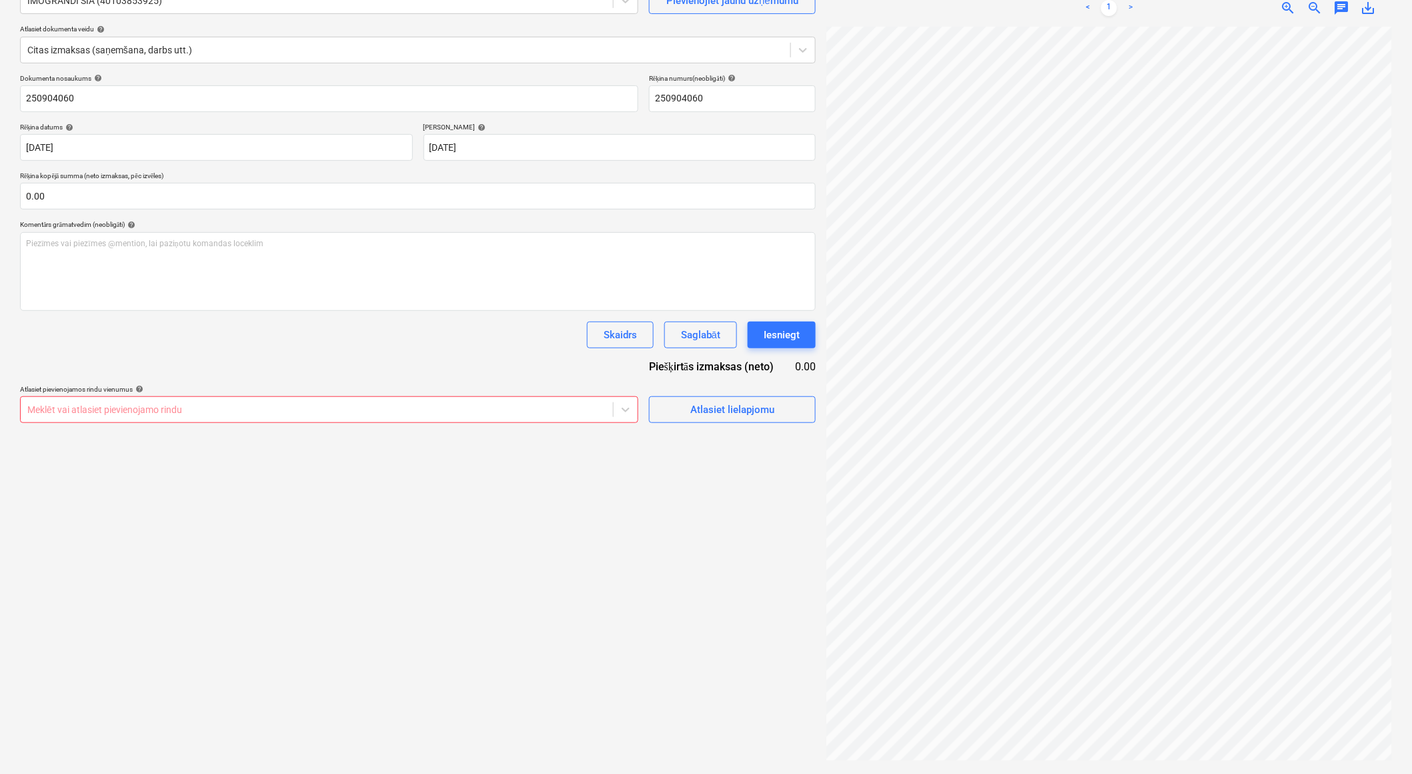
click at [275, 412] on div at bounding box center [316, 409] width 579 height 13
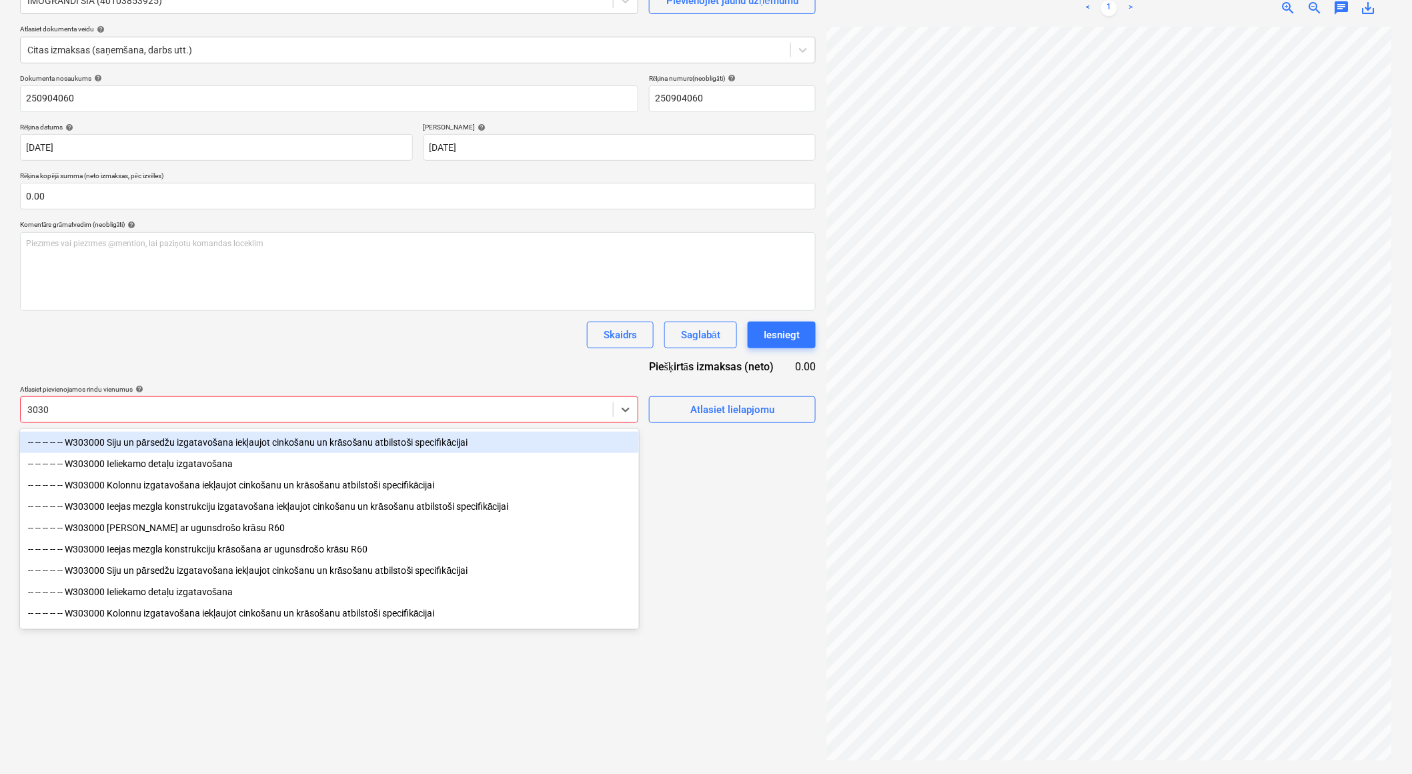
type input "30300"
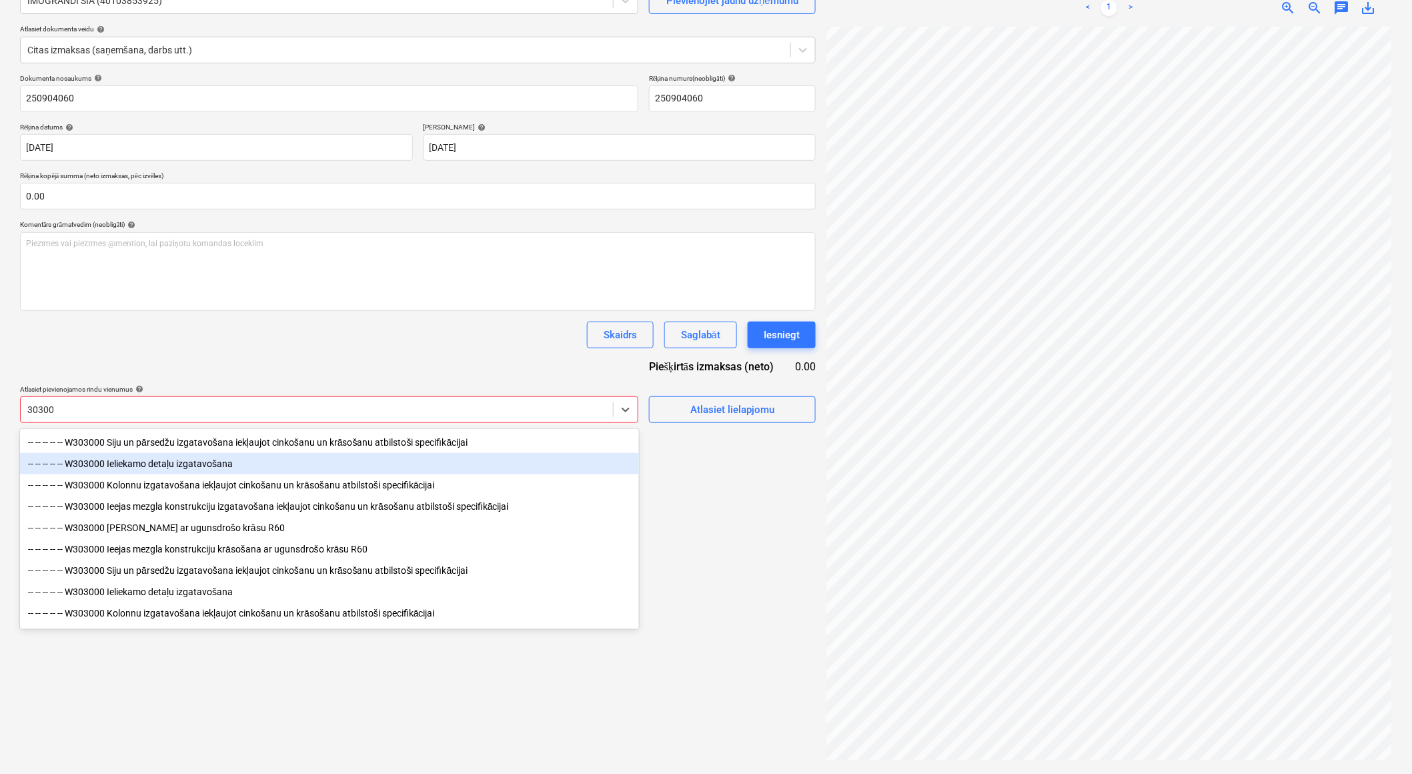
click at [208, 463] on div "-- -- -- -- -- W303000 Ieliekamo detaļu izgatavošana" at bounding box center [329, 463] width 619 height 21
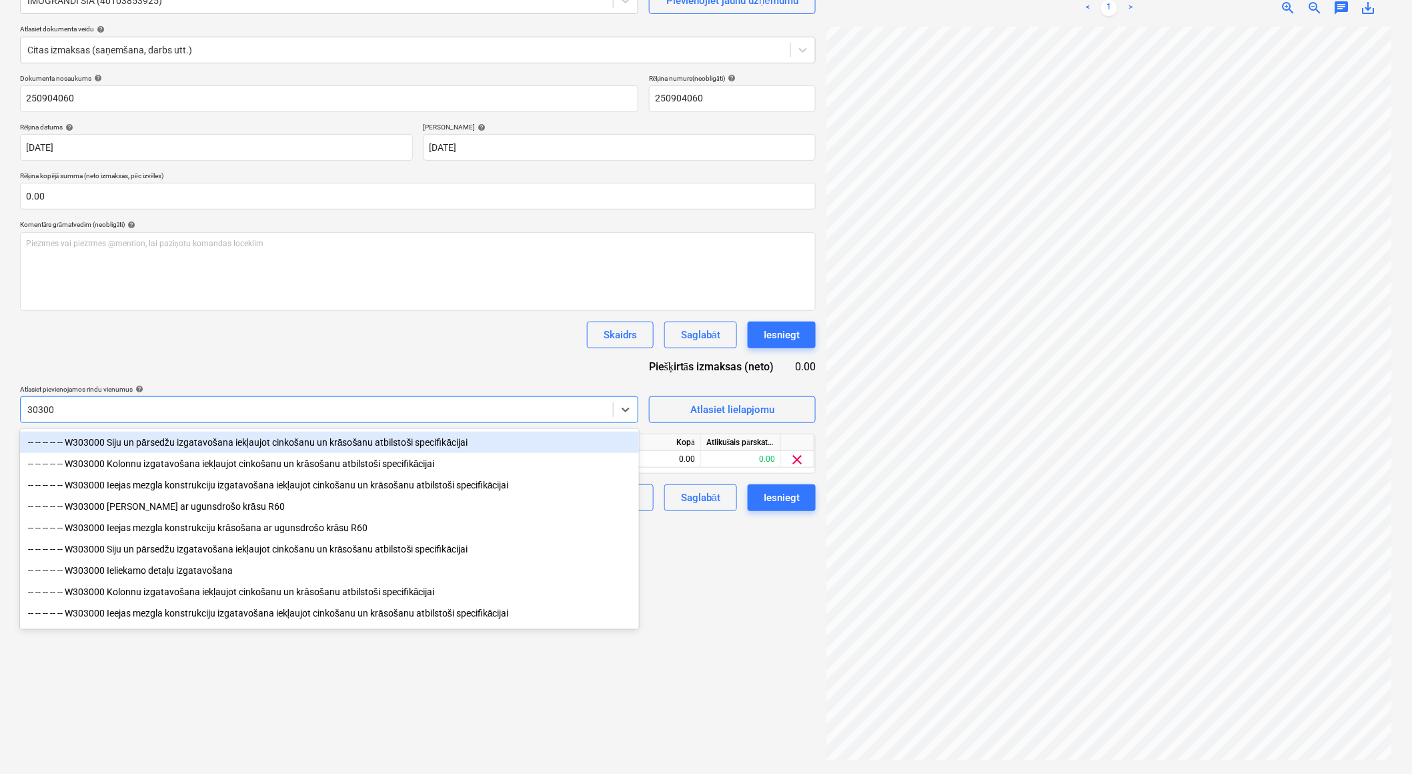
type input "303000"
click at [209, 442] on div "-- -- -- -- -- W303000 Siju un pārsedžu izgatavošana iekļaujot cinkošanu un krā…" at bounding box center [329, 442] width 619 height 21
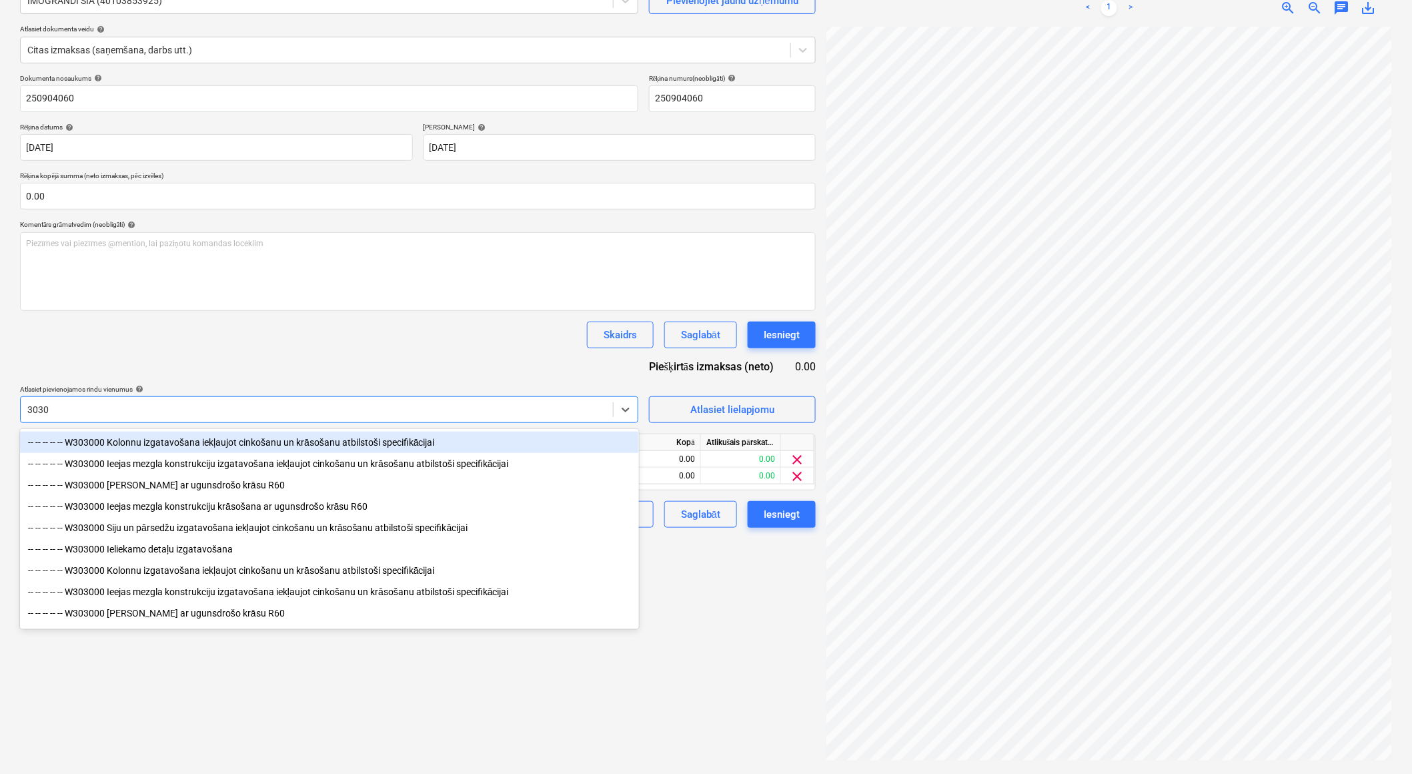
type input "30300"
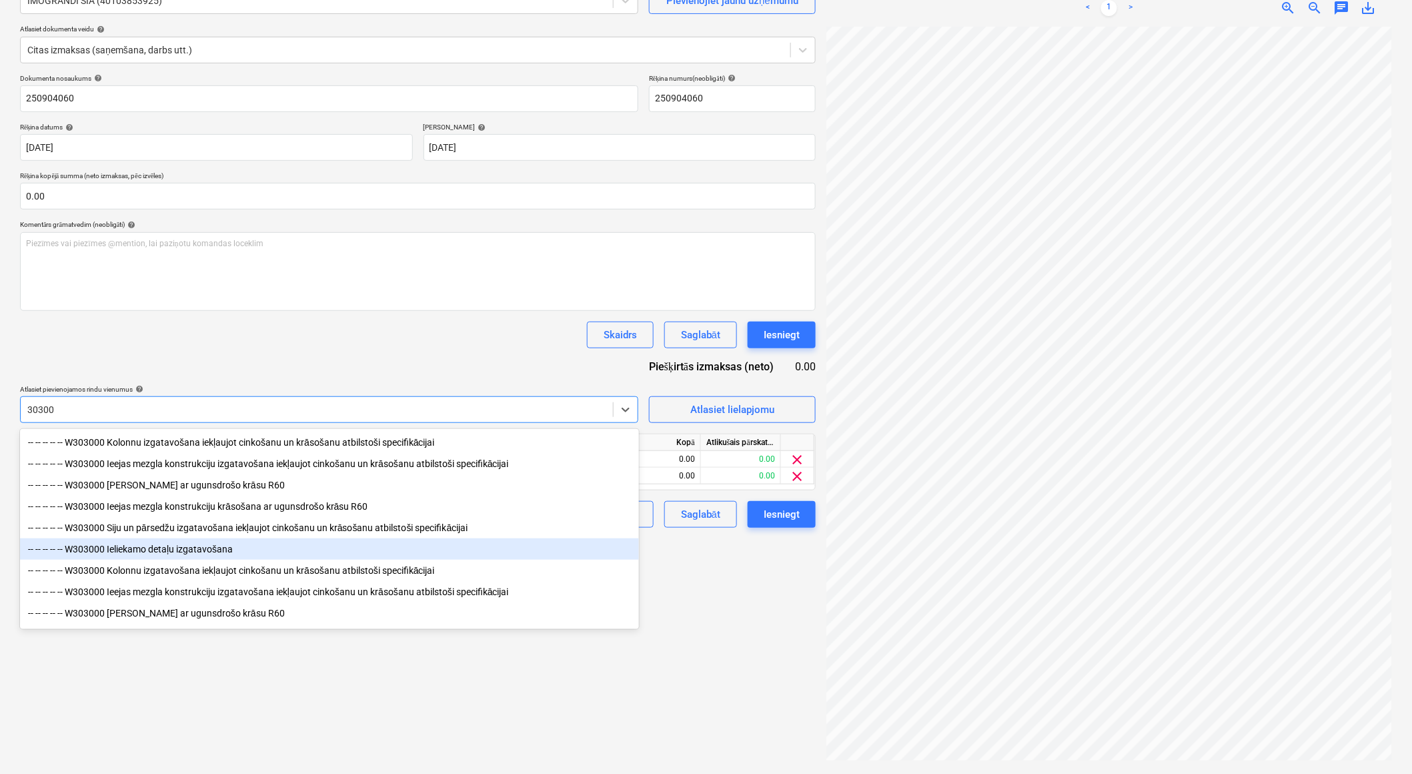
click at [197, 552] on div "-- -- -- -- -- W303000 Ieliekamo detaļu izgatavošana" at bounding box center [329, 548] width 619 height 21
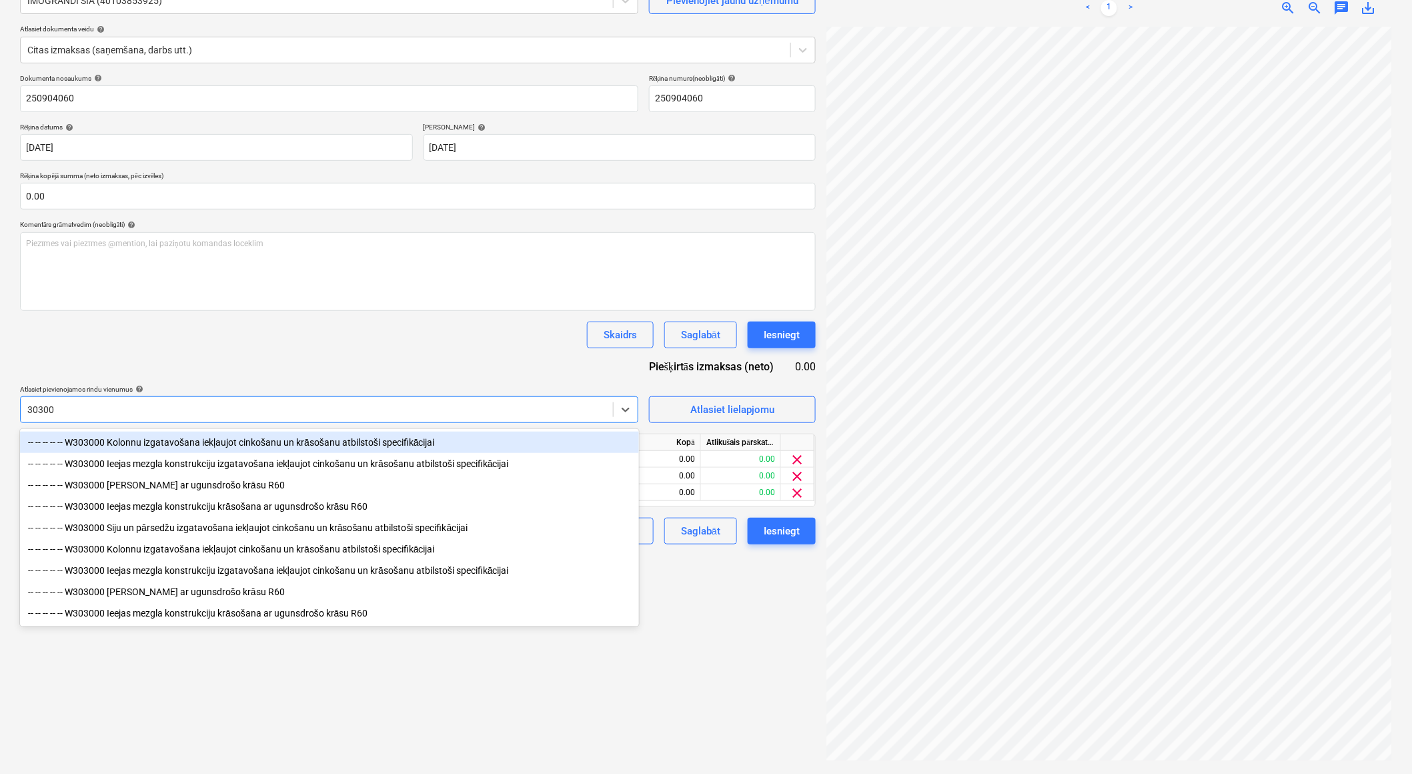
type input "303000"
click at [177, 444] on div "-- -- -- -- -- W303000 Kolonnu izgatavošana iekļaujot cinkošanu un krāsošanu at…" at bounding box center [329, 442] width 619 height 21
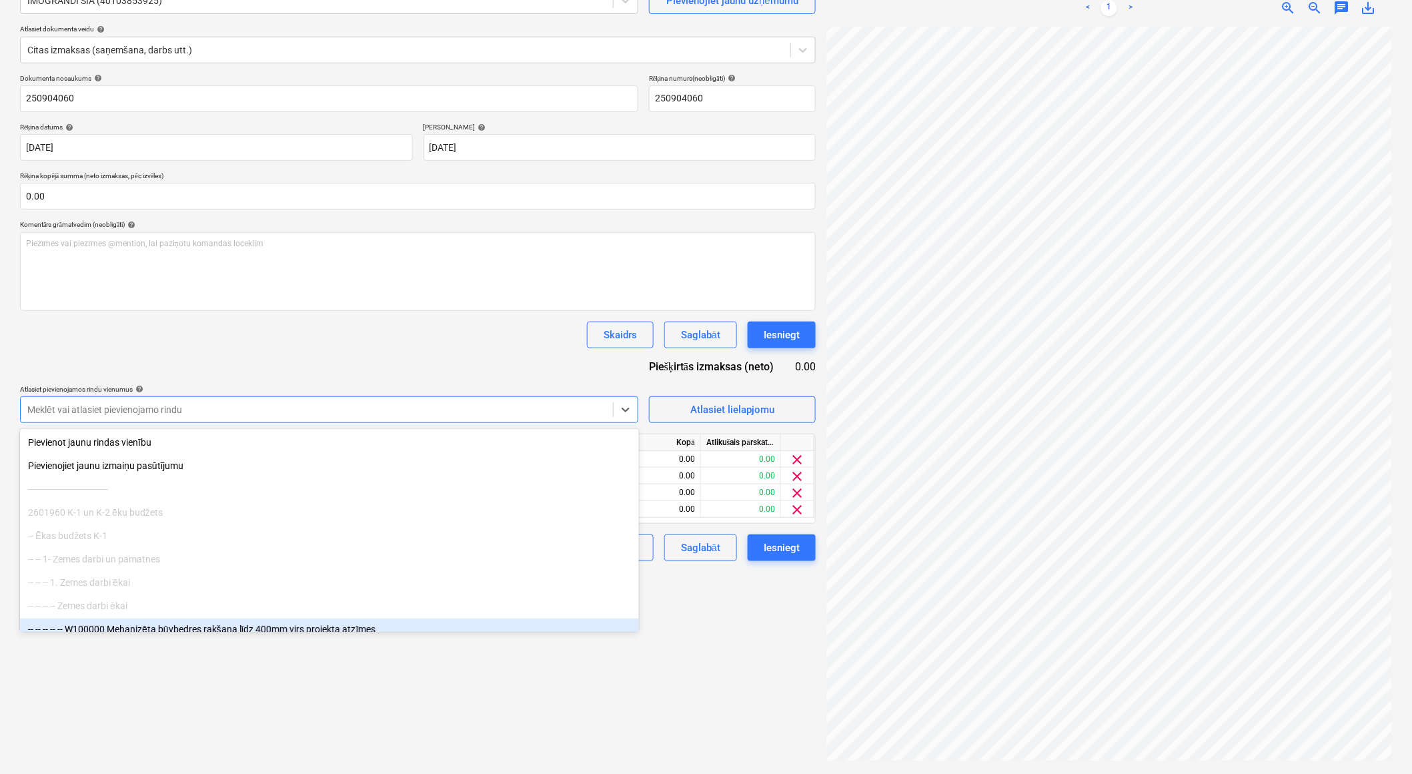
click at [740, 669] on div "Izveidot jaunu dokumentu Izvēlieties uzņēmumu IMOGRANDI SIA (40103853925) Pievi…" at bounding box center [418, 350] width 806 height 835
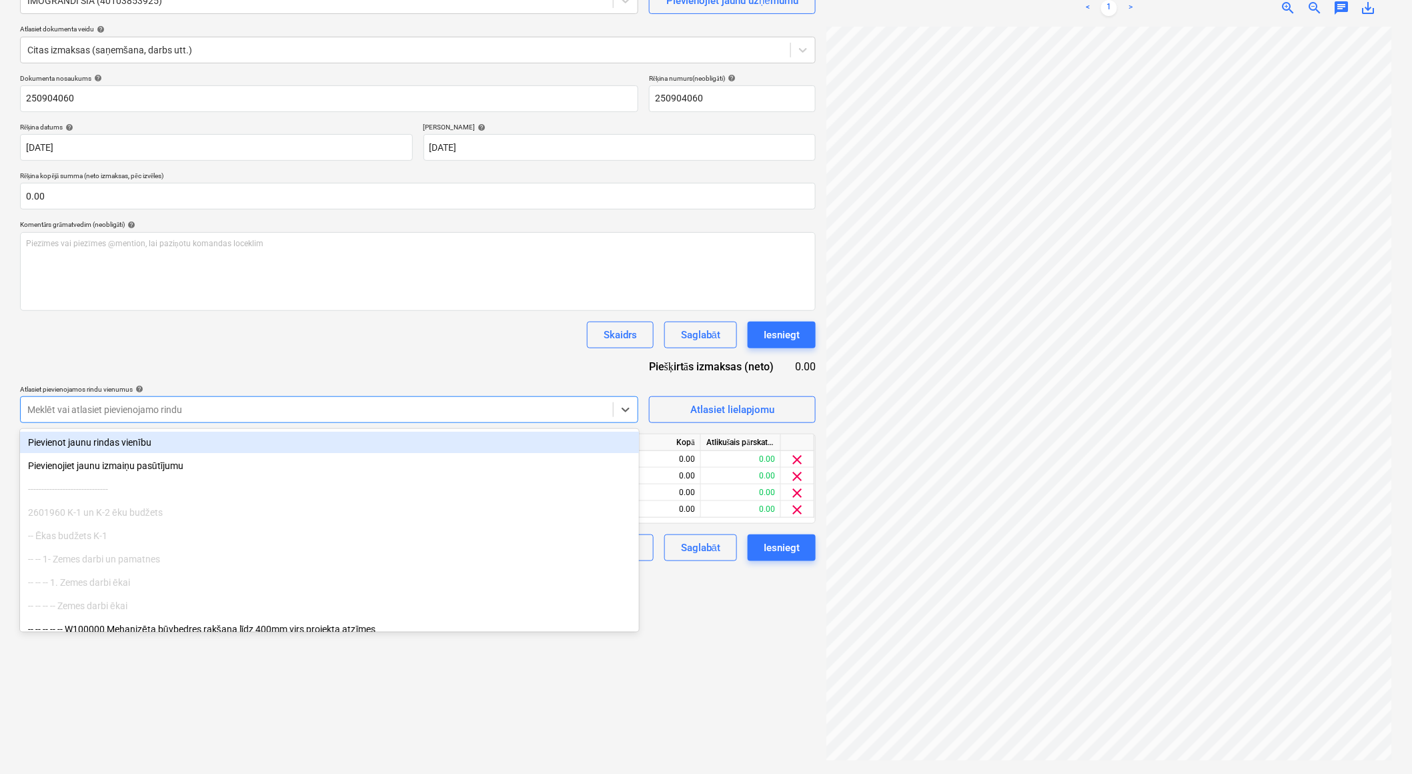
click at [282, 414] on div at bounding box center [316, 409] width 579 height 13
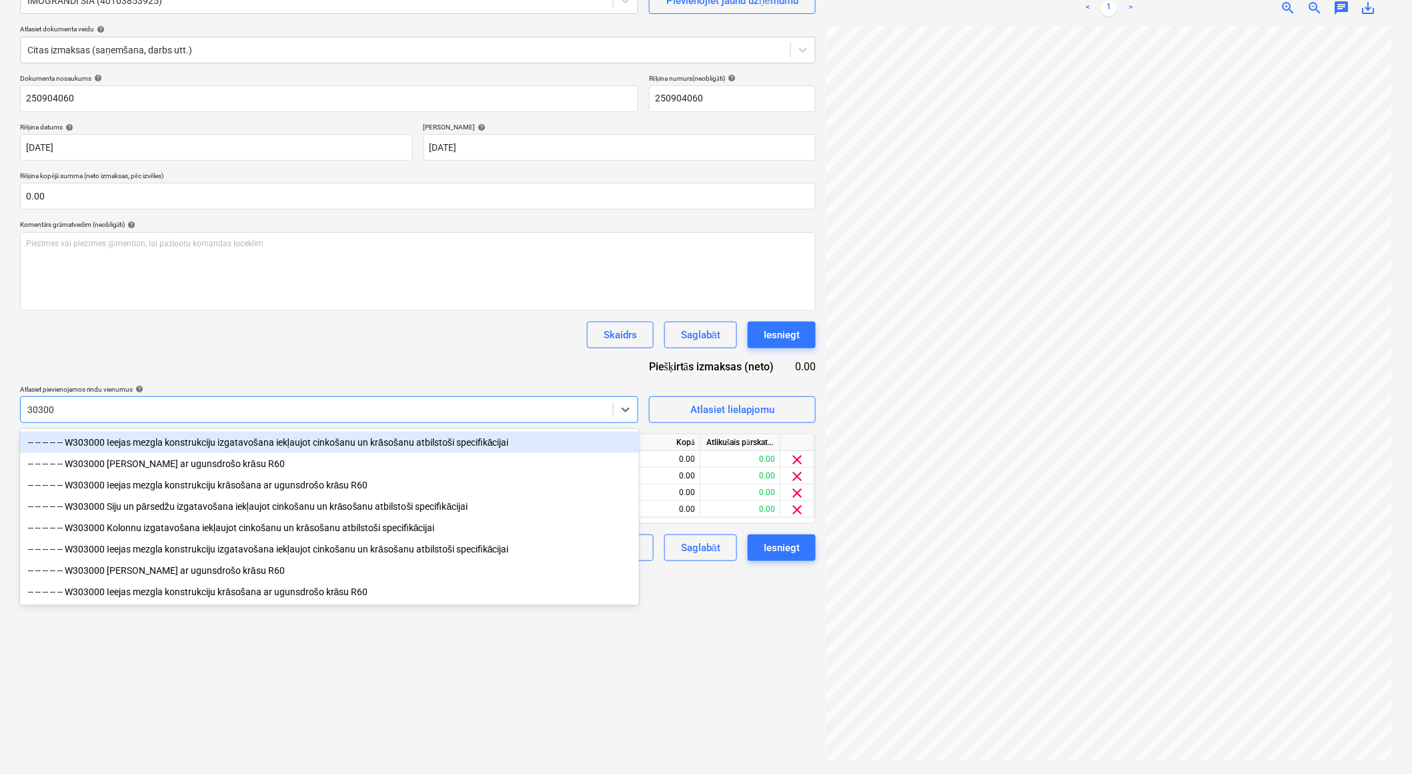
type input "303000"
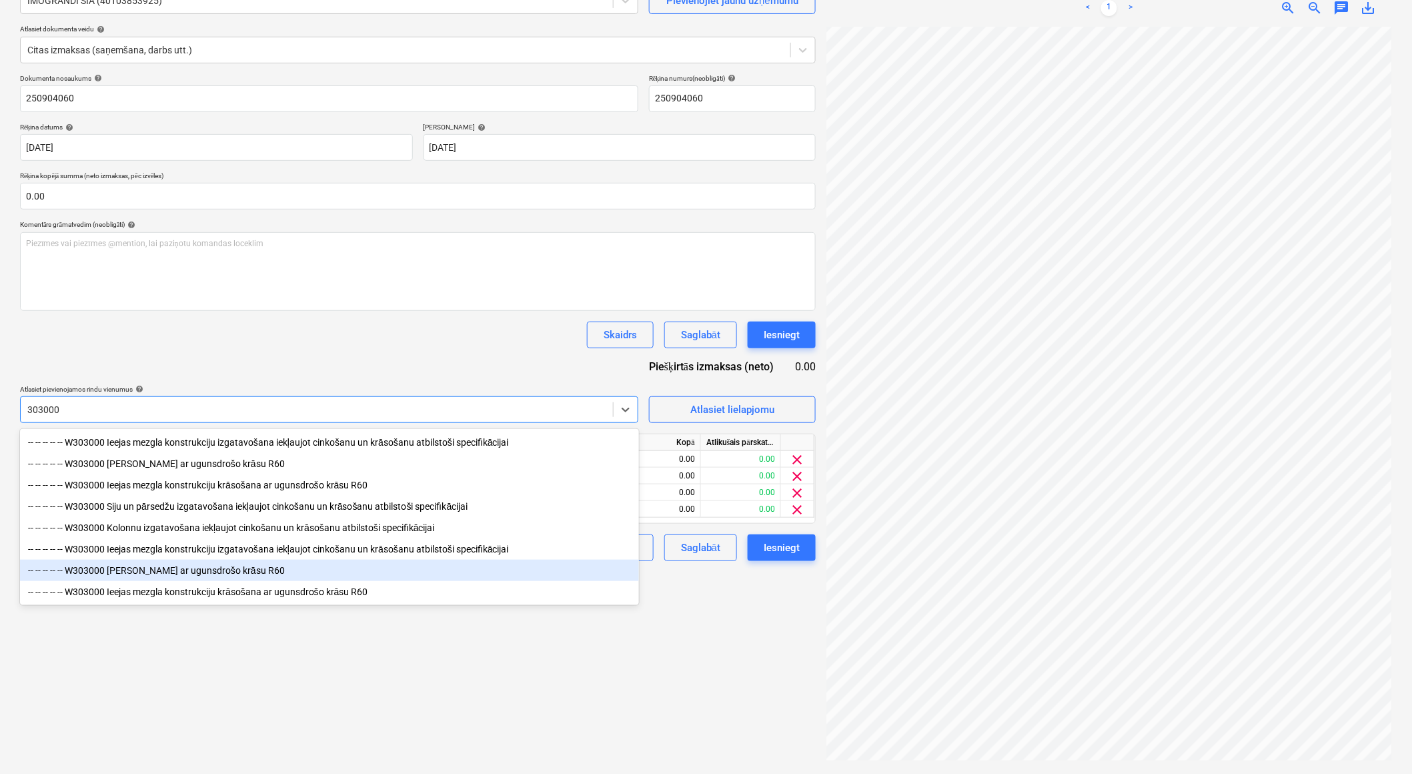
click at [137, 570] on div "-- -- -- -- -- W303000 Siju krāsošana ar ugunsdrošo krāsu R60" at bounding box center [329, 570] width 619 height 21
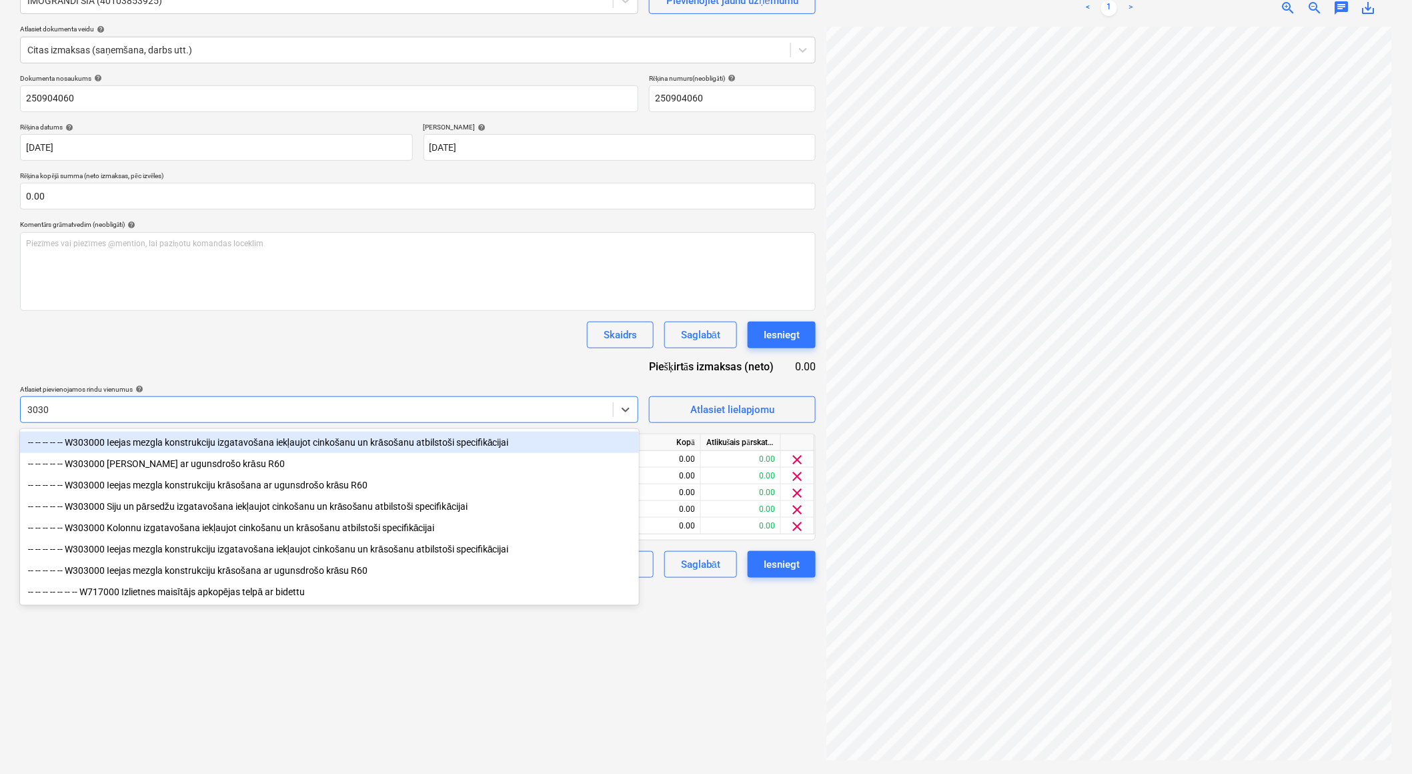
type input "30300"
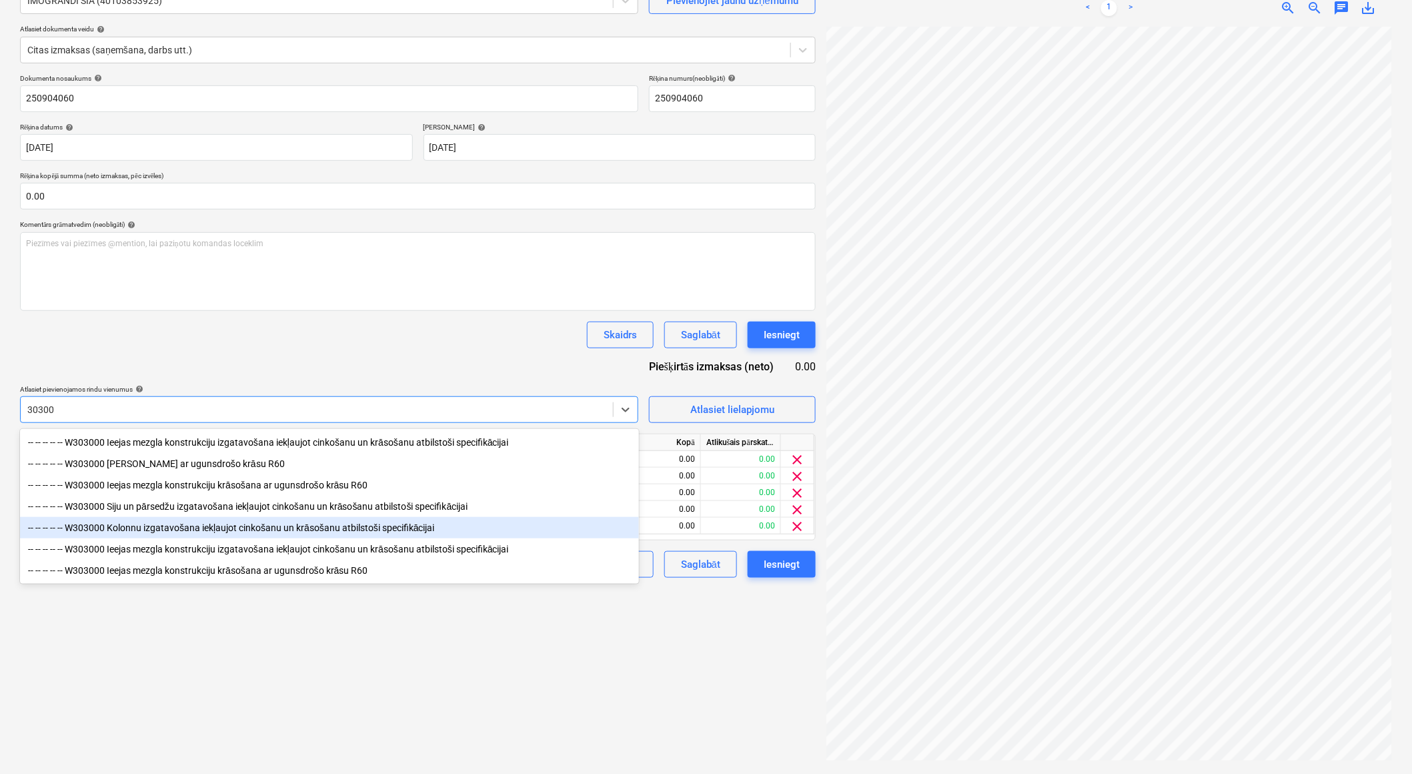
click at [188, 527] on div "-- -- -- -- -- W303000 Kolonnu izgatavošana iekļaujot cinkošanu un krāsošanu at…" at bounding box center [329, 527] width 619 height 21
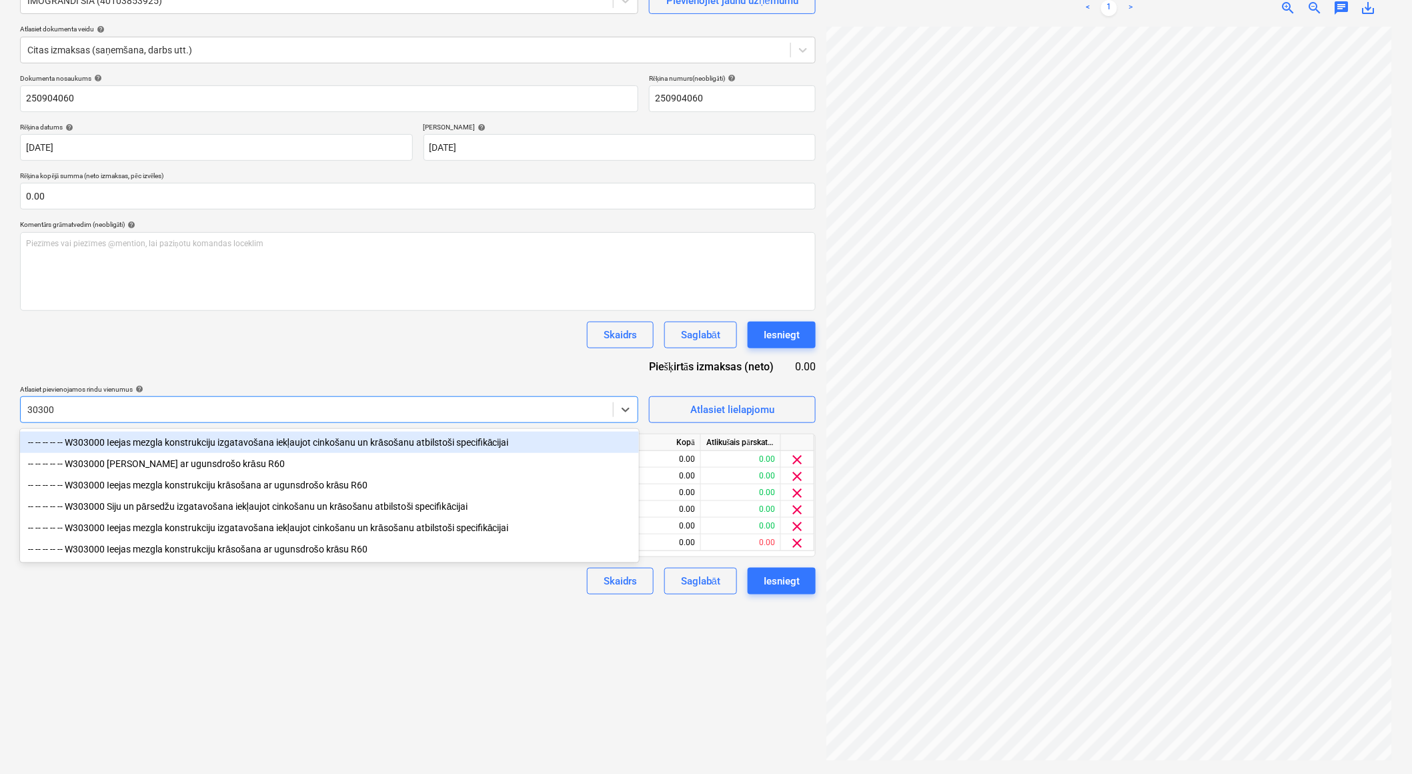
type input "303000"
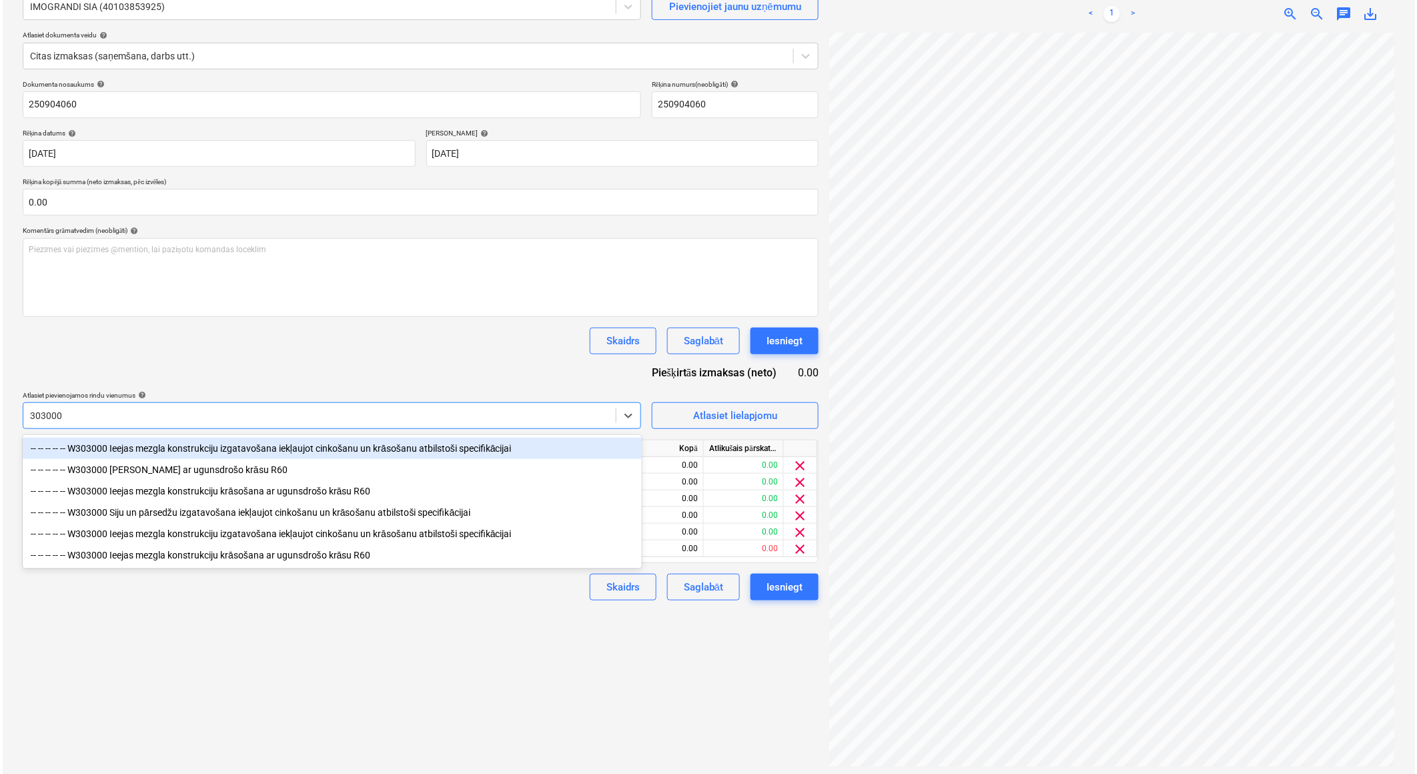
scroll to position [133, 0]
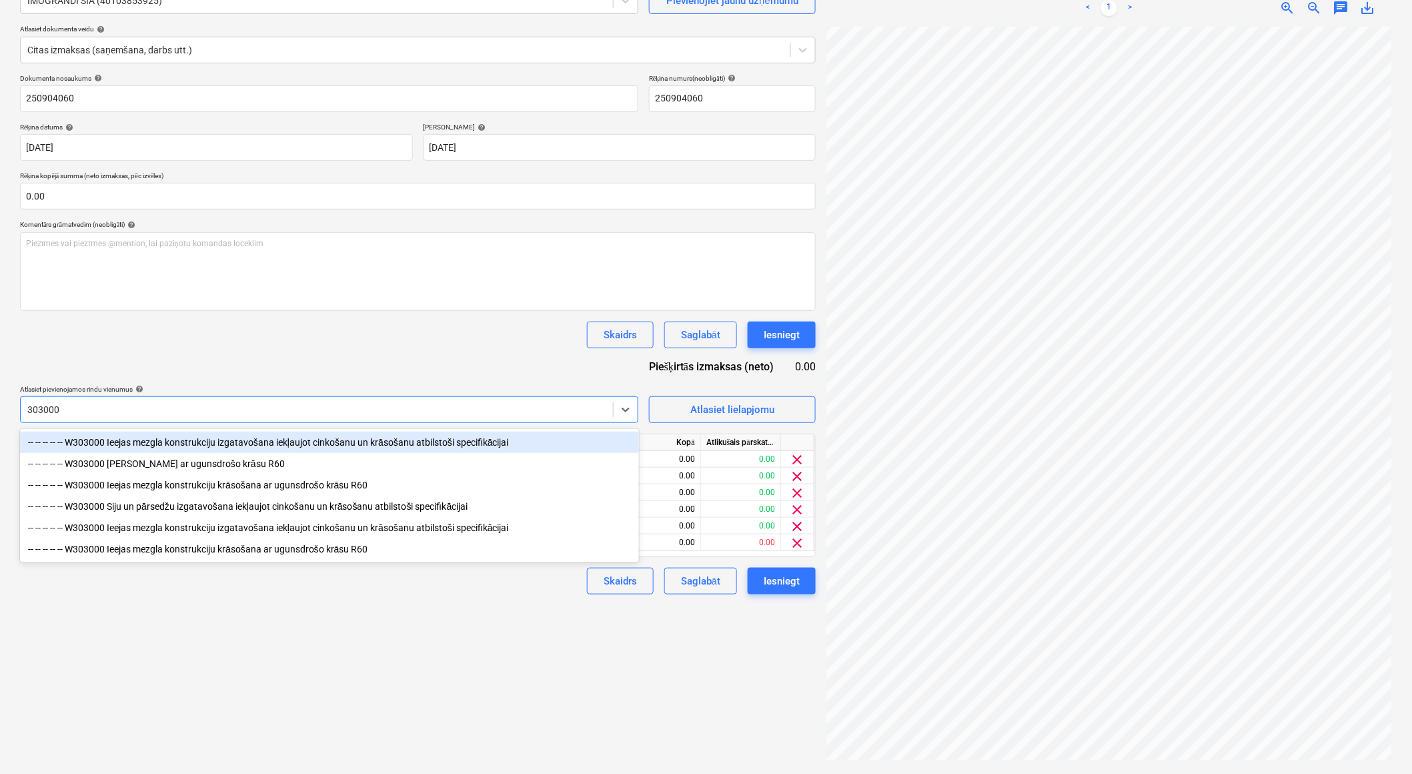
click at [195, 444] on div "-- -- -- -- -- W303000 Ieejas mezgla konstrukciju izgatavošana iekļaujot cinkoš…" at bounding box center [329, 442] width 619 height 21
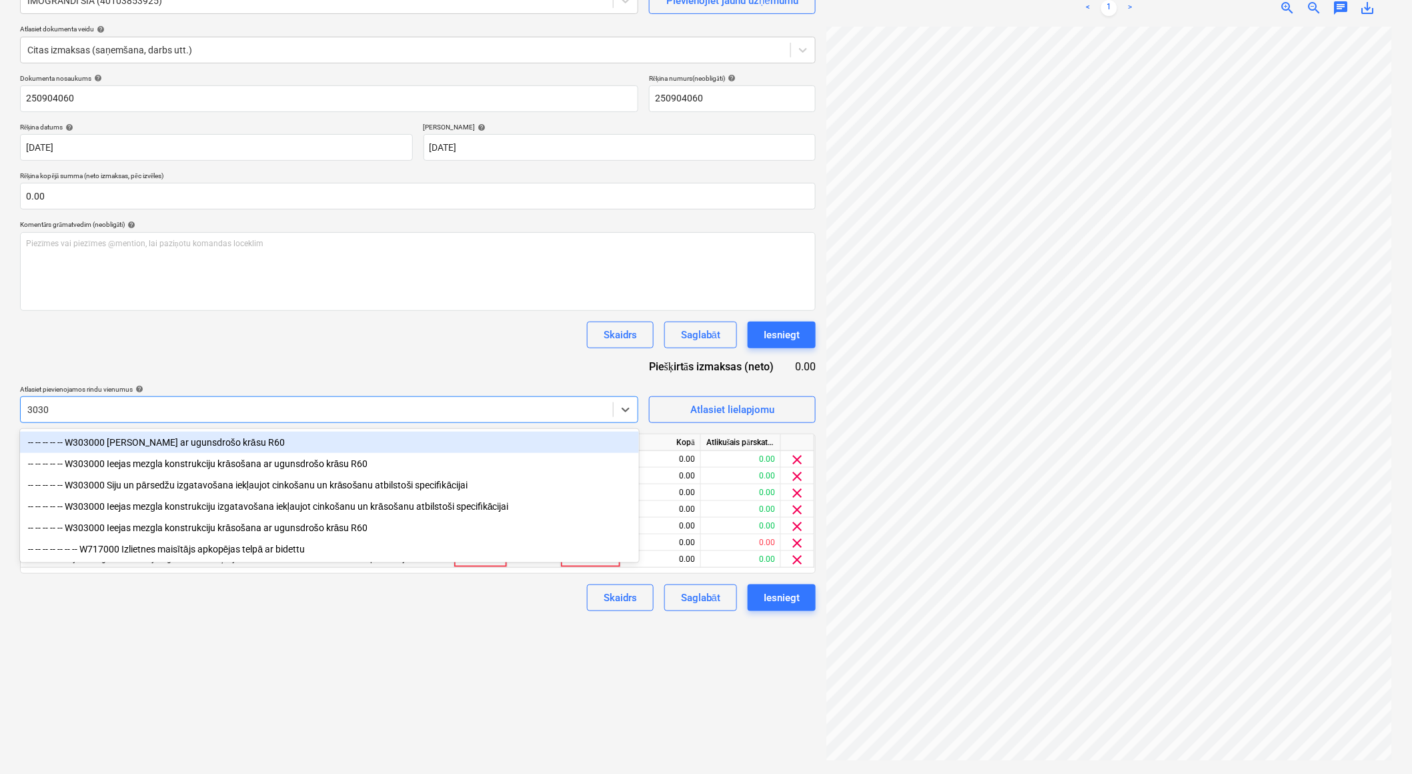
type input "30300"
click at [197, 440] on div "-- -- -- -- -- W303000 Siju krāsošana ar ugunsdrošo krāsu R60" at bounding box center [329, 442] width 619 height 21
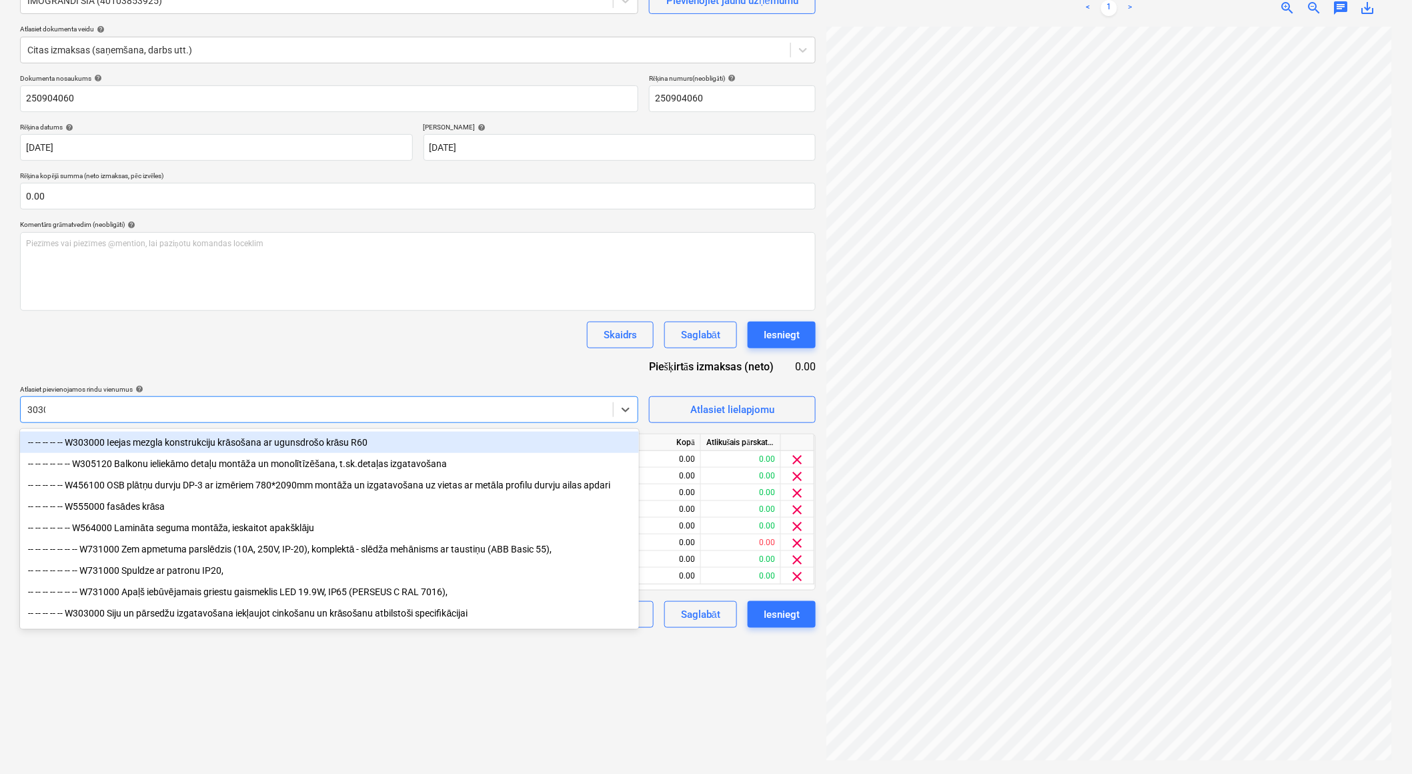
type input "30300"
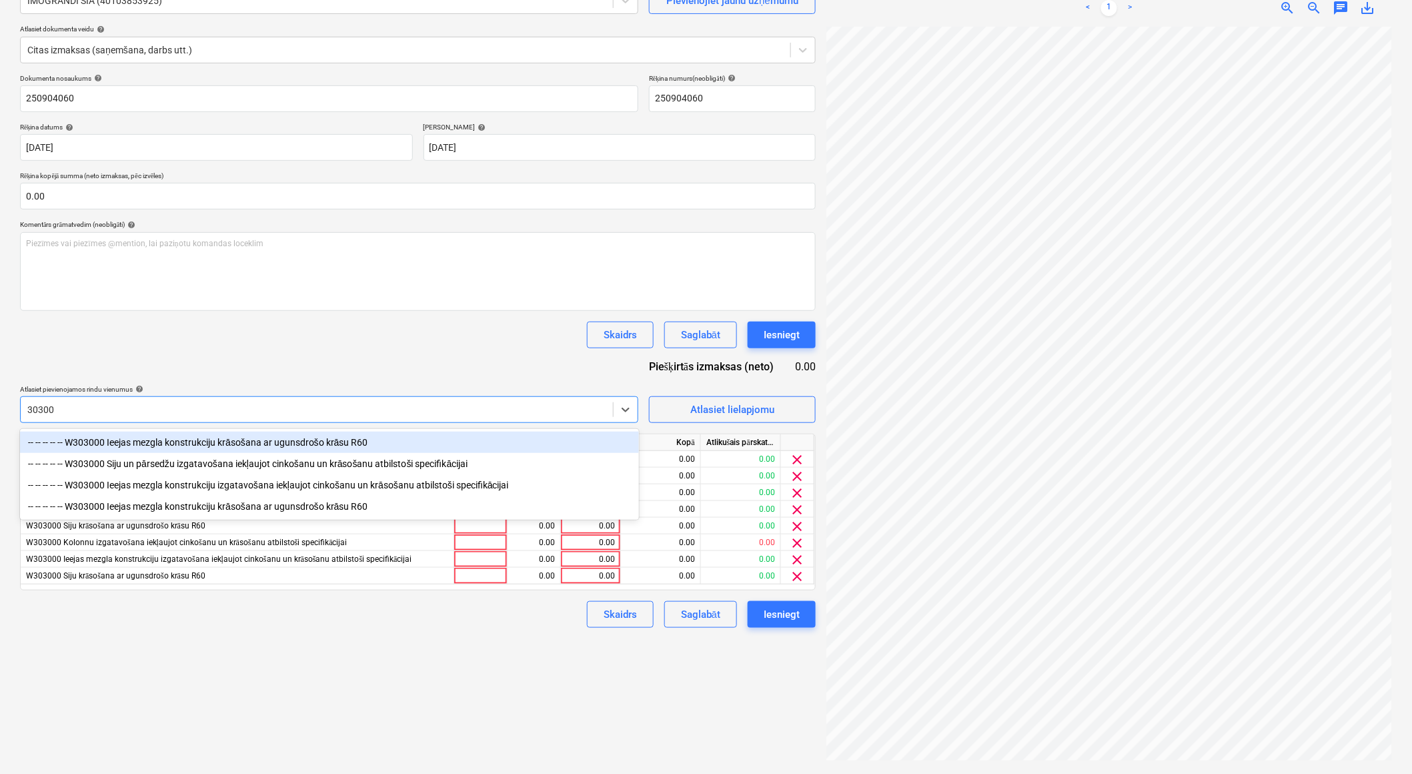
click at [205, 442] on div "-- -- -- -- -- W303000 Ieejas mezgla konstrukciju krāsošana ar ugunsdrošo krāsu…" at bounding box center [329, 442] width 619 height 21
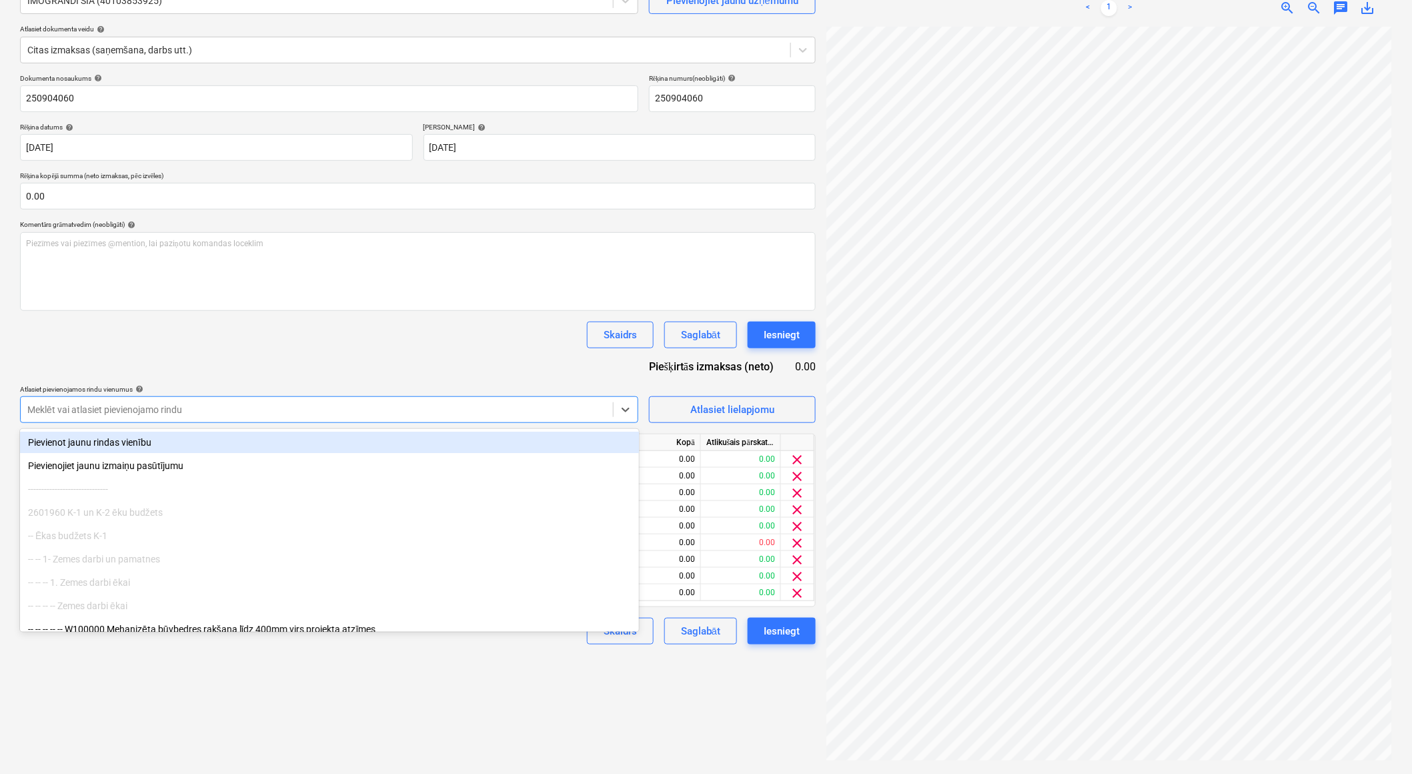
click at [201, 411] on div at bounding box center [316, 409] width 579 height 13
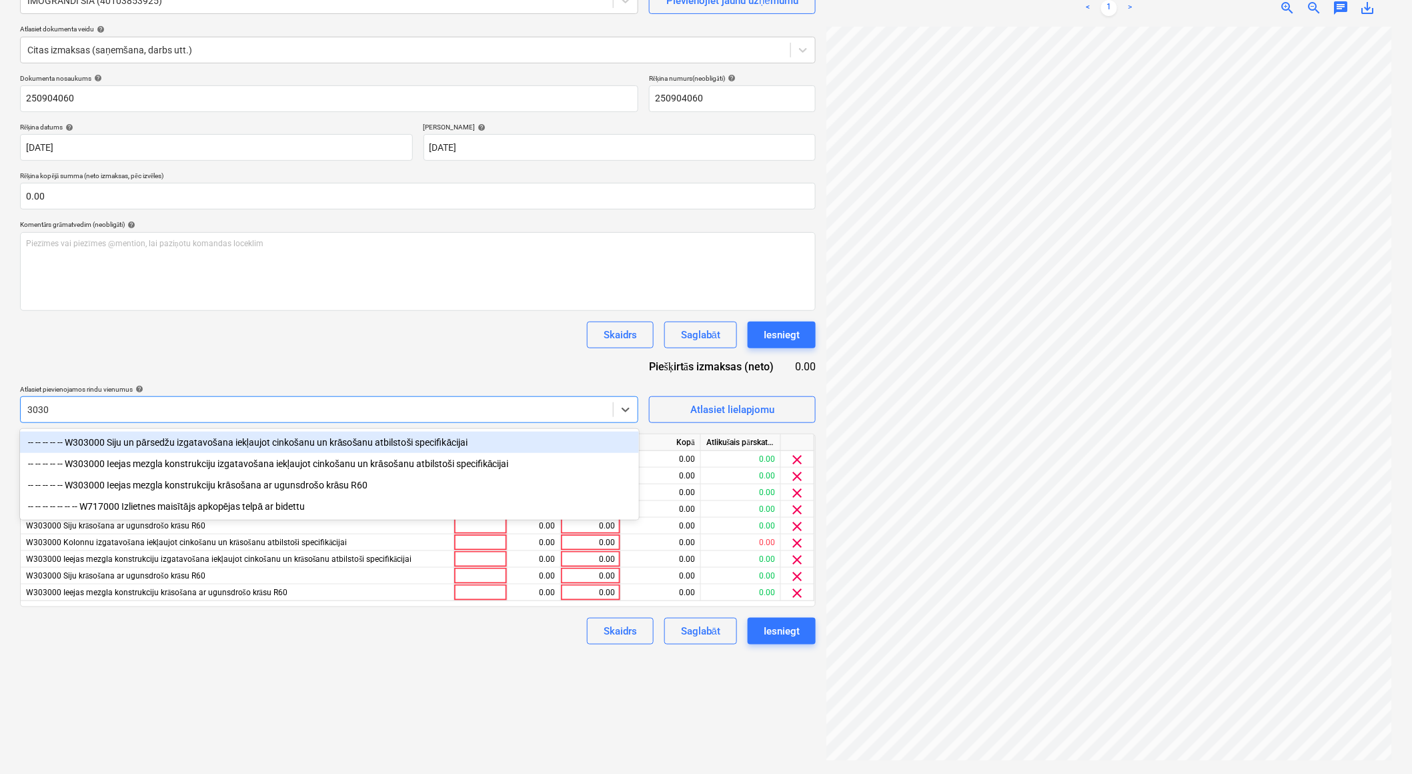
type input "30300"
click at [218, 443] on div "-- -- -- -- -- W303000 Siju un pārsedžu izgatavošana iekļaujot cinkošanu un krā…" at bounding box center [329, 442] width 619 height 21
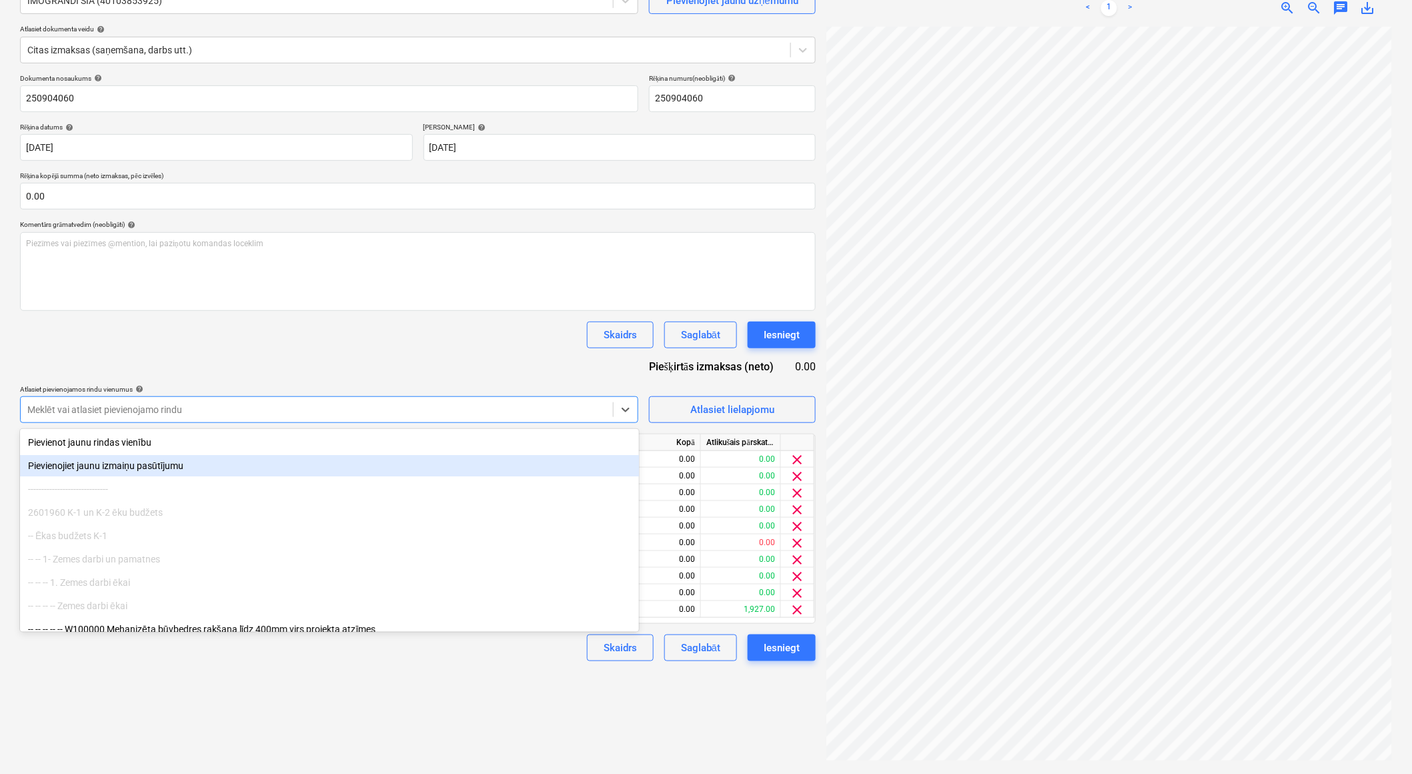
click at [768, 702] on div "Izveidot jaunu dokumentu Izvēlieties uzņēmumu IMOGRANDI SIA (40103853925) Pievi…" at bounding box center [418, 350] width 806 height 835
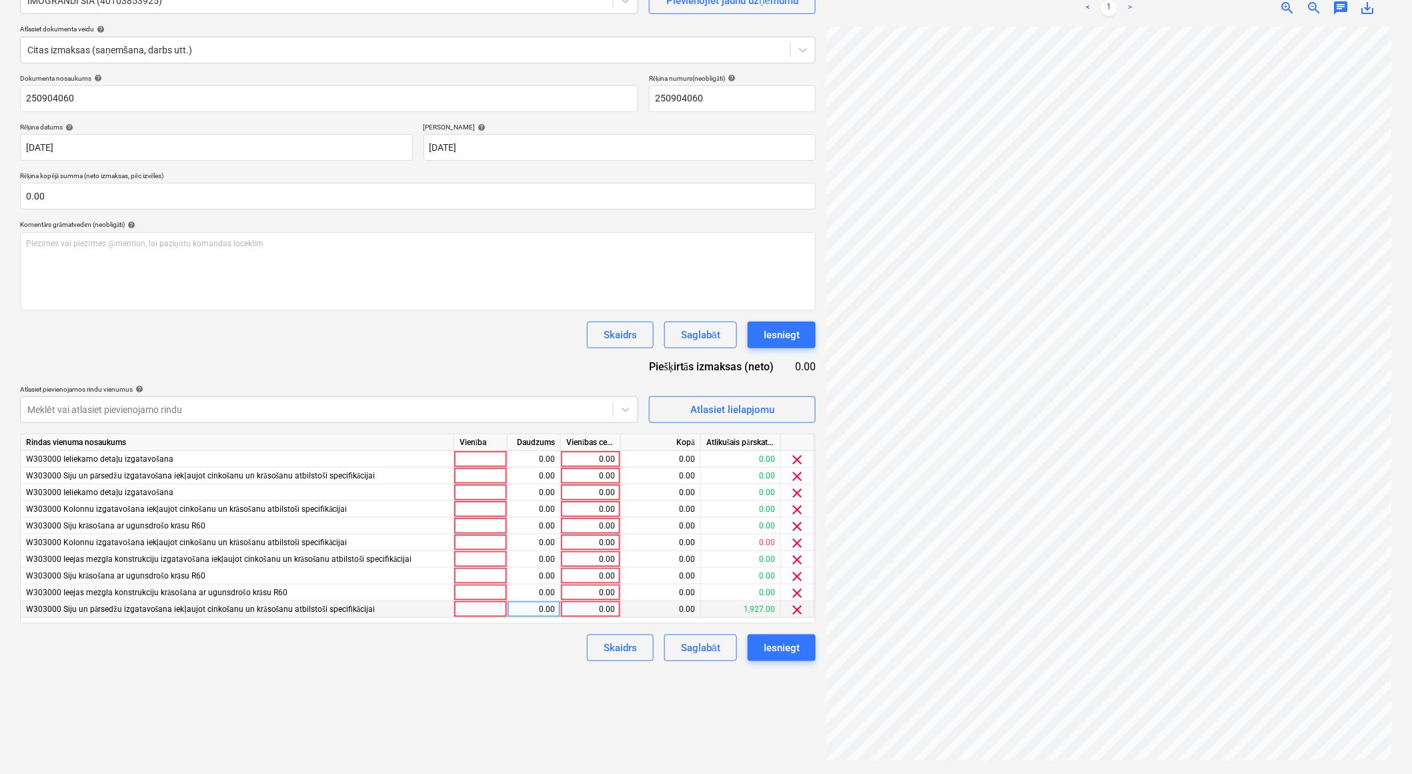
click at [598, 610] on div "0.00" at bounding box center [590, 609] width 49 height 17
type input "264"
click at [538, 612] on div "1.00" at bounding box center [534, 609] width 42 height 17
click at [800, 456] on span "clear" at bounding box center [798, 460] width 16 height 16
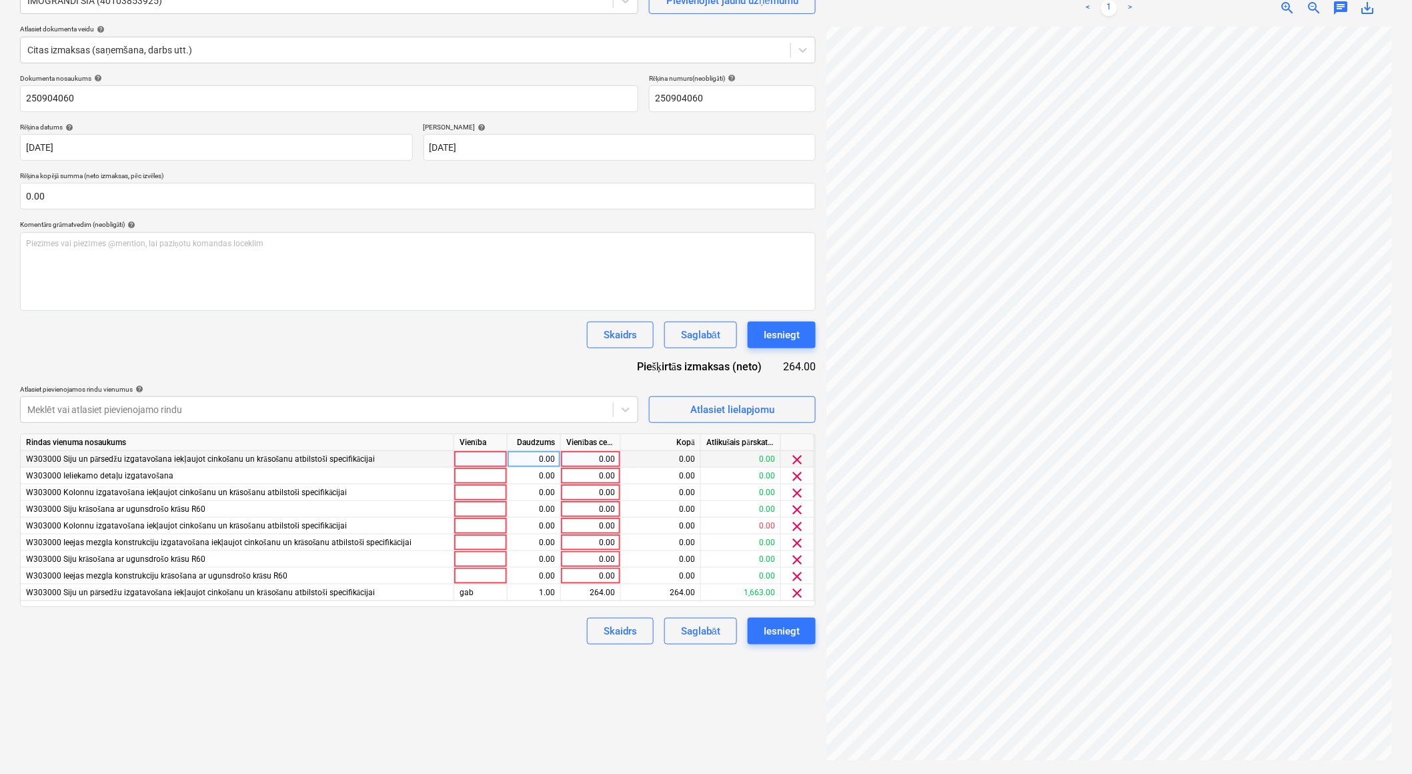
click at [800, 456] on span "clear" at bounding box center [798, 460] width 16 height 16
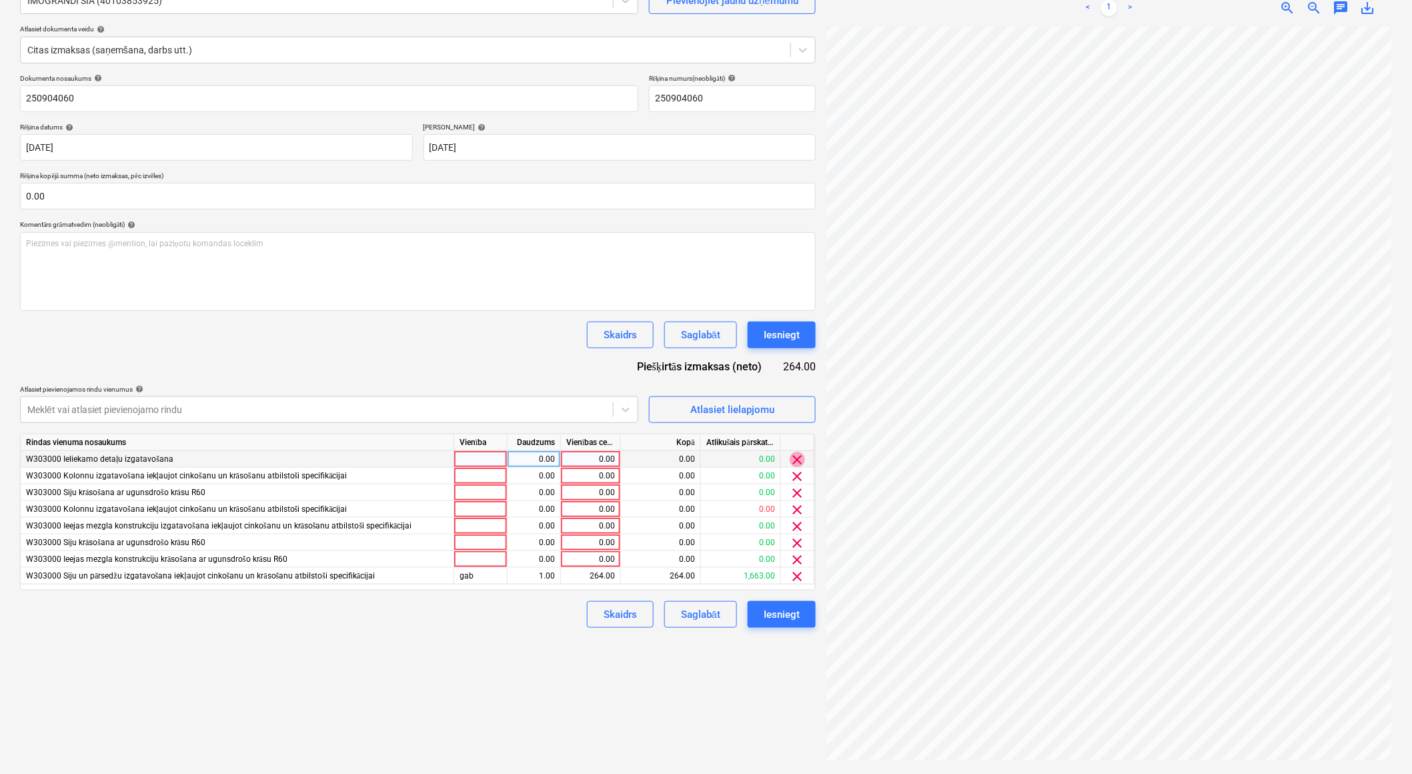
click at [800, 456] on span "clear" at bounding box center [798, 460] width 16 height 16
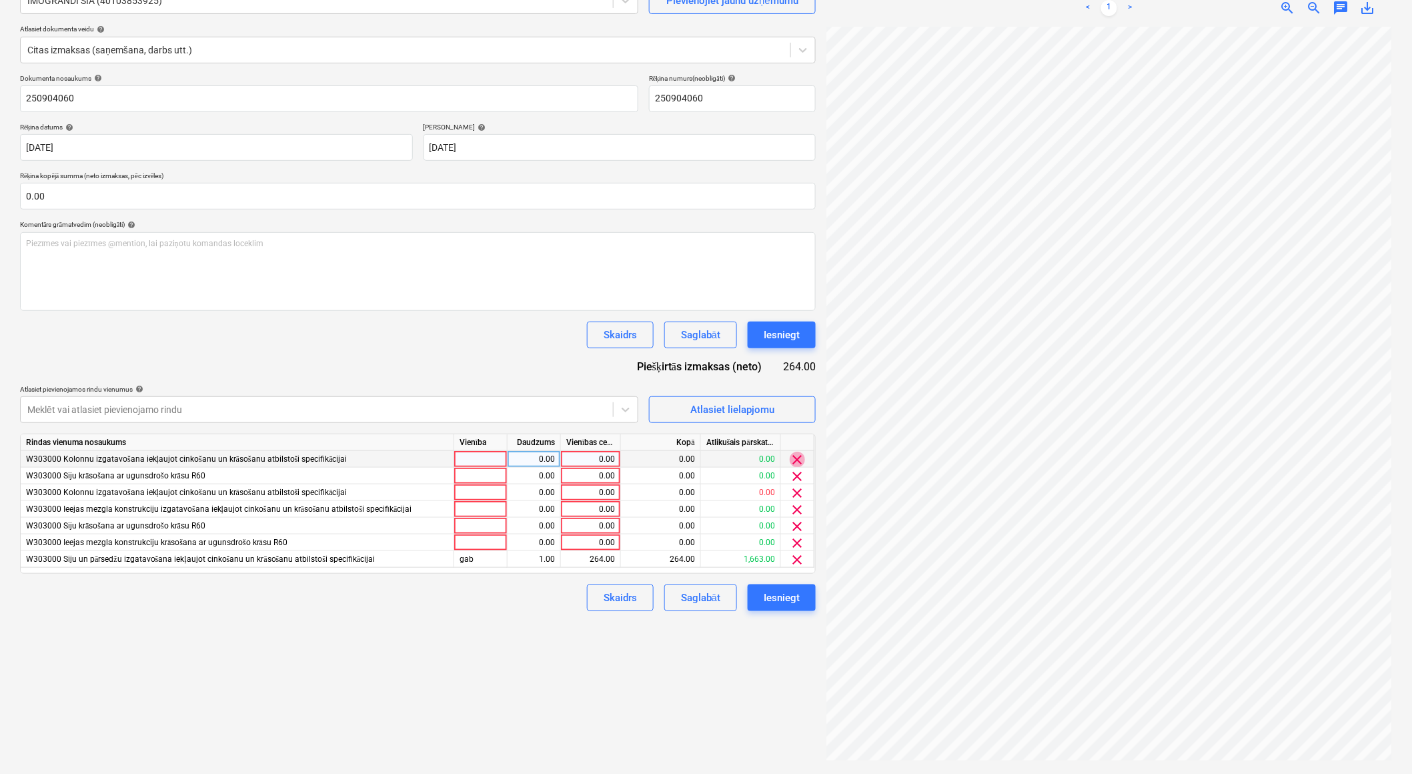
click at [800, 456] on span "clear" at bounding box center [798, 460] width 16 height 16
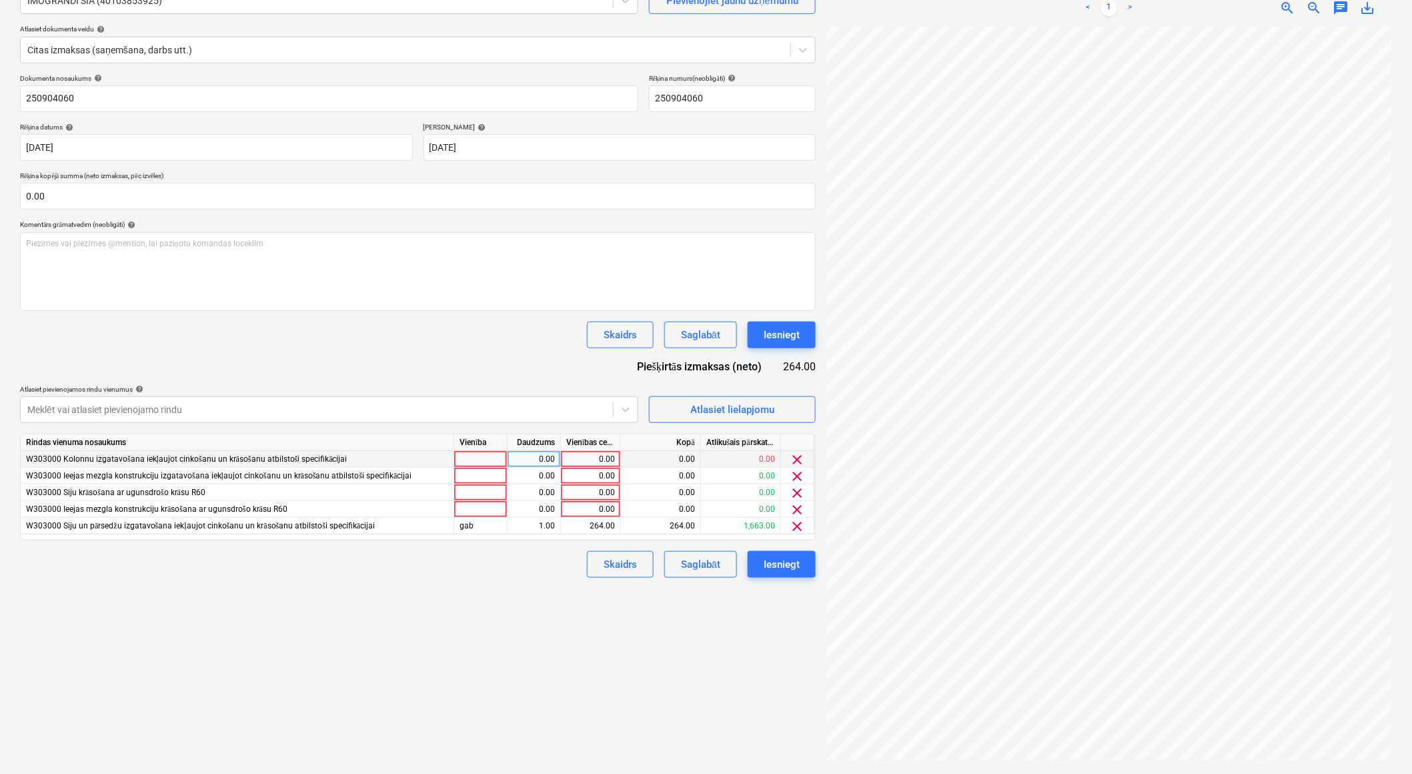
click at [800, 456] on span "clear" at bounding box center [798, 460] width 16 height 16
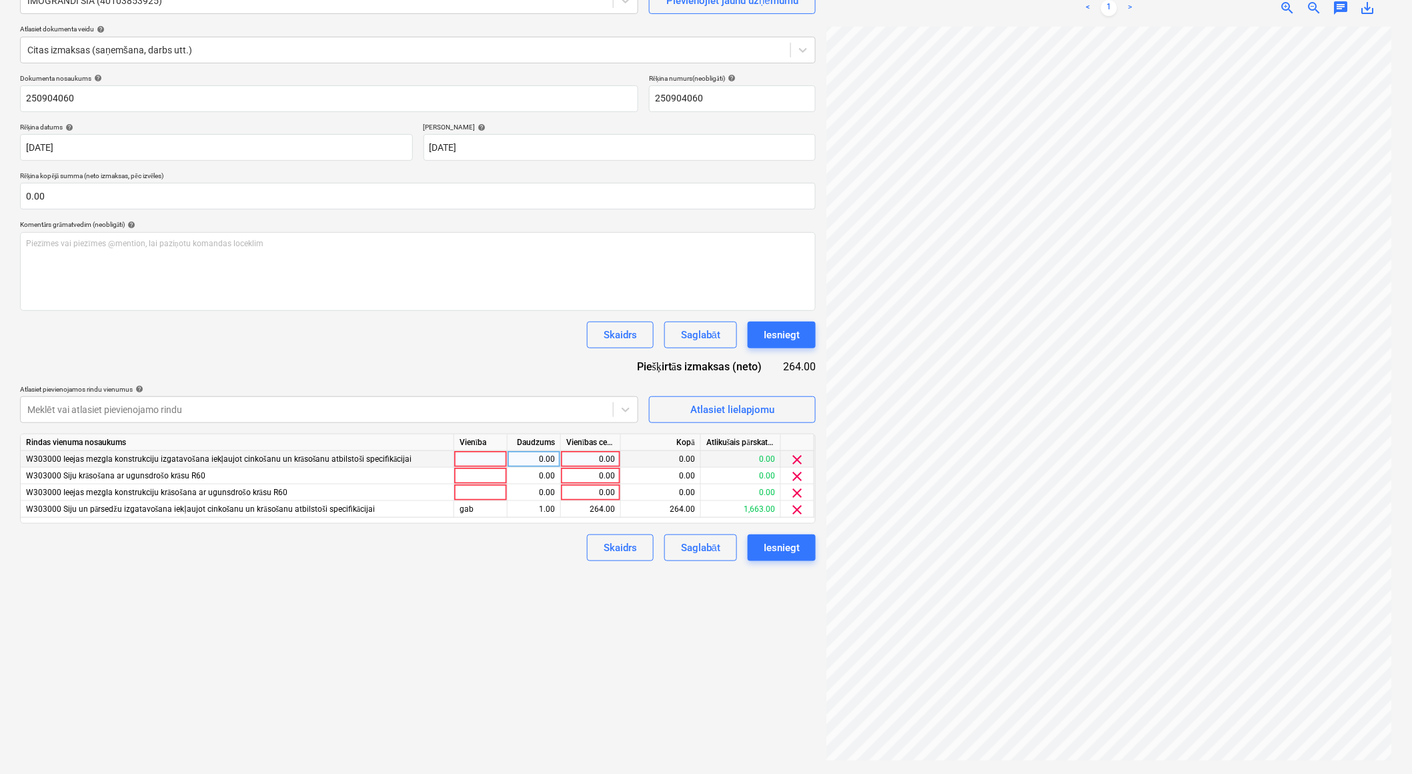
click at [800, 456] on span "clear" at bounding box center [798, 460] width 16 height 16
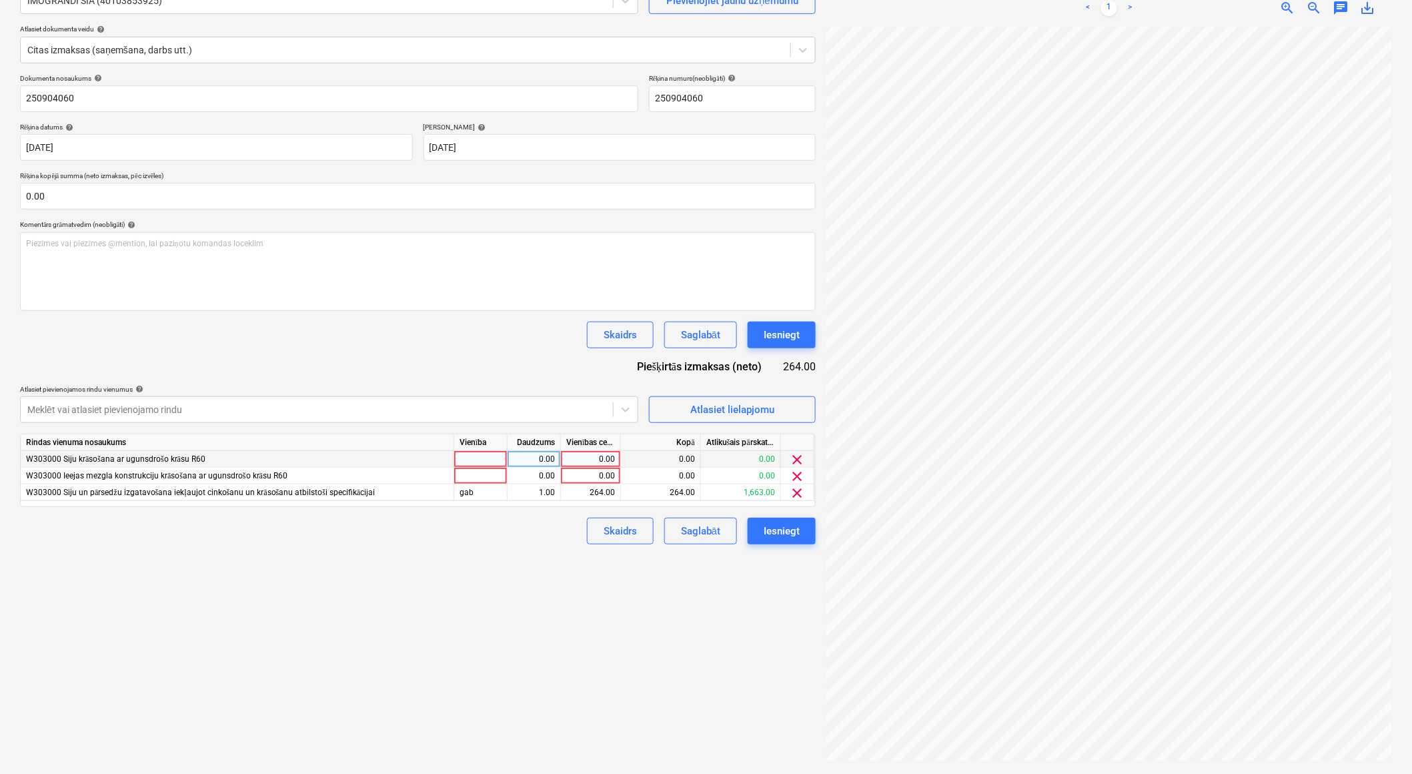
click at [800, 456] on span "clear" at bounding box center [798, 460] width 16 height 16
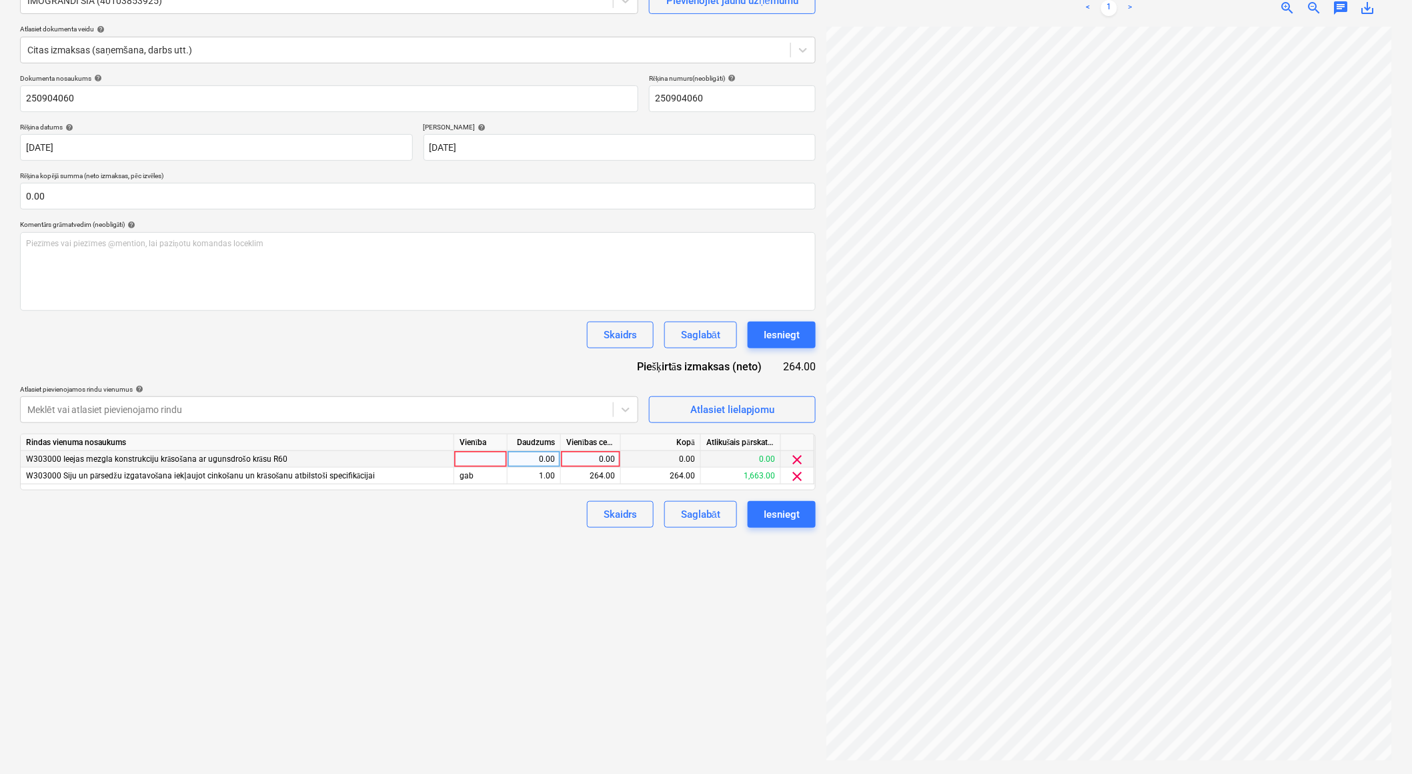
click at [800, 456] on span "clear" at bounding box center [798, 460] width 16 height 16
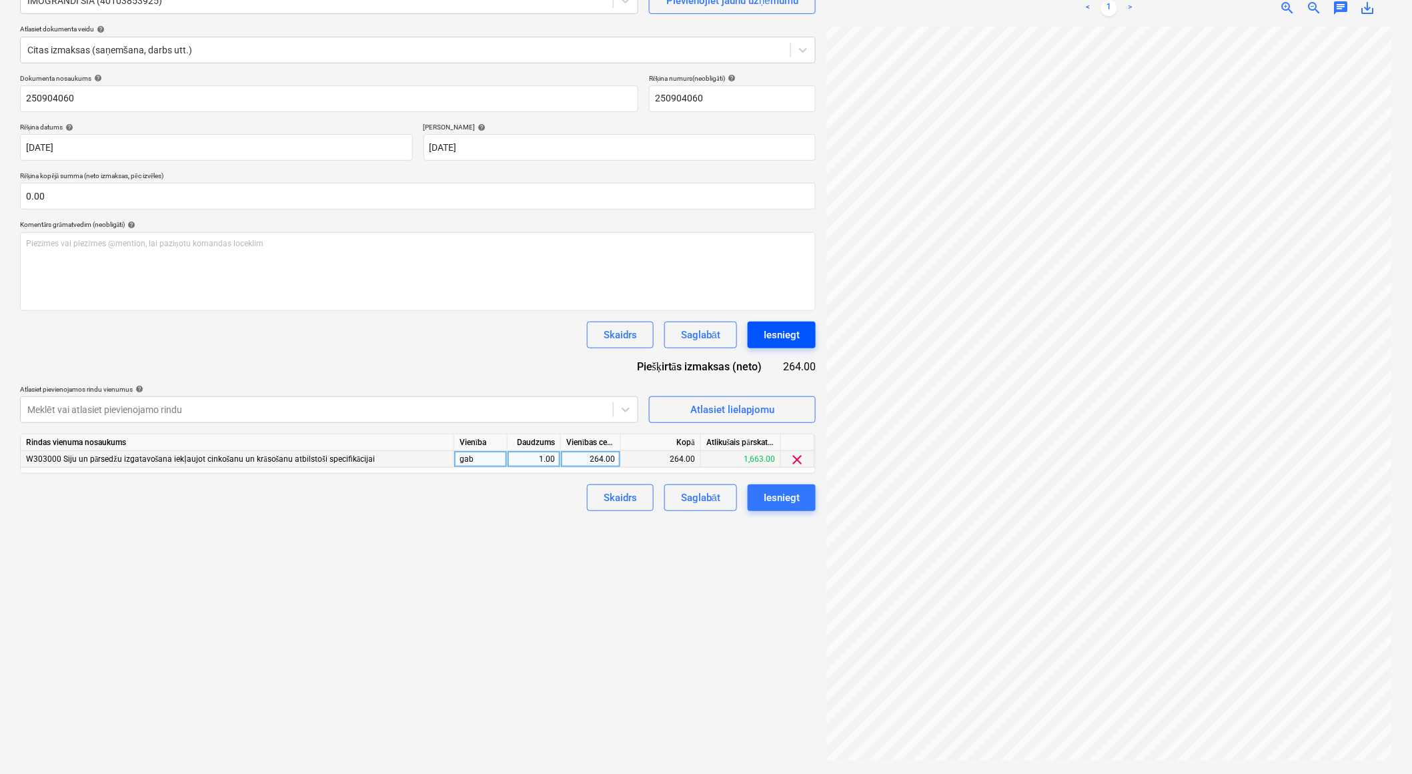
click at [774, 339] on div "Iesniegt" at bounding box center [782, 334] width 36 height 17
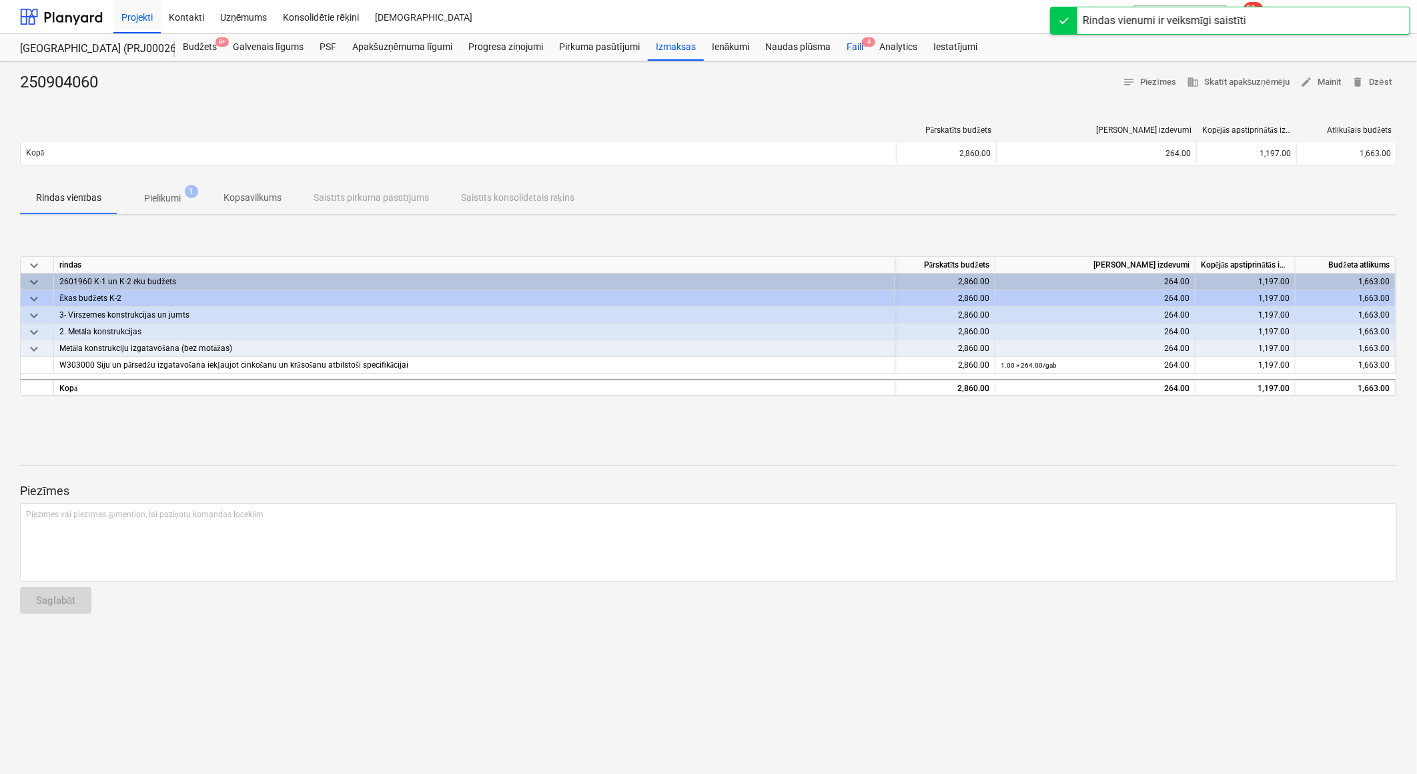
click at [852, 47] on div "Faili 4" at bounding box center [854, 47] width 33 height 27
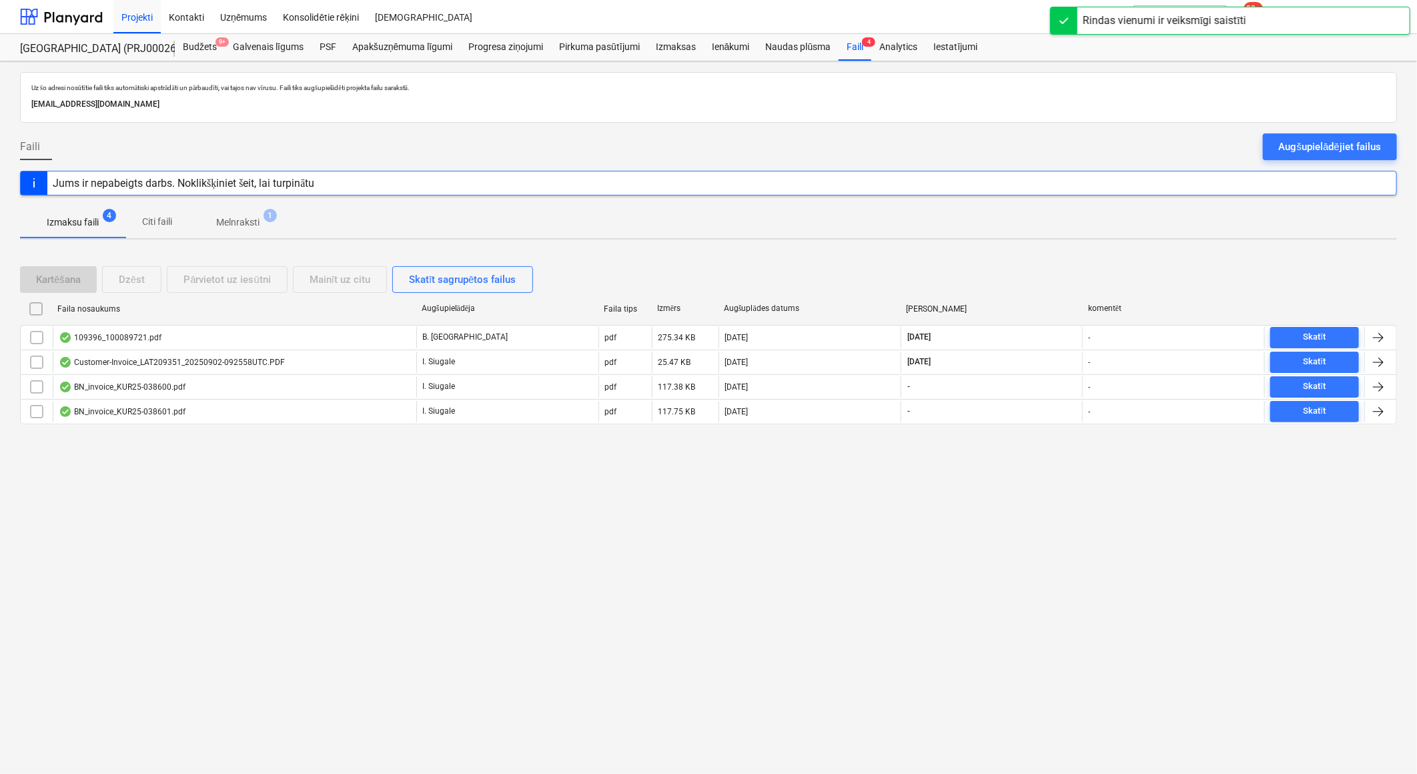
click at [235, 214] on span "Melnraksti 1" at bounding box center [237, 222] width 97 height 24
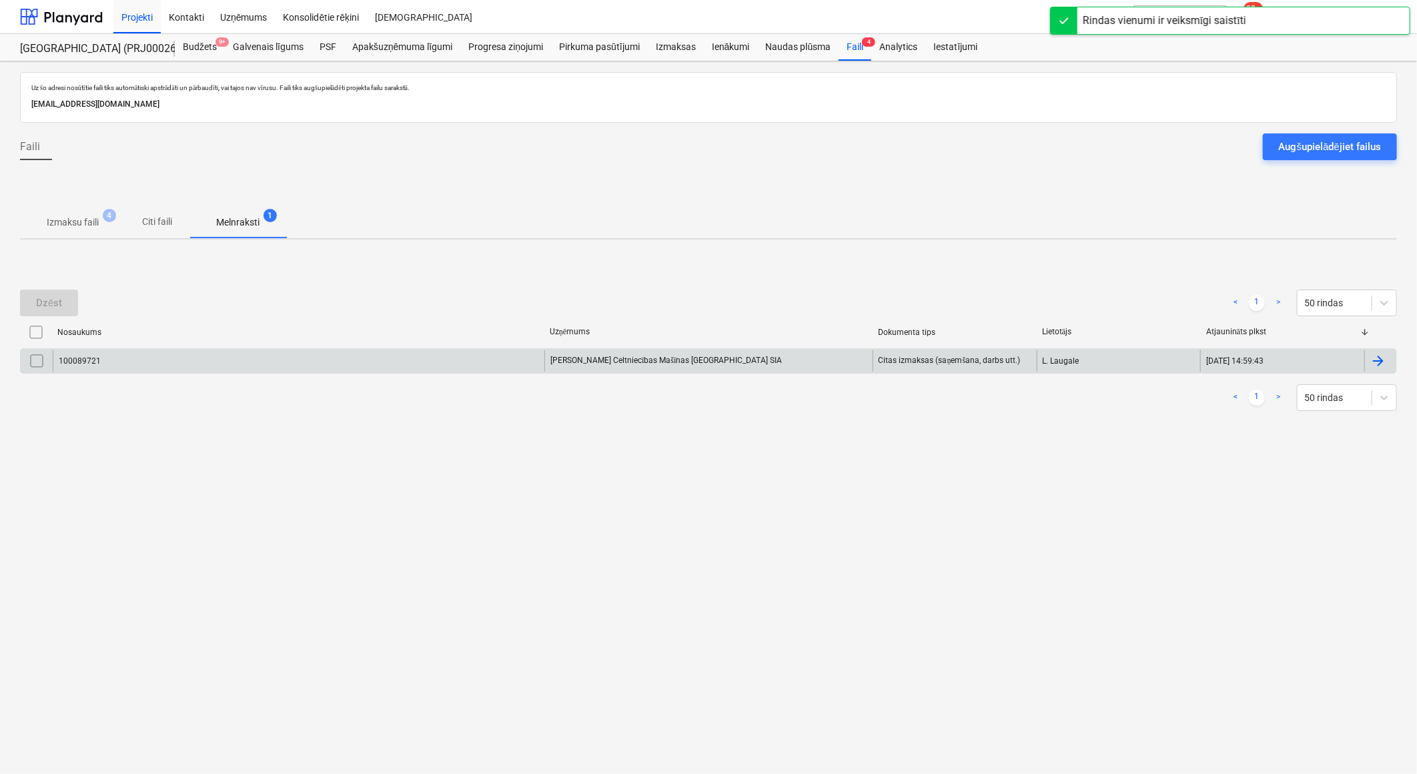
click at [598, 354] on div "Kurt Koenig Celtniecības Mašīnas Latvija SIA" at bounding box center [708, 360] width 328 height 21
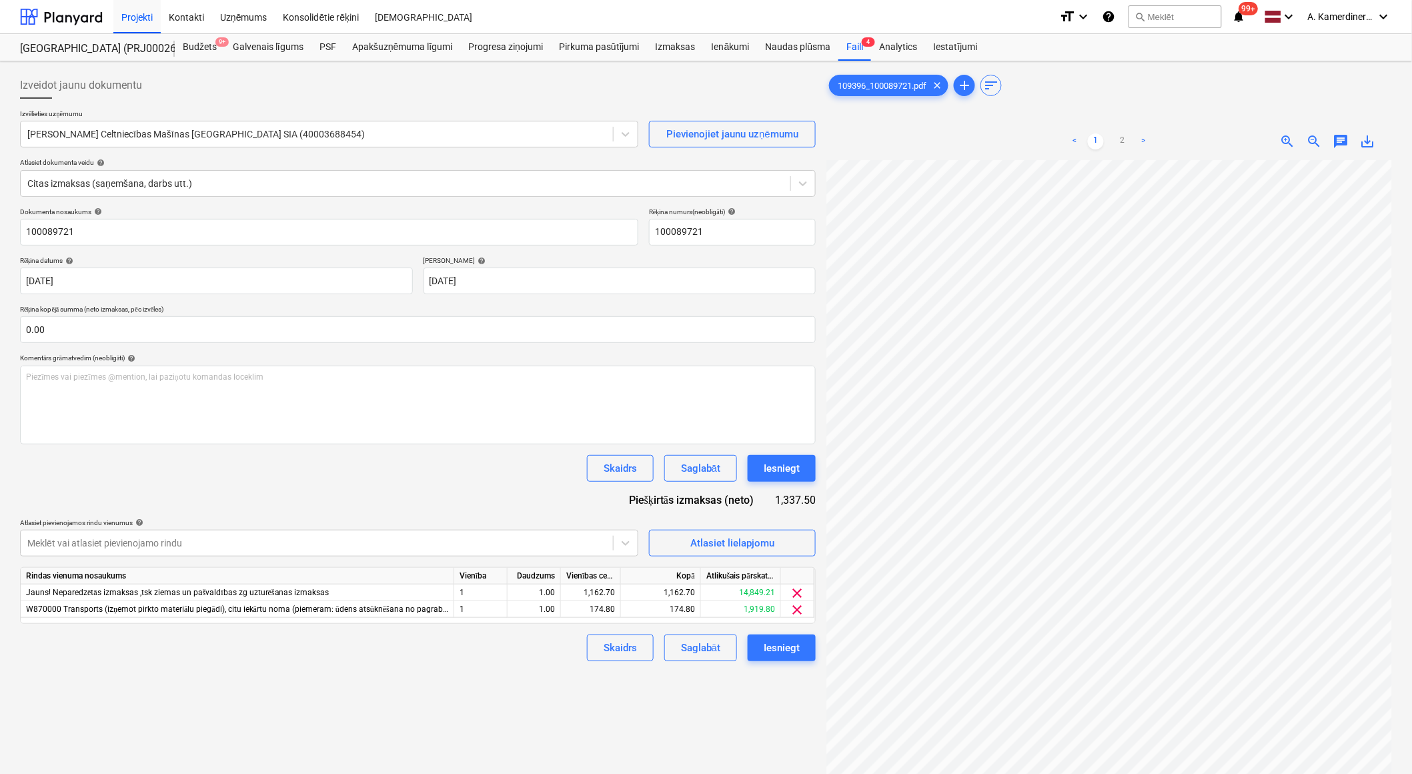
scroll to position [74, 0]
click at [776, 466] on div "Iesniegt" at bounding box center [782, 468] width 36 height 17
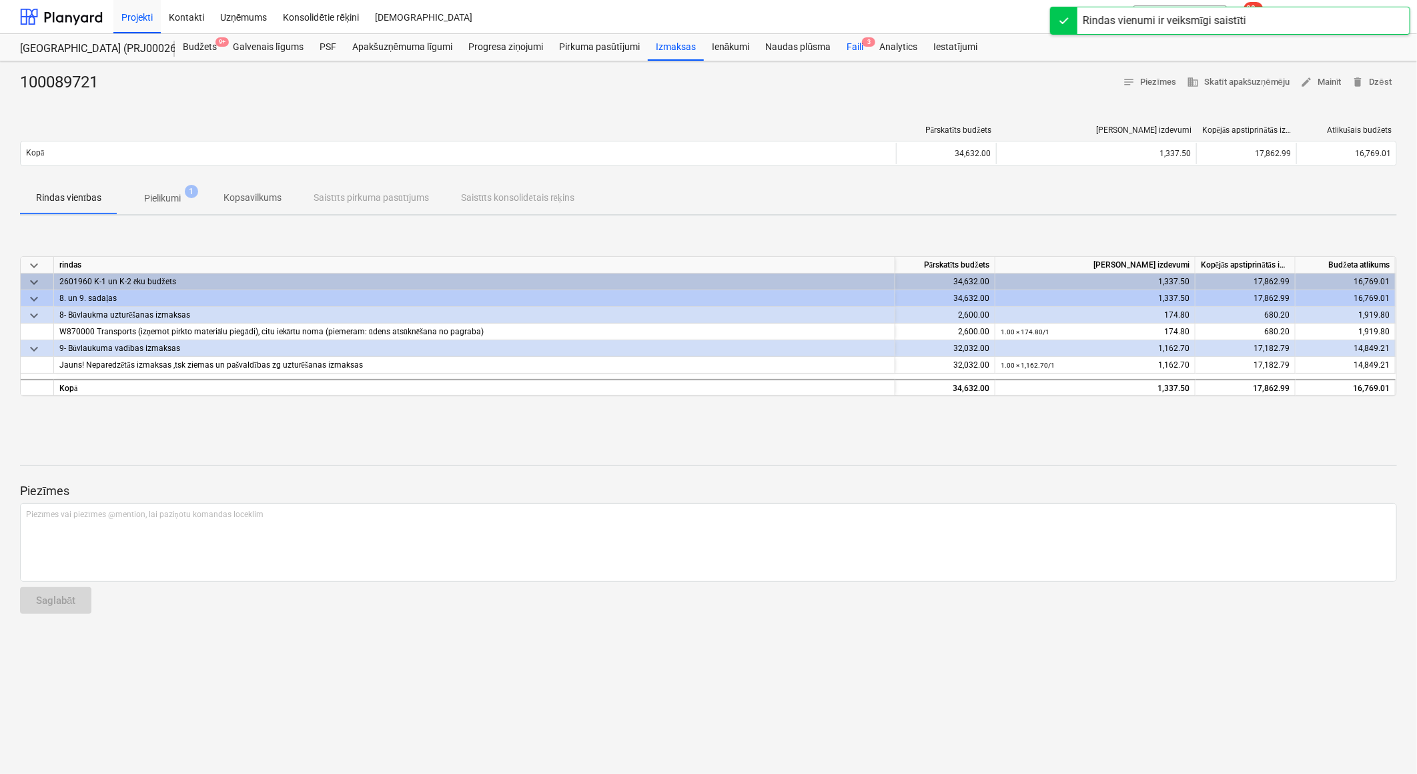
click at [856, 45] on div "Faili 3" at bounding box center [854, 47] width 33 height 27
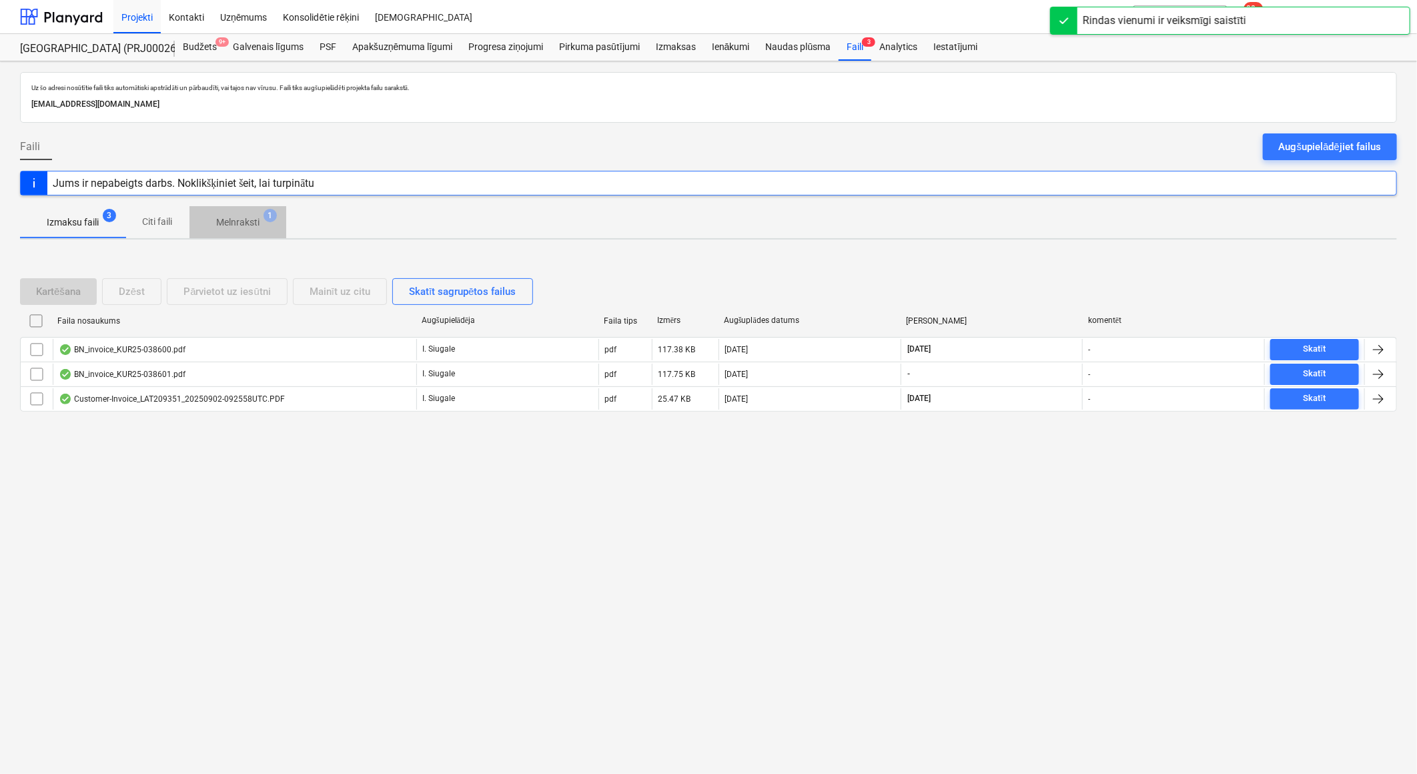
click at [237, 225] on p "Melnraksti" at bounding box center [237, 222] width 43 height 14
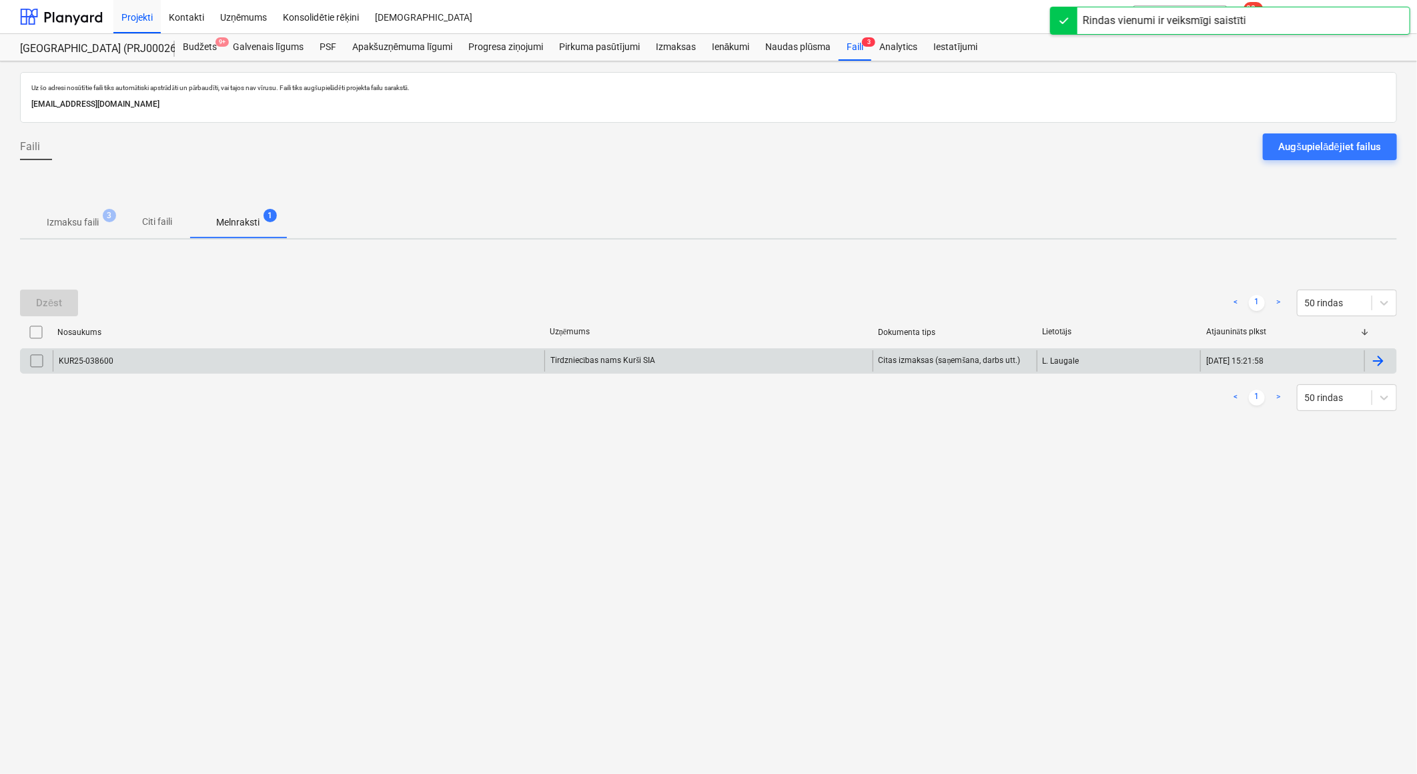
click at [614, 358] on div "Tirdzniecības nams Kurši SIA" at bounding box center [708, 360] width 328 height 21
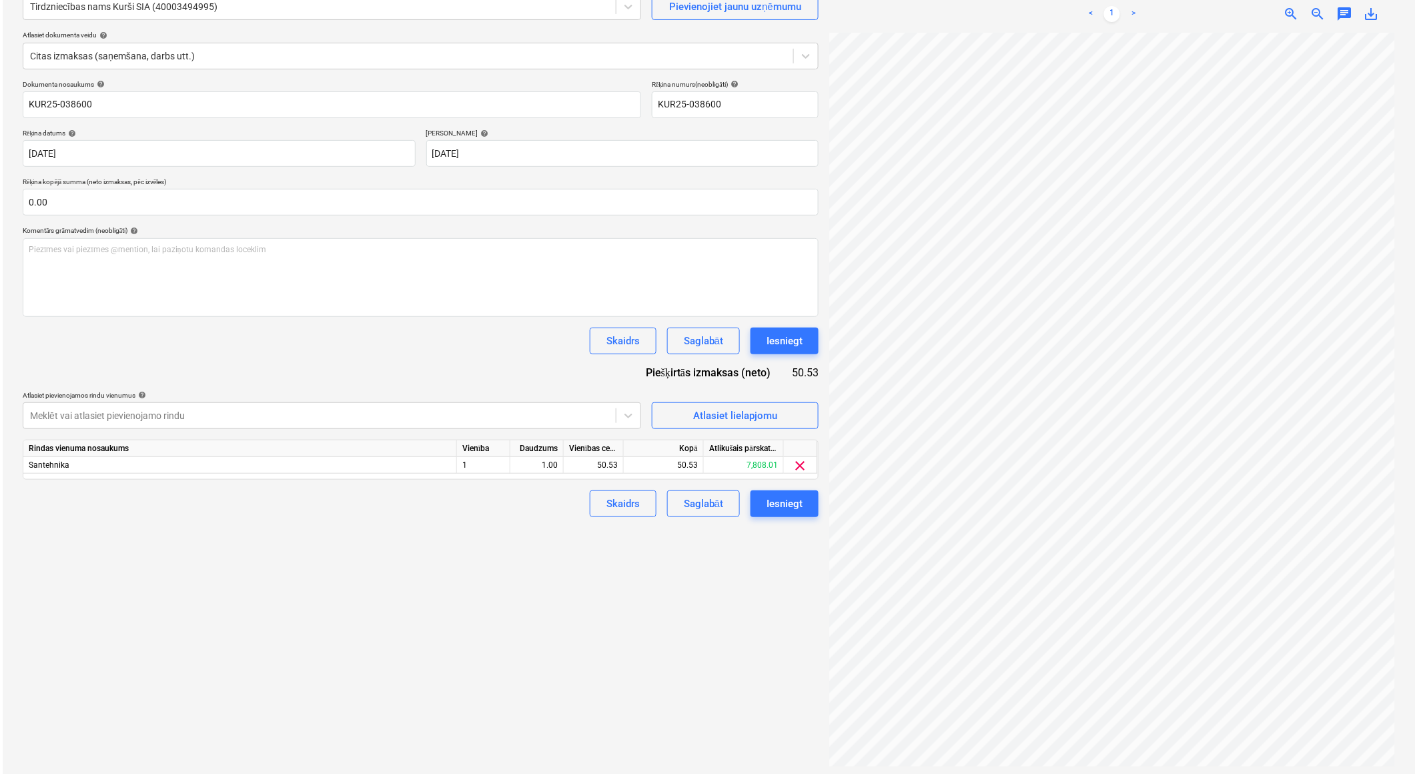
scroll to position [133, 0]
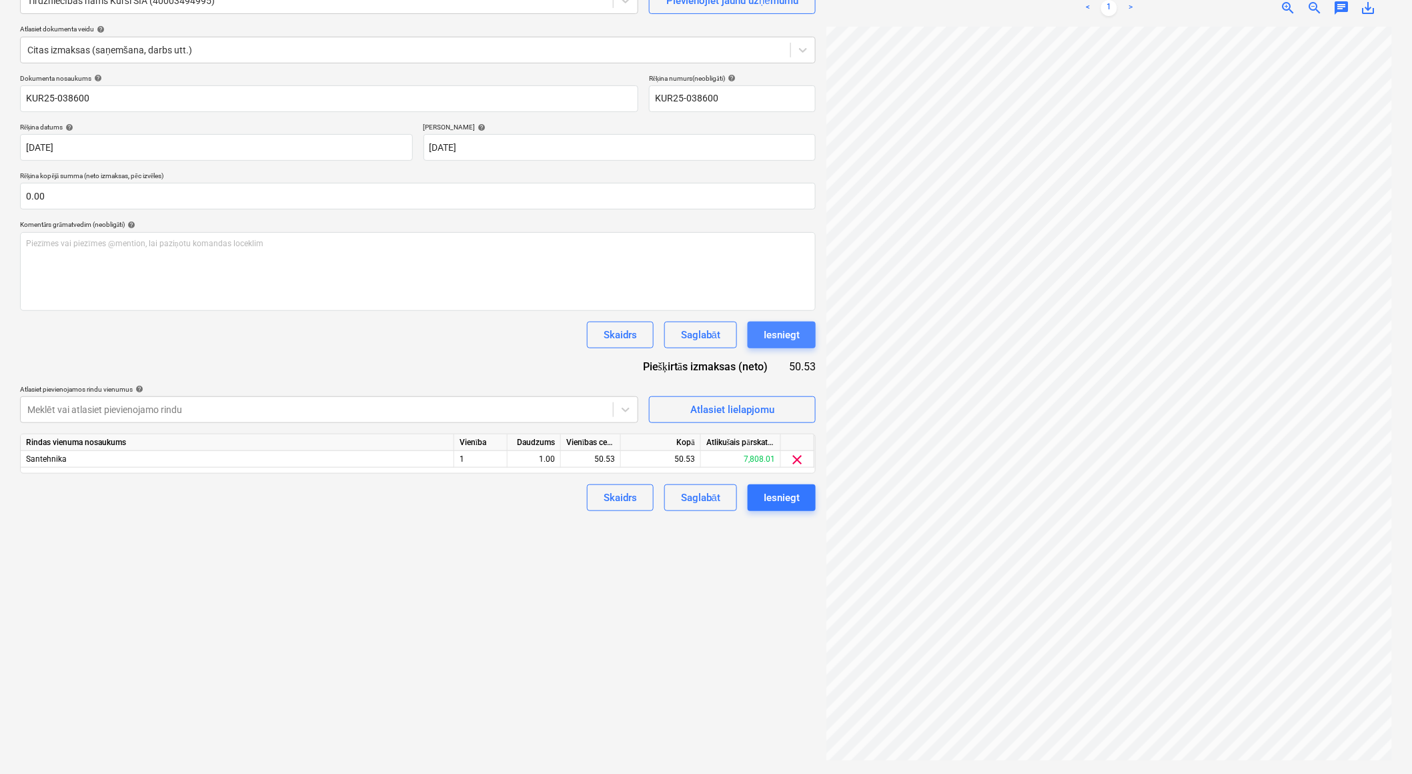
click at [789, 328] on div "Iesniegt" at bounding box center [782, 334] width 36 height 17
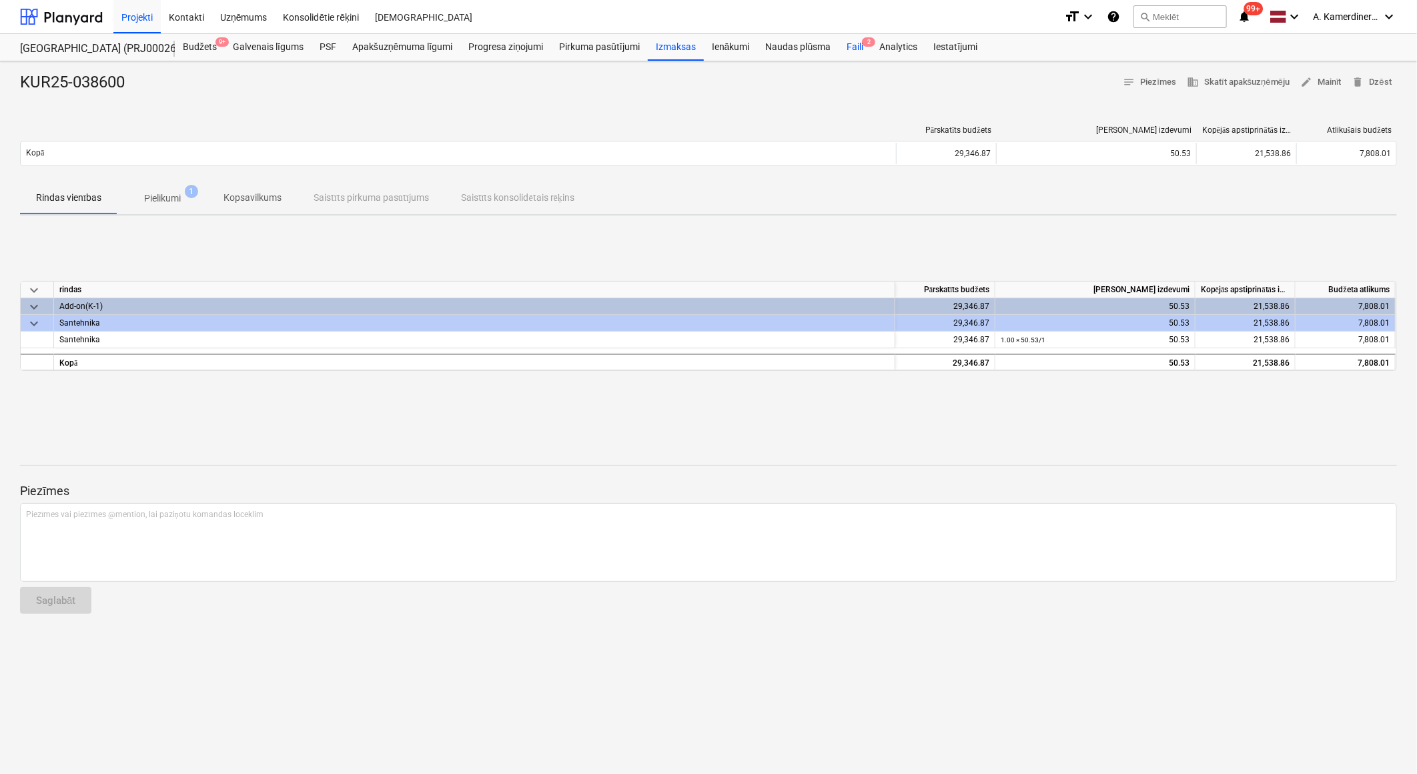
click at [848, 49] on div "Faili 2" at bounding box center [854, 47] width 33 height 27
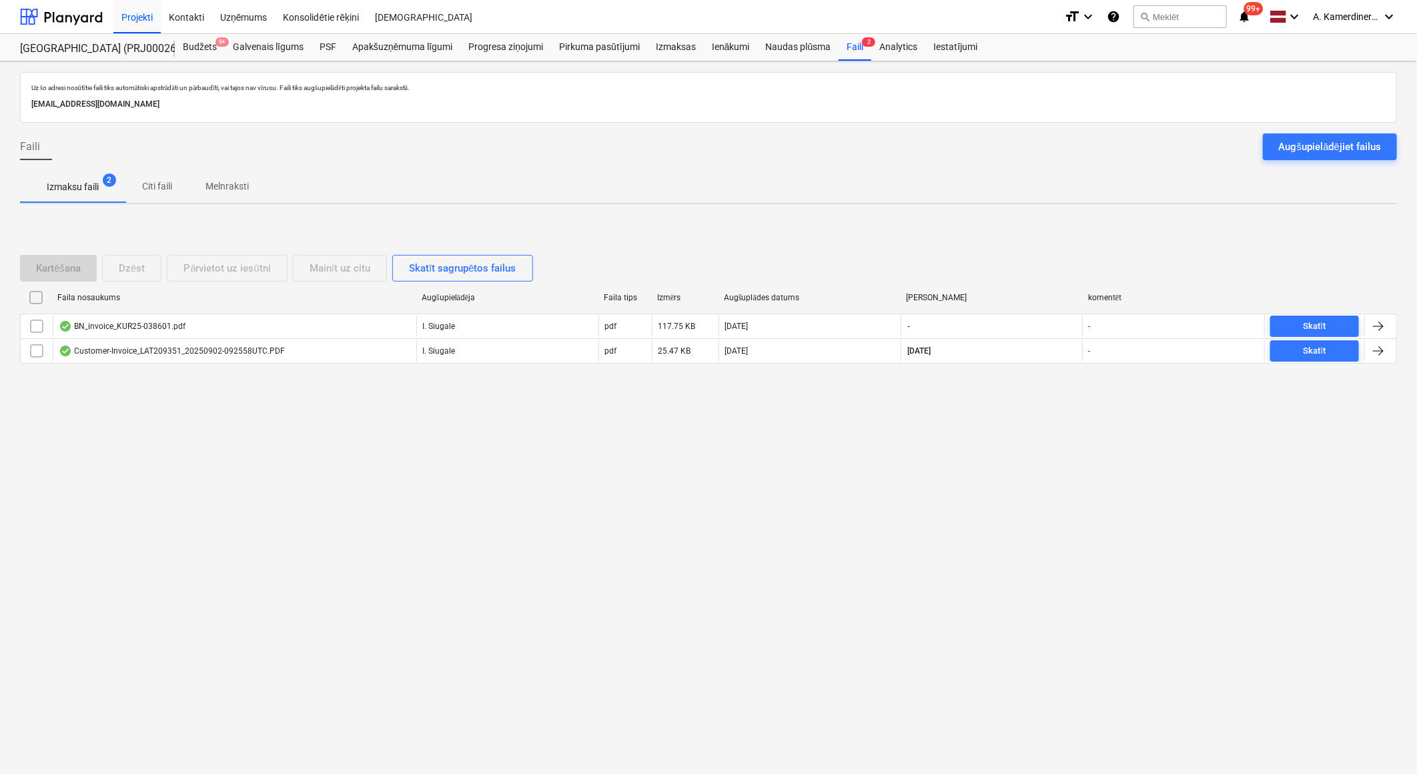
click at [244, 183] on p "Melnraksti" at bounding box center [226, 186] width 43 height 14
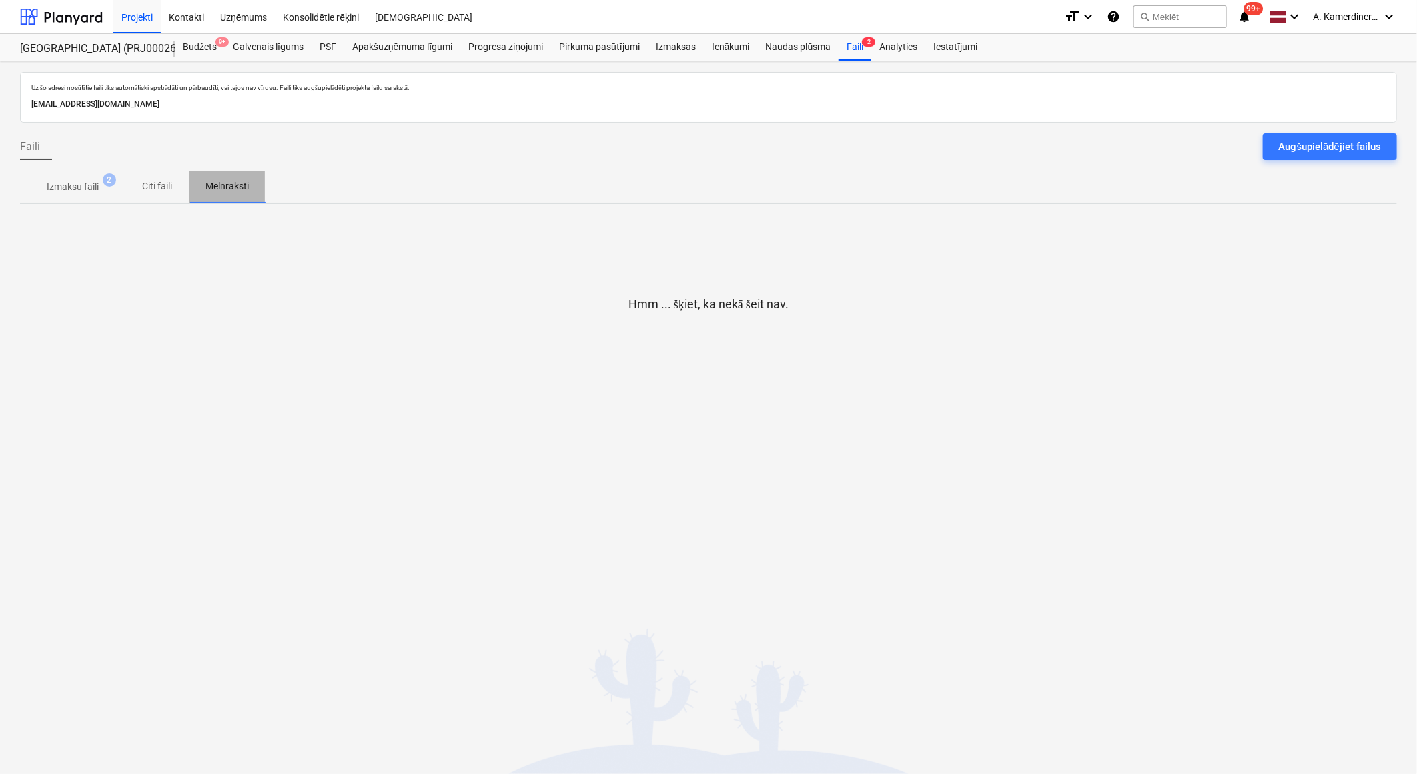
click at [247, 192] on p "Melnraksti" at bounding box center [226, 186] width 43 height 14
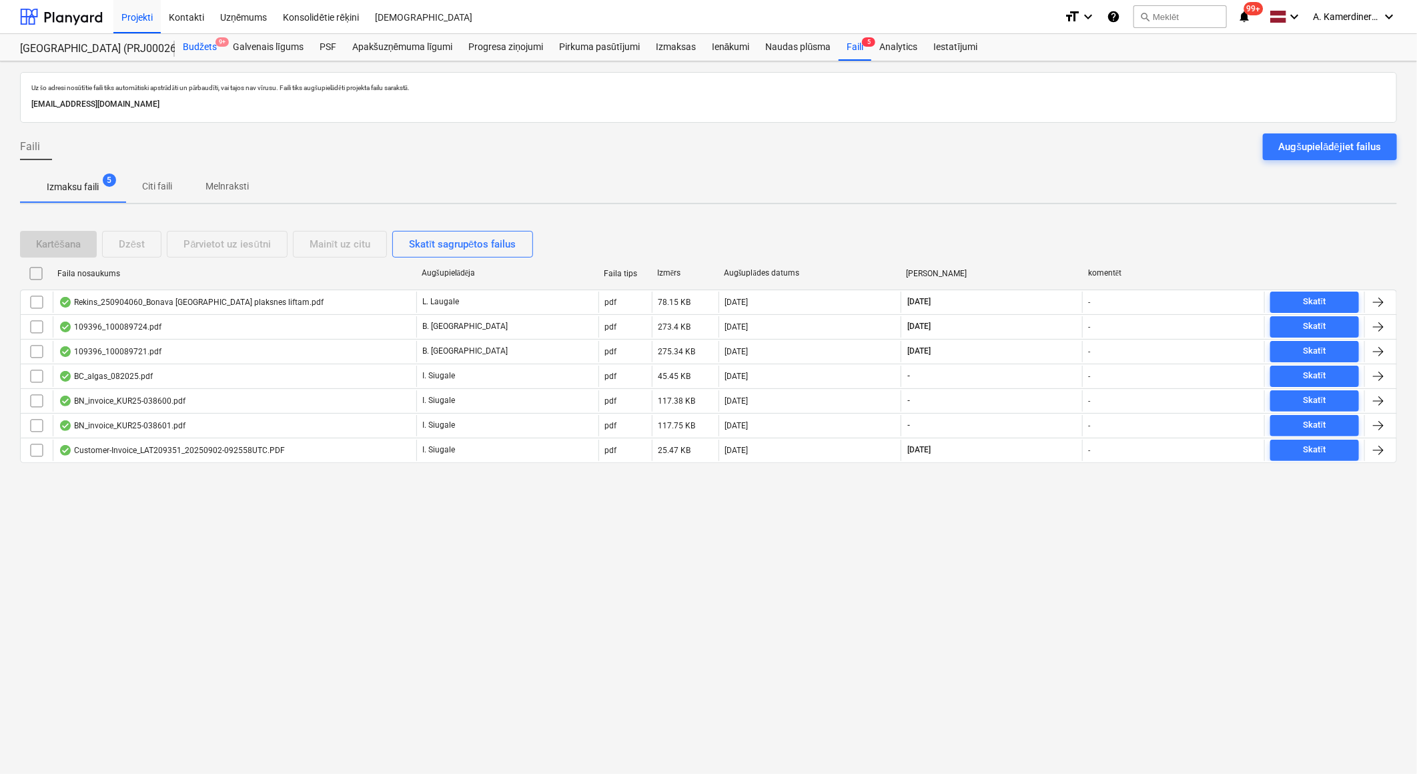
drag, startPoint x: 200, startPoint y: 44, endPoint x: 200, endPoint y: 58, distance: 14.0
click at [200, 44] on div "Budžets 9+" at bounding box center [200, 47] width 50 height 27
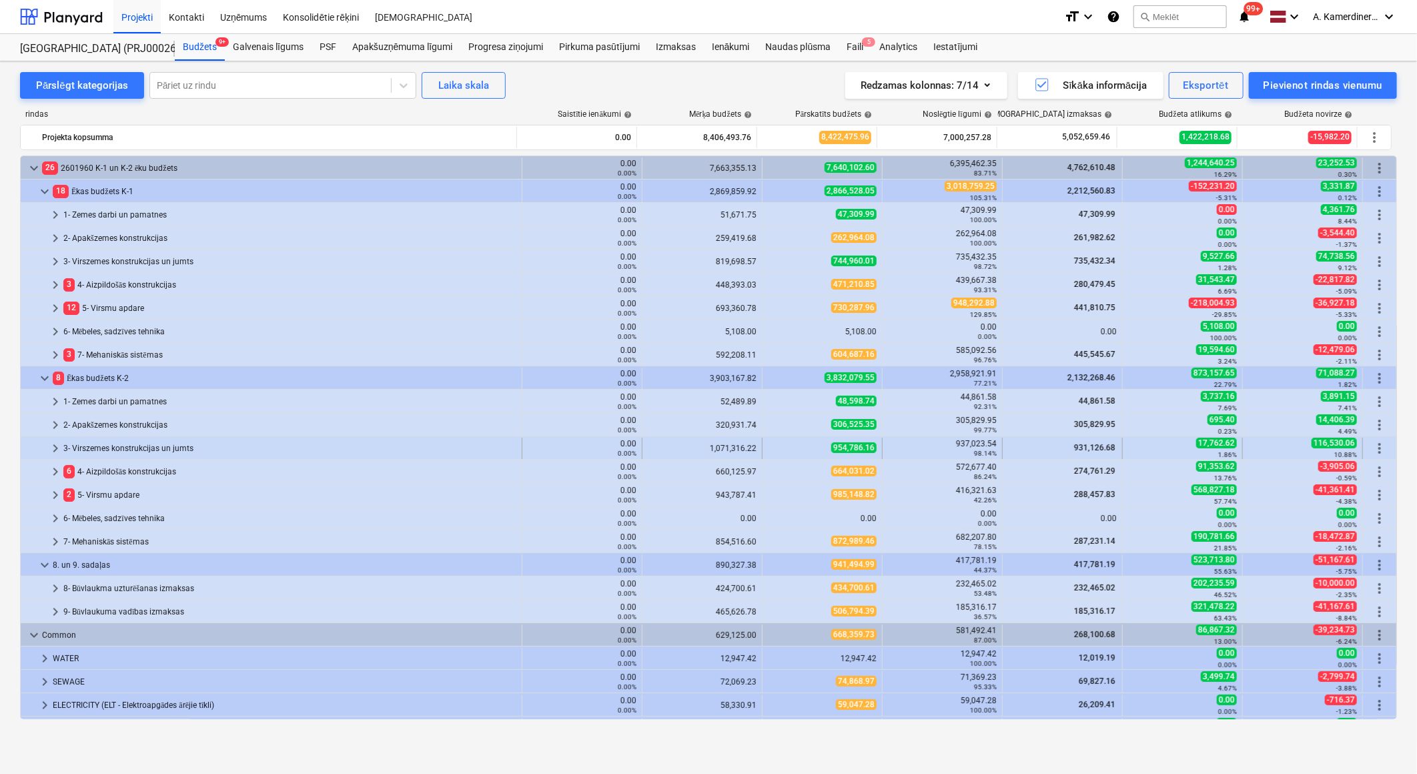
click at [143, 443] on div "3- Virszemes konstrukcijas un jumts" at bounding box center [289, 448] width 453 height 21
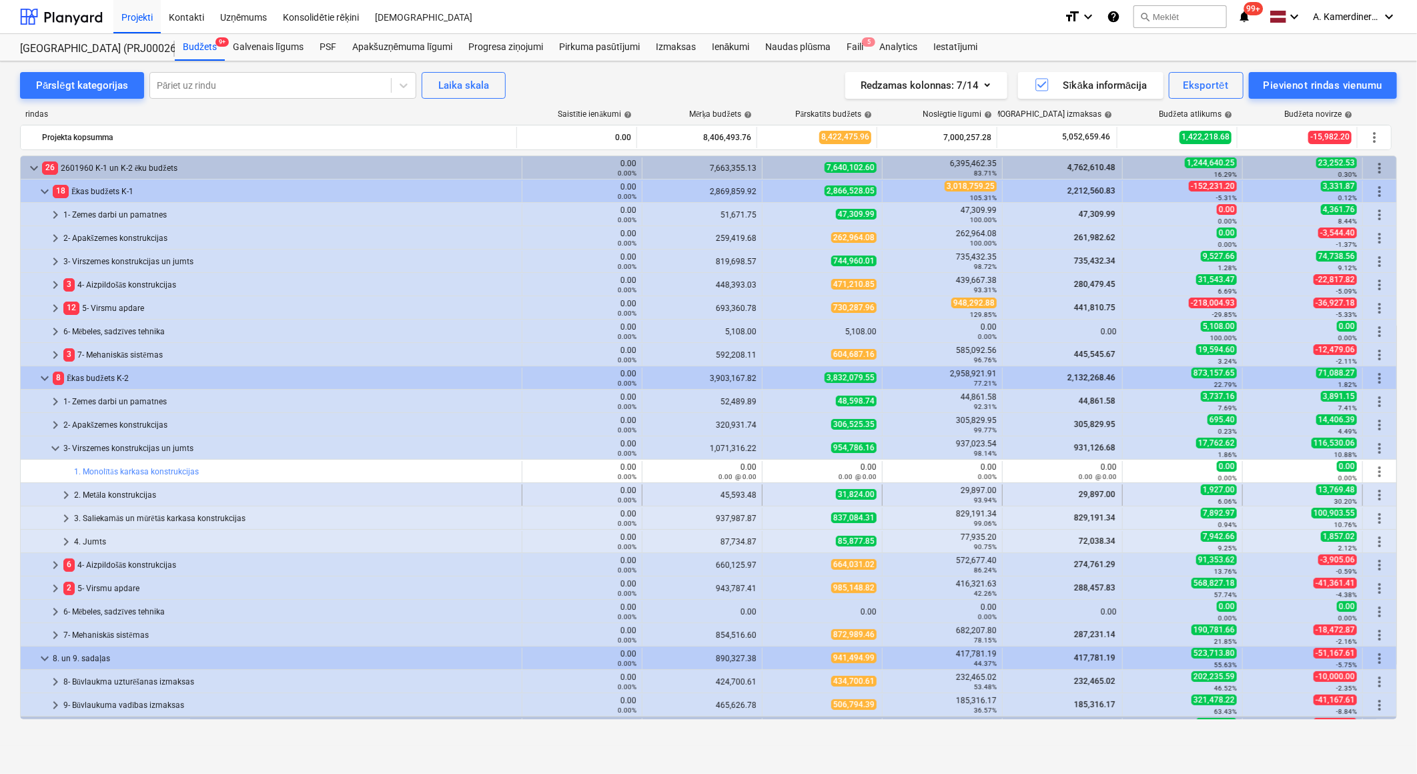
click at [132, 494] on div "2. Metāla konstrukcijas" at bounding box center [295, 494] width 442 height 21
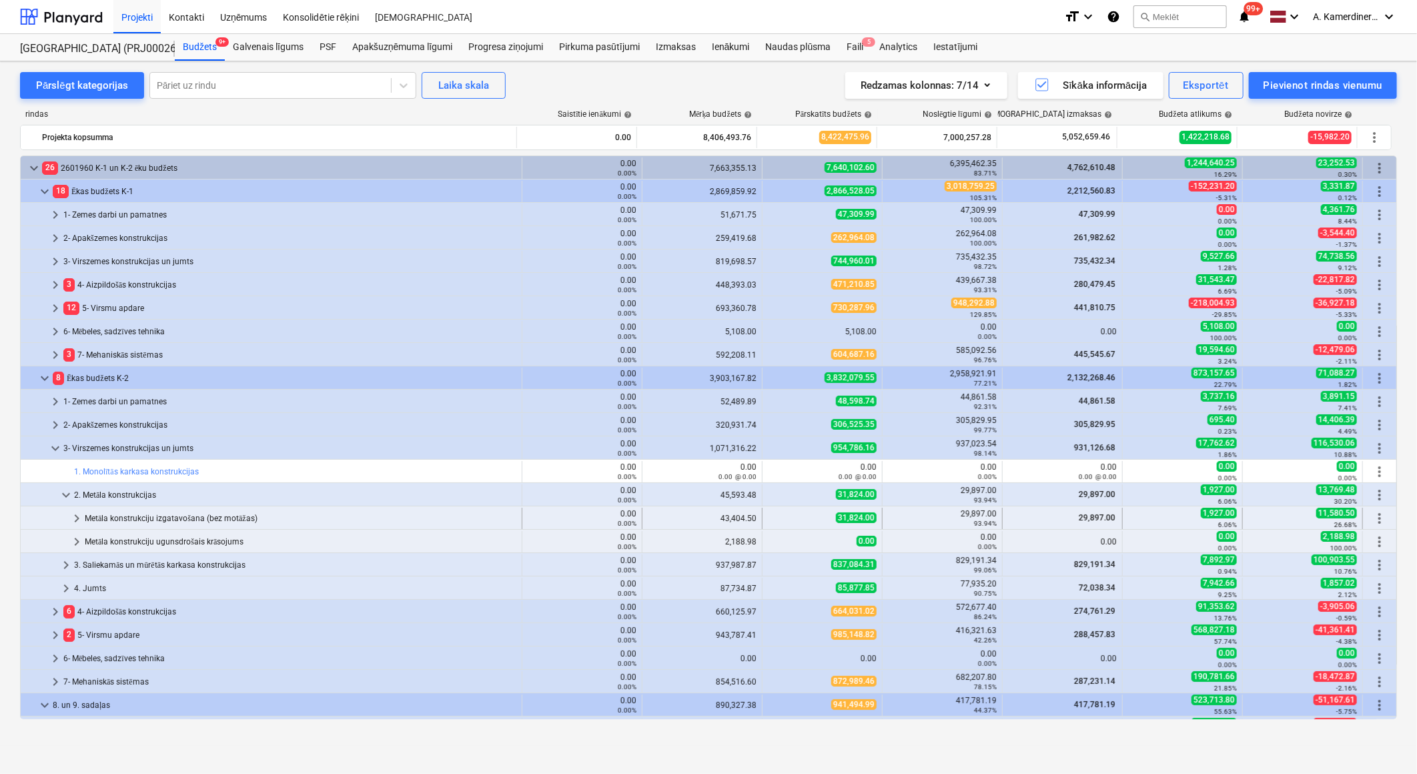
click at [135, 519] on div "Metāla konstrukciju izgatavošana (bez motāžas)" at bounding box center [301, 518] width 432 height 21
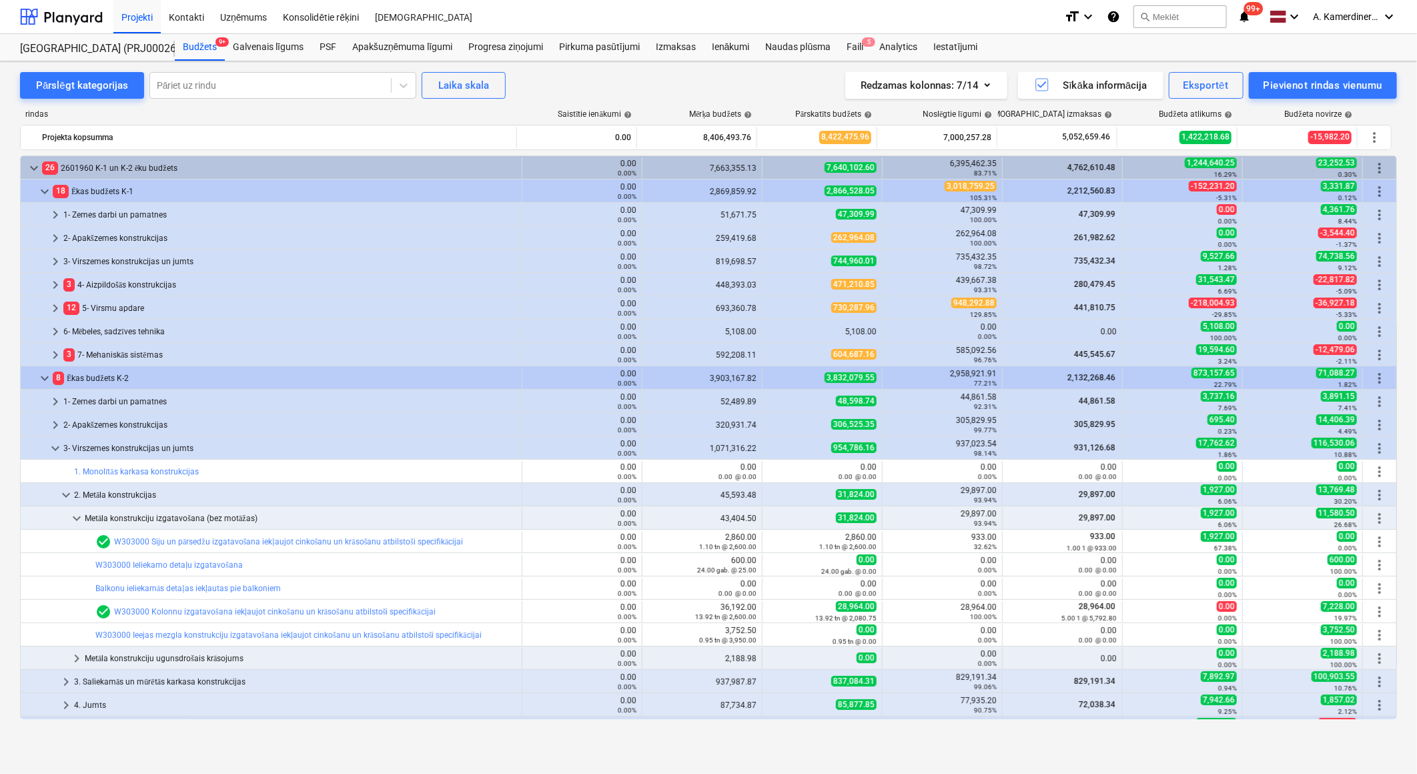
click at [51, 447] on span "keyboard_arrow_down" at bounding box center [55, 448] width 16 height 16
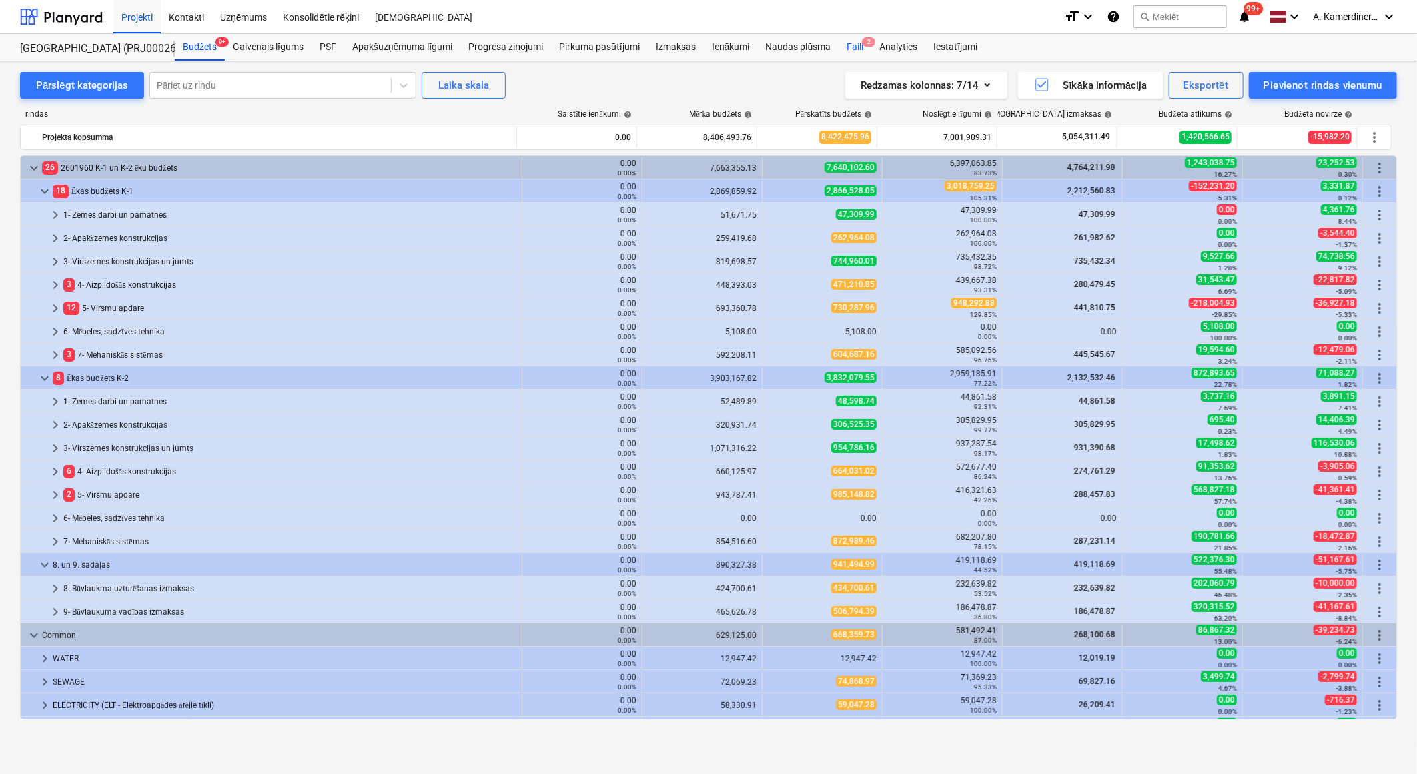
click at [852, 35] on div "Faili 2" at bounding box center [854, 47] width 33 height 27
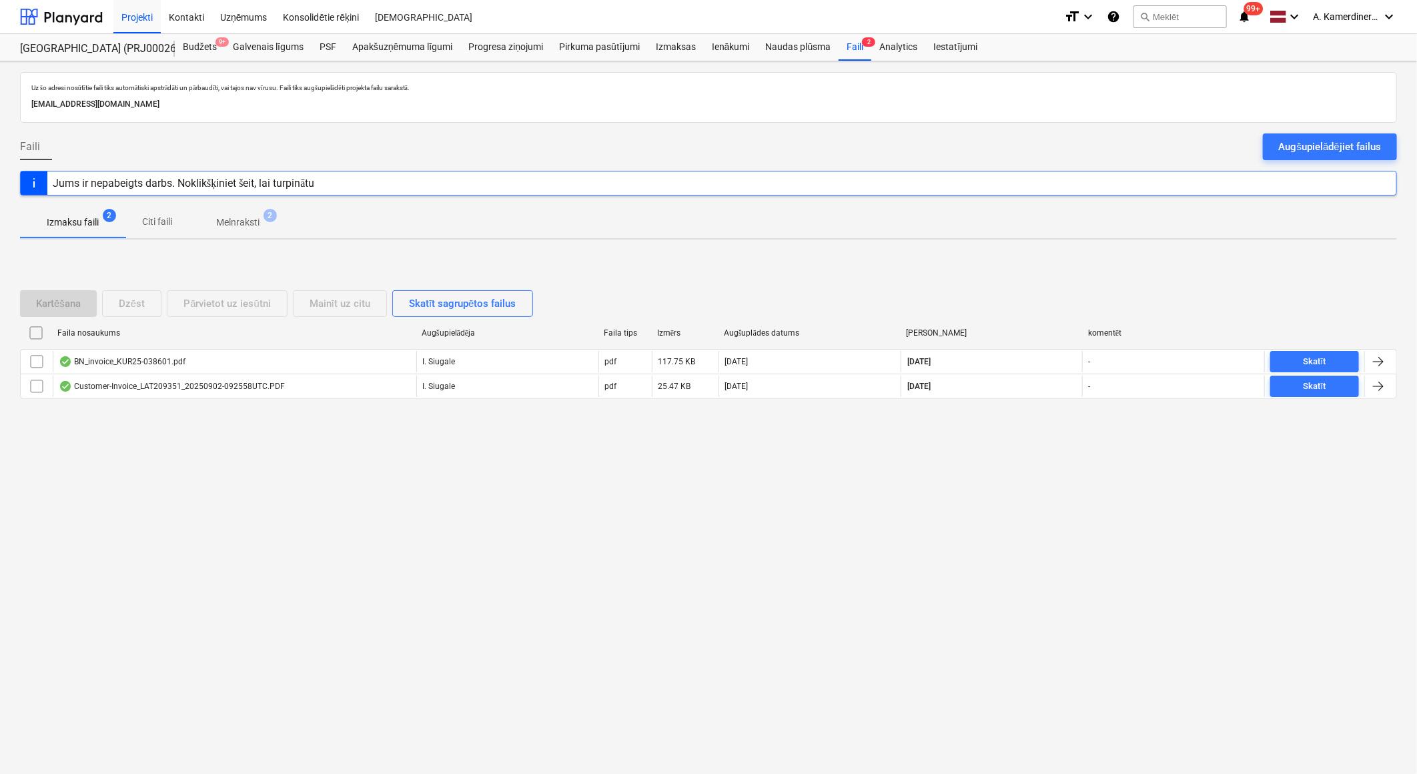
click at [255, 225] on p "Melnraksti" at bounding box center [237, 222] width 43 height 14
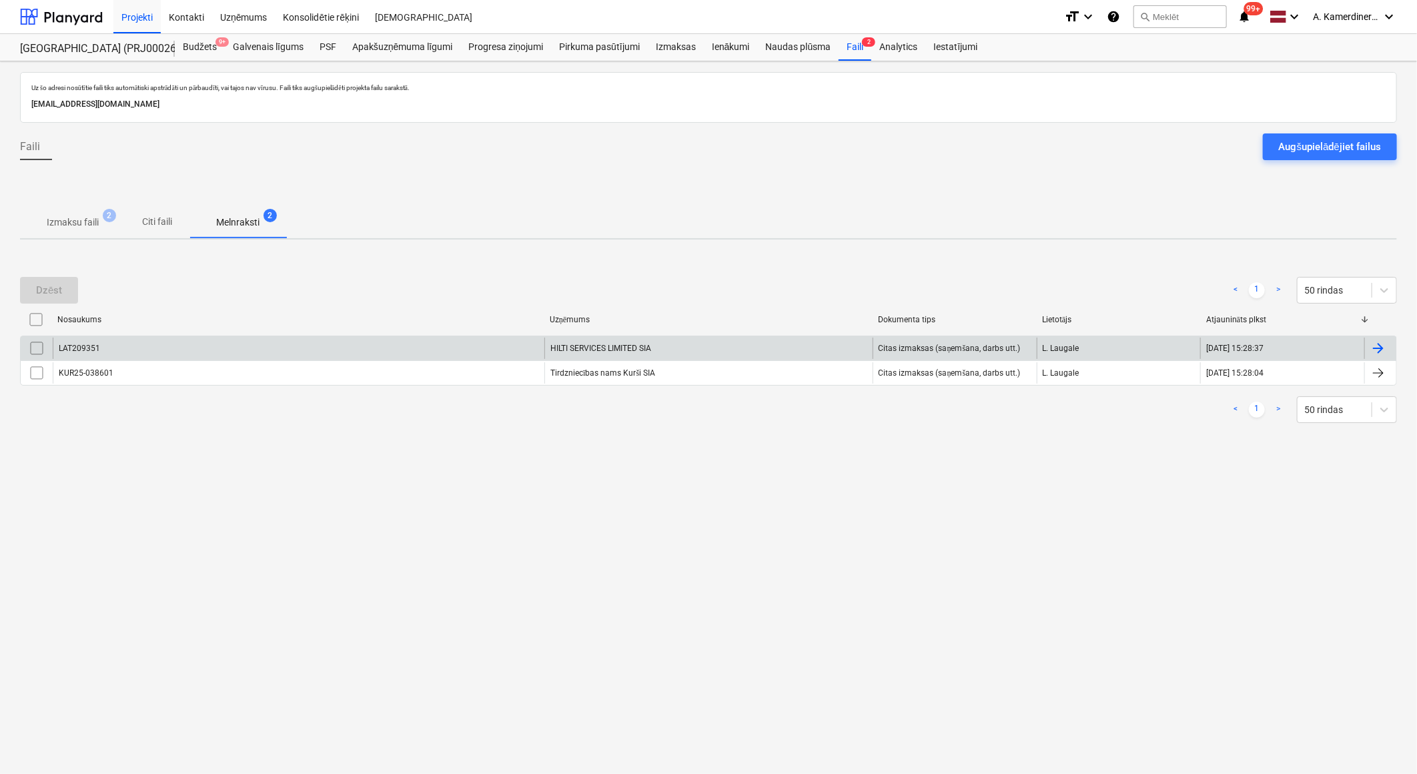
click at [610, 344] on div "HILTI SERVICES LIMITED SIA" at bounding box center [708, 348] width 328 height 21
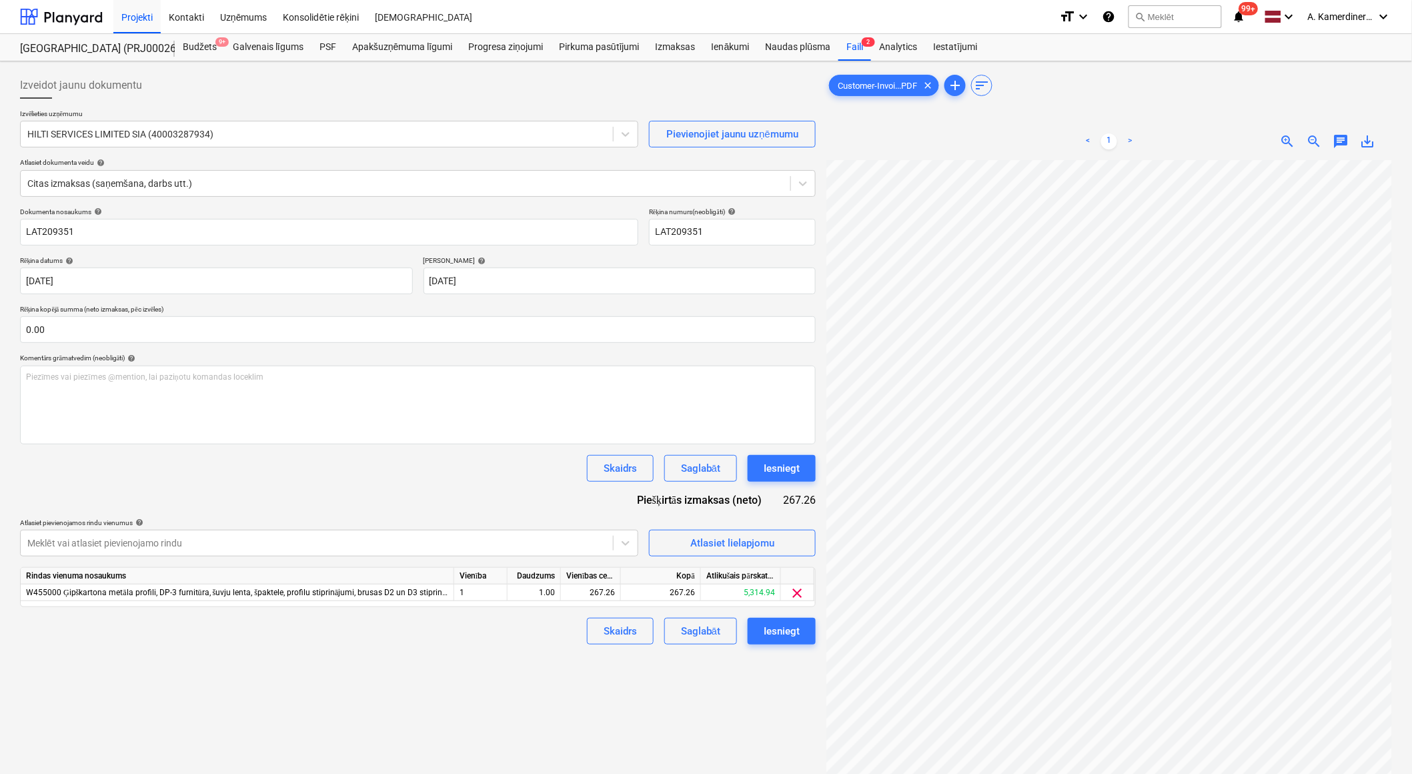
scroll to position [41, 37]
click at [787, 468] on div "Iesniegt" at bounding box center [782, 468] width 36 height 17
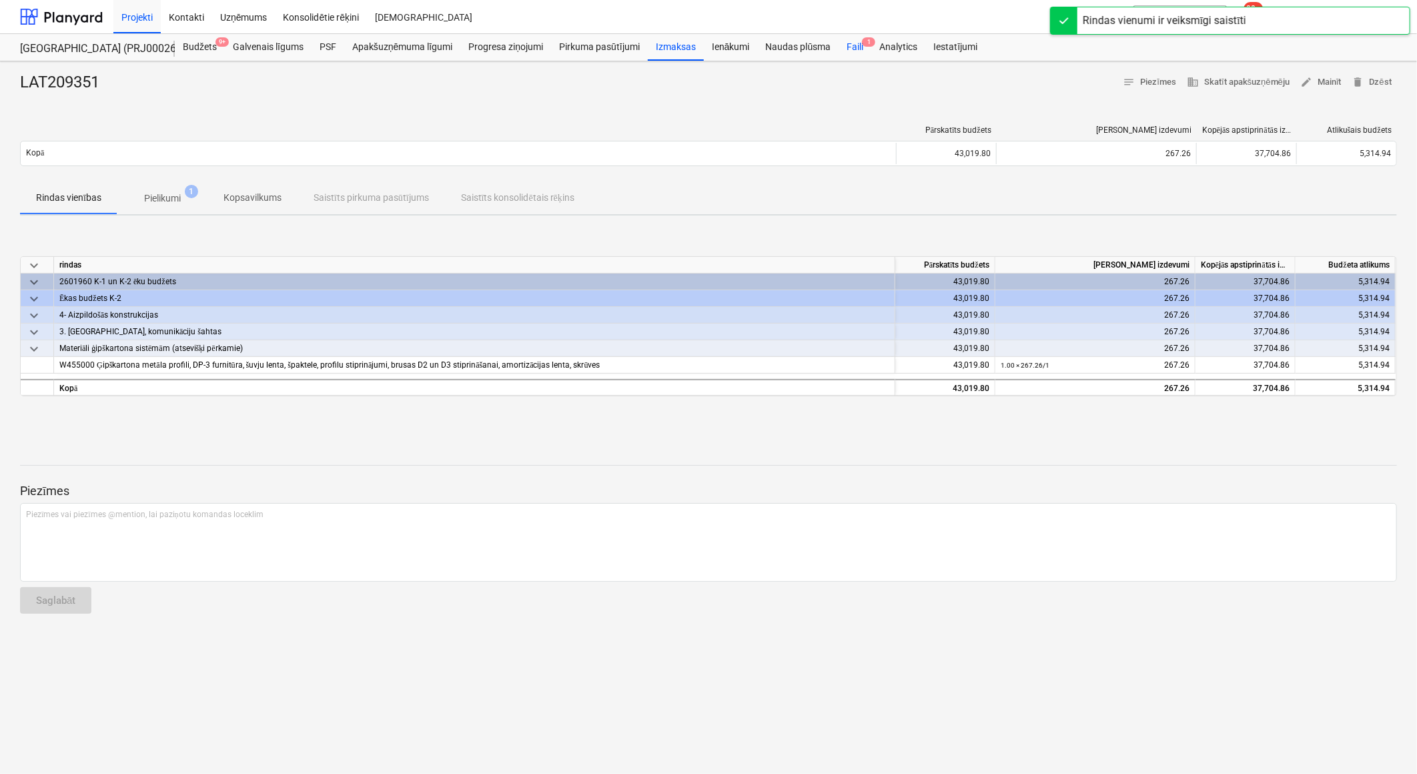
click at [852, 49] on div "Faili 1" at bounding box center [854, 47] width 33 height 27
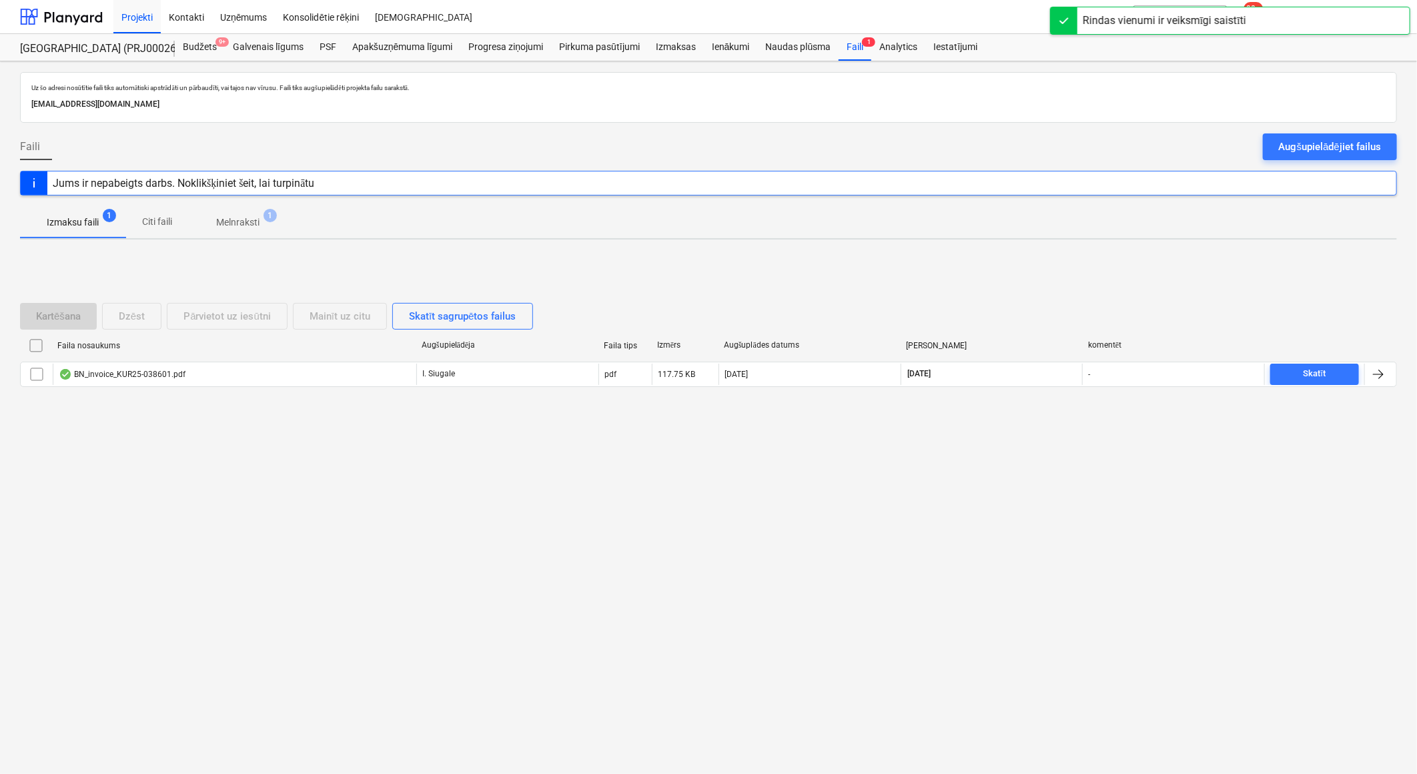
click at [252, 223] on p "Melnraksti" at bounding box center [237, 222] width 43 height 14
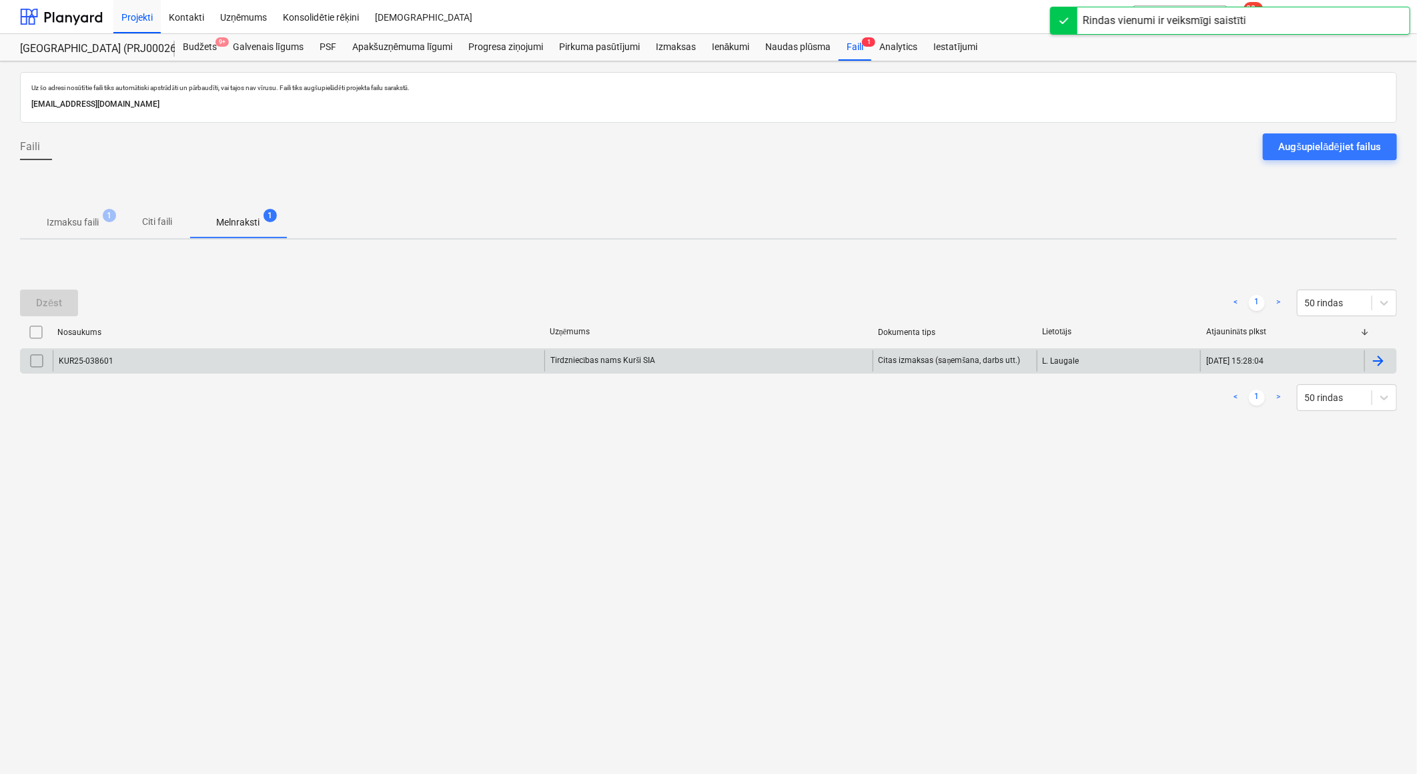
click at [659, 366] on div "Tirdzniecības nams Kurši SIA" at bounding box center [708, 360] width 328 height 21
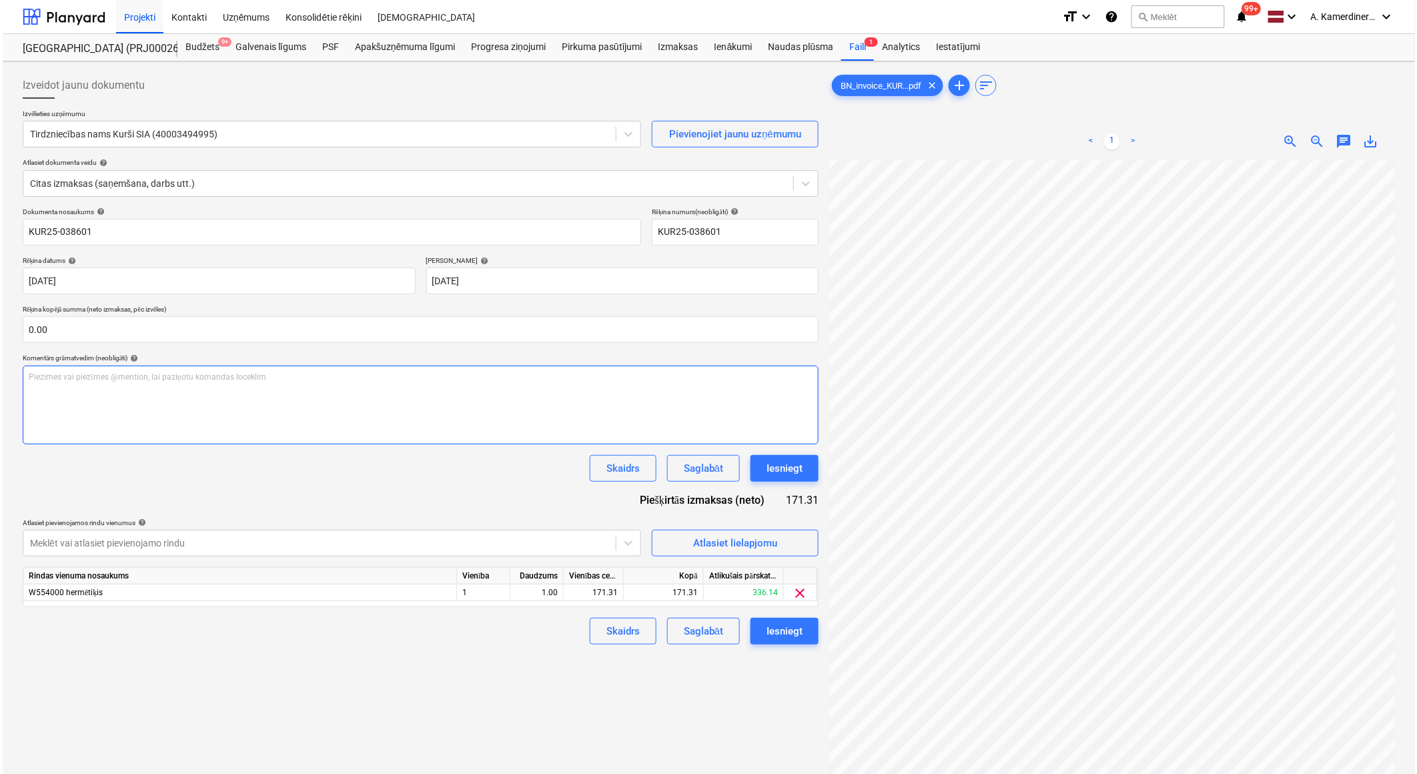
scroll to position [38, 70]
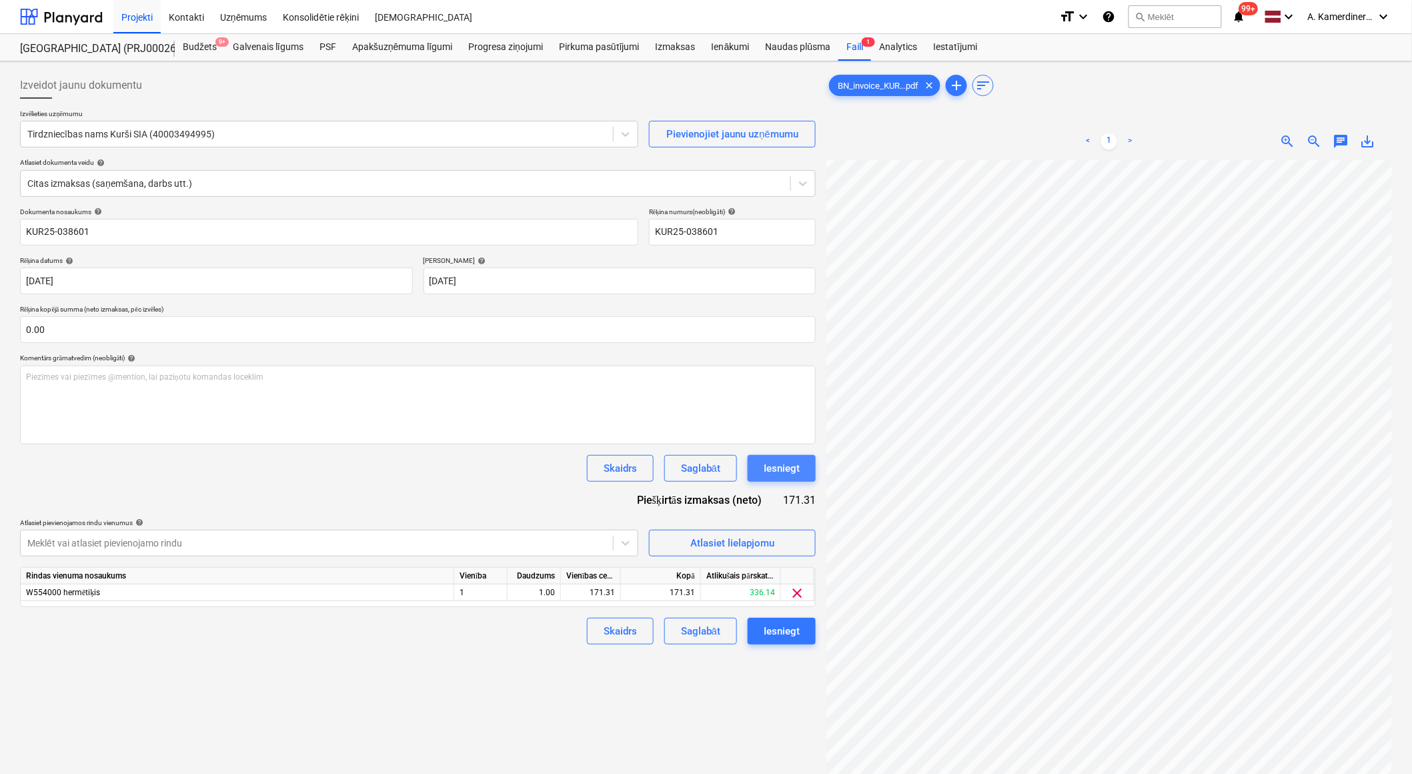
click at [799, 475] on div "Iesniegt" at bounding box center [782, 468] width 36 height 17
